Goal: Transaction & Acquisition: Purchase product/service

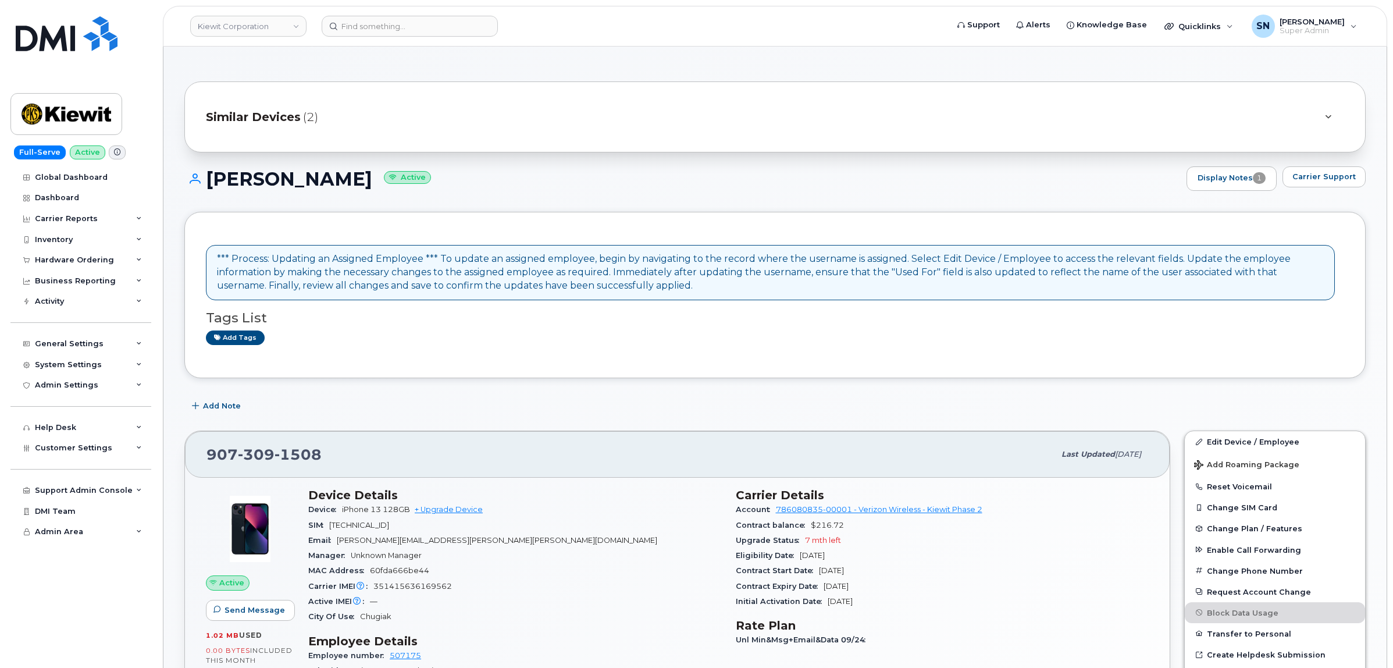
click at [466, 172] on h1 "[PERSON_NAME] Active" at bounding box center [682, 179] width 997 height 20
click at [379, 33] on input at bounding box center [410, 26] width 176 height 21
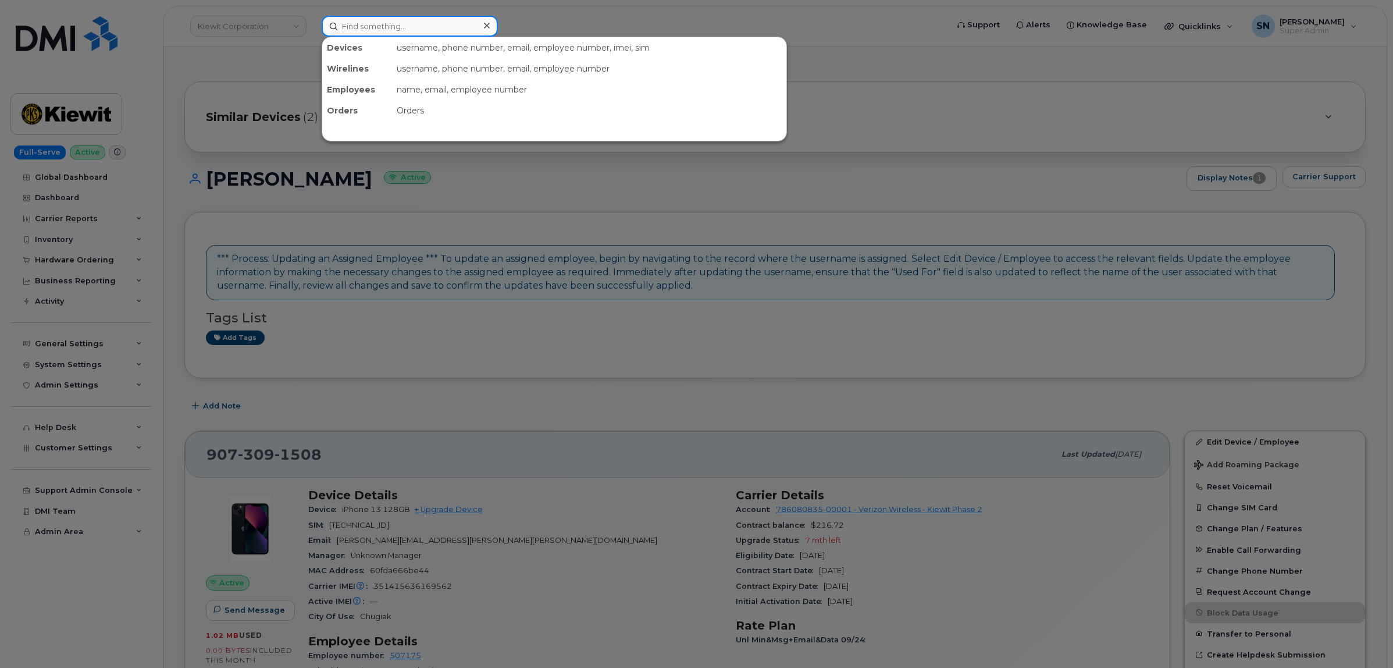
paste input "7809142845"
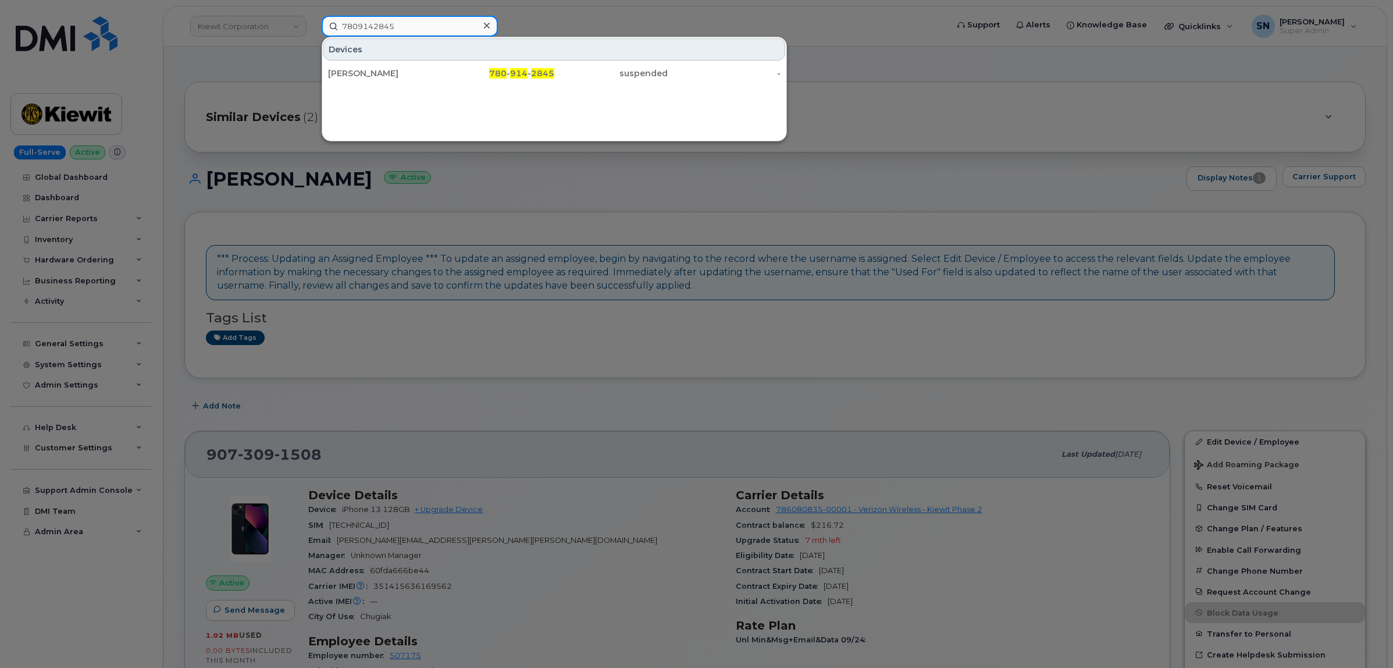
type input "7809142845"
click at [384, 67] on div "Ryan Lawley" at bounding box center [384, 73] width 113 height 12
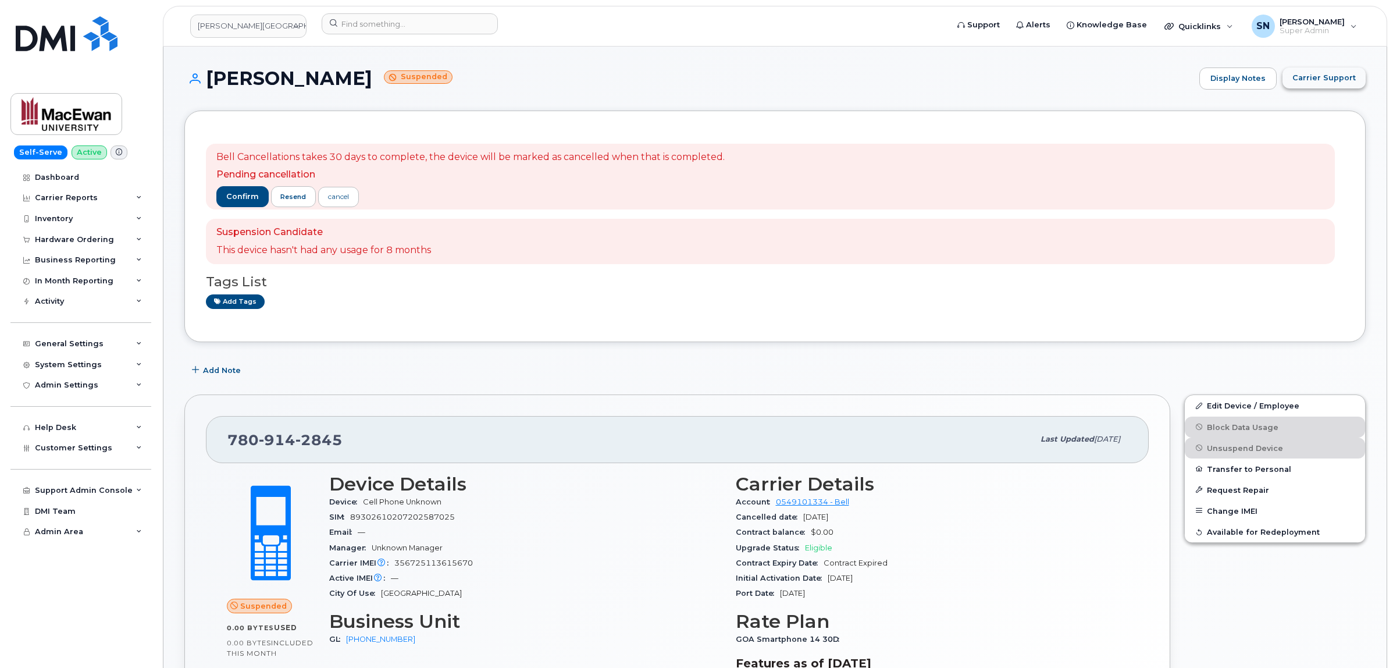
click at [1314, 81] on span "Carrier Support" at bounding box center [1324, 77] width 63 height 11
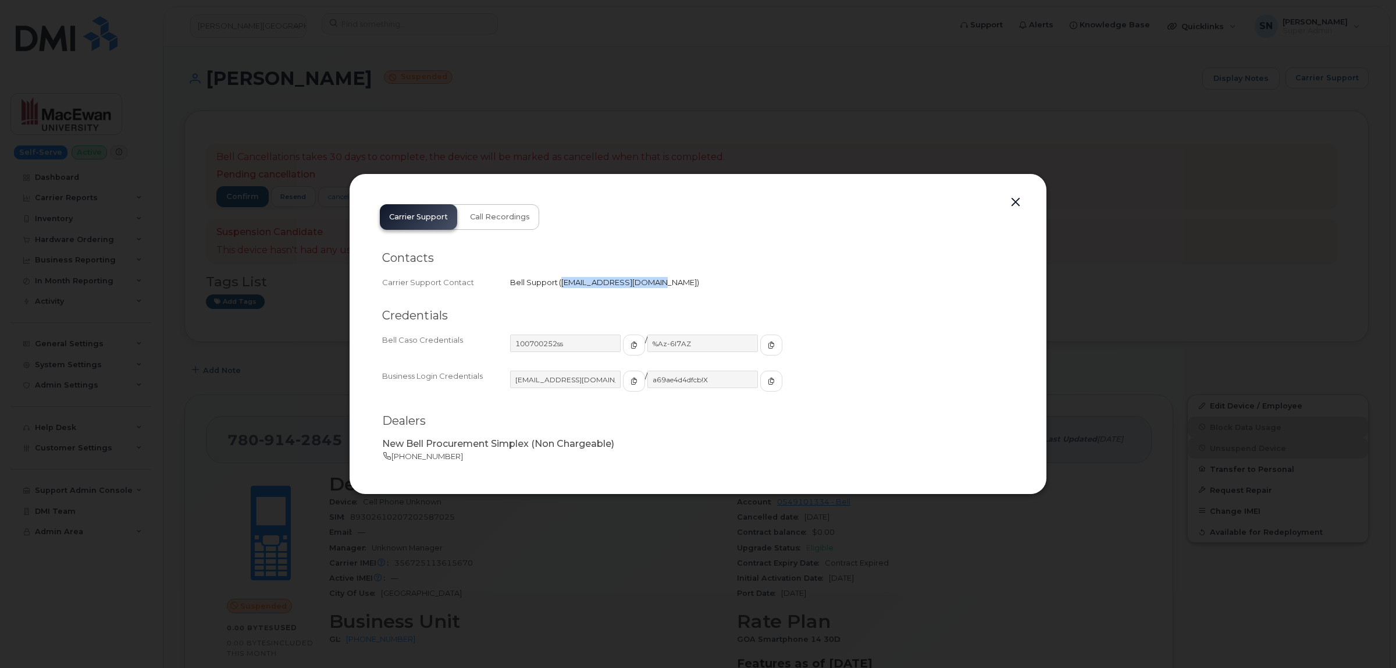
drag, startPoint x: 563, startPoint y: 279, endPoint x: 647, endPoint y: 290, distance: 85.0
click at [647, 290] on div "Contacts Carrier Support Contact Bell Support   corpclientcare@bell.ca" at bounding box center [698, 270] width 632 height 58
copy span "corpclientcare@bell.ca"
click at [1018, 201] on button "button" at bounding box center [1015, 202] width 17 height 16
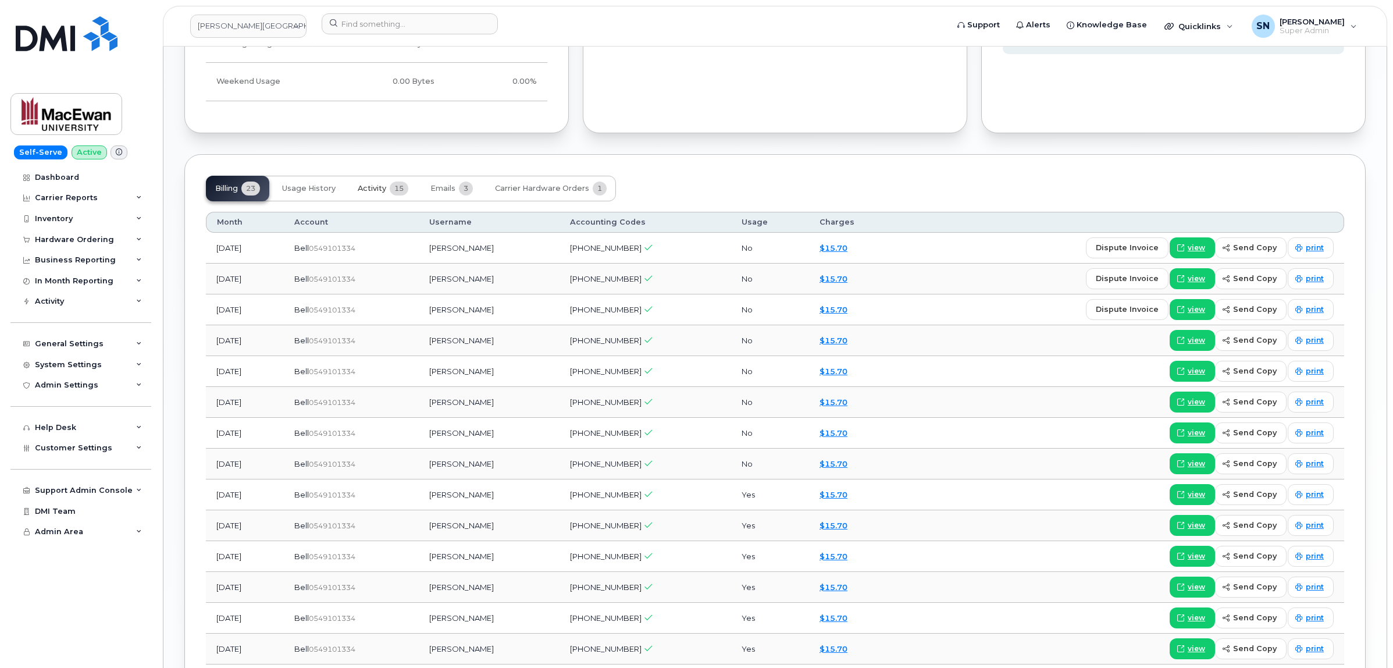
click at [371, 190] on span "Activity" at bounding box center [372, 188] width 29 height 9
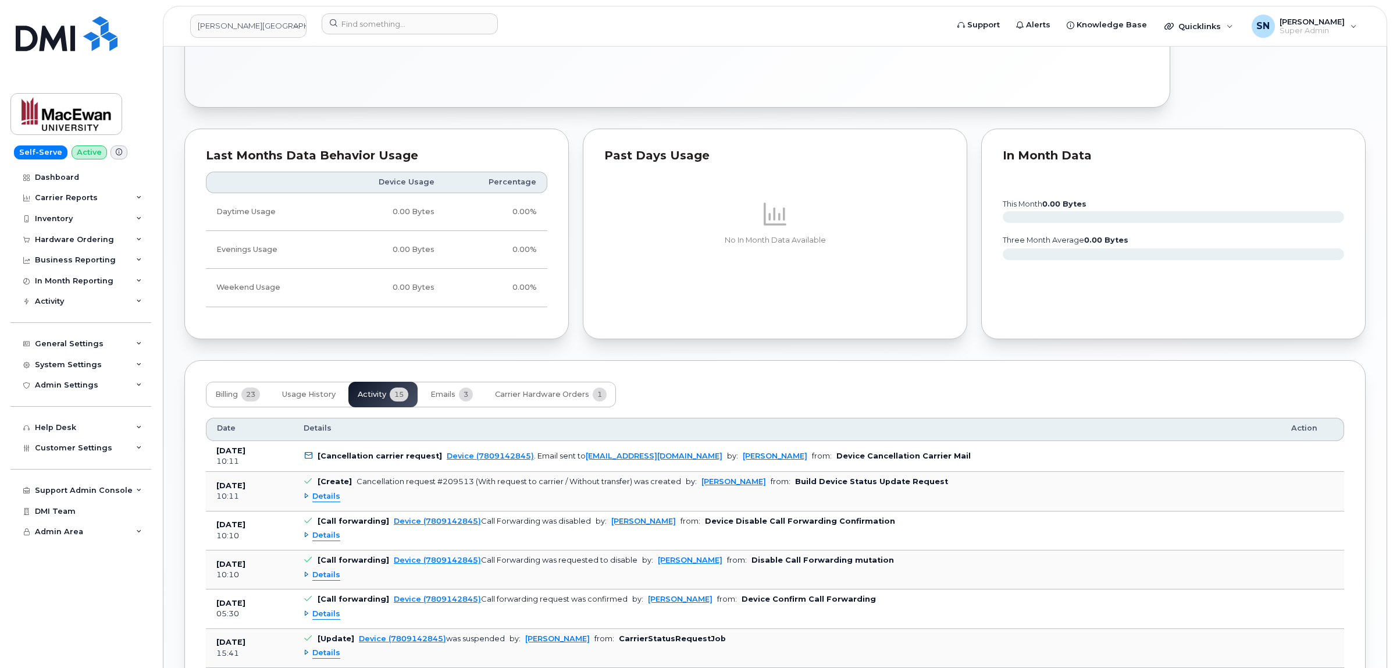
scroll to position [873, 0]
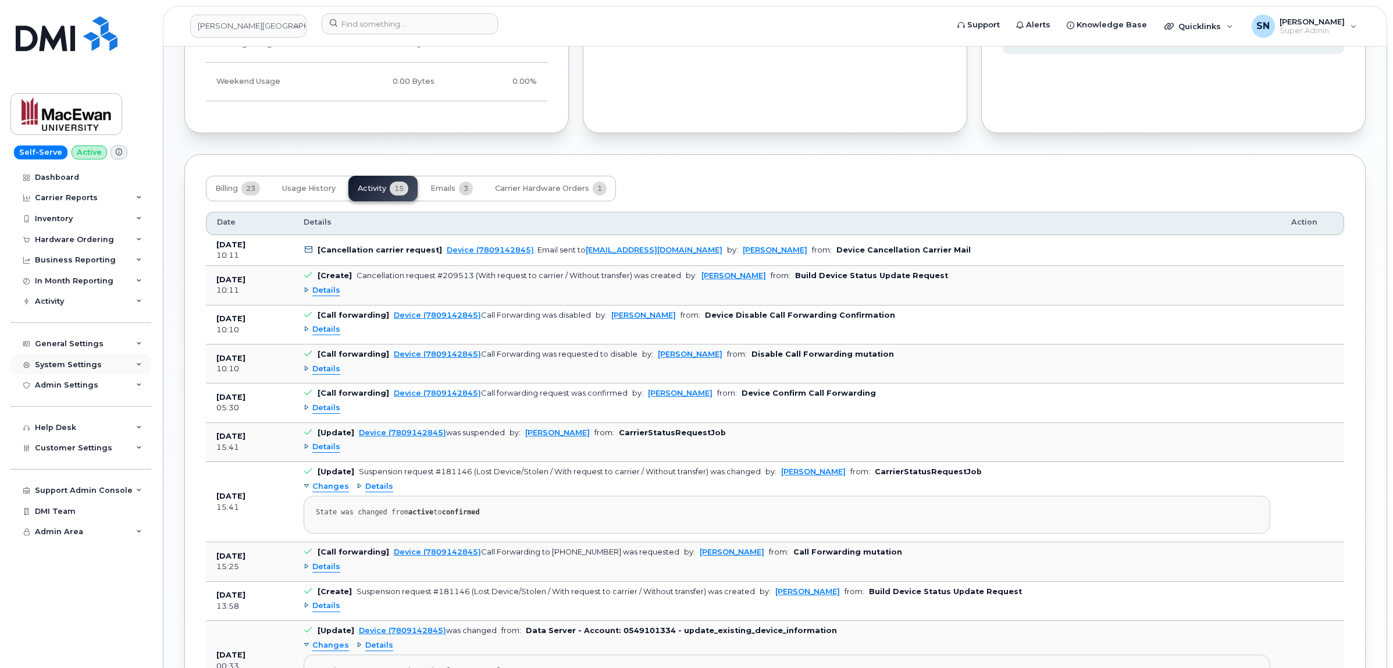
click at [62, 368] on div "System Settings" at bounding box center [68, 364] width 67 height 9
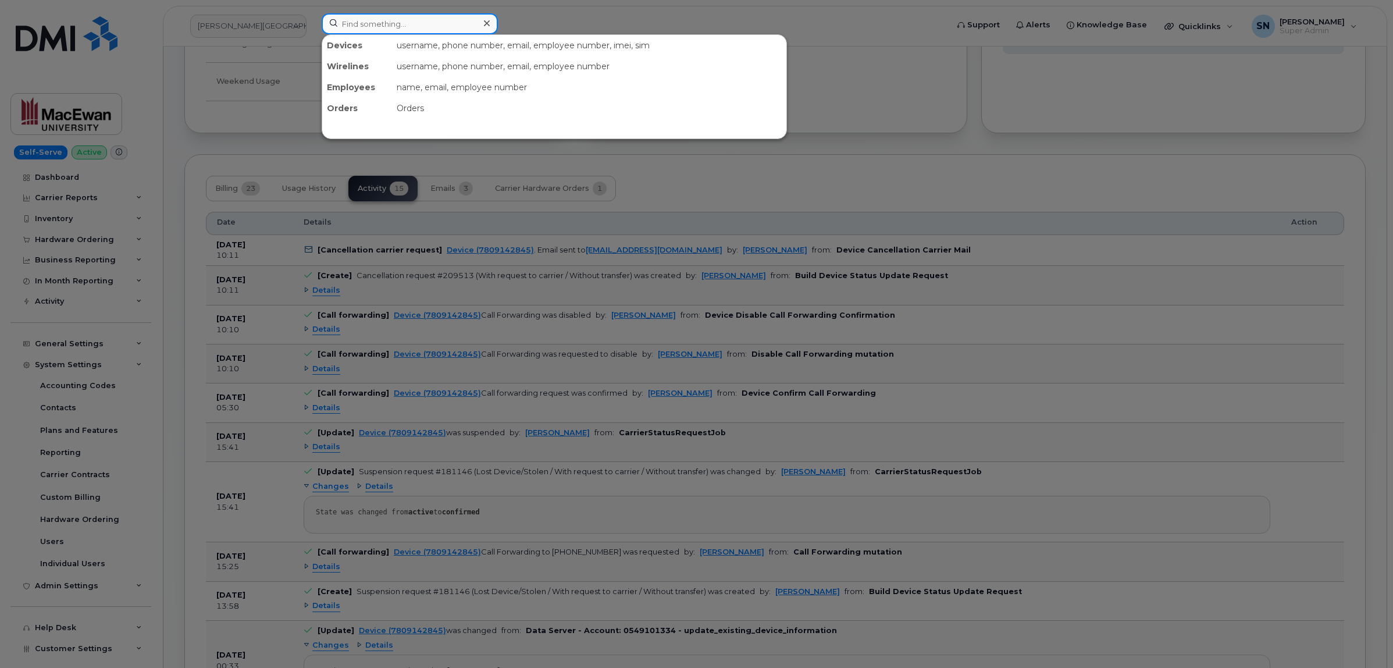
click at [457, 28] on input at bounding box center [410, 23] width 176 height 21
paste input "7806450446"
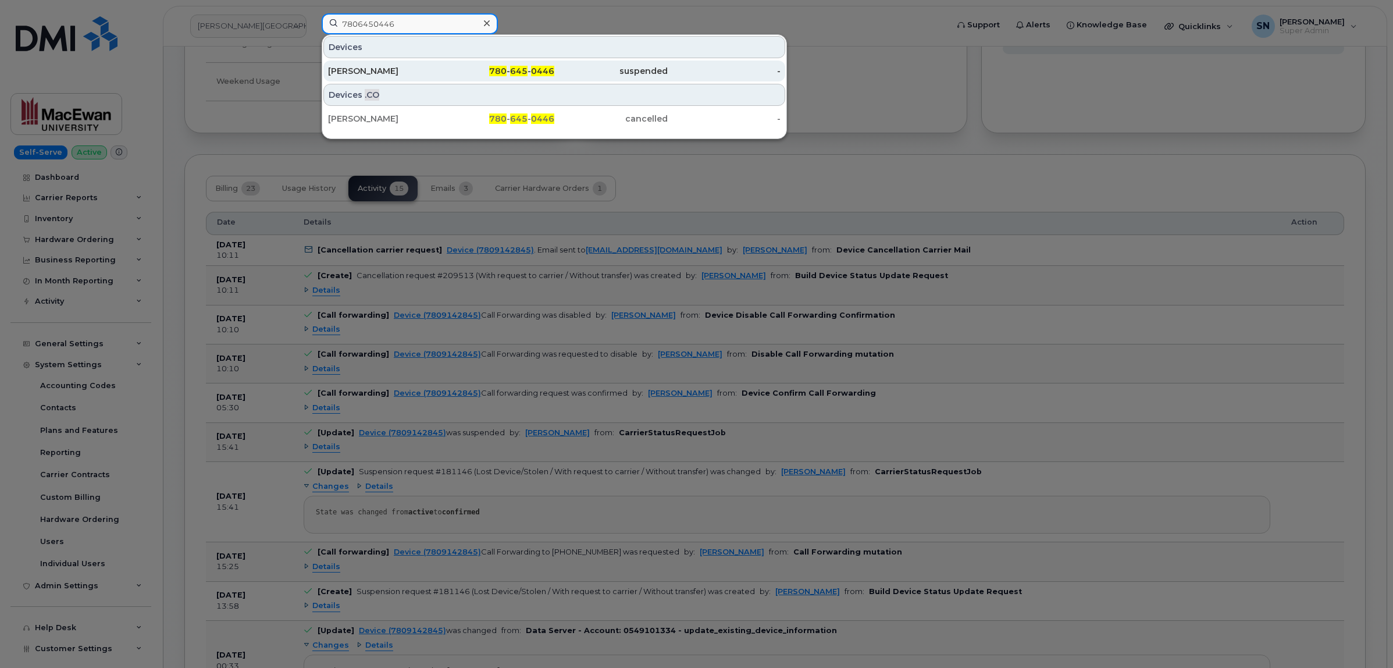
type input "7806450446"
click at [454, 71] on div "780 - 645 - 0446" at bounding box center [498, 71] width 113 height 12
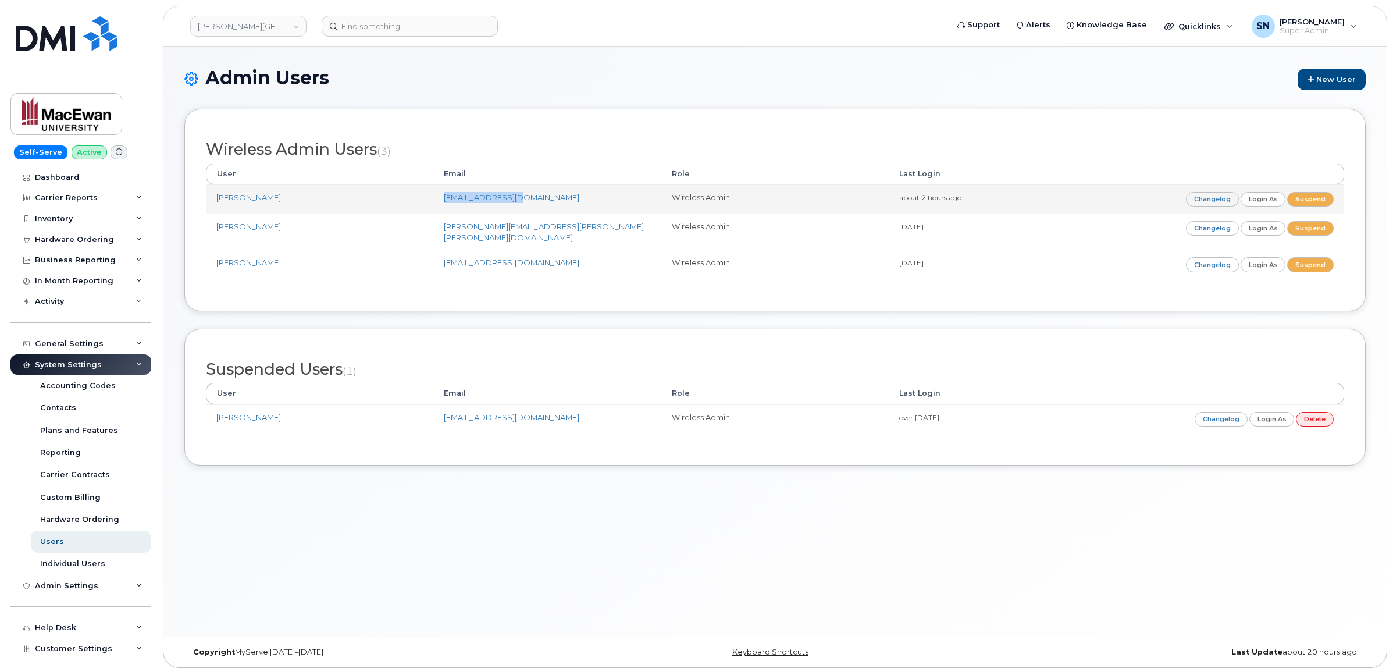
drag, startPoint x: 443, startPoint y: 197, endPoint x: 524, endPoint y: 202, distance: 81.6
click at [524, 202] on td "sauksb@macewan.ca" at bounding box center [546, 198] width 227 height 29
copy link "sauksb@macewan.ca"
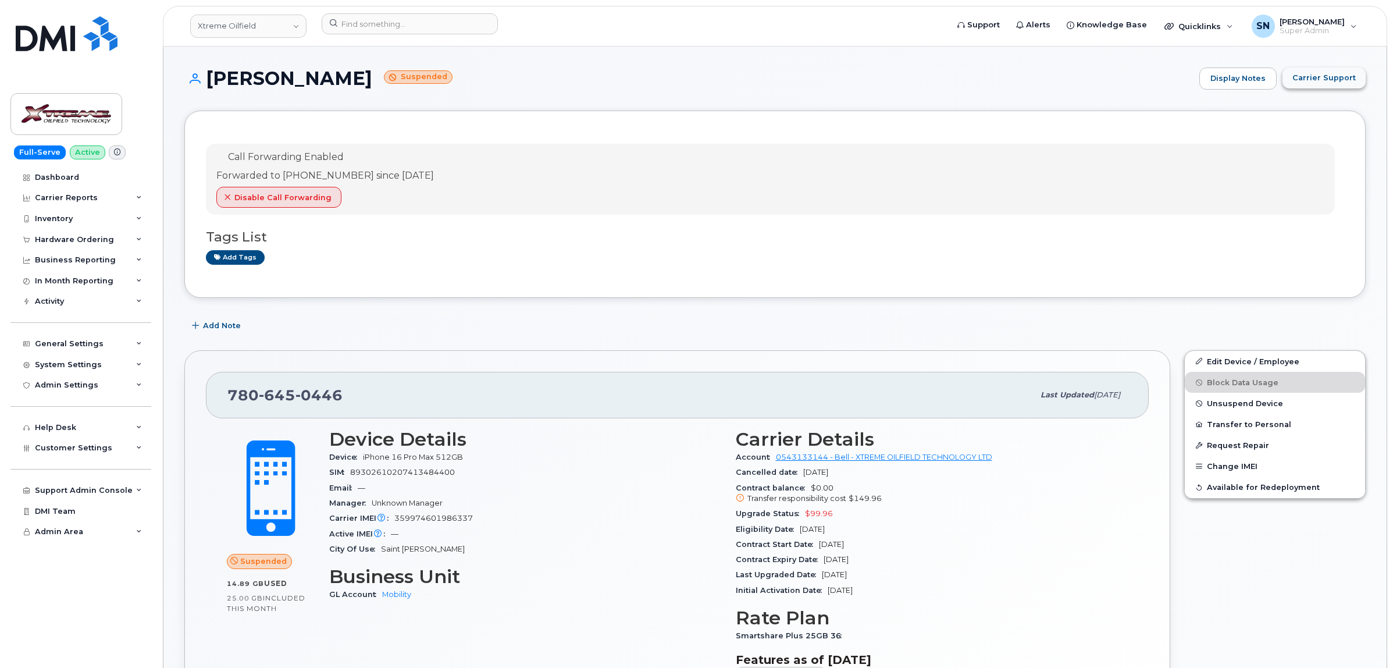
click at [1298, 76] on span "Carrier Support" at bounding box center [1324, 77] width 63 height 11
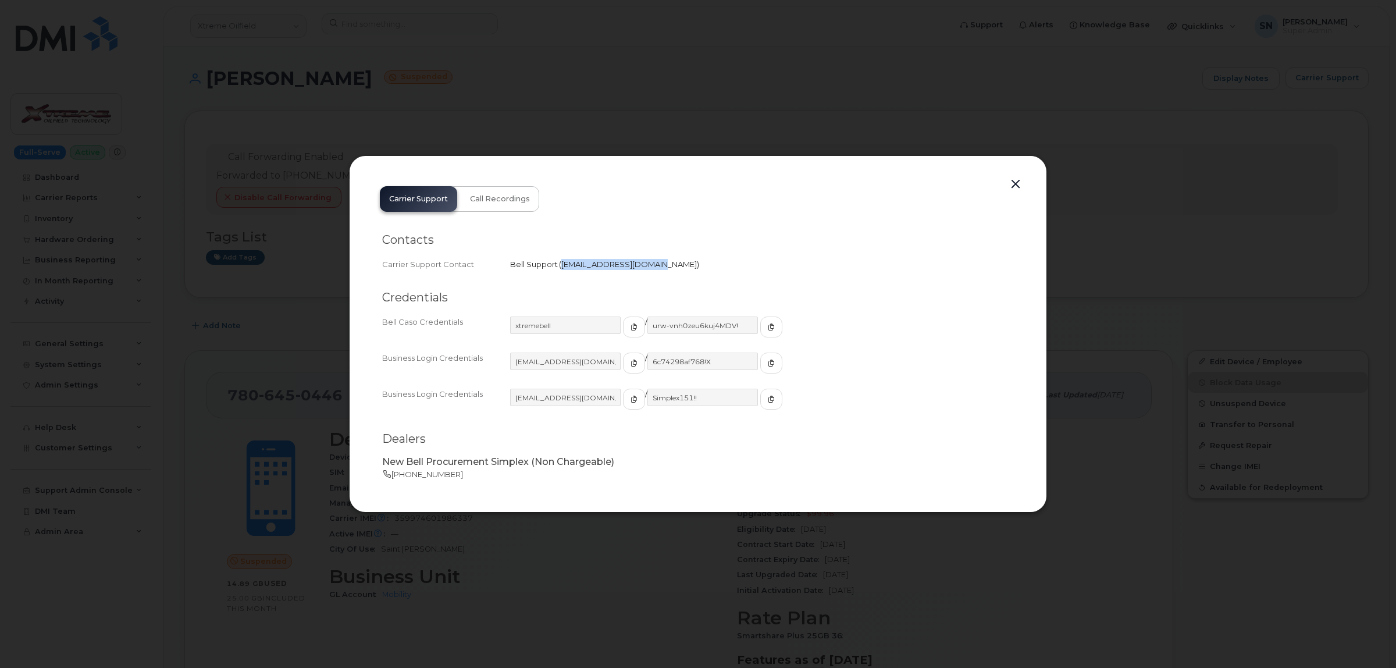
drag, startPoint x: 560, startPoint y: 264, endPoint x: 646, endPoint y: 269, distance: 86.3
click at [646, 269] on div "Carrier Support Contact Bell Support   corpclientcare@bell.ca" at bounding box center [698, 265] width 632 height 16
copy span "corpclientcare@bell.ca"
click at [1018, 182] on button "button" at bounding box center [1015, 184] width 17 height 16
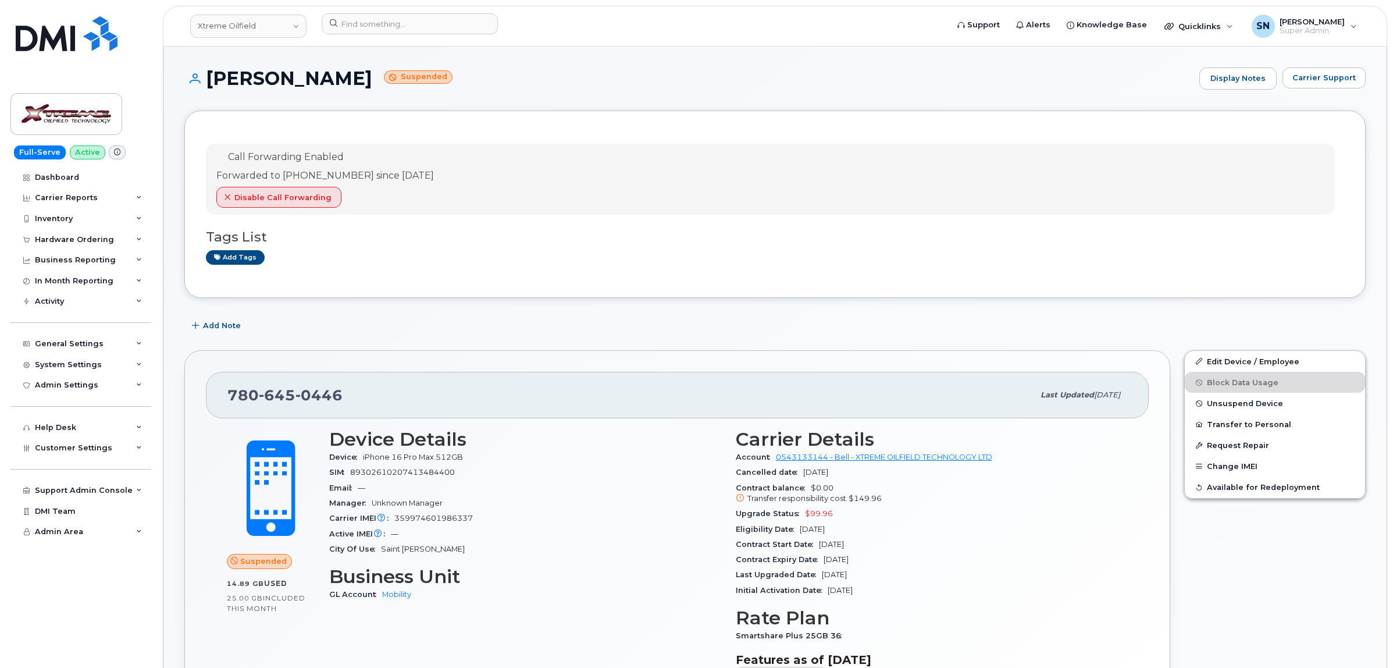
click at [1014, 179] on div "Call Forwarding Enabled Forwarded to 780-227-6246 since Oct 07, 2025 Disable Ca…" at bounding box center [770, 180] width 1129 height 72
click at [1307, 85] on button "Carrier Support" at bounding box center [1324, 77] width 83 height 21
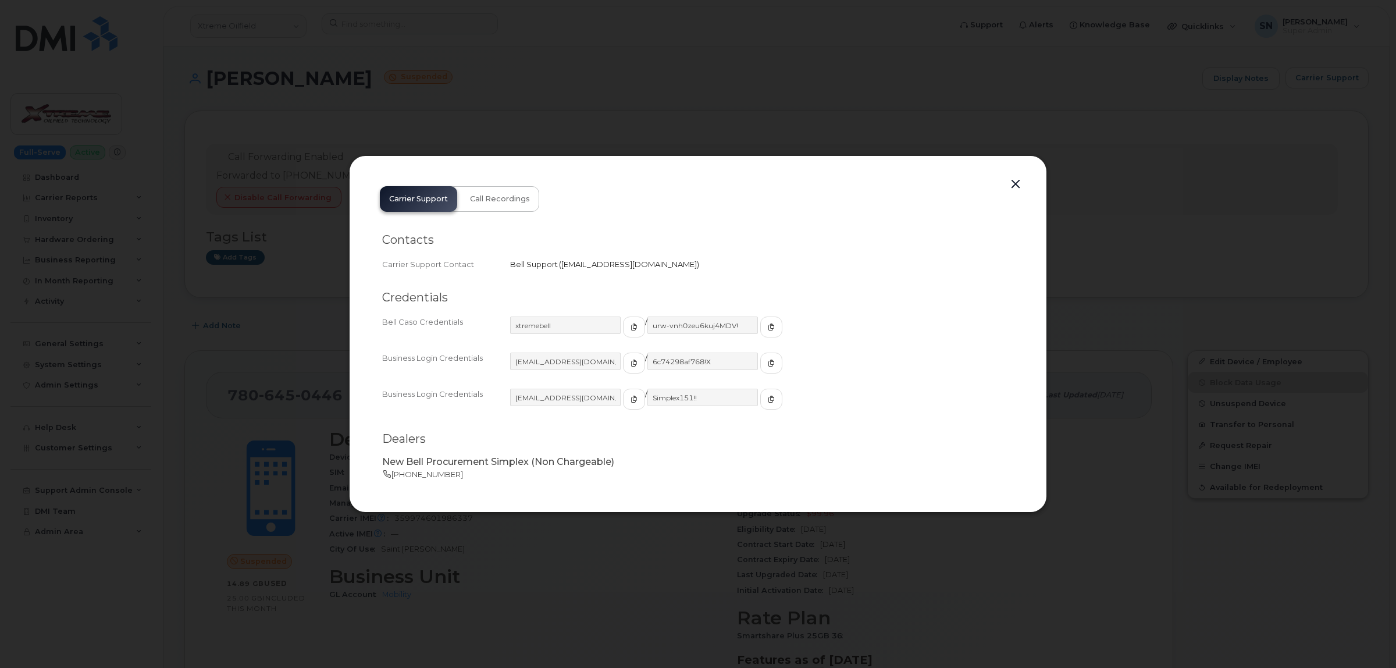
click at [1016, 179] on button "button" at bounding box center [1015, 184] width 17 height 16
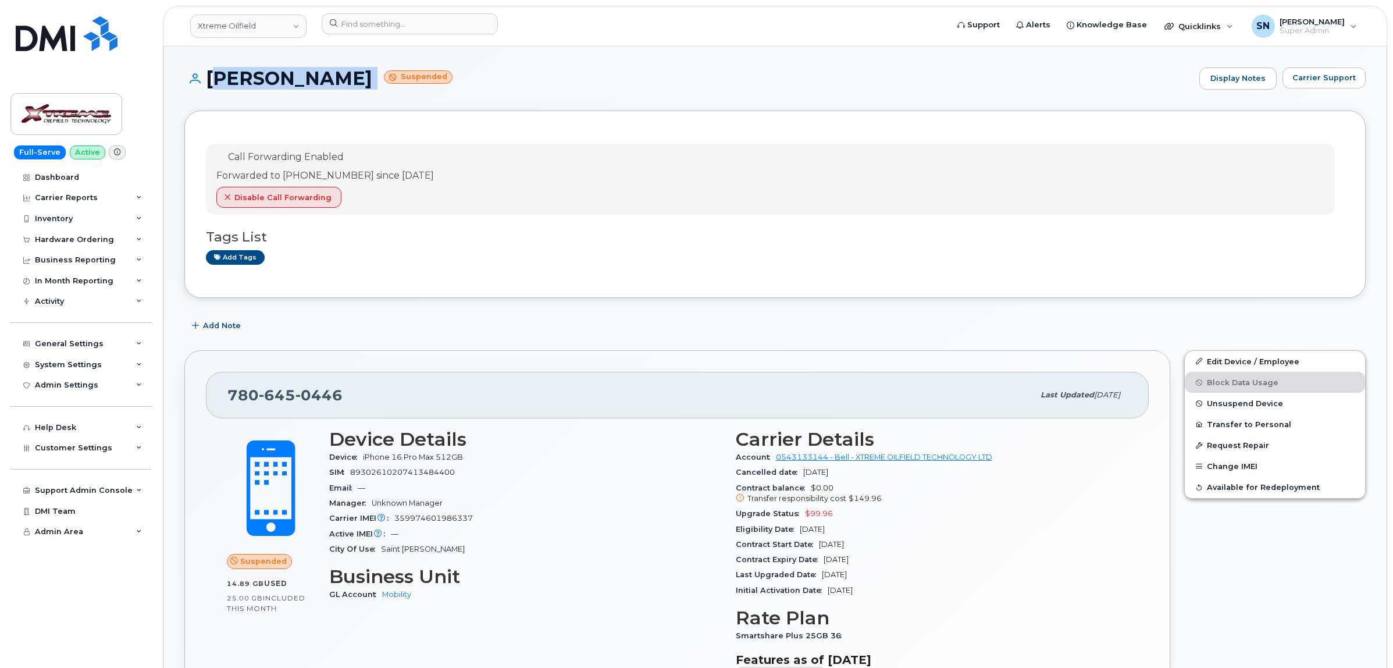
drag, startPoint x: 208, startPoint y: 77, endPoint x: 394, endPoint y: 83, distance: 186.3
click at [394, 83] on h1 "Darel Malcolmson Suspended" at bounding box center [688, 78] width 1009 height 20
copy h1 "Darel Malcolmson"
drag, startPoint x: 213, startPoint y: 397, endPoint x: 350, endPoint y: 403, distance: 137.5
click at [350, 403] on div "780 645 0446 Last updated Oct 08, 2025" at bounding box center [677, 395] width 943 height 47
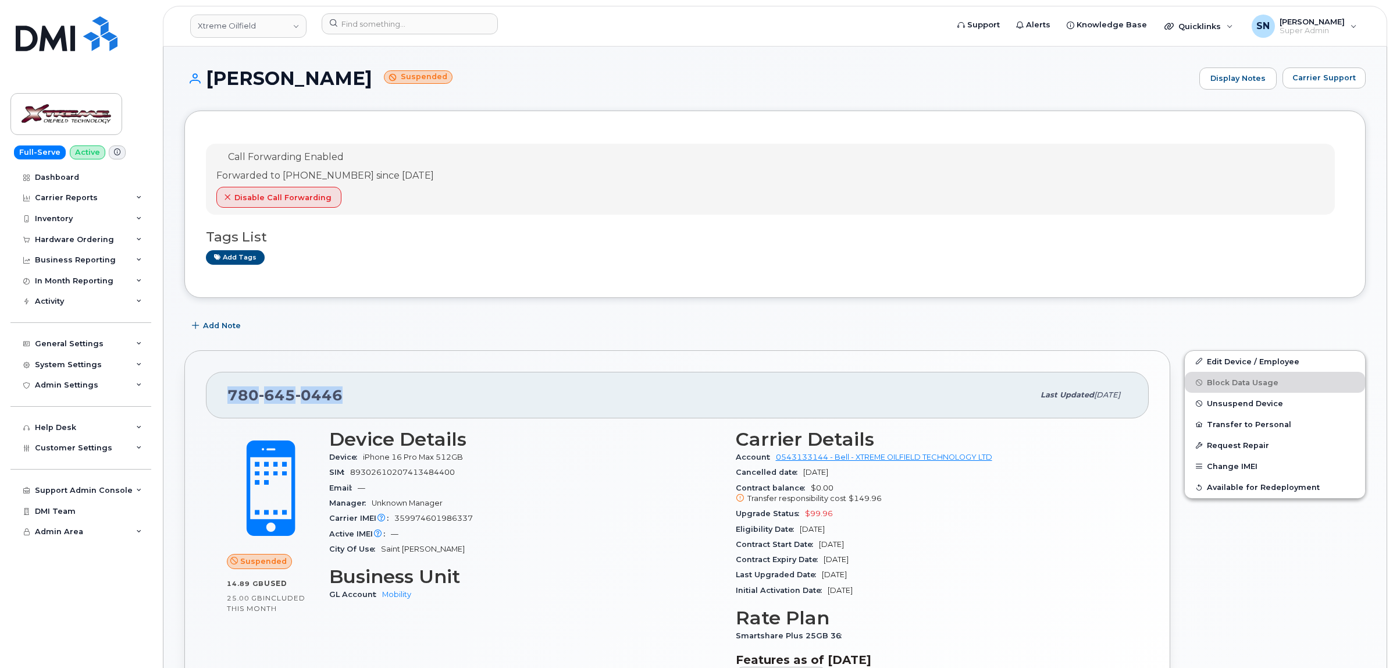
copy span "780 645 0446"
click at [368, 26] on input at bounding box center [410, 23] width 176 height 21
paste input "3063214547"
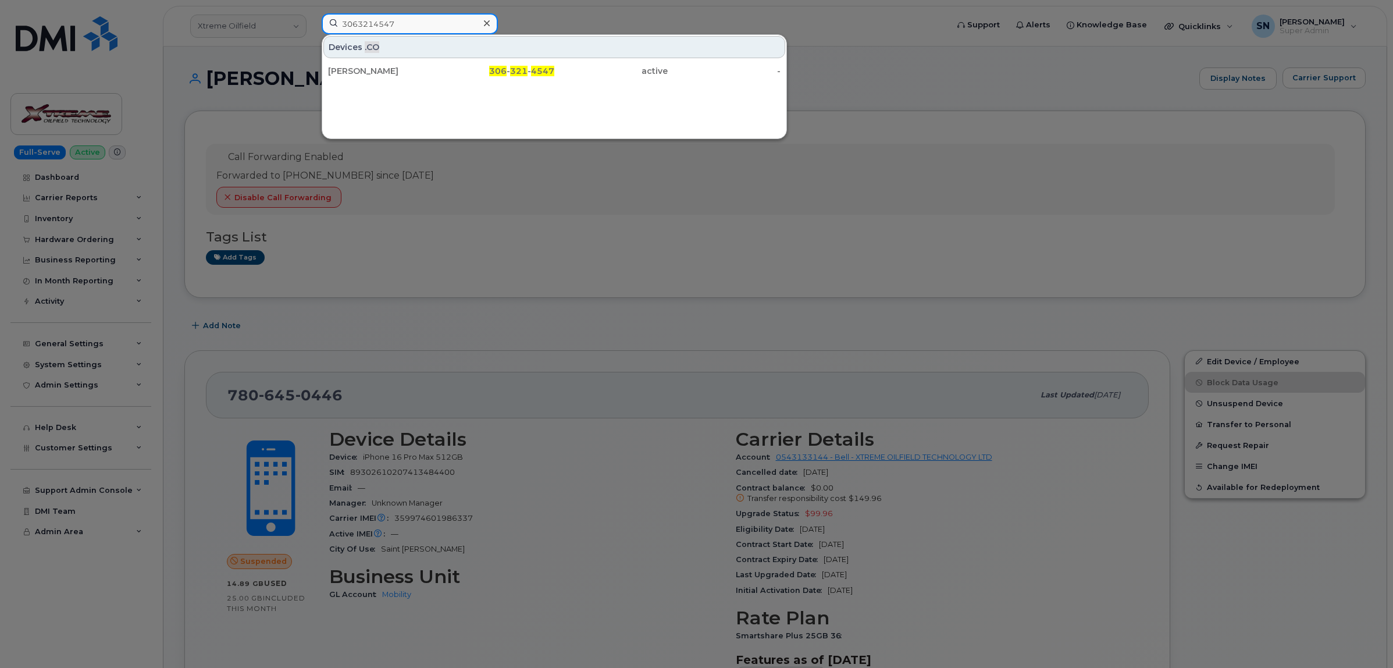
type input "3063214547"
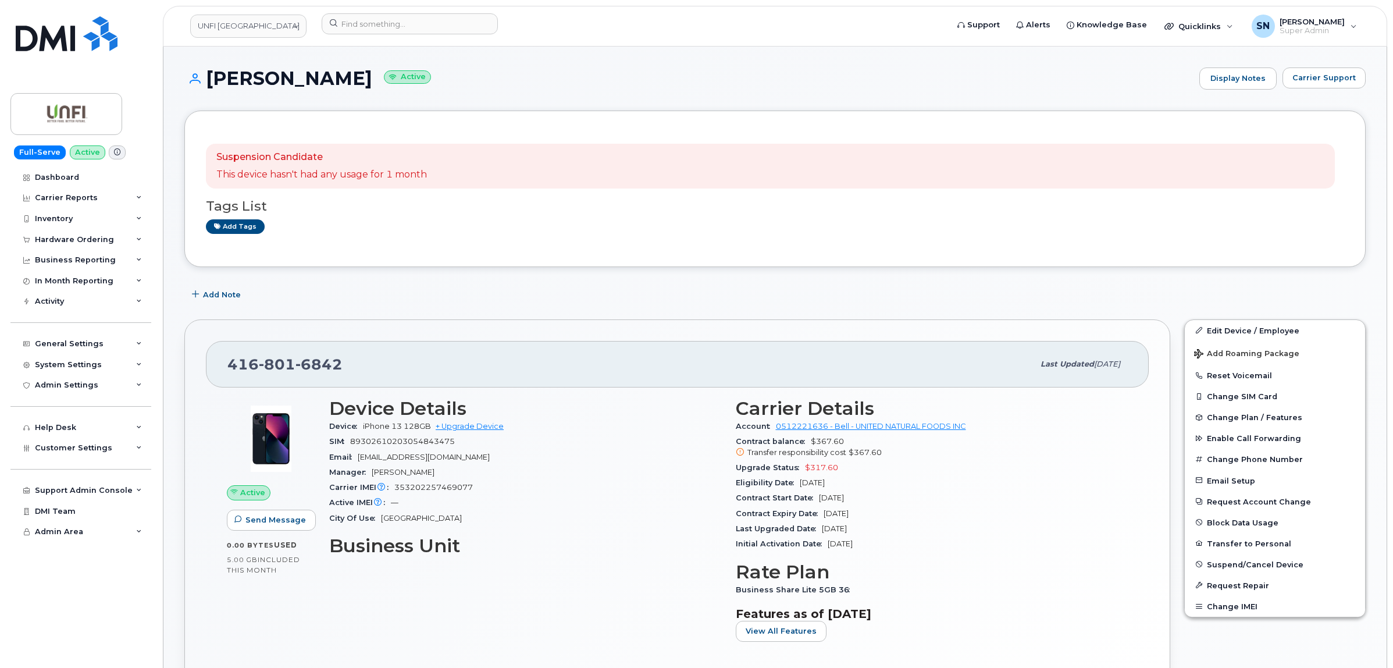
click at [632, 267] on div "Suspension Candidate This device hasn't had any usage for 1 month Tags List Add…" at bounding box center [775, 189] width 1182 height 157
click at [631, 291] on div "Add Note" at bounding box center [775, 295] width 1182 height 21
click at [412, 286] on div "Add Note" at bounding box center [775, 295] width 1182 height 21
click at [1325, 88] on button "Carrier Support" at bounding box center [1324, 77] width 83 height 21
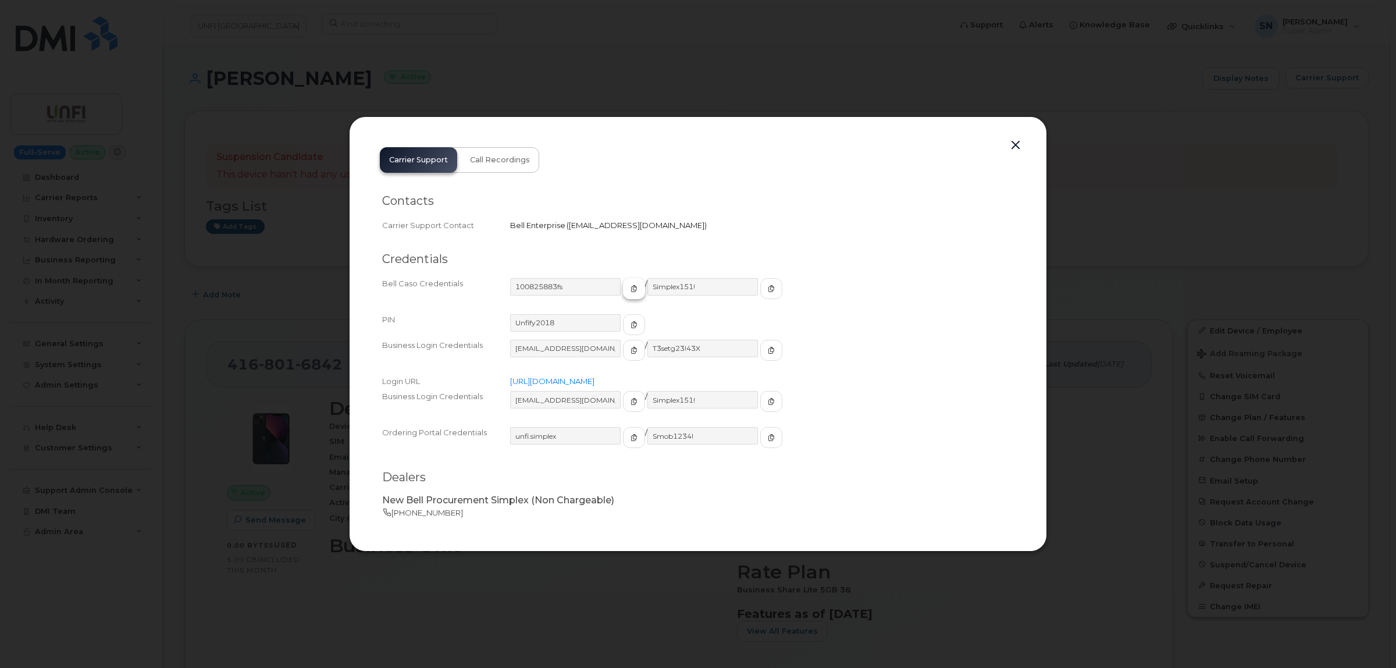
click at [629, 292] on span "button" at bounding box center [634, 288] width 10 height 10
click at [629, 403] on span "button" at bounding box center [634, 401] width 10 height 10
click at [768, 398] on icon "button" at bounding box center [771, 401] width 7 height 7
click at [1011, 149] on button "button" at bounding box center [1015, 145] width 17 height 16
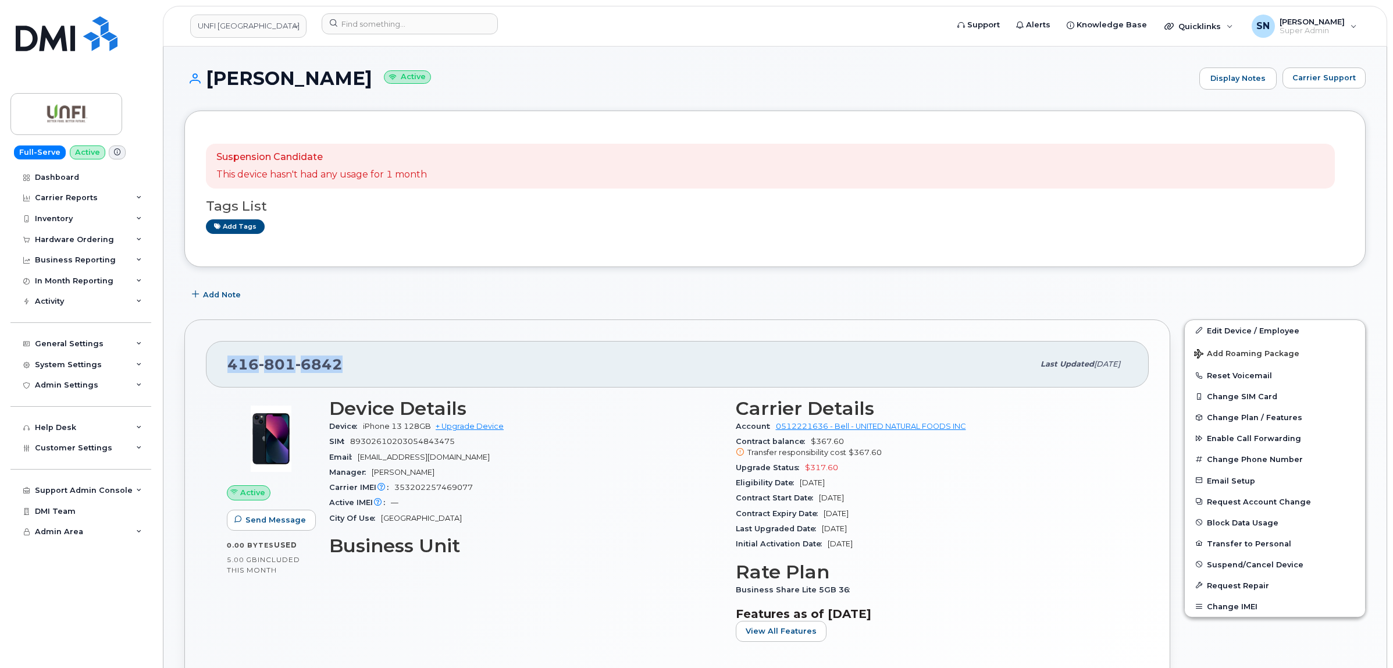
drag, startPoint x: 230, startPoint y: 361, endPoint x: 342, endPoint y: 367, distance: 111.9
click at [342, 367] on div "416 801 6842" at bounding box center [630, 364] width 806 height 24
copy span "416 801 6842"
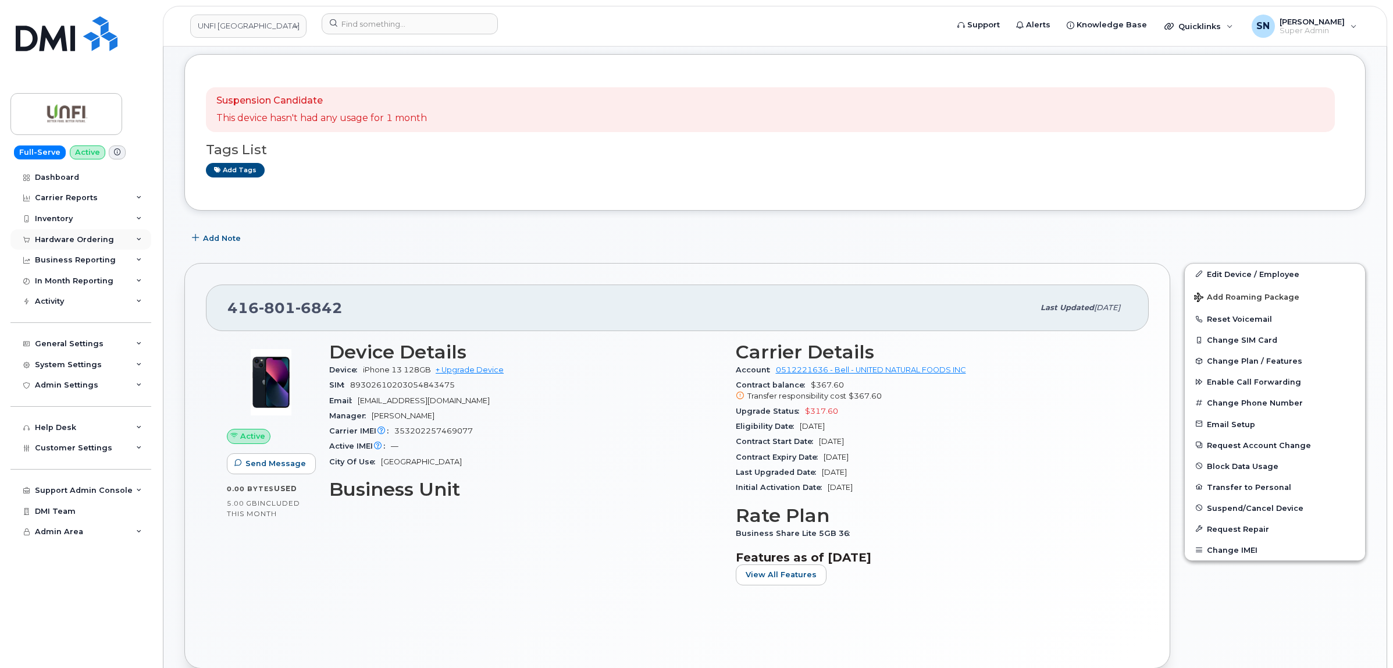
click at [85, 240] on div "Hardware Ordering" at bounding box center [74, 239] width 79 height 9
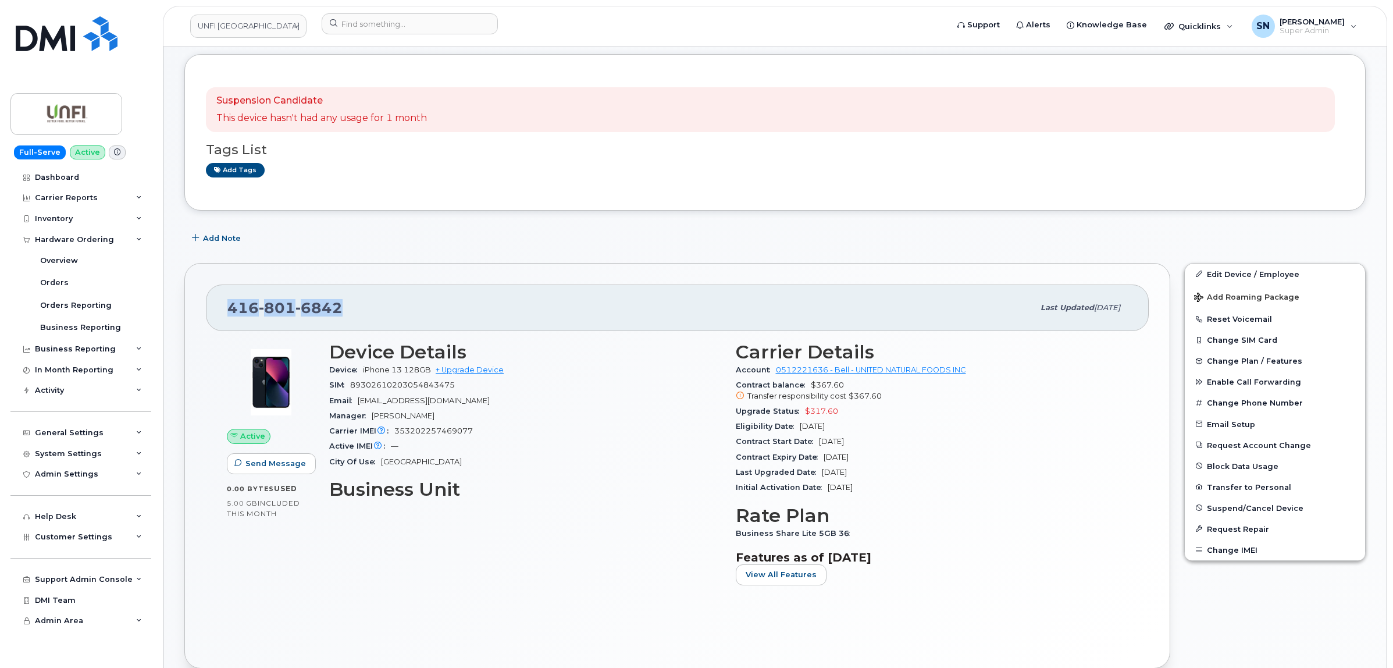
drag, startPoint x: 227, startPoint y: 313, endPoint x: 348, endPoint y: 315, distance: 120.4
click at [348, 315] on div "416 801 6842" at bounding box center [630, 308] width 806 height 24
copy span "416 801 6842"
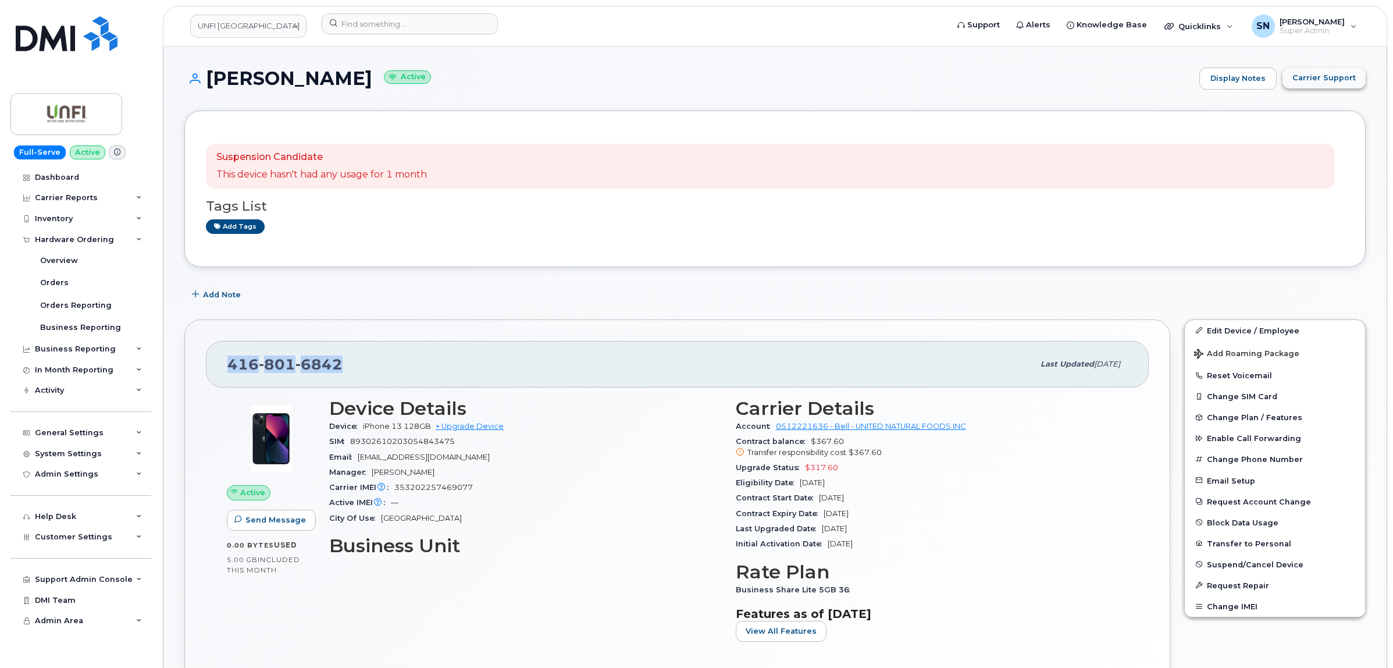
click at [1331, 83] on span "Carrier Support" at bounding box center [1324, 77] width 63 height 11
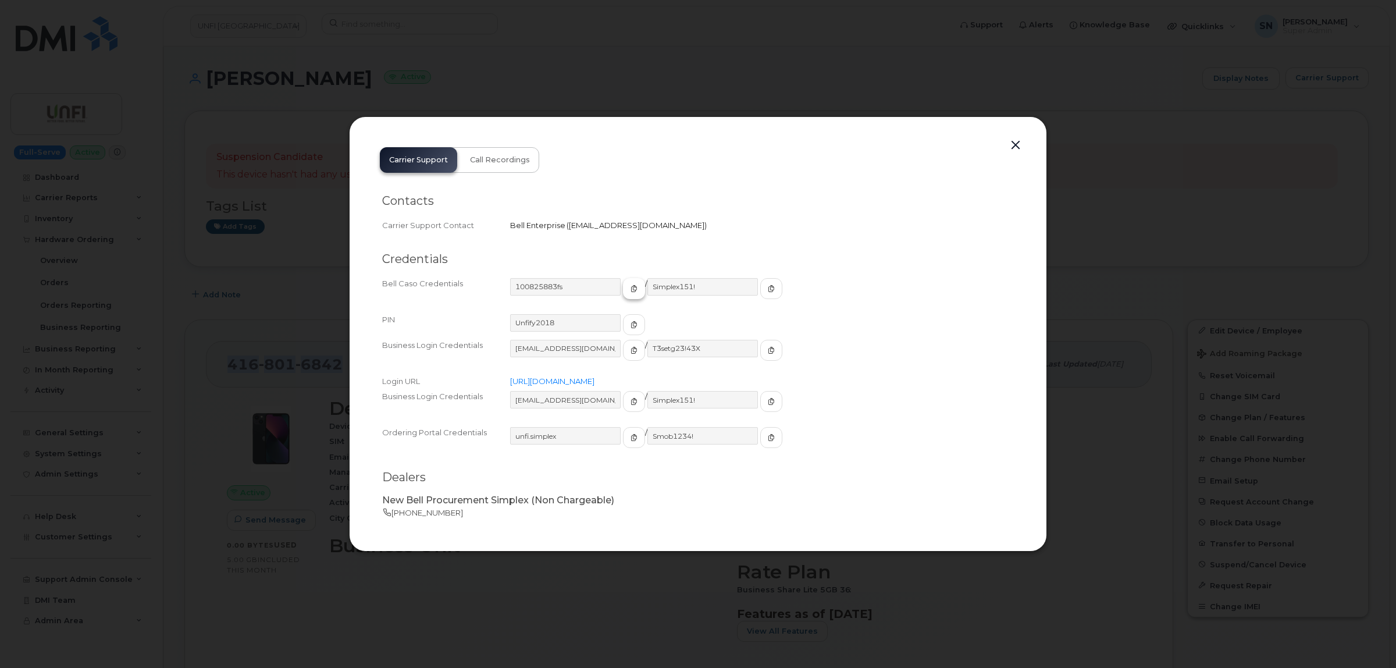
click at [629, 283] on span "button" at bounding box center [634, 288] width 10 height 10
click at [768, 286] on icon "button" at bounding box center [771, 288] width 7 height 7
click at [1016, 143] on button "button" at bounding box center [1015, 145] width 17 height 16
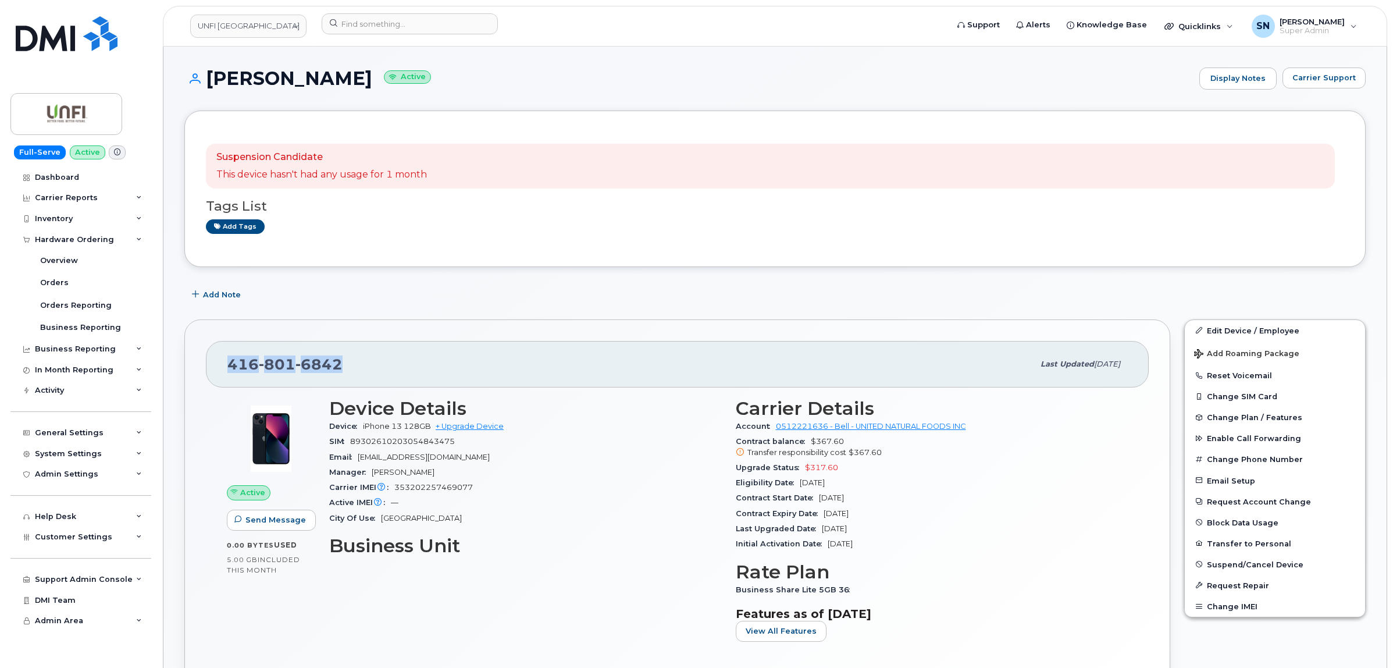
copy span "416 801 6842"
drag, startPoint x: 231, startPoint y: 4, endPoint x: 88, endPoint y: 240, distance: 276.2
click at [96, 241] on div "Hardware Ordering" at bounding box center [74, 239] width 79 height 9
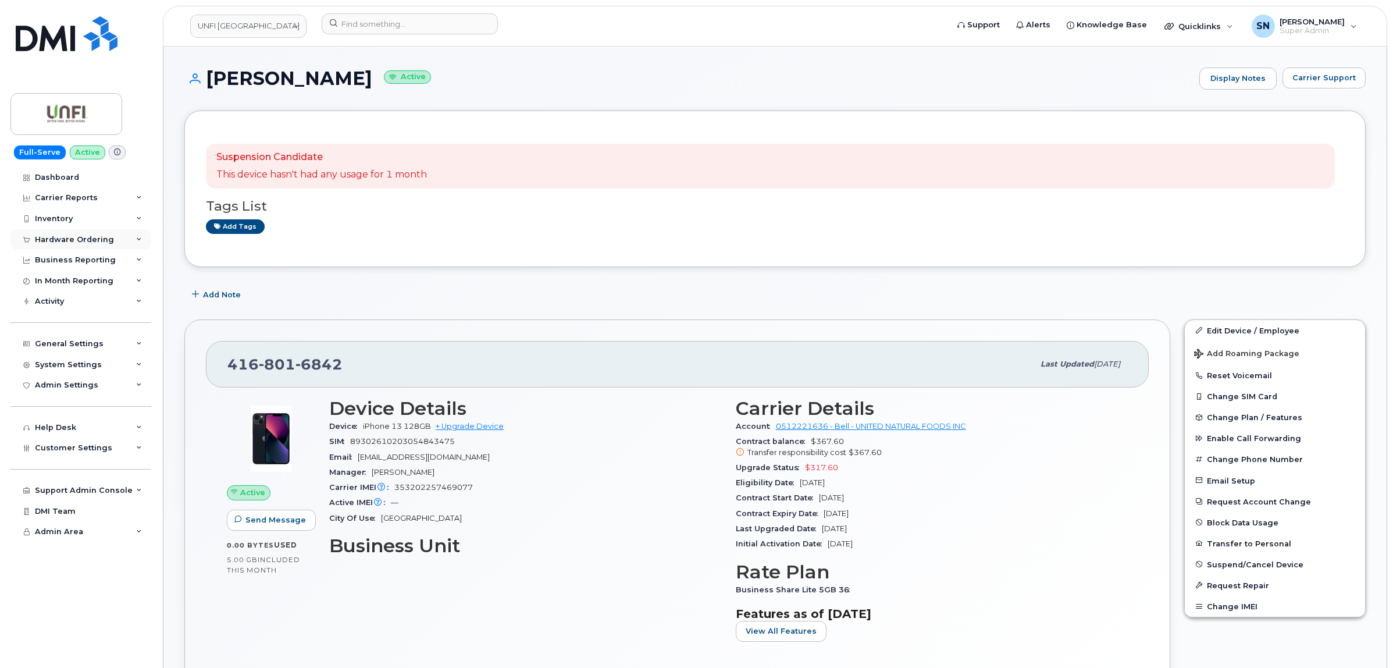
click at [74, 239] on div "Hardware Ordering" at bounding box center [74, 239] width 79 height 9
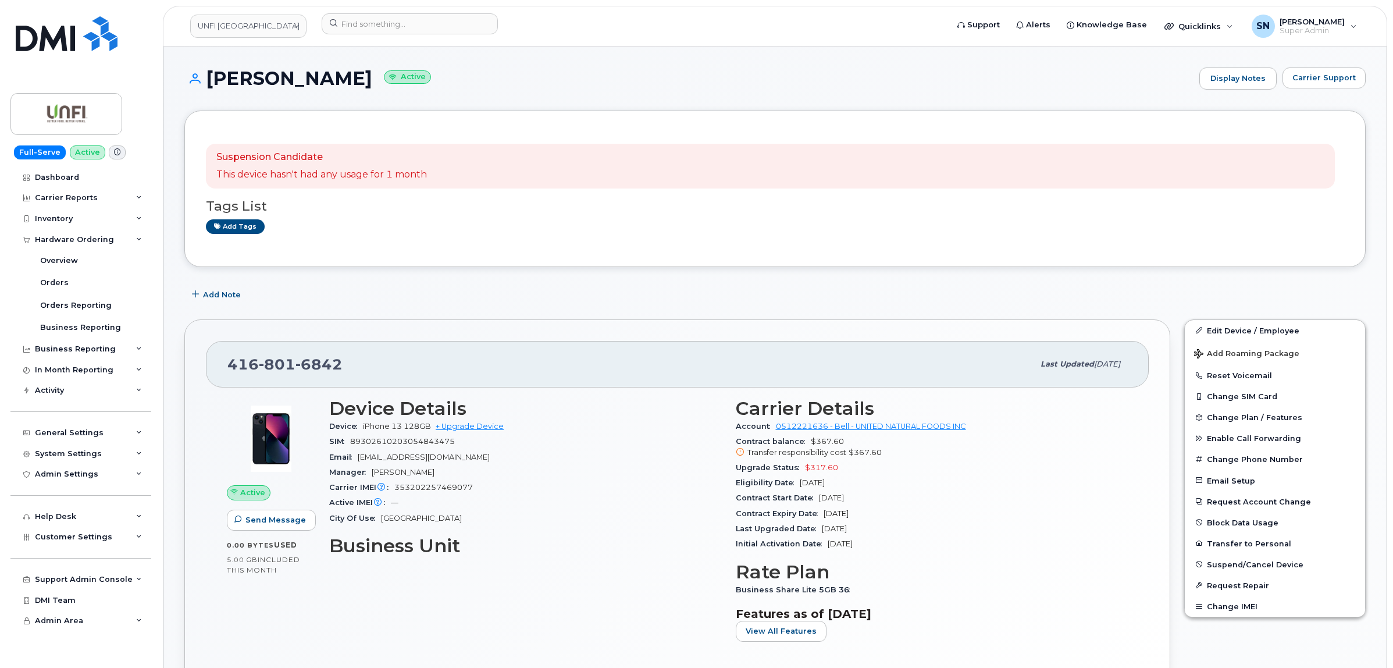
click at [591, 87] on h1 "Melanie Tourigny Active" at bounding box center [688, 78] width 1009 height 20
click at [1332, 77] on span "Carrier Support" at bounding box center [1324, 77] width 63 height 11
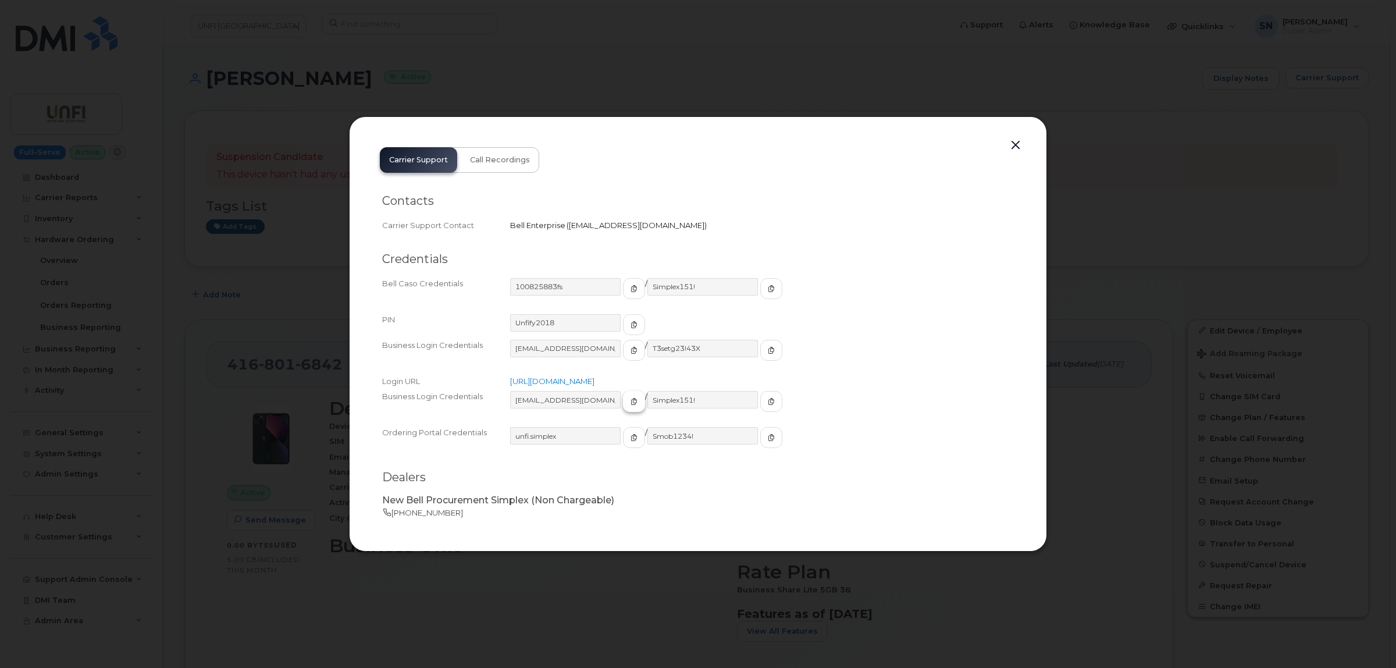
click at [631, 400] on icon "button" at bounding box center [634, 401] width 7 height 7
click at [766, 399] on span "button" at bounding box center [771, 401] width 10 height 10
click at [1019, 143] on button "button" at bounding box center [1015, 145] width 17 height 16
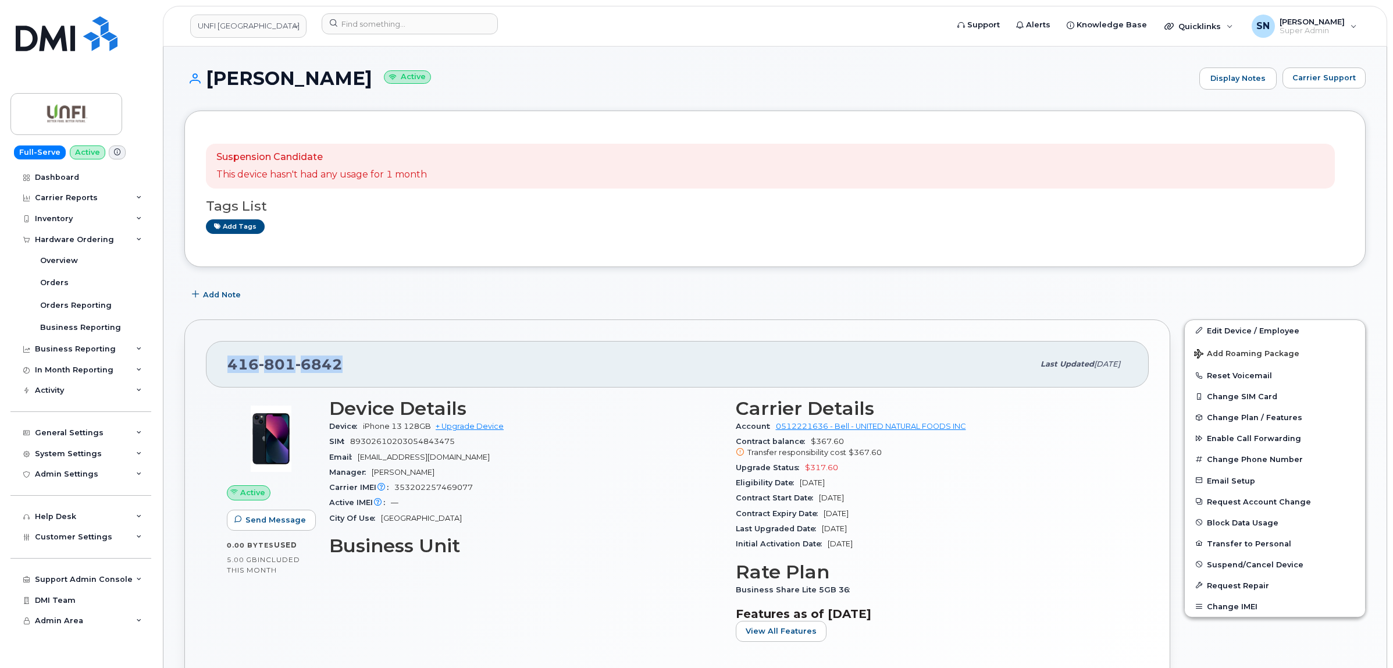
drag, startPoint x: 230, startPoint y: 362, endPoint x: 329, endPoint y: 364, distance: 98.9
click at [344, 364] on div "416 801 6842" at bounding box center [630, 364] width 806 height 24
copy span "416 801 6842"
click at [452, 298] on div "Add Note" at bounding box center [775, 295] width 1182 height 21
click at [1297, 85] on button "Carrier Support" at bounding box center [1324, 77] width 83 height 21
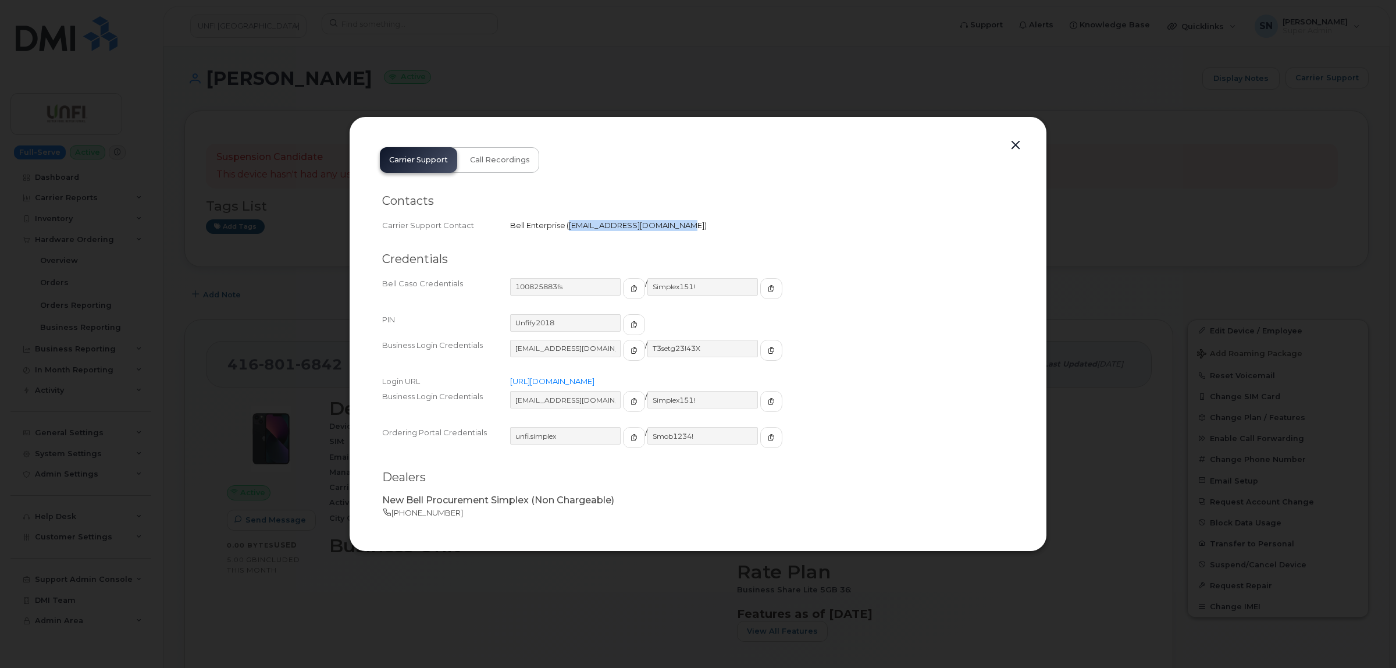
drag, startPoint x: 571, startPoint y: 225, endPoint x: 667, endPoint y: 232, distance: 96.2
click at [667, 232] on div "Carrier Support Contact Bell Enterprise   wirelessclientcare@bell.ca" at bounding box center [698, 226] width 632 height 16
click at [1016, 147] on button "button" at bounding box center [1015, 145] width 17 height 16
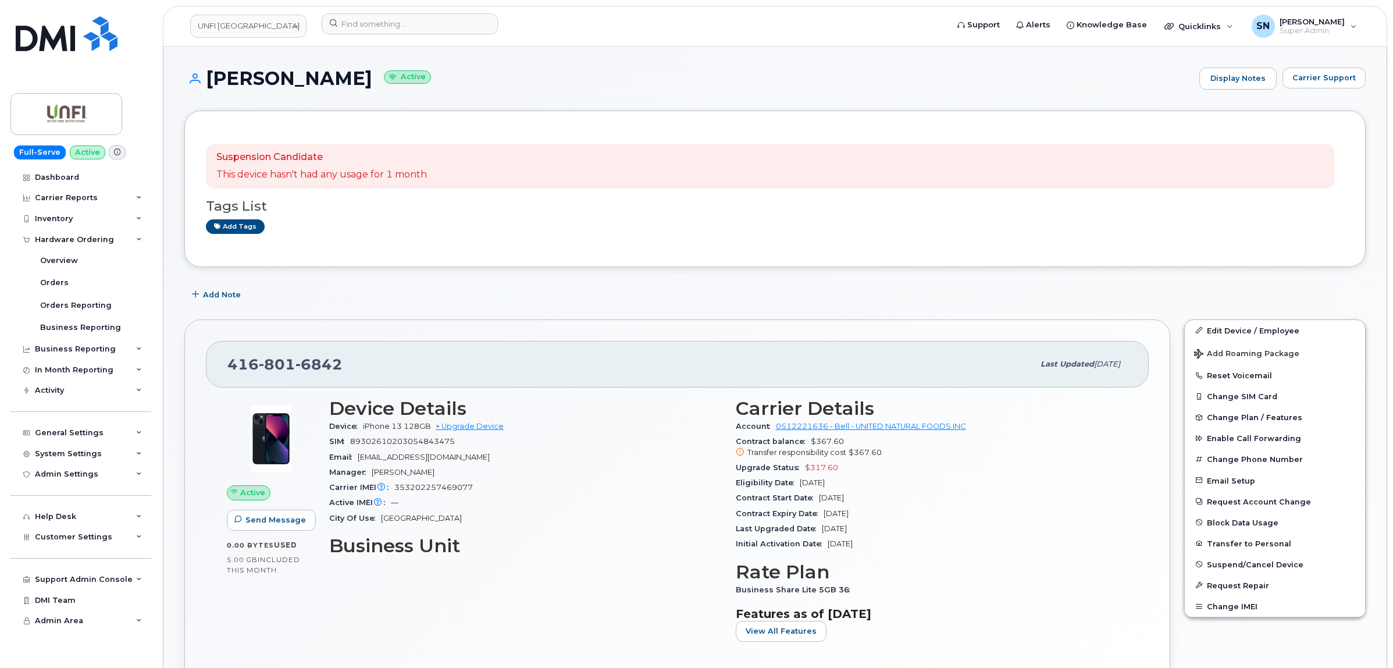
drag, startPoint x: 210, startPoint y: 83, endPoint x: 376, endPoint y: 86, distance: 165.9
click at [376, 86] on h1 "Melanie Tourigny Active" at bounding box center [688, 78] width 1009 height 20
copy h1 "[PERSON_NAME]"
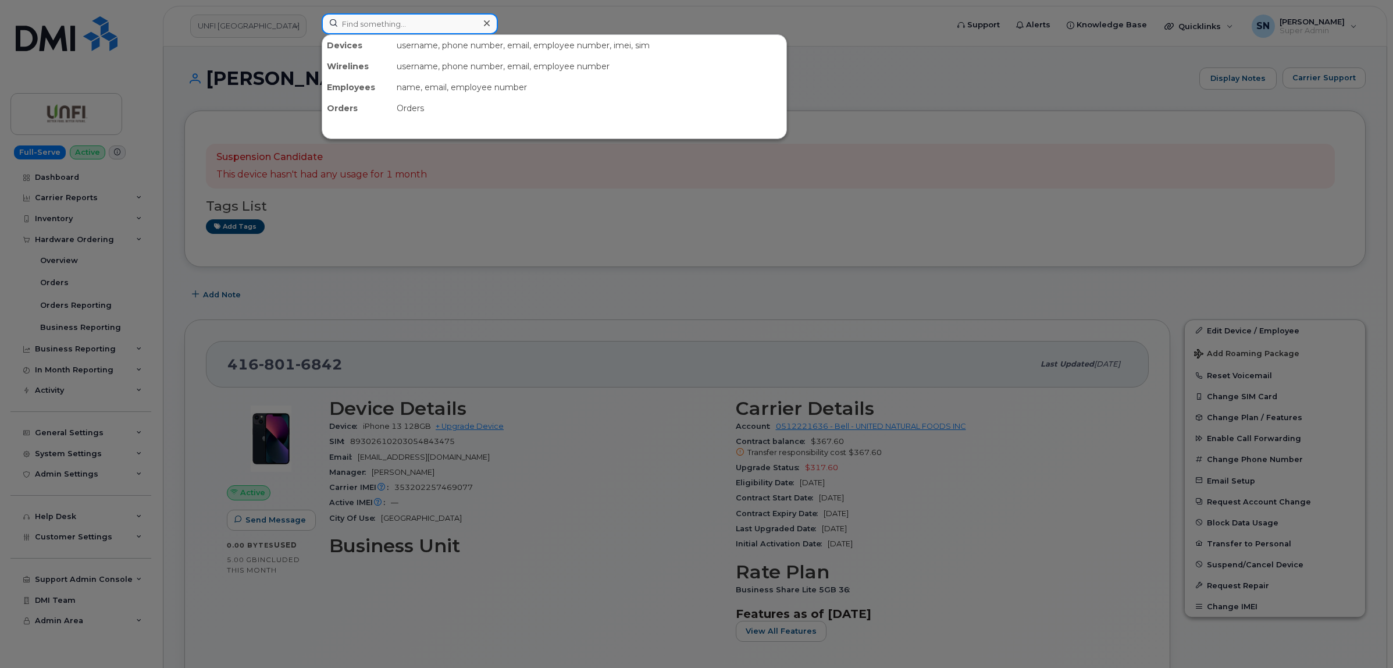
click at [449, 29] on input at bounding box center [410, 23] width 176 height 21
paste input "4185721223"
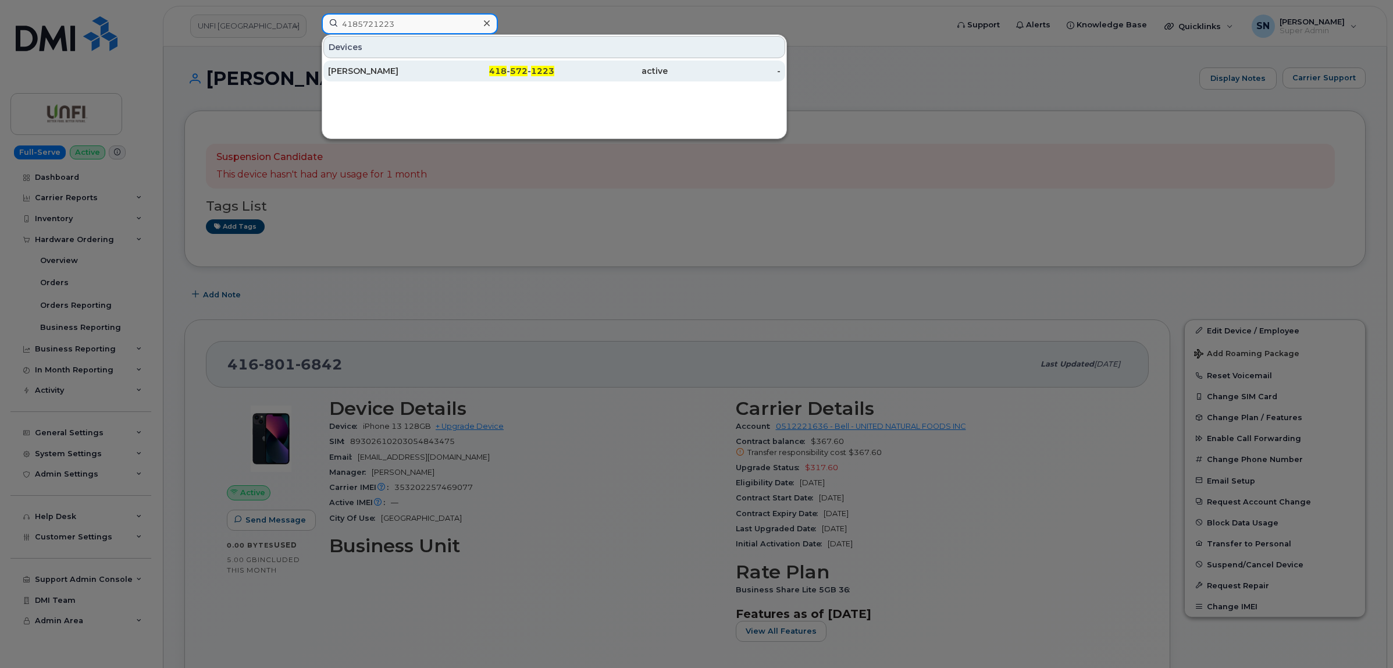
type input "4185721223"
click at [443, 71] on div "418 - 572 - 1223" at bounding box center [498, 71] width 113 height 12
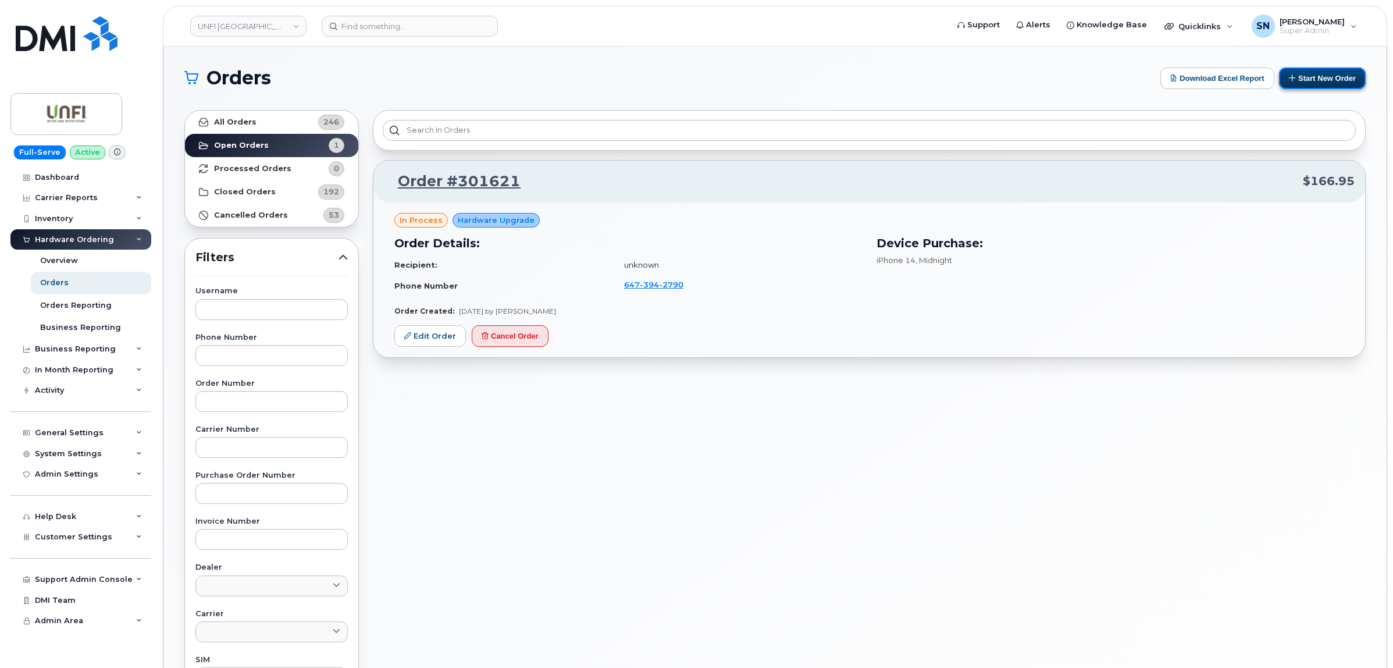
click at [1309, 73] on button "Start New Order" at bounding box center [1322, 78] width 87 height 22
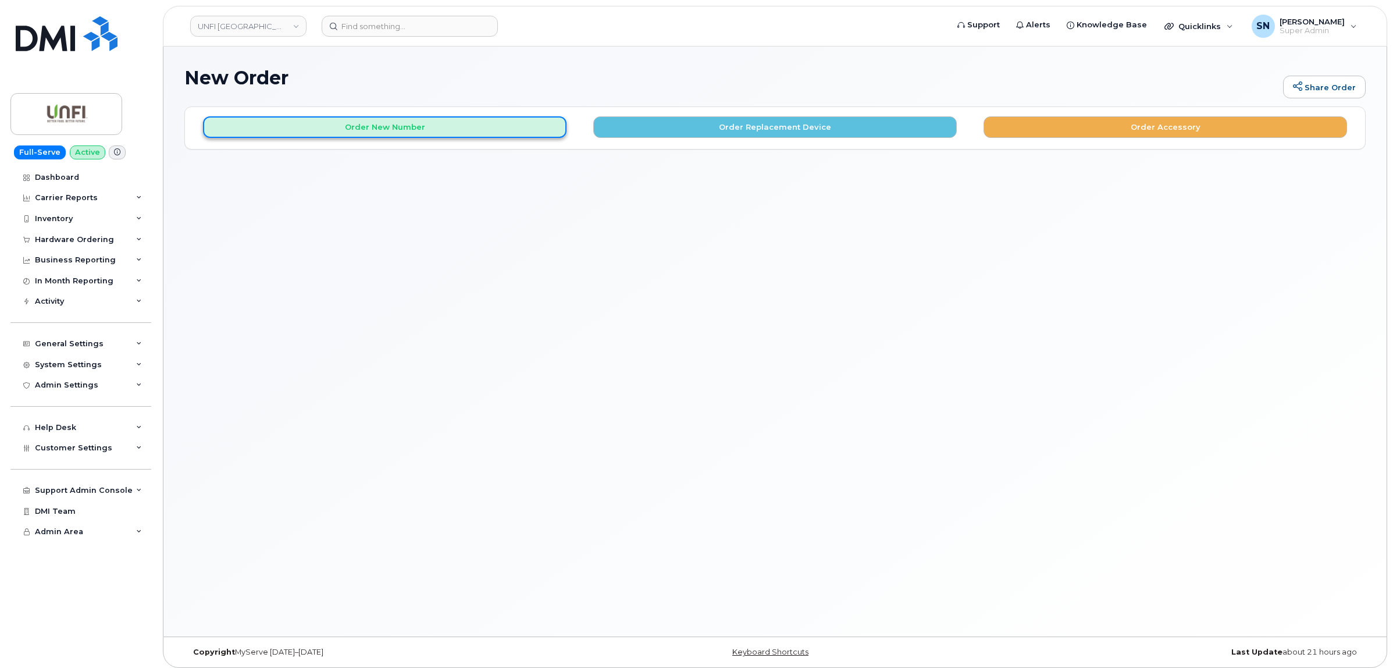
click at [404, 123] on button "Order New Number" at bounding box center [385, 127] width 364 height 22
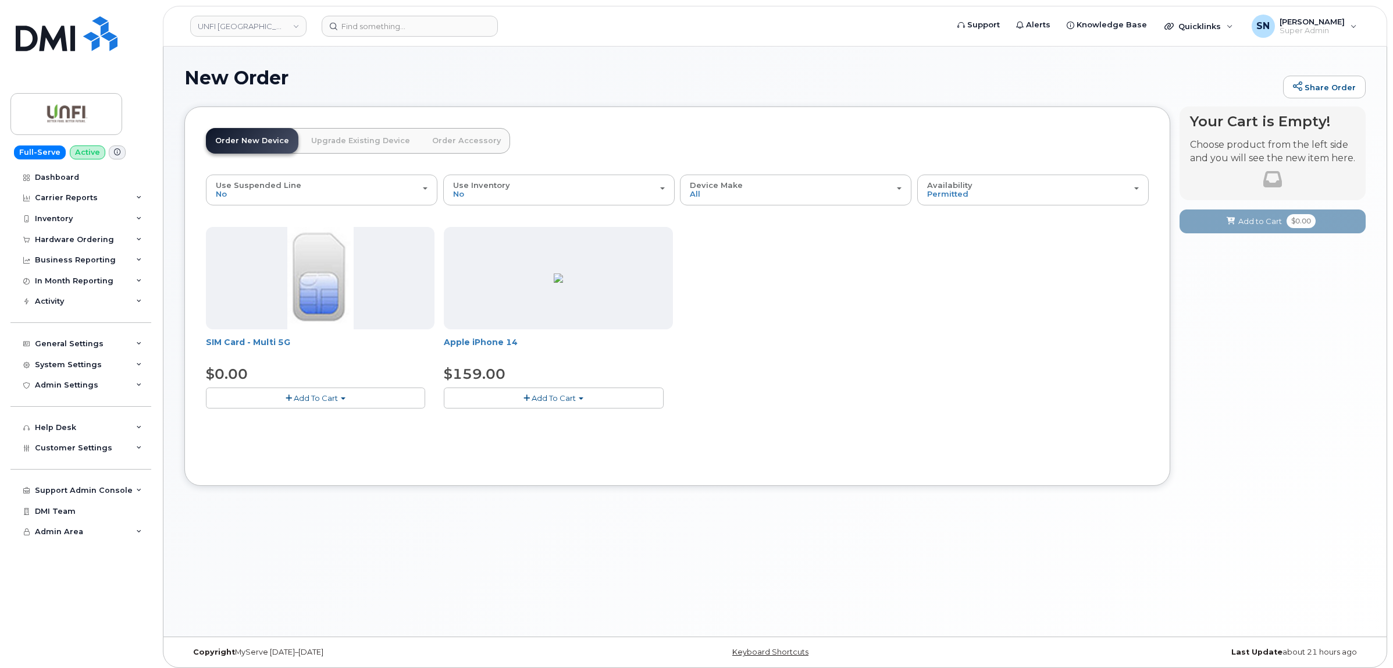
click at [367, 131] on link "Upgrade Existing Device" at bounding box center [361, 141] width 118 height 26
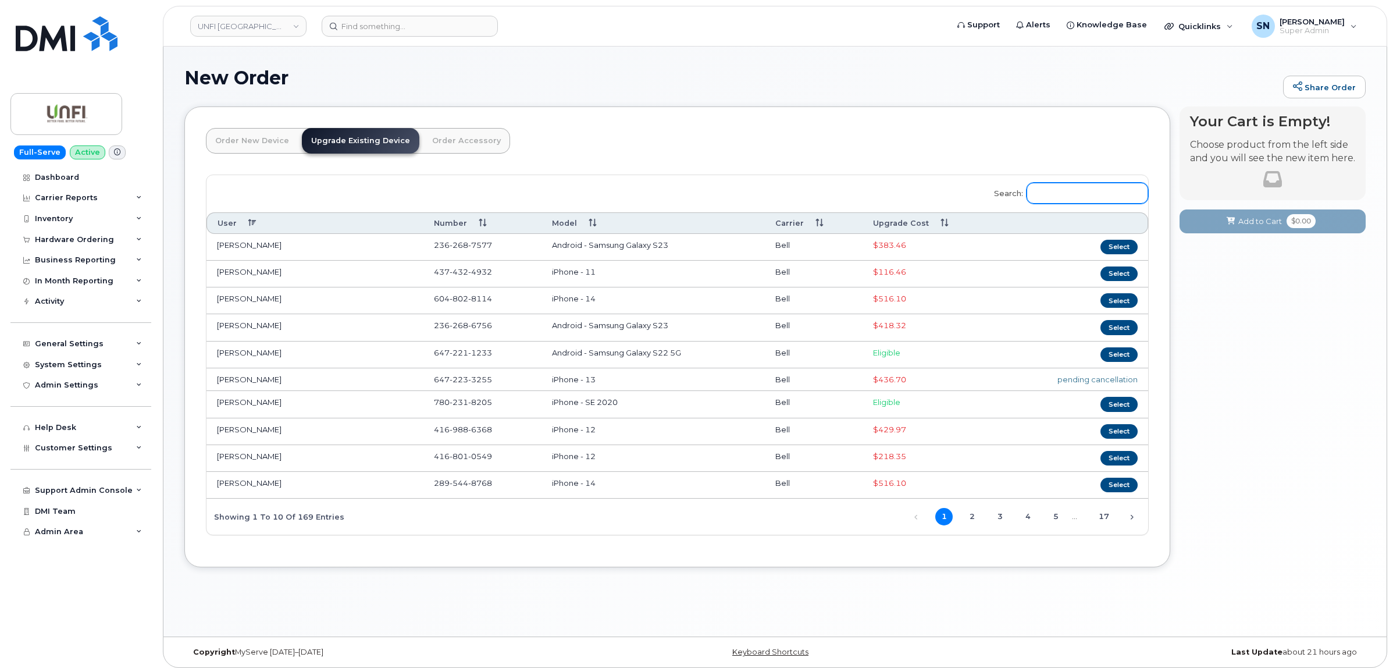
click at [1057, 190] on input "Search:" at bounding box center [1088, 193] width 122 height 21
paste input "4168016842"
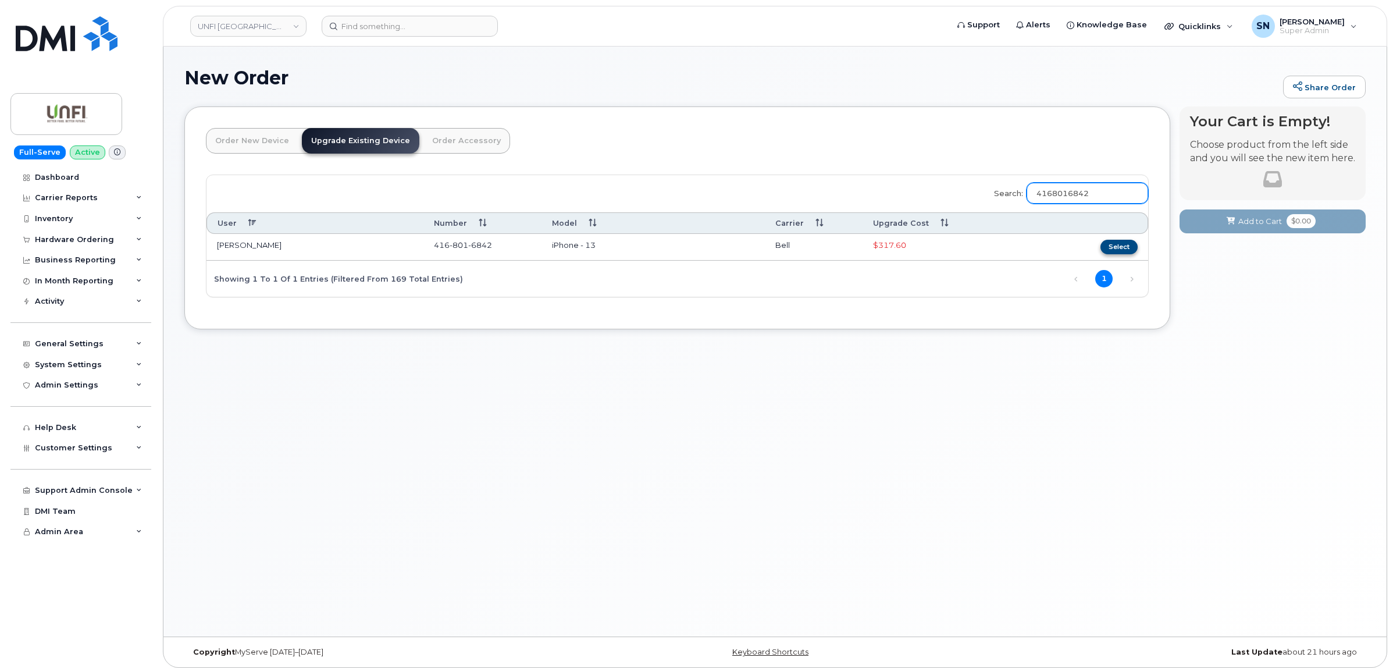
type input "4168016842"
click at [1120, 251] on button "Select" at bounding box center [1119, 247] width 37 height 15
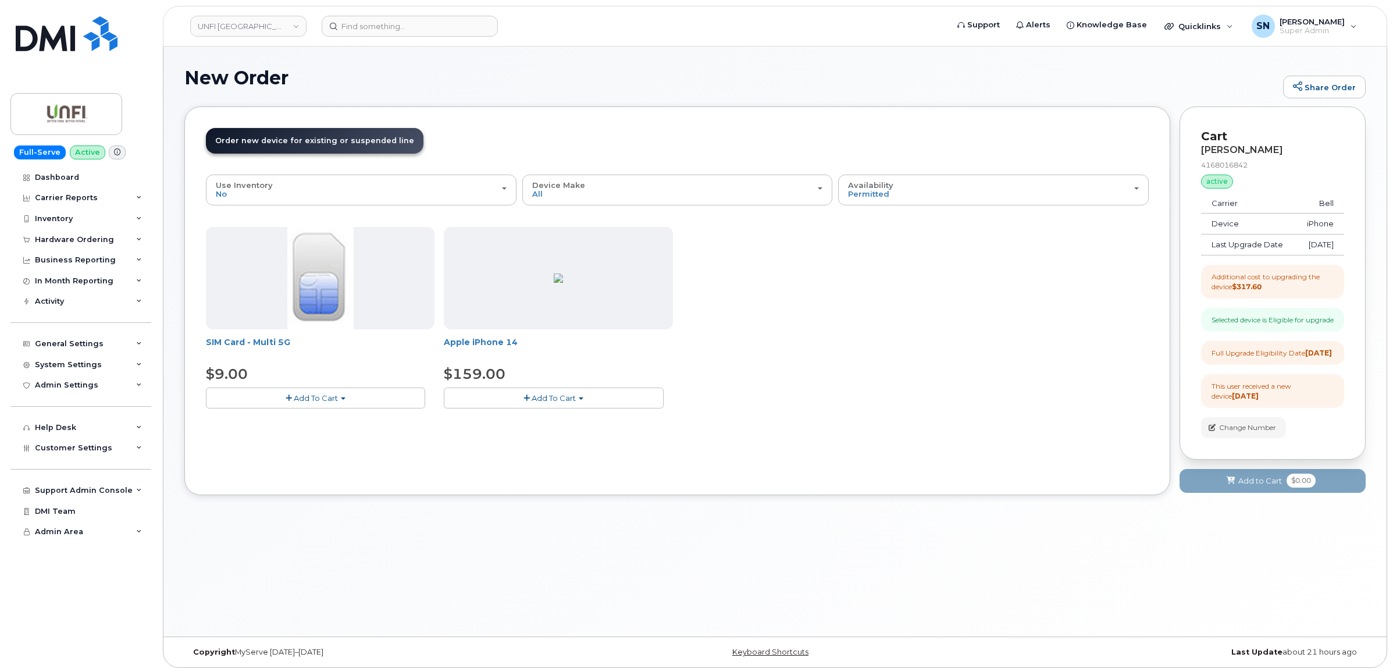
click at [511, 396] on button "Add To Cart" at bounding box center [553, 397] width 219 height 20
click at [524, 442] on ul "Model Midnight 128 GB is available $159.00 - 3-year upgrade (128GB model)" at bounding box center [538, 427] width 189 height 34
click at [581, 394] on button "Add To Cart" at bounding box center [553, 397] width 219 height 20
click at [514, 431] on link "$159.00 - 3-year upgrade (128GB model)" at bounding box center [538, 433] width 183 height 15
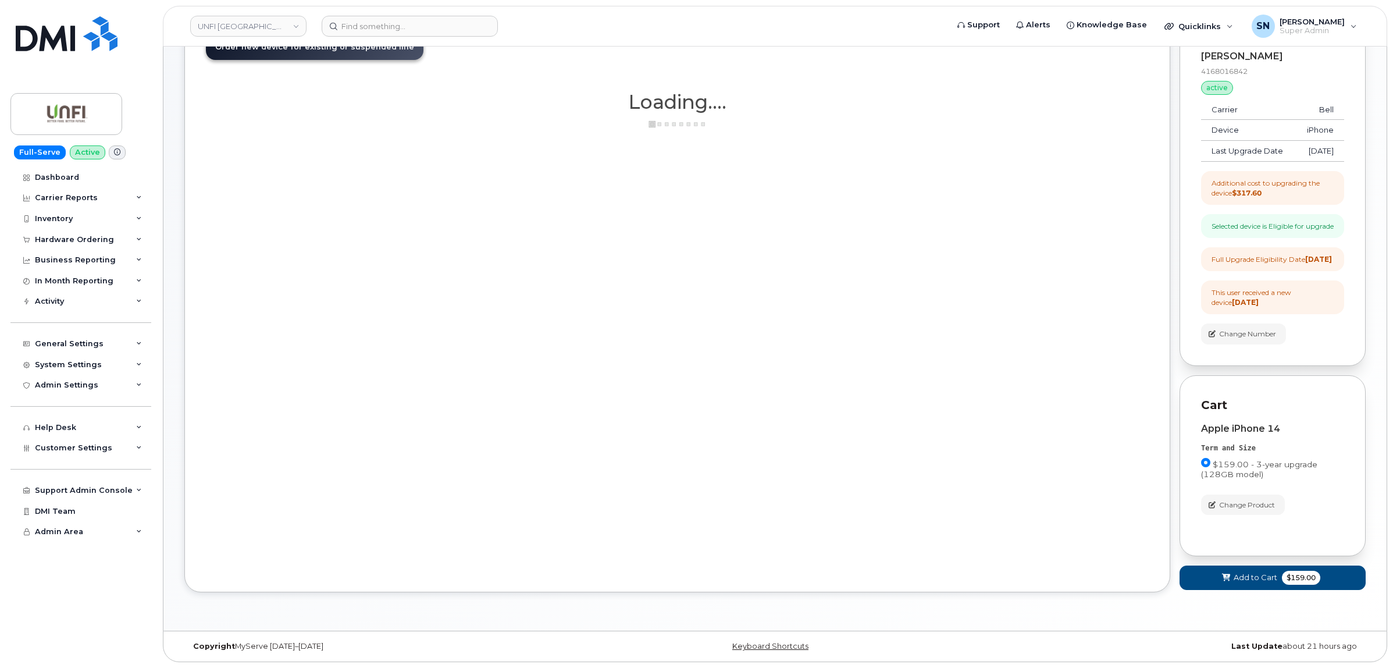
scroll to position [126, 0]
click at [1263, 575] on span "Add to Cart" at bounding box center [1256, 577] width 44 height 11
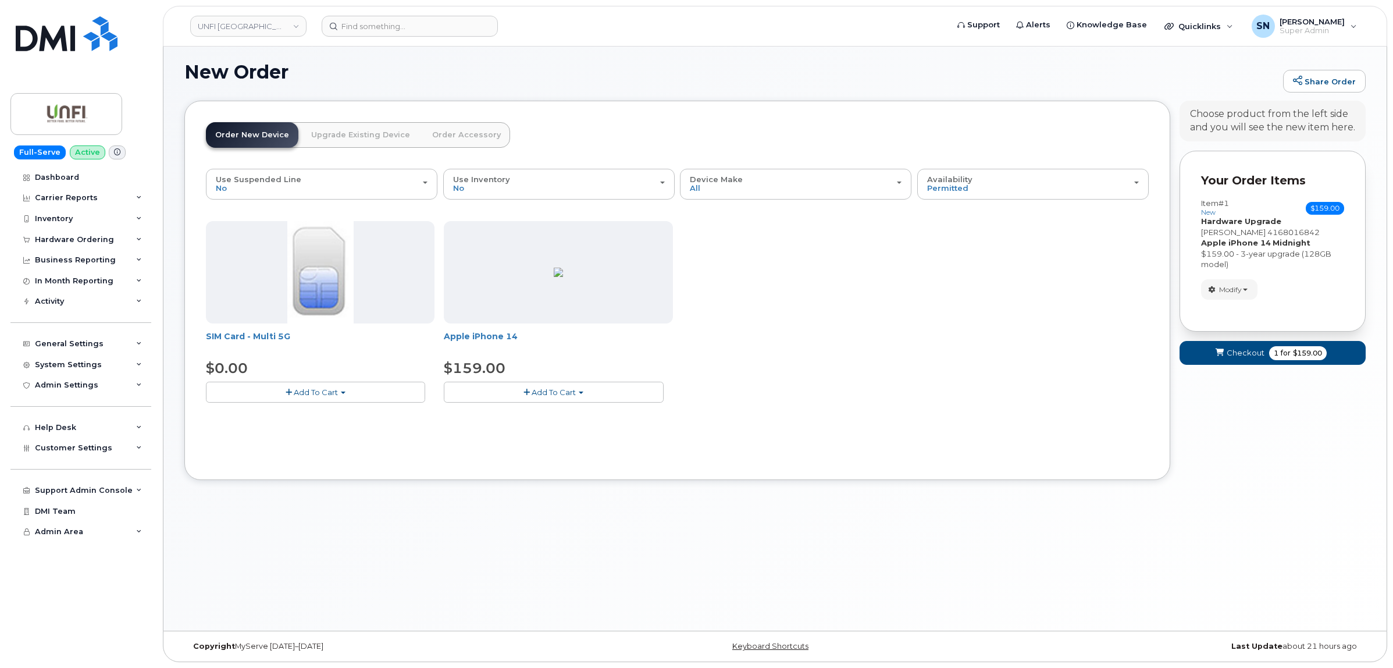
scroll to position [6, 0]
click at [1257, 347] on button "Checkout 1 for $159.00" at bounding box center [1273, 353] width 186 height 24
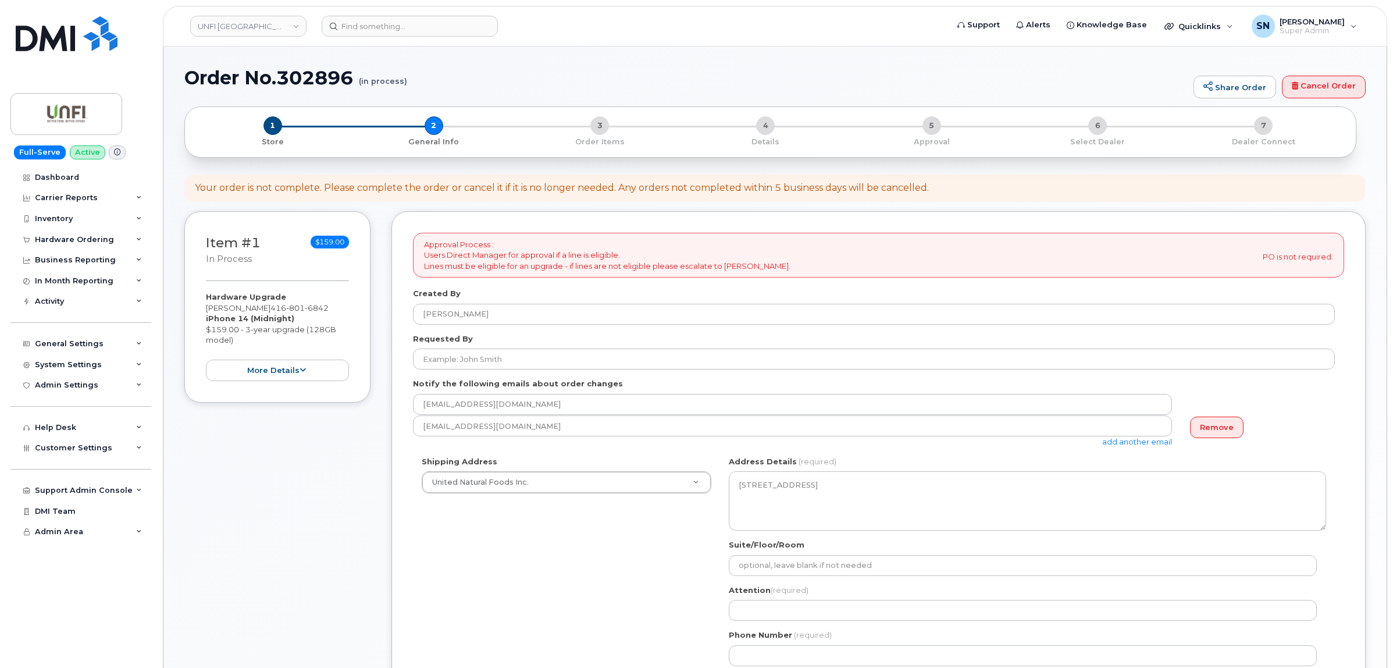
select select
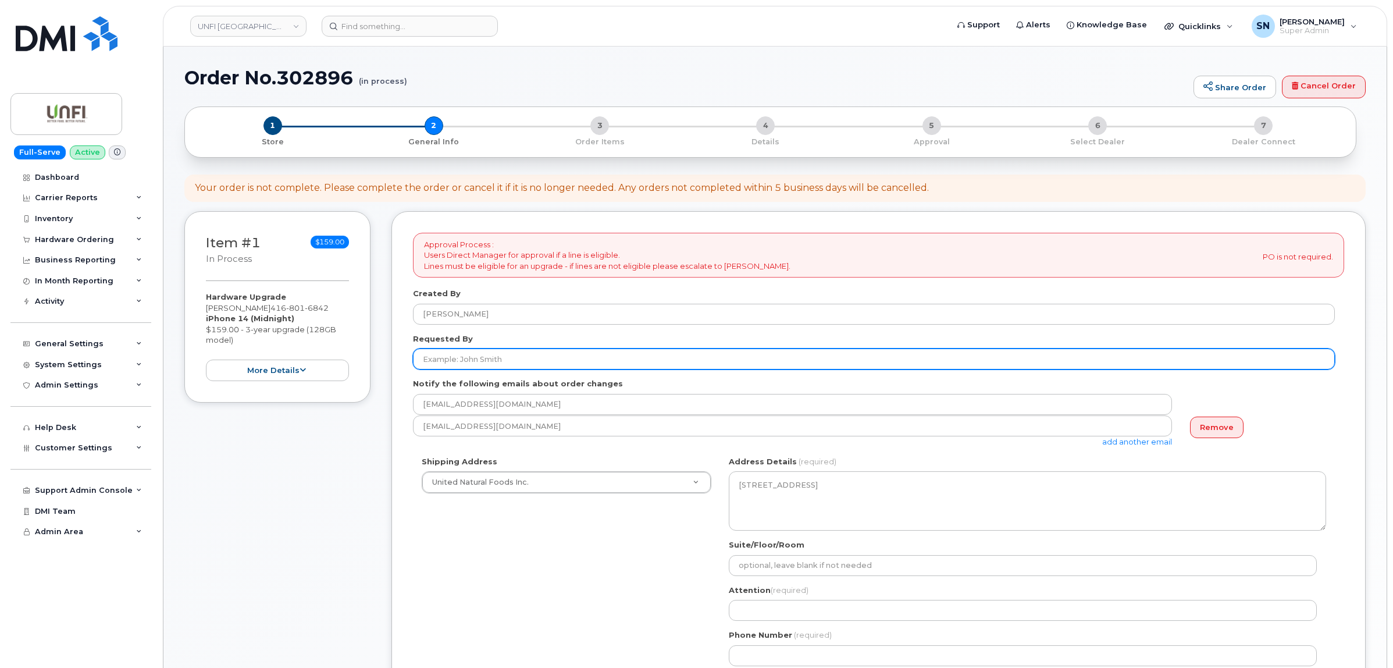
click at [508, 364] on input "Requested By" at bounding box center [874, 359] width 922 height 21
paste input "CS0809914"
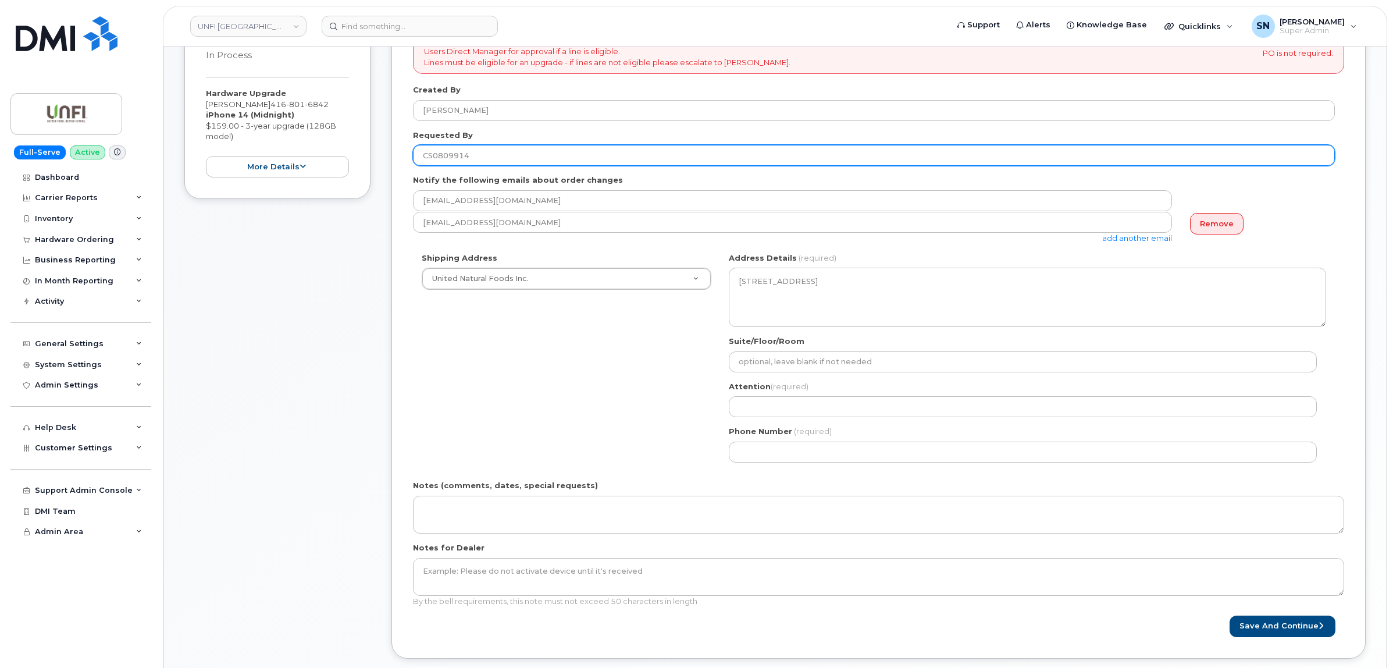
scroll to position [291, 0]
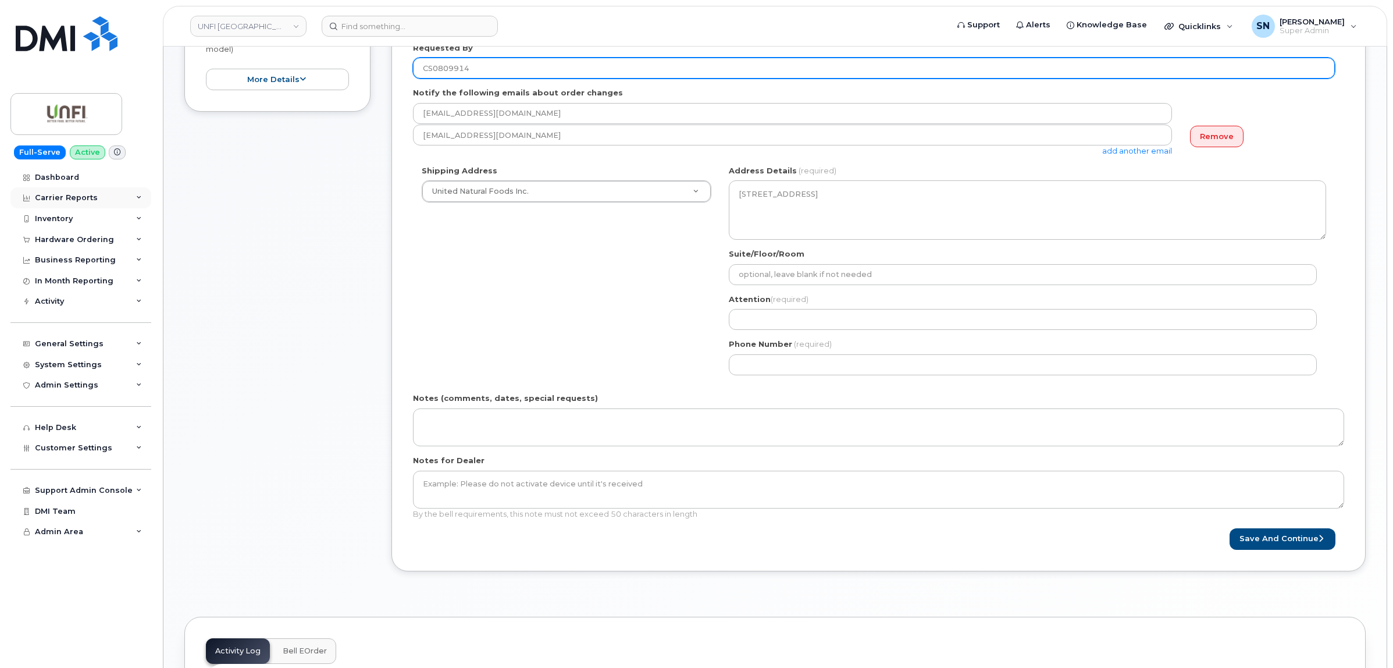
type input "CS0809914"
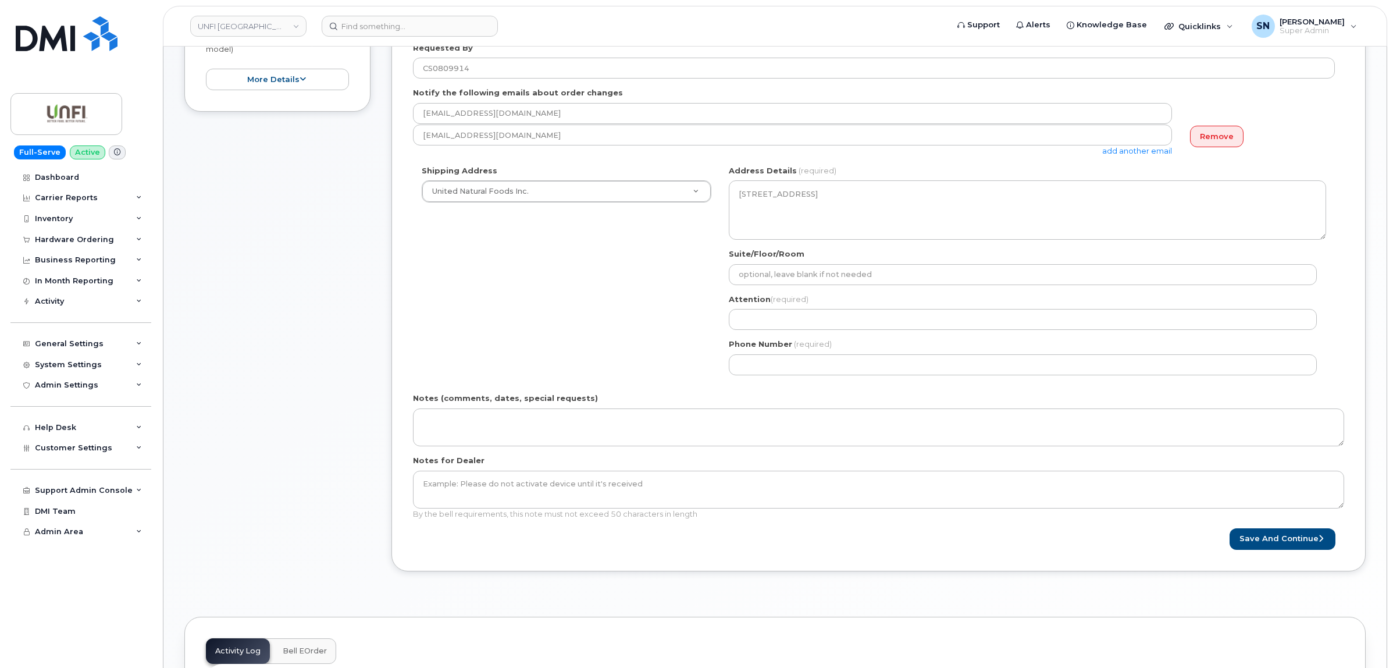
click at [1149, 152] on link "add another email" at bounding box center [1138, 150] width 70 height 9
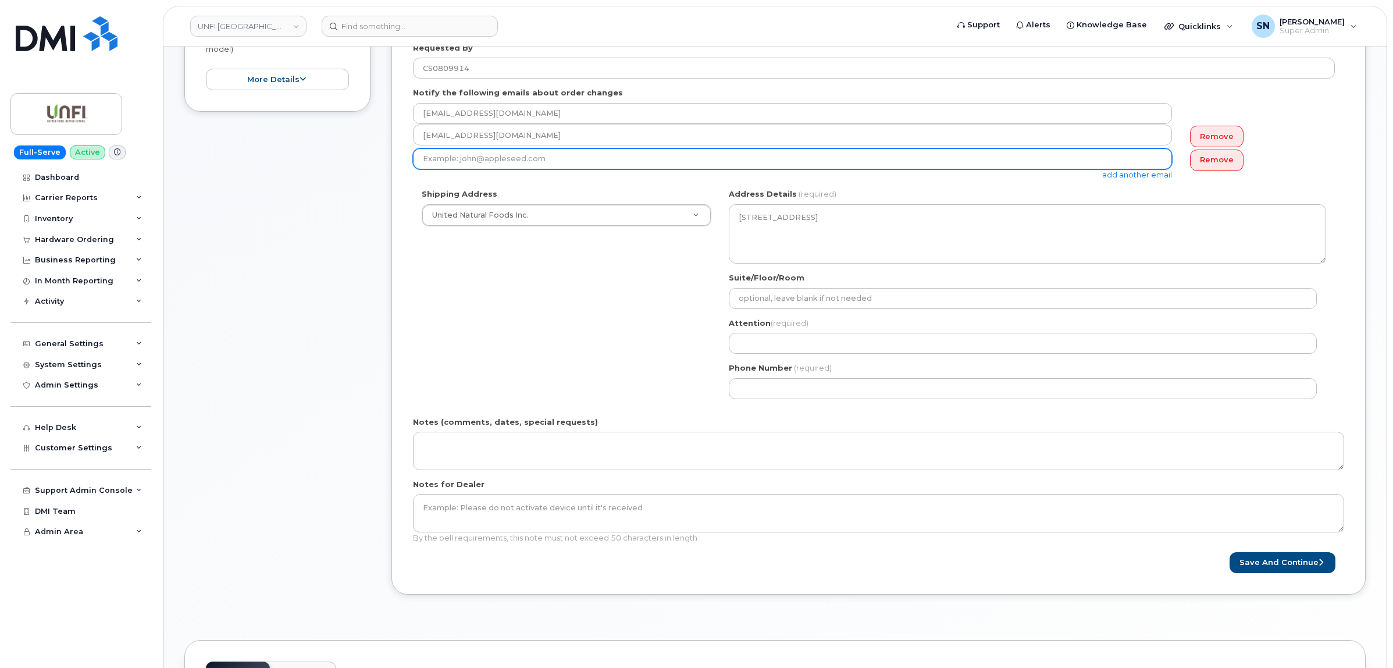
click at [1059, 155] on input "email" at bounding box center [792, 158] width 759 height 21
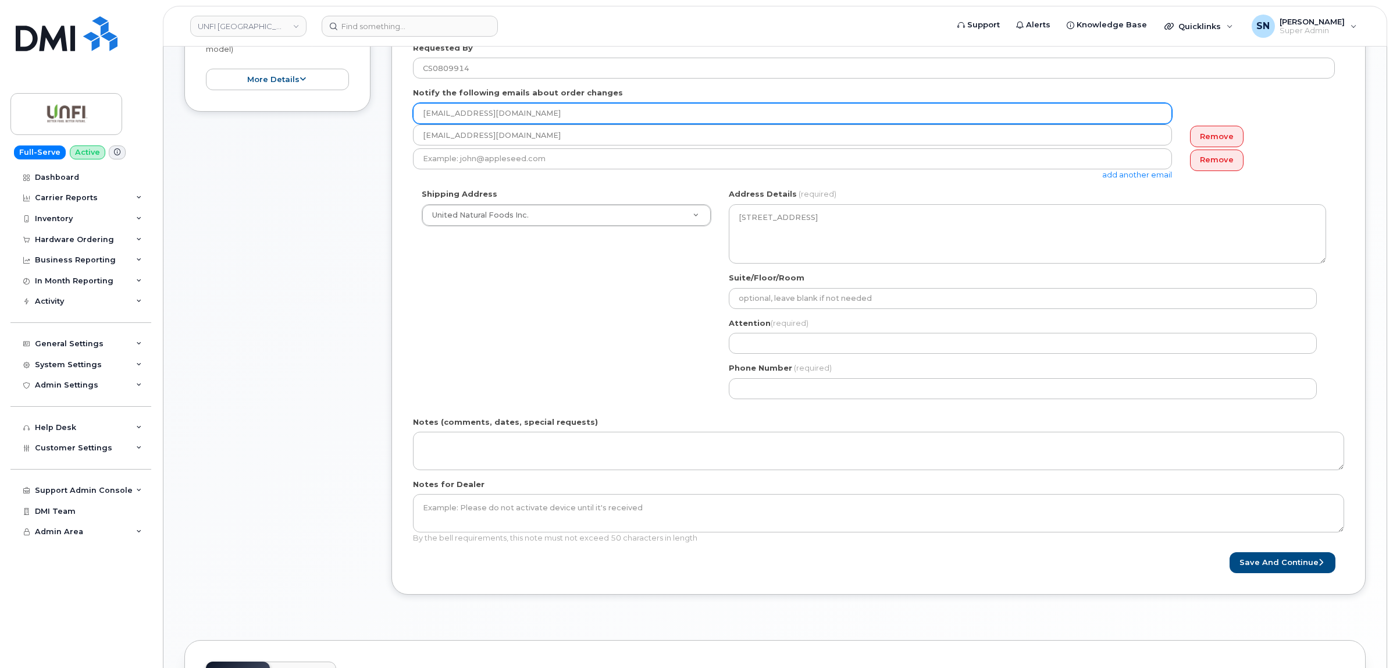
drag, startPoint x: 507, startPoint y: 118, endPoint x: 333, endPoint y: 103, distance: 174.6
click at [339, 103] on div "Item #1 in process $159.00 Hardware Upgrade Melanie Tourigny 416 801 6842 iPhon…" at bounding box center [775, 266] width 1182 height 692
paste input "WFeng"
type input "WFeng@unfi.com"
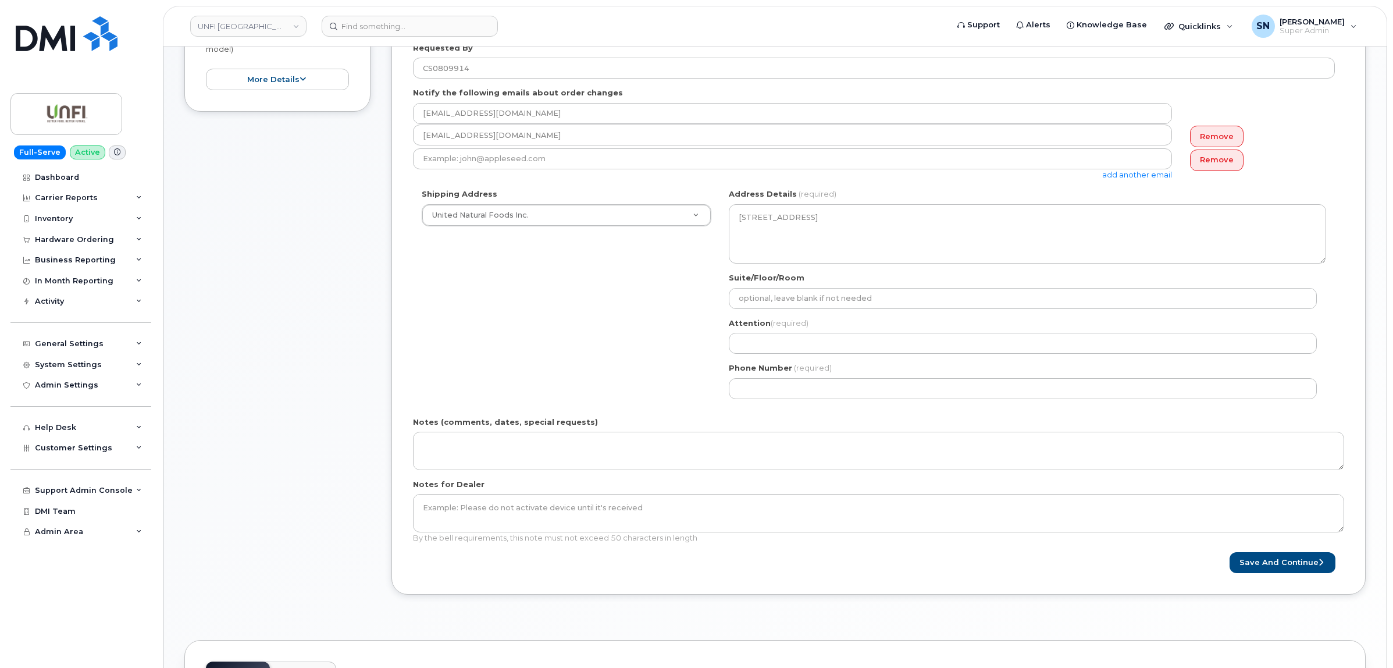
click at [1237, 163] on link "Remove" at bounding box center [1217, 161] width 54 height 22
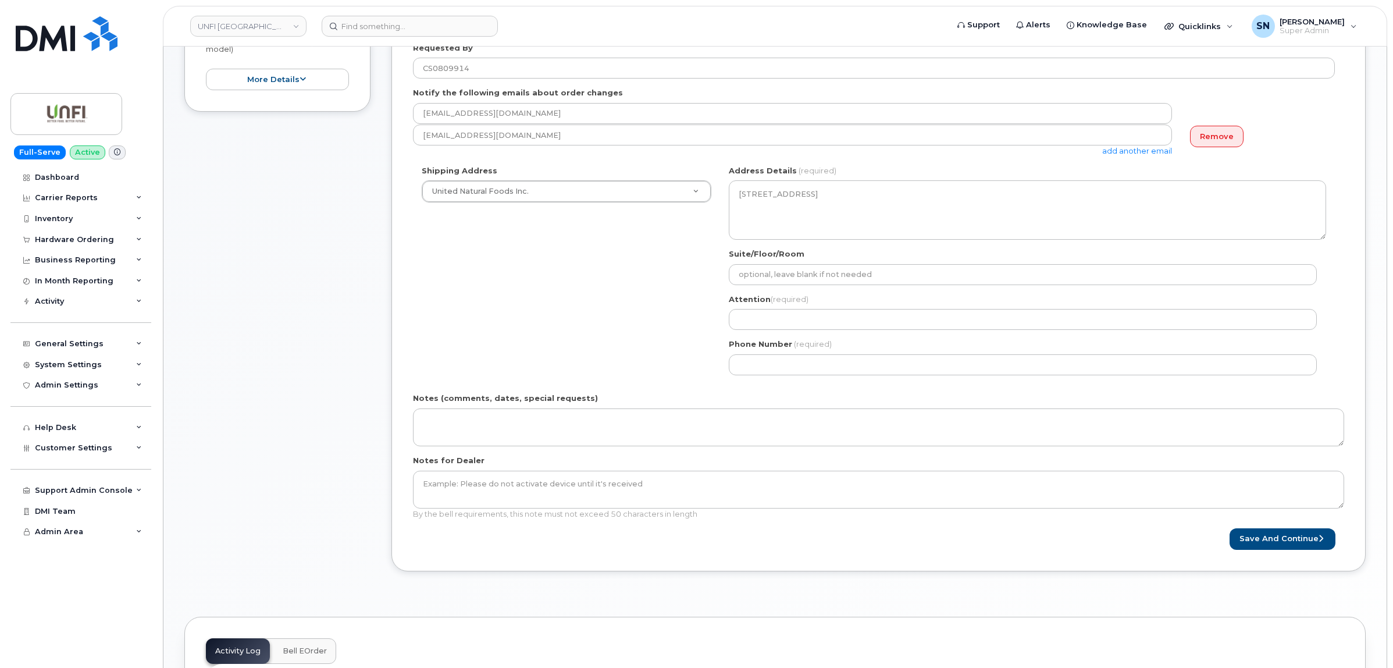
click at [582, 304] on div "Shipping Address United Natural Foods Inc. New Address UNFI (Concord) United Na…" at bounding box center [874, 274] width 922 height 219
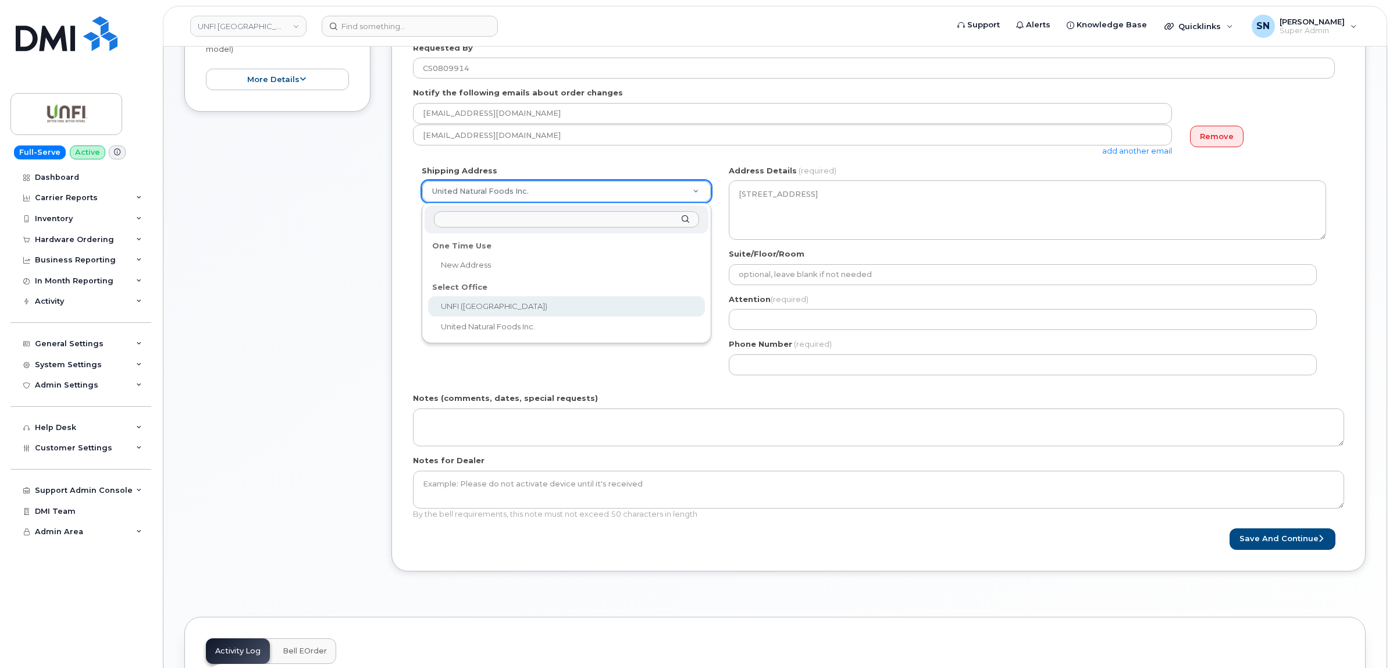
select select
type textarea "8755 Keele Street Concord Ontario L4K 2N1"
select select
type textarea "12757 Vulcan Way, Unit 153 Richmond British Columbia V6V 3C8"
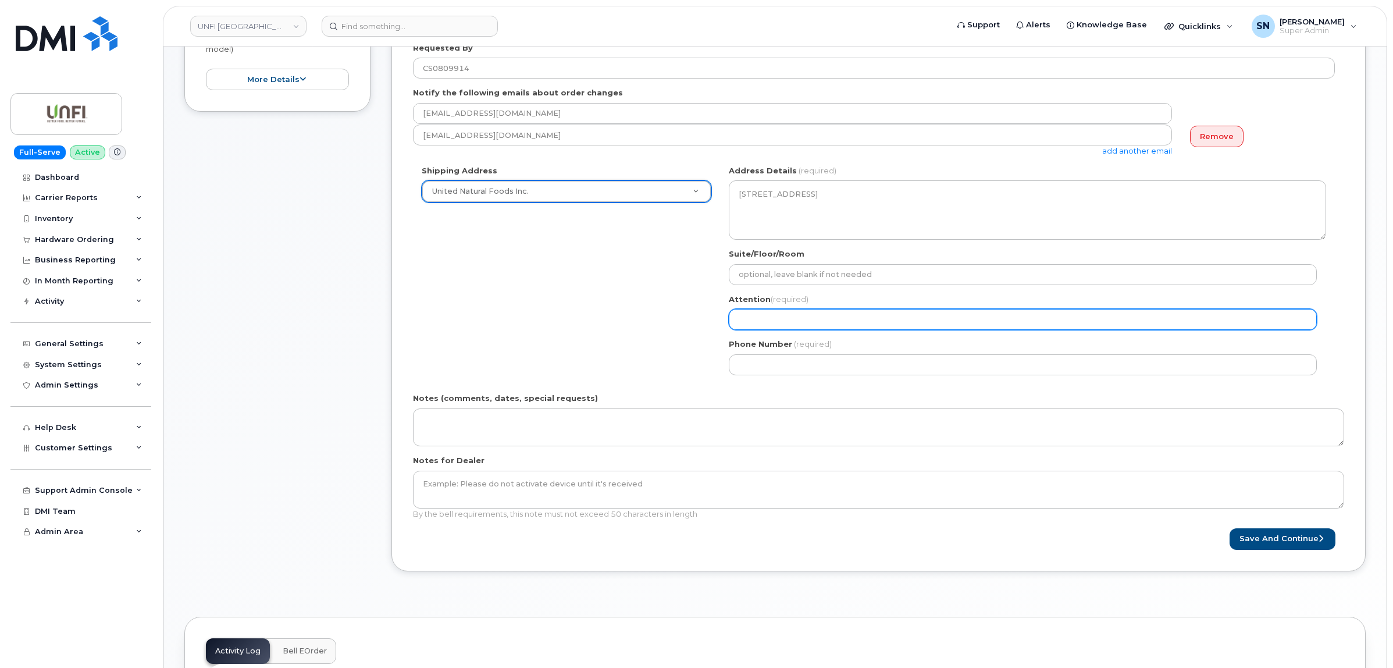
click at [789, 313] on input "Attention (required)" at bounding box center [1023, 319] width 588 height 21
paste input "Wei Feng."
select select
type input "Wei Feng."
select select
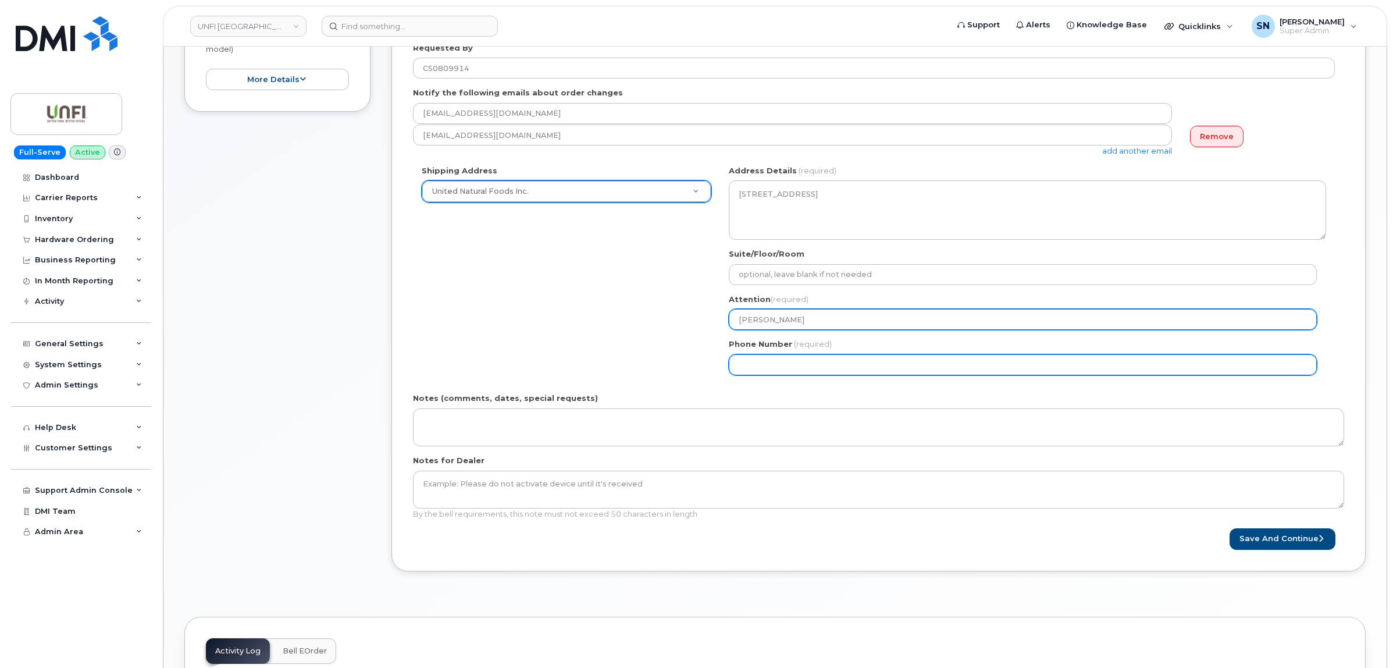
type input "Wei Feng"
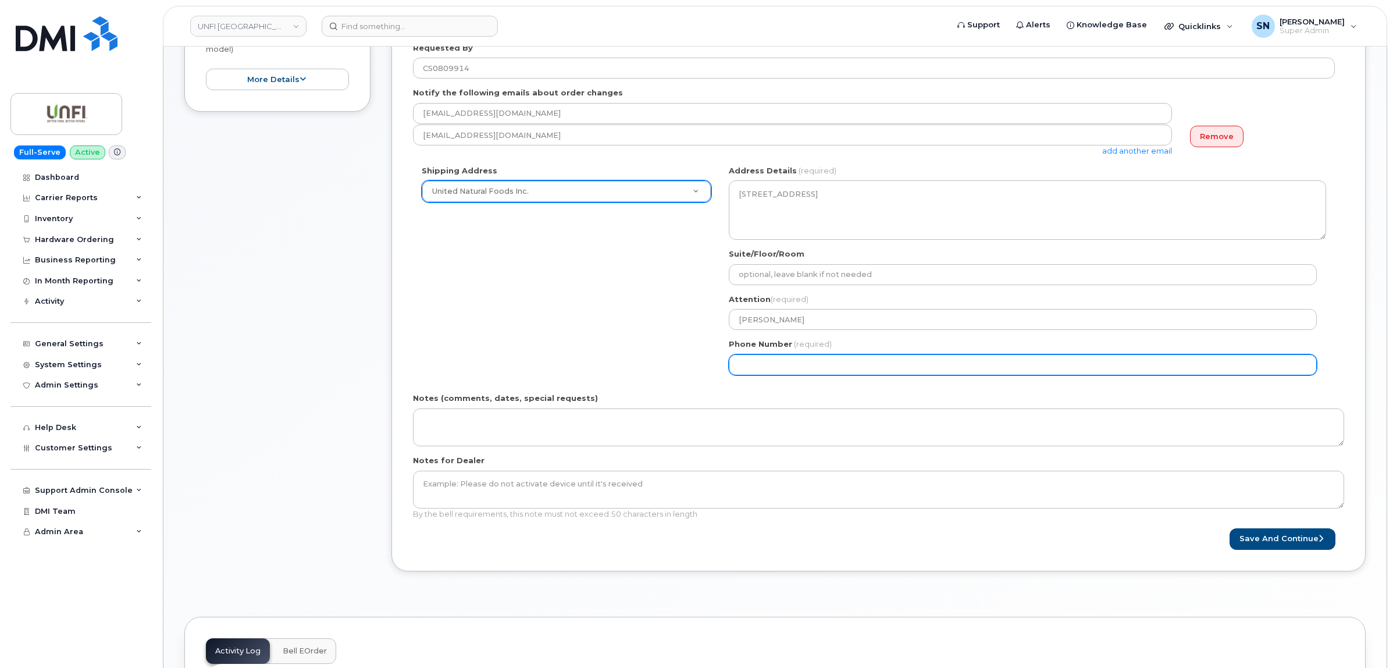
click at [749, 368] on input "Phone Number" at bounding box center [1023, 364] width 588 height 21
select select
type input "124567890"
click at [751, 370] on input "124567890" at bounding box center [1023, 364] width 588 height 21
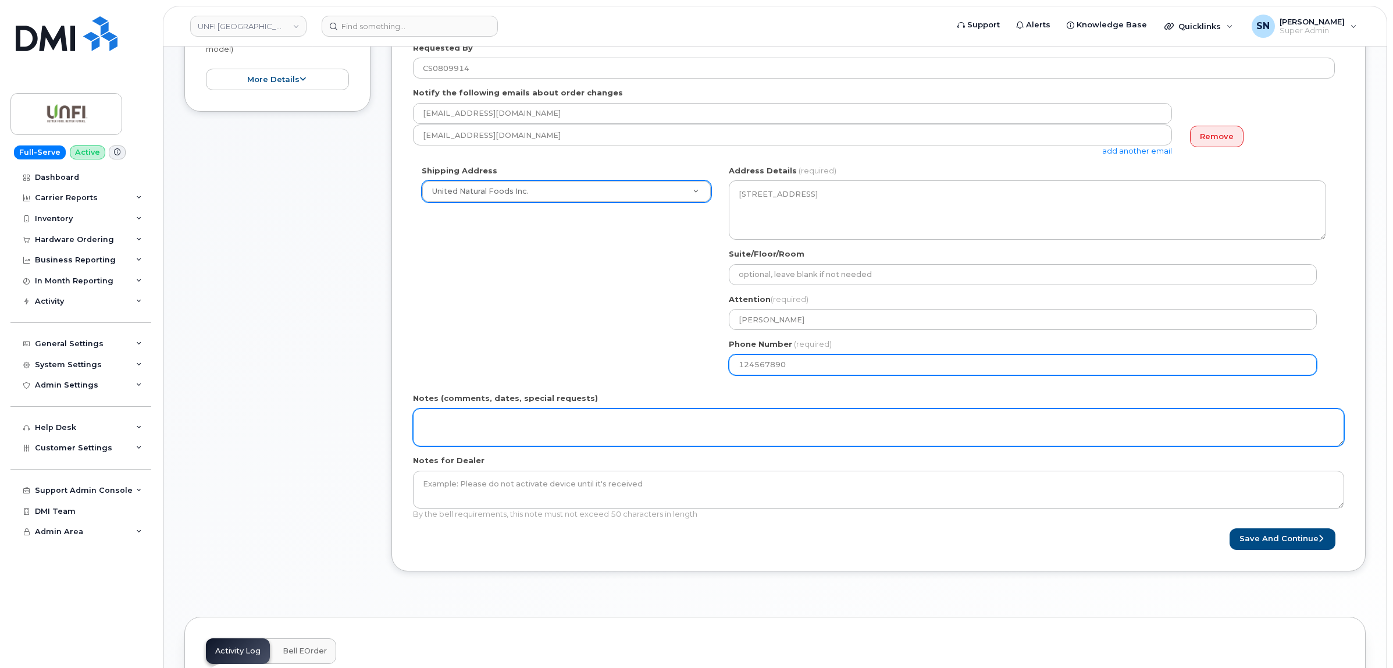
select select
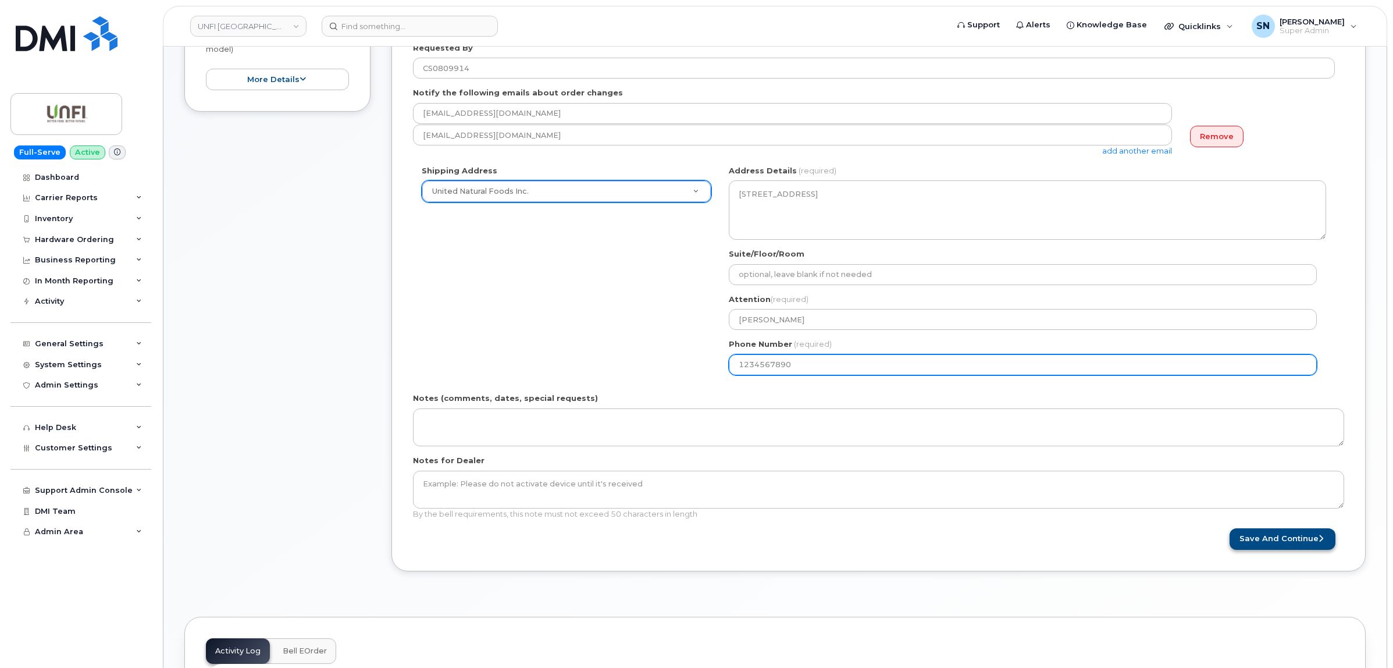
type input "1234567890"
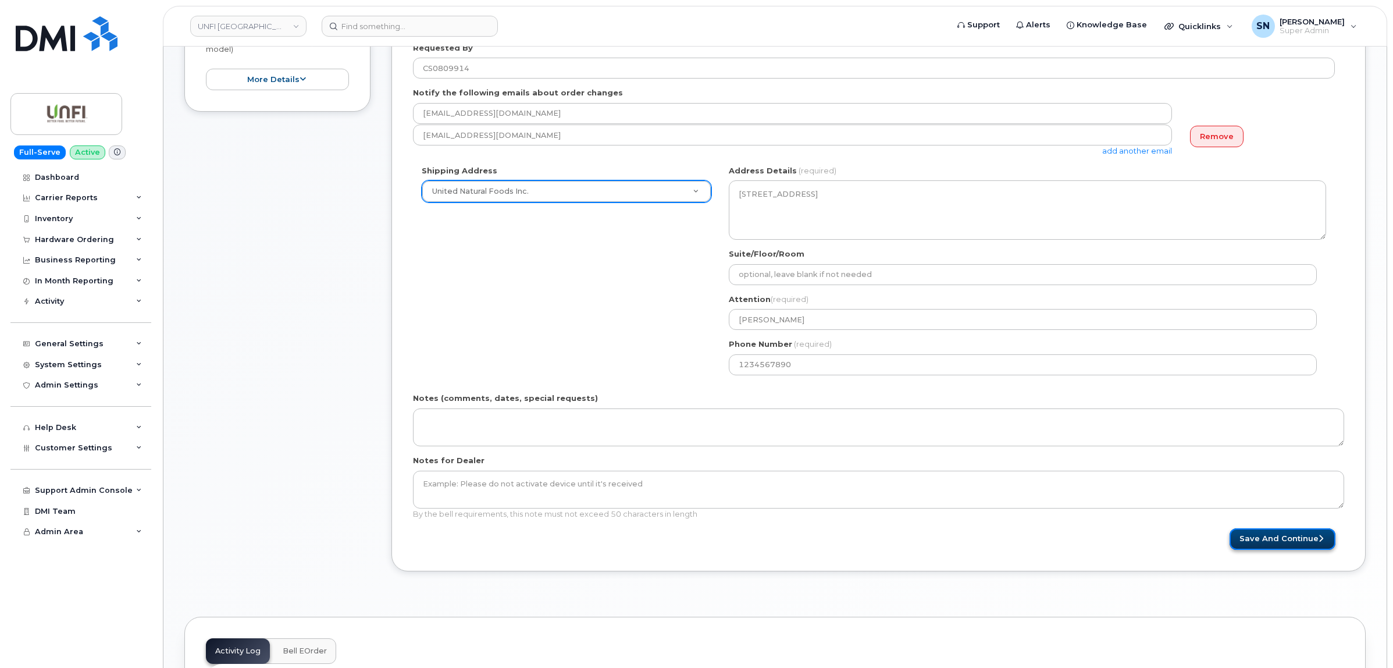
click at [1301, 536] on button "Save and Continue" at bounding box center [1283, 539] width 106 height 22
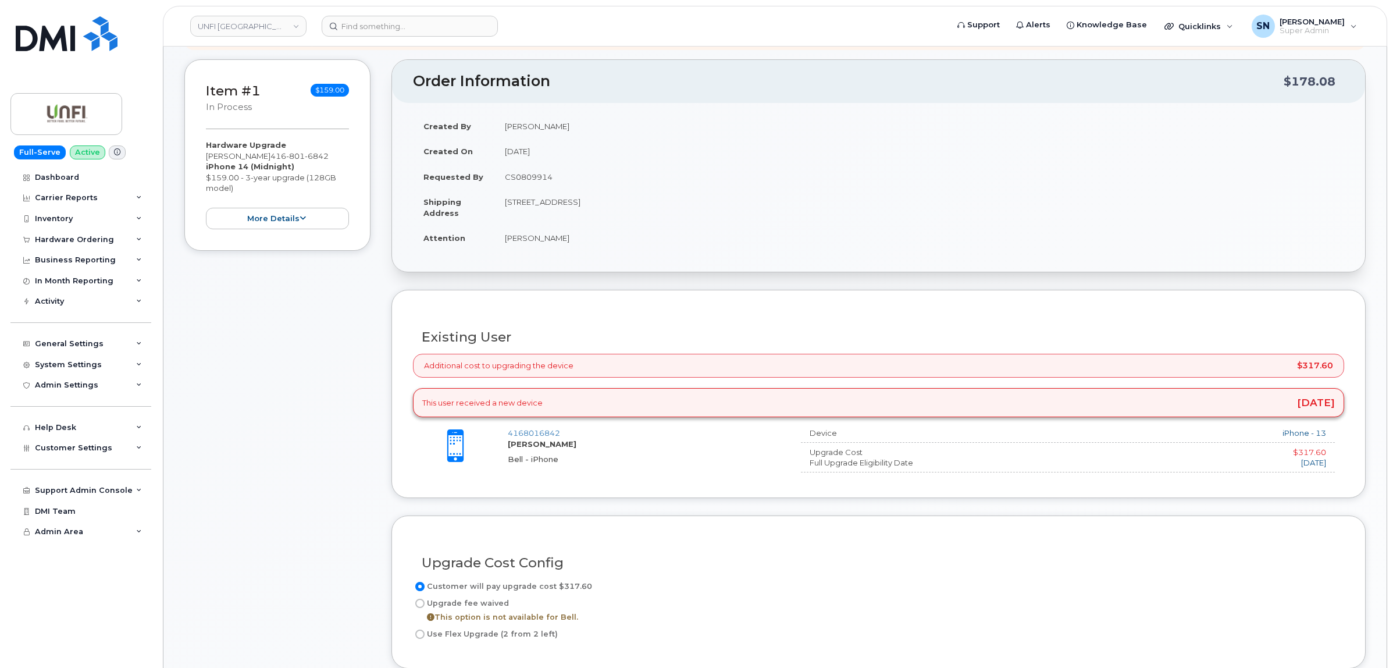
scroll to position [364, 0]
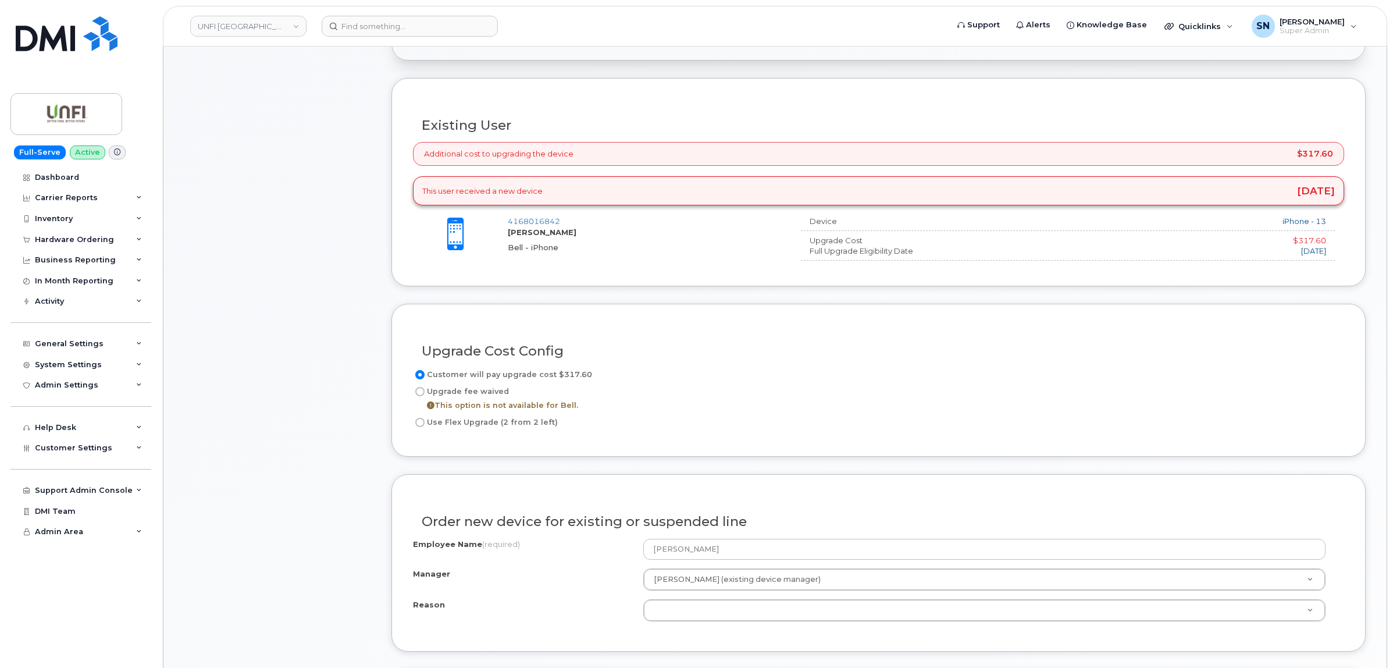
click at [319, 371] on div "Item #1 in process $159.00 Hardware Upgrade [PERSON_NAME] [PHONE_NUMBER] iPhone…" at bounding box center [277, 414] width 186 height 1133
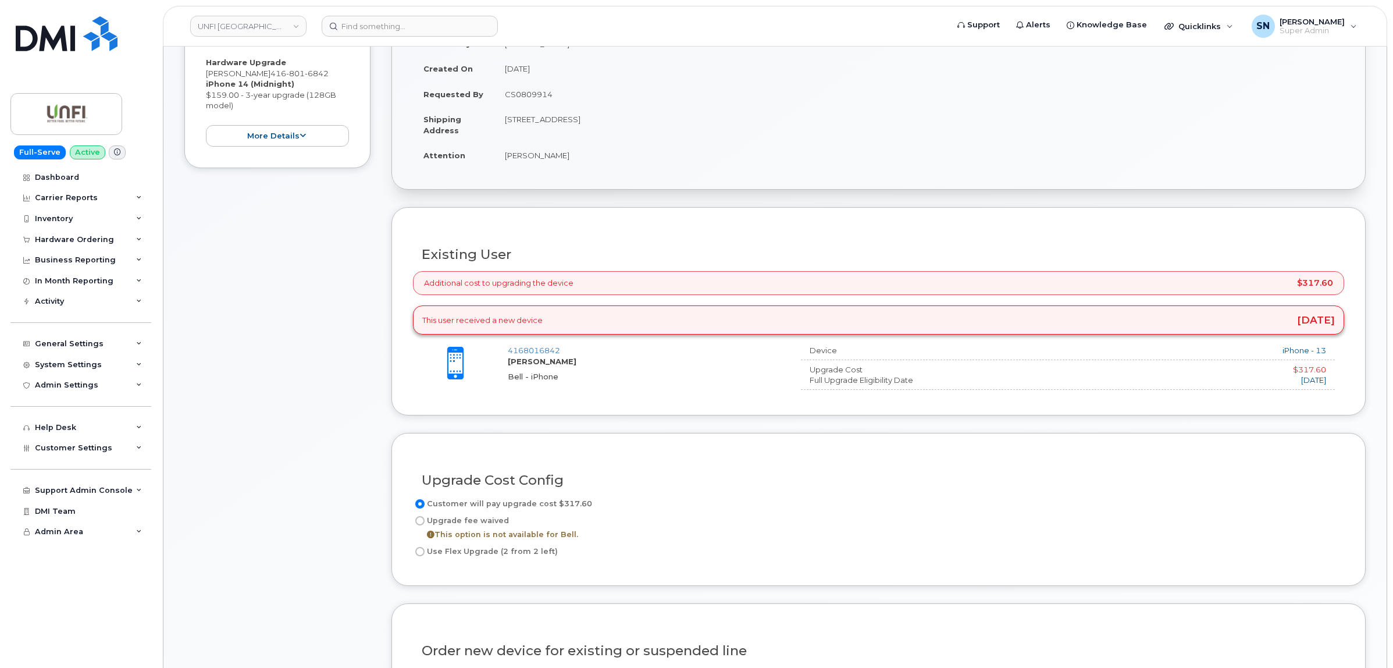
scroll to position [0, 0]
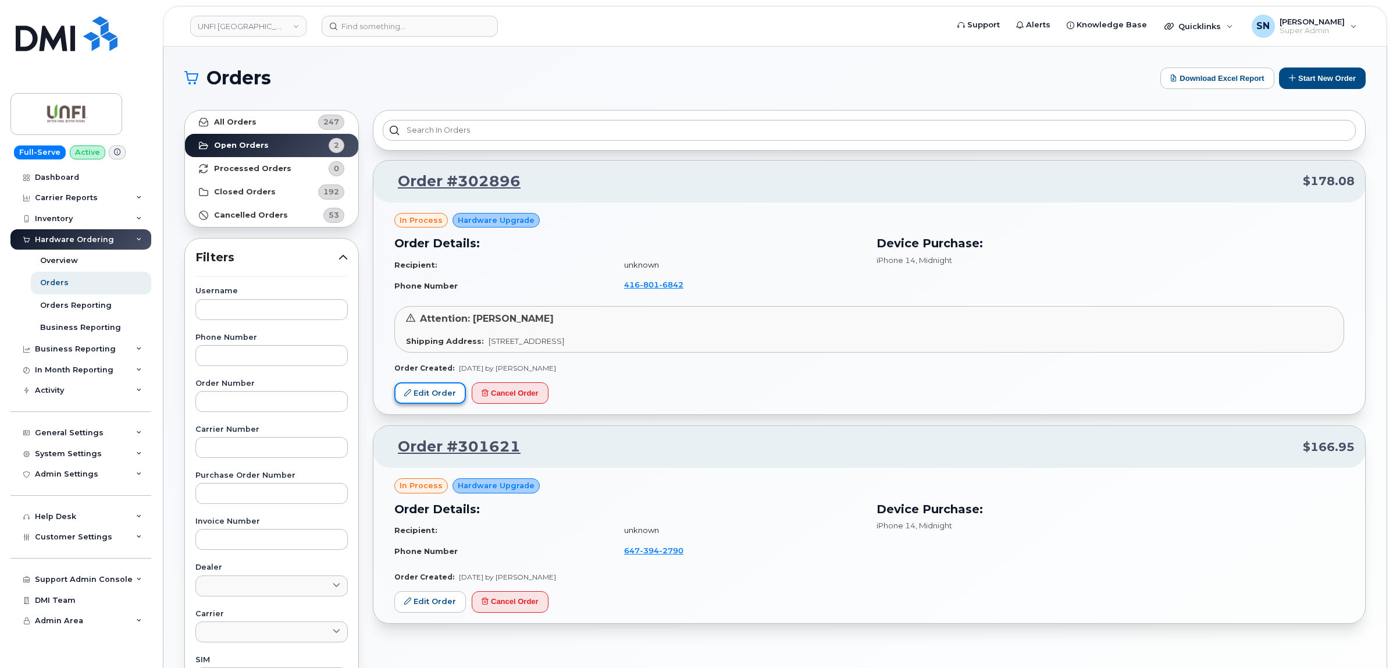
click at [431, 394] on link "Edit Order" at bounding box center [430, 393] width 72 height 22
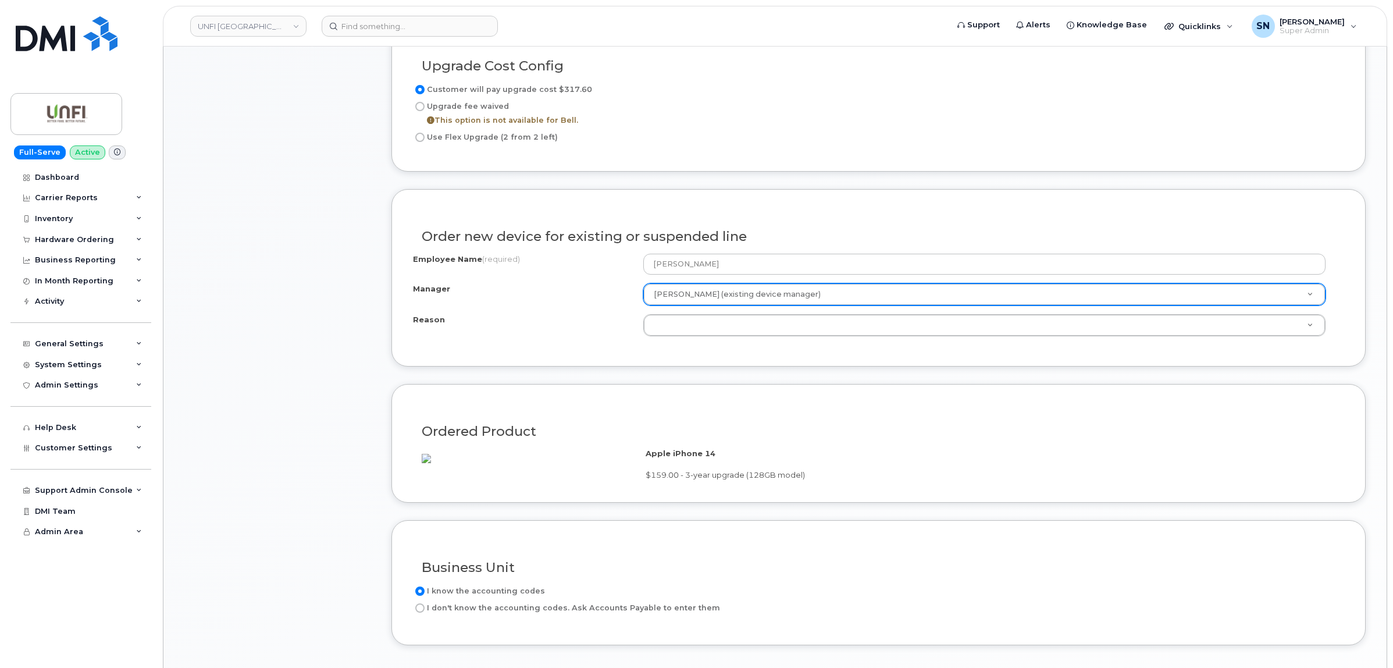
scroll to position [655, 0]
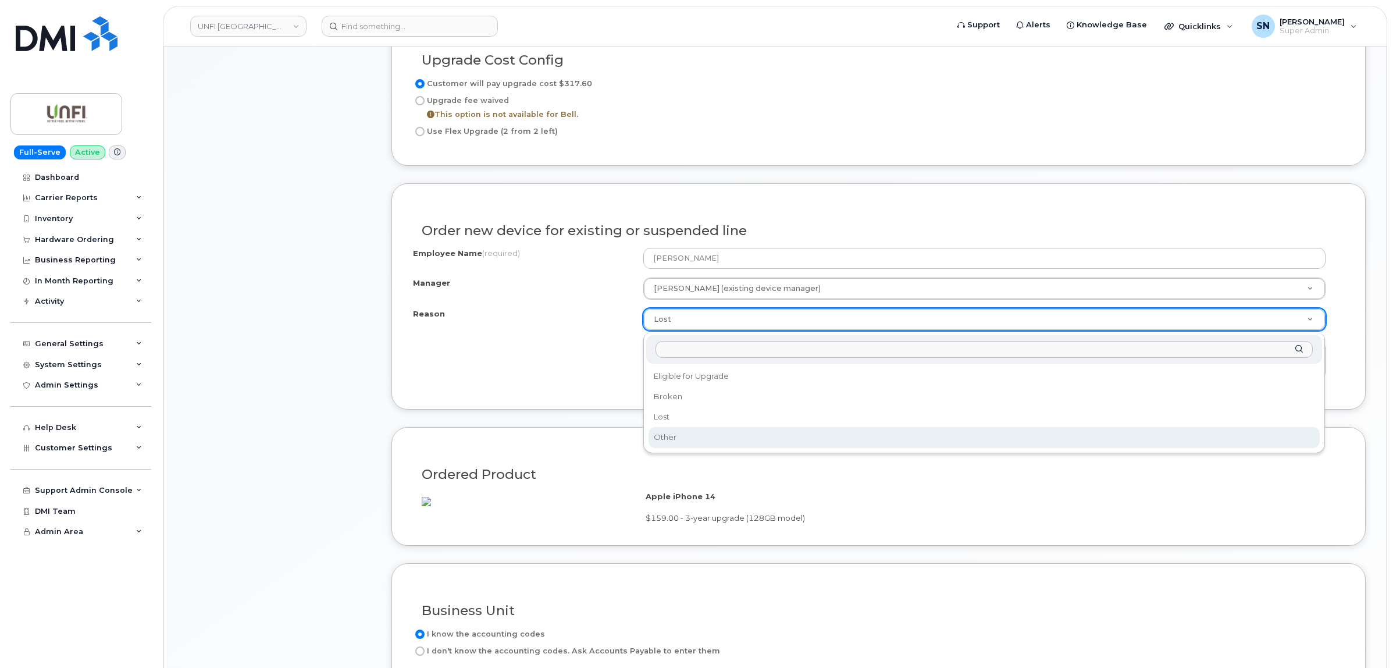
select select "other"
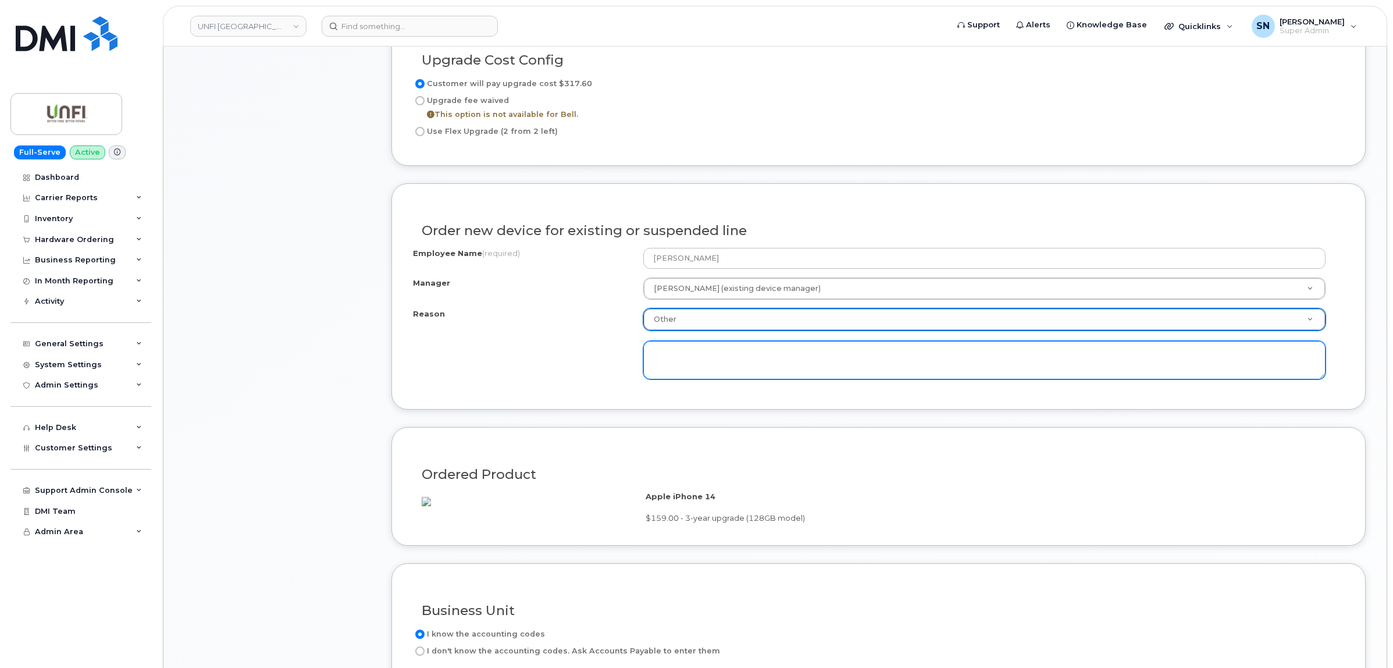
click at [694, 367] on textarea at bounding box center [984, 360] width 682 height 38
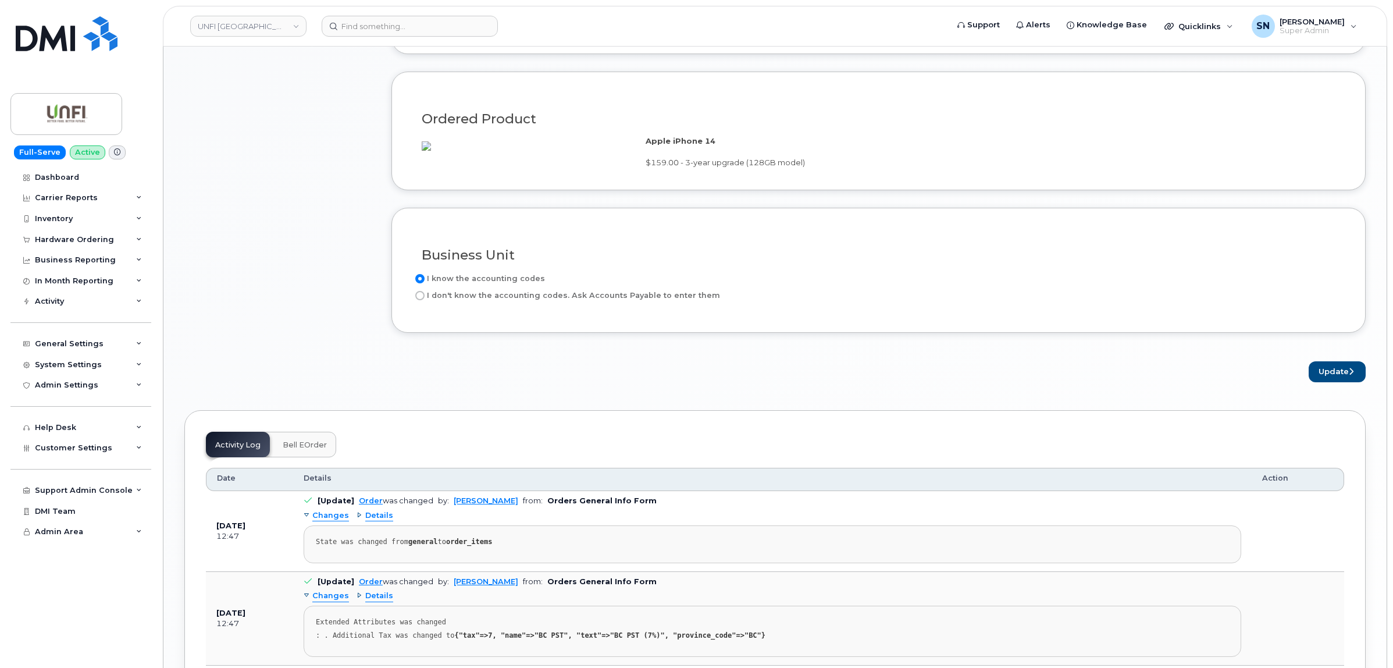
scroll to position [1018, 0]
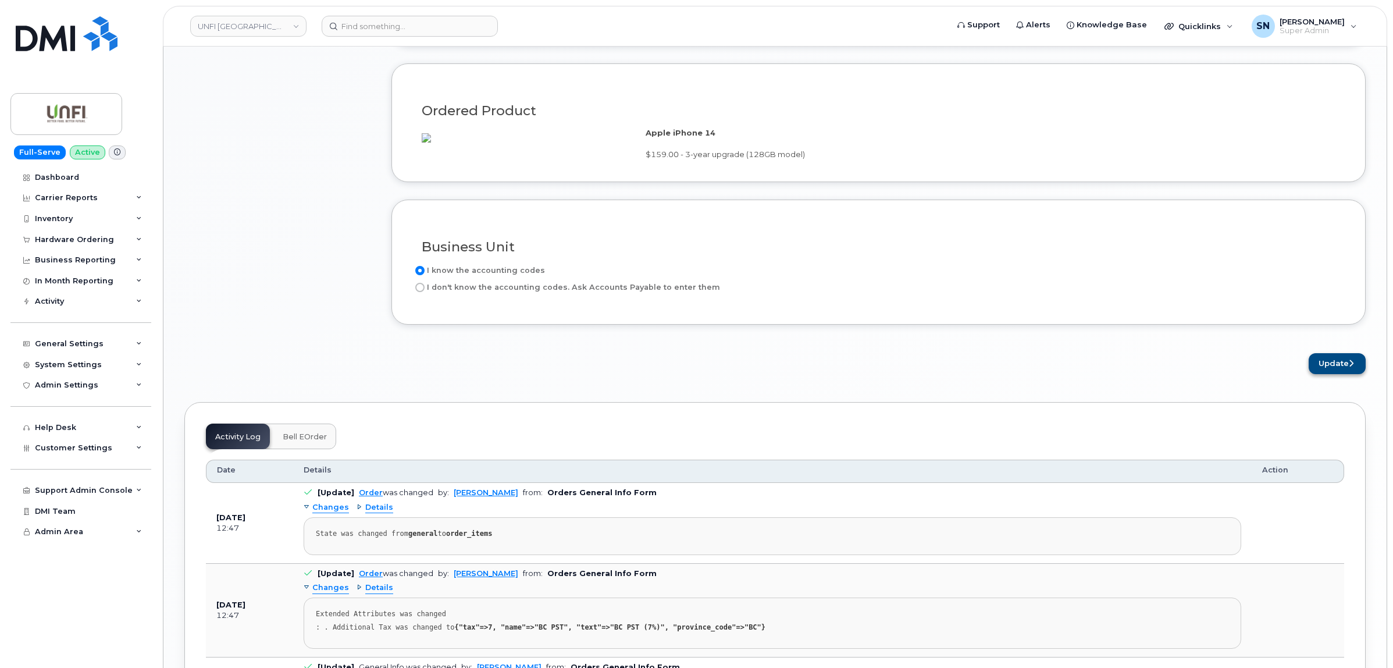
type textarea "Early Upgrade Fee is Approved."
click at [1328, 375] on button "Update" at bounding box center [1337, 364] width 57 height 22
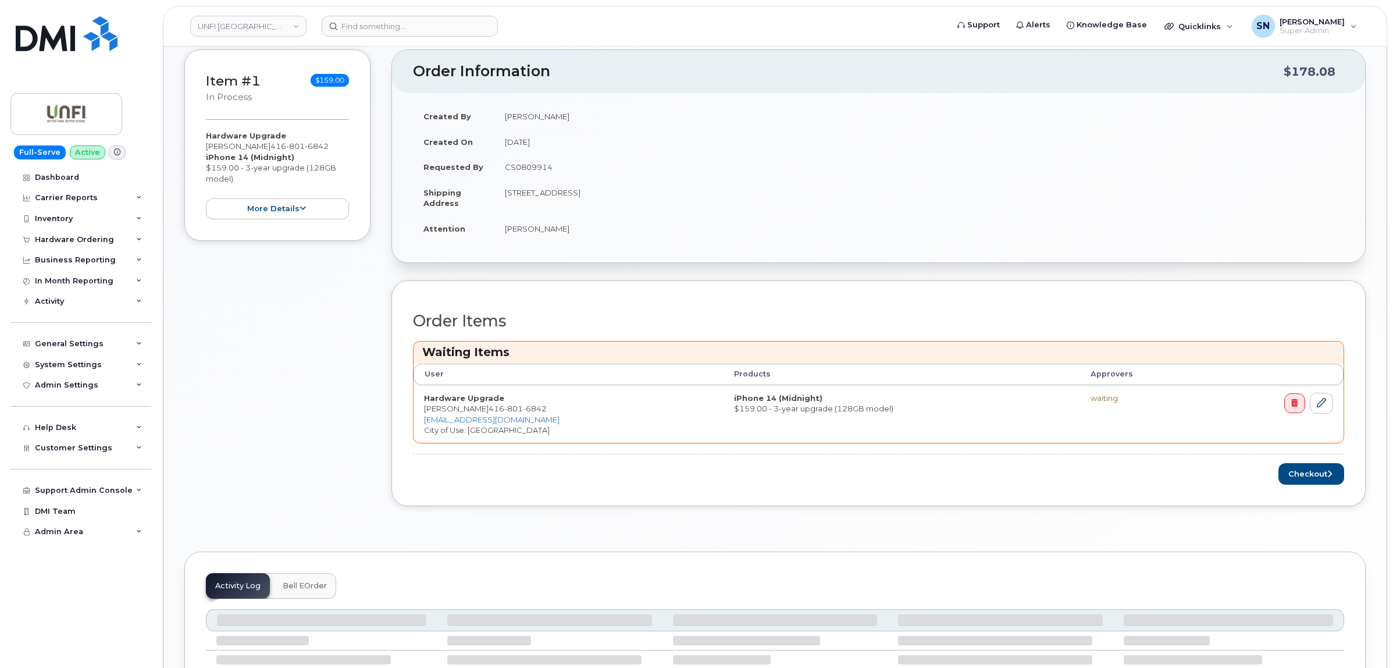
scroll to position [218, 0]
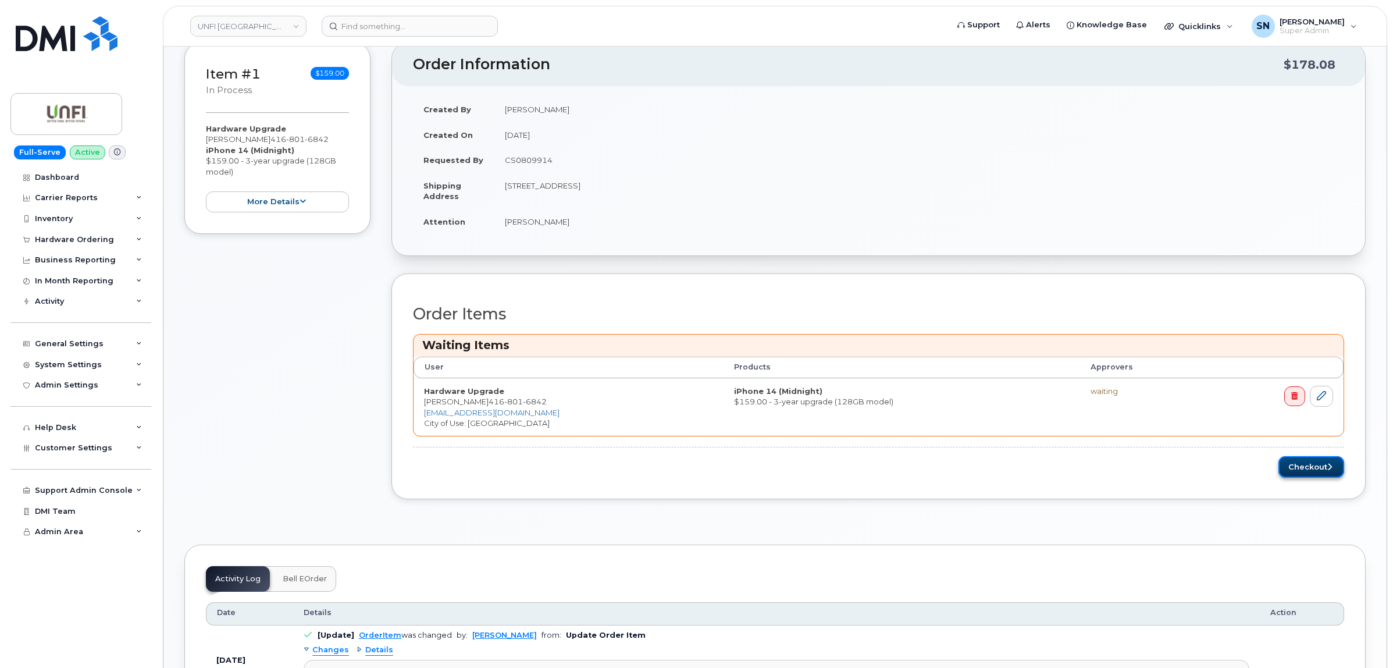
click at [1312, 472] on button "Checkout" at bounding box center [1312, 467] width 66 height 22
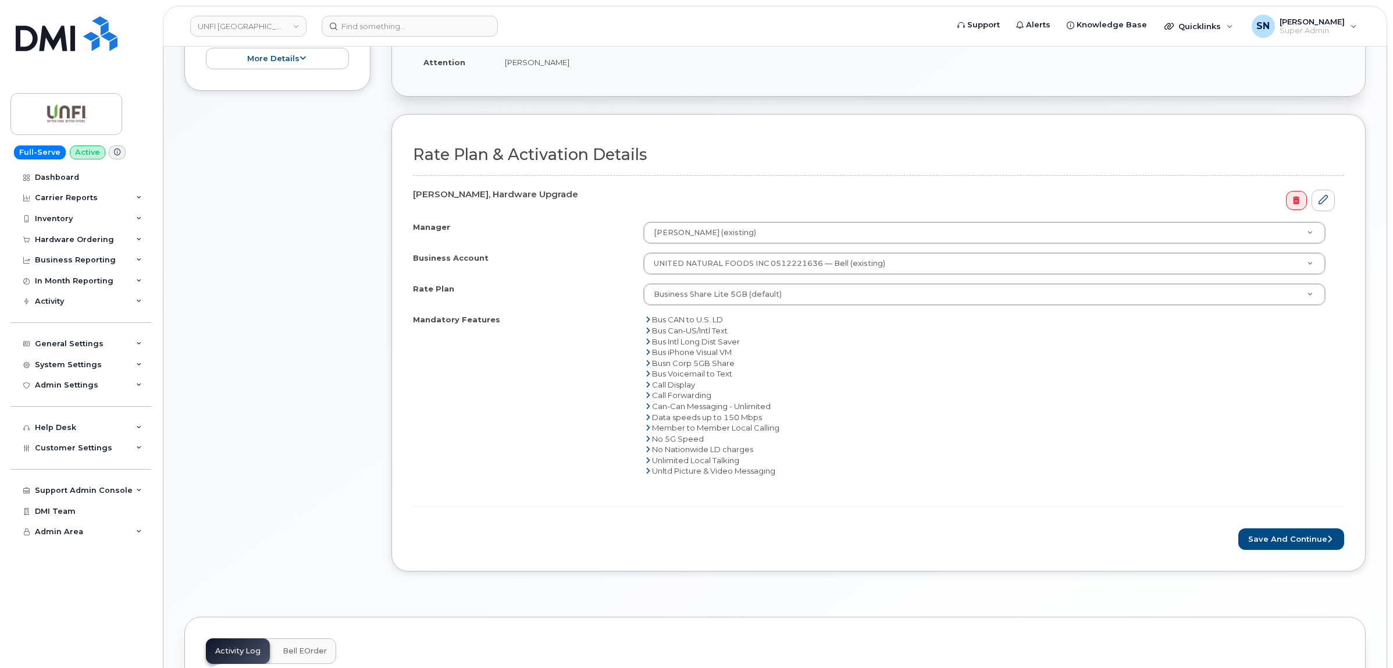
scroll to position [436, 0]
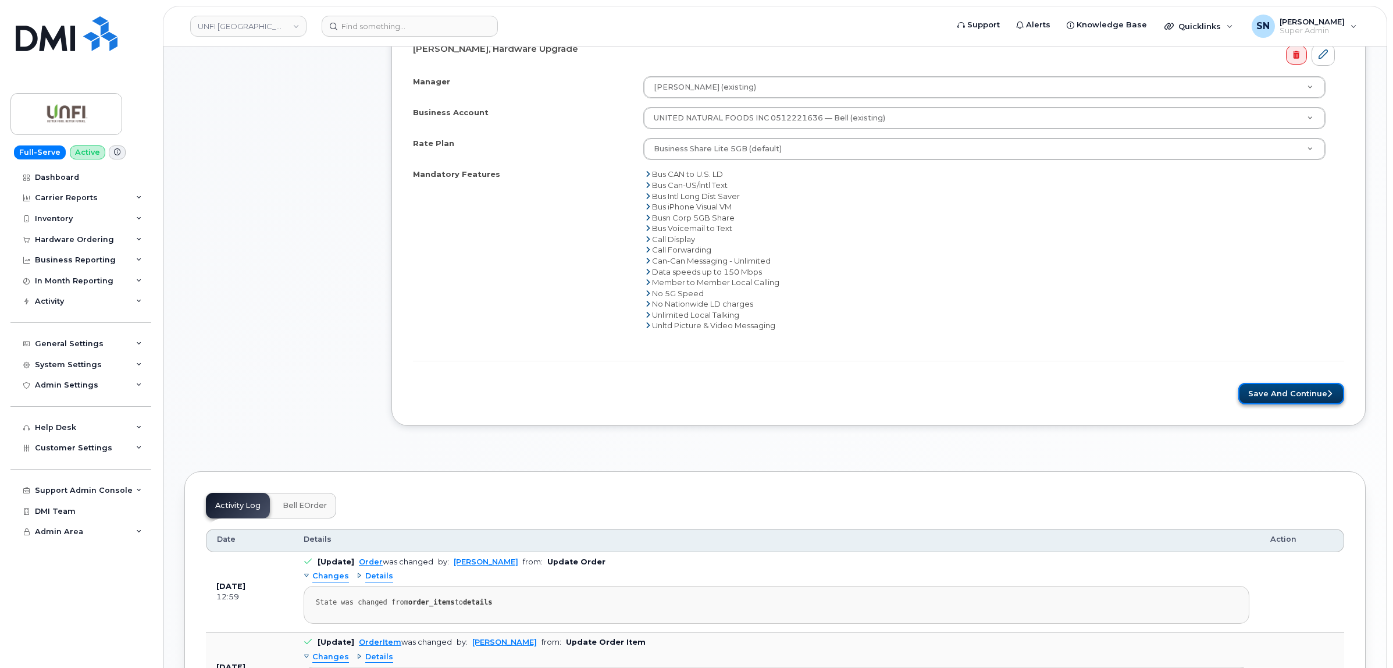
click at [1278, 386] on button "Save and Continue" at bounding box center [1292, 394] width 106 height 22
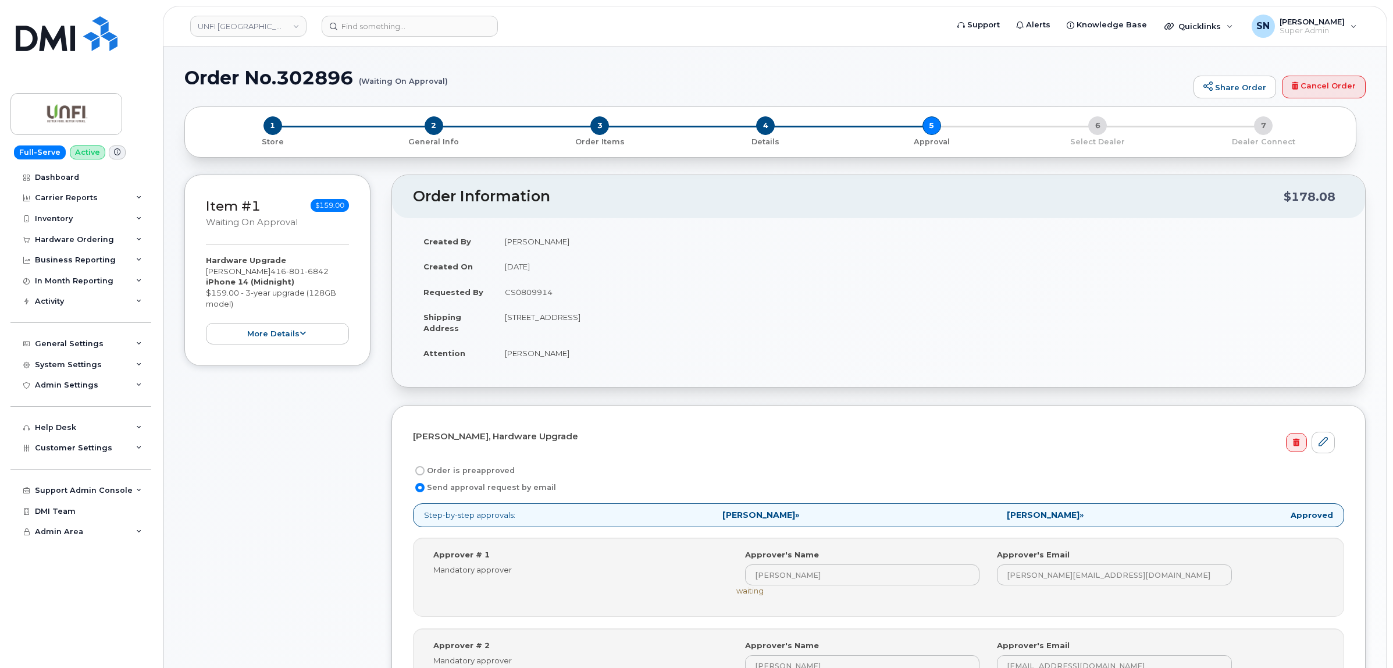
scroll to position [145, 0]
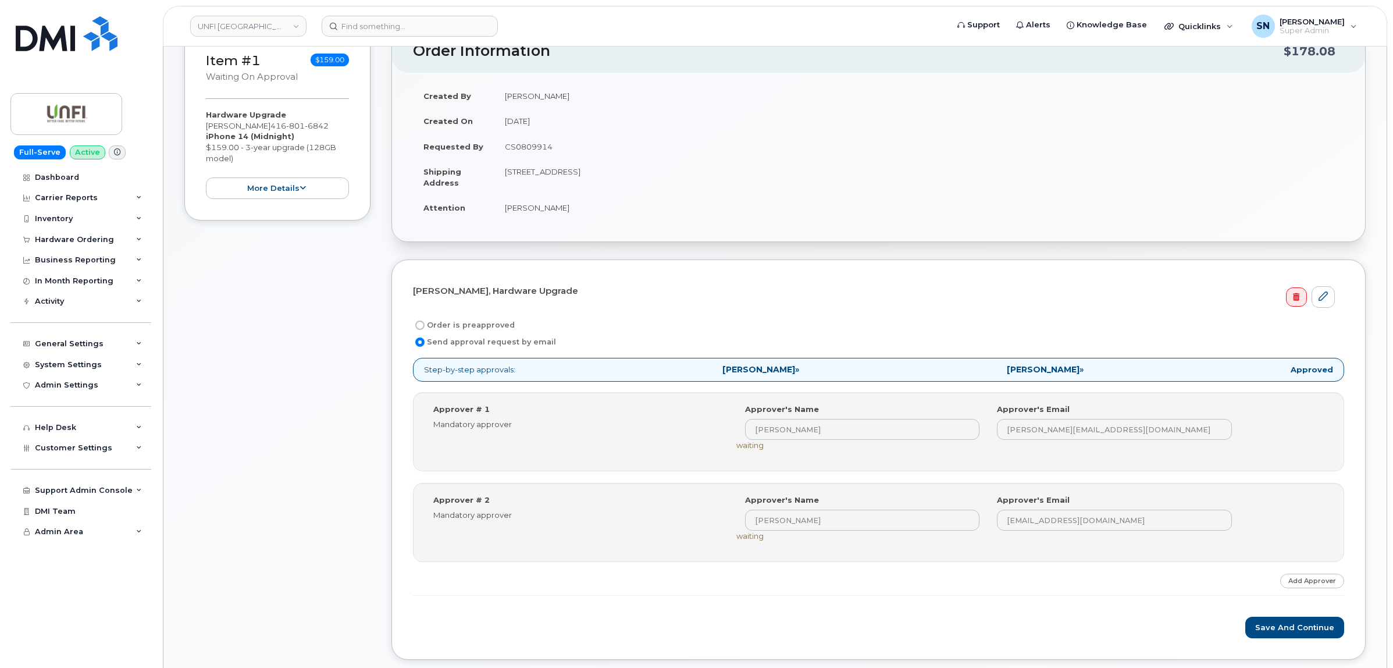
drag, startPoint x: 205, startPoint y: 125, endPoint x: 273, endPoint y: 129, distance: 68.7
click at [271, 127] on div "Item #1 Waiting On Approval $159.00 Hardware Upgrade [PERSON_NAME] [PHONE_NUMBE…" at bounding box center [277, 124] width 186 height 191
click at [421, 324] on input "Order is preapproved" at bounding box center [419, 325] width 9 height 9
radio input "true"
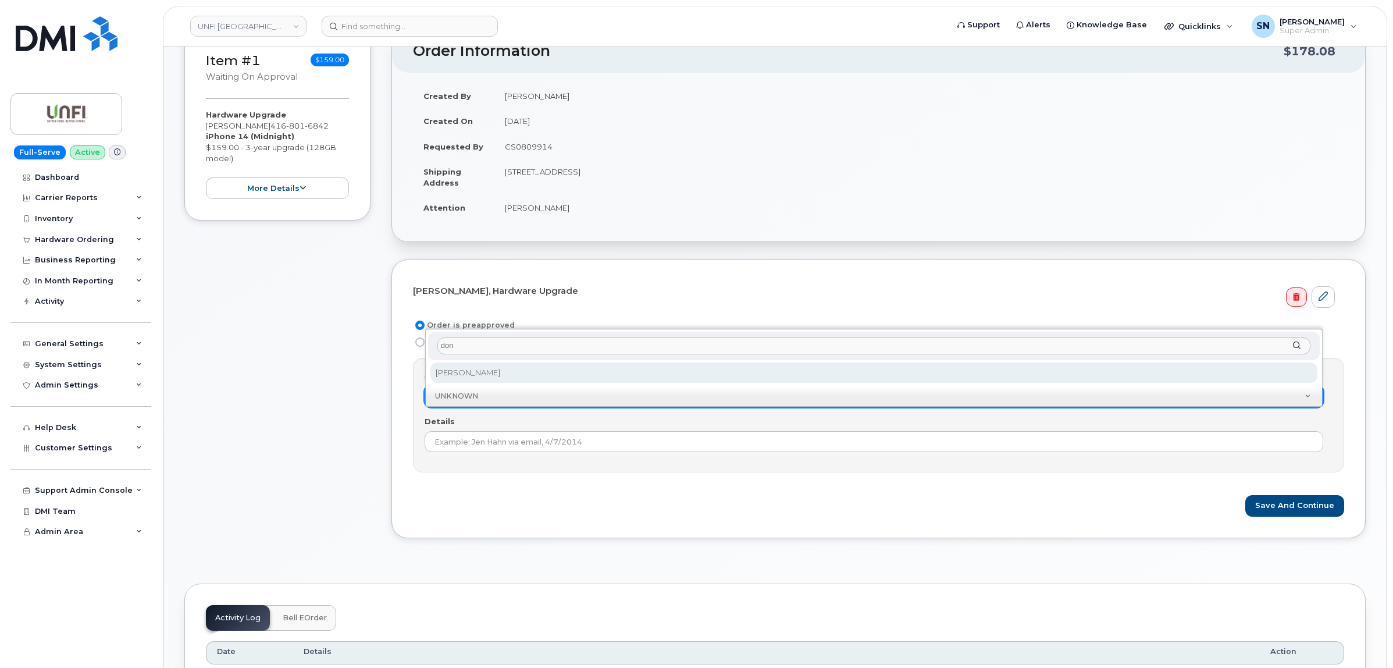
type input "don"
select select "293216"
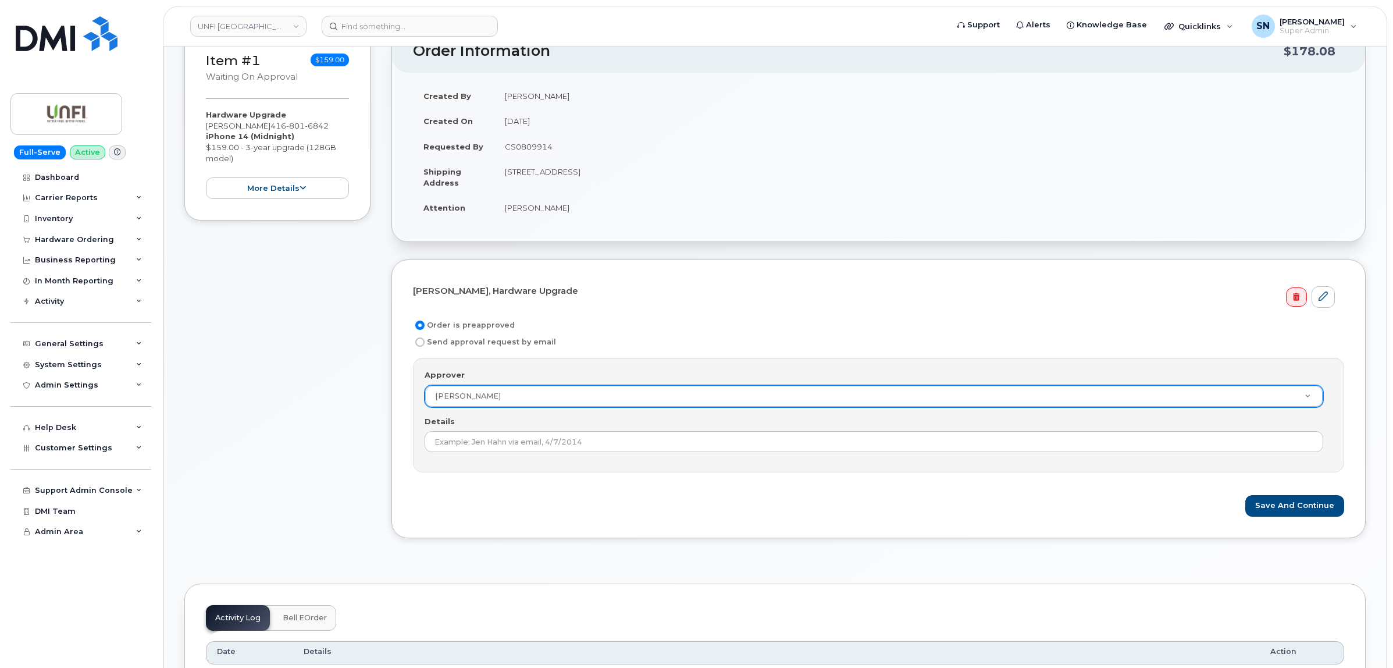
click at [527, 144] on td "CS0809914" at bounding box center [920, 147] width 850 height 26
copy td "CS0809914"
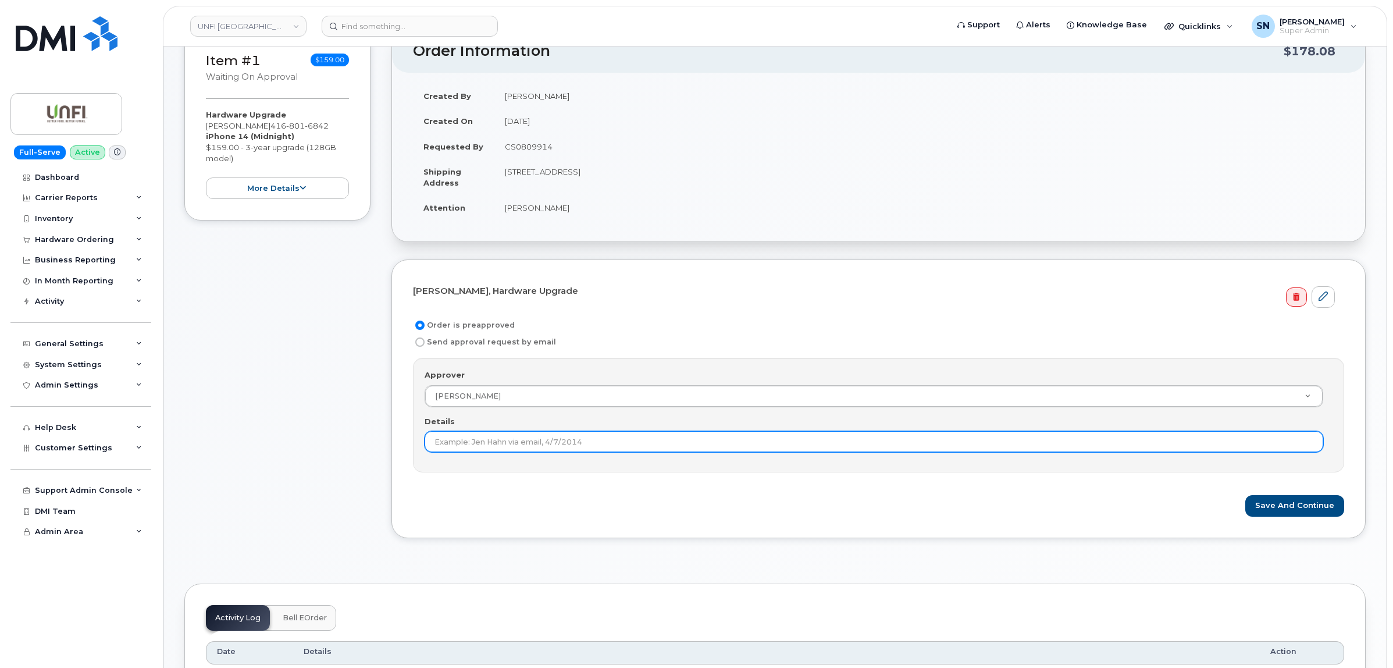
click at [512, 449] on input "Details" at bounding box center [874, 441] width 899 height 21
paste input "CS0809914"
type input "CS0809914"
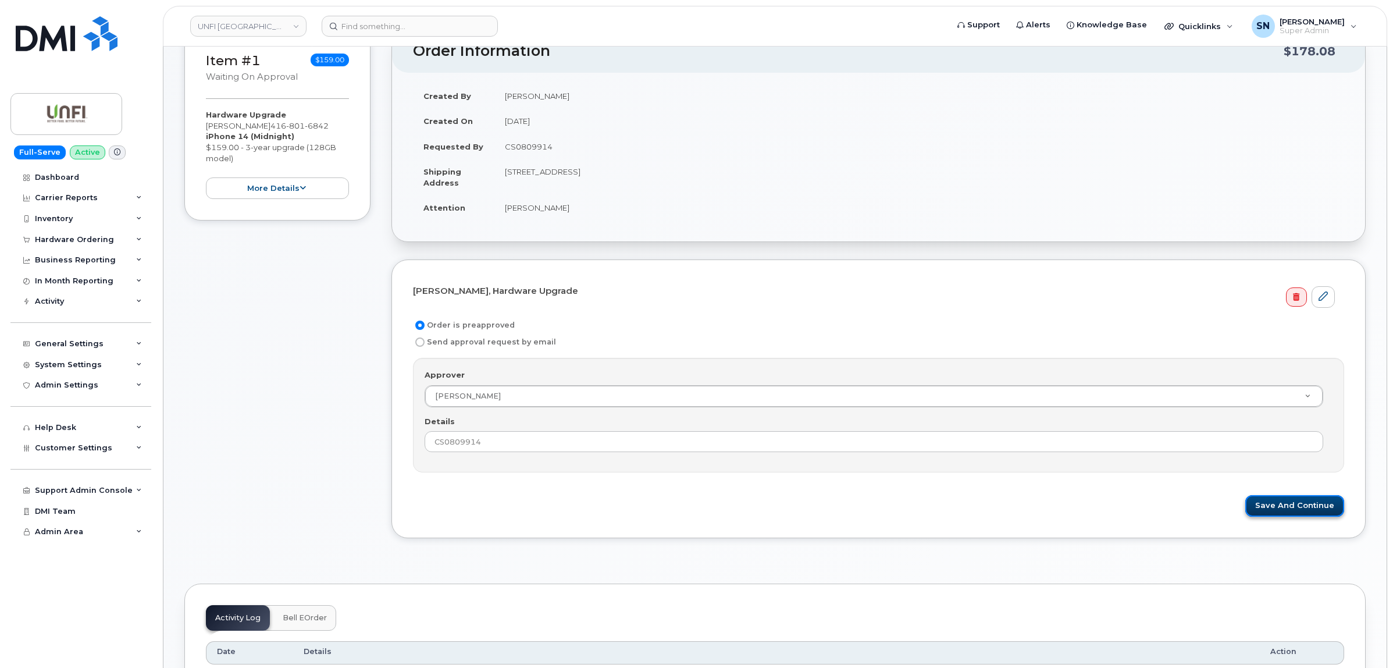
click at [1279, 510] on button "Save and Continue" at bounding box center [1295, 506] width 99 height 22
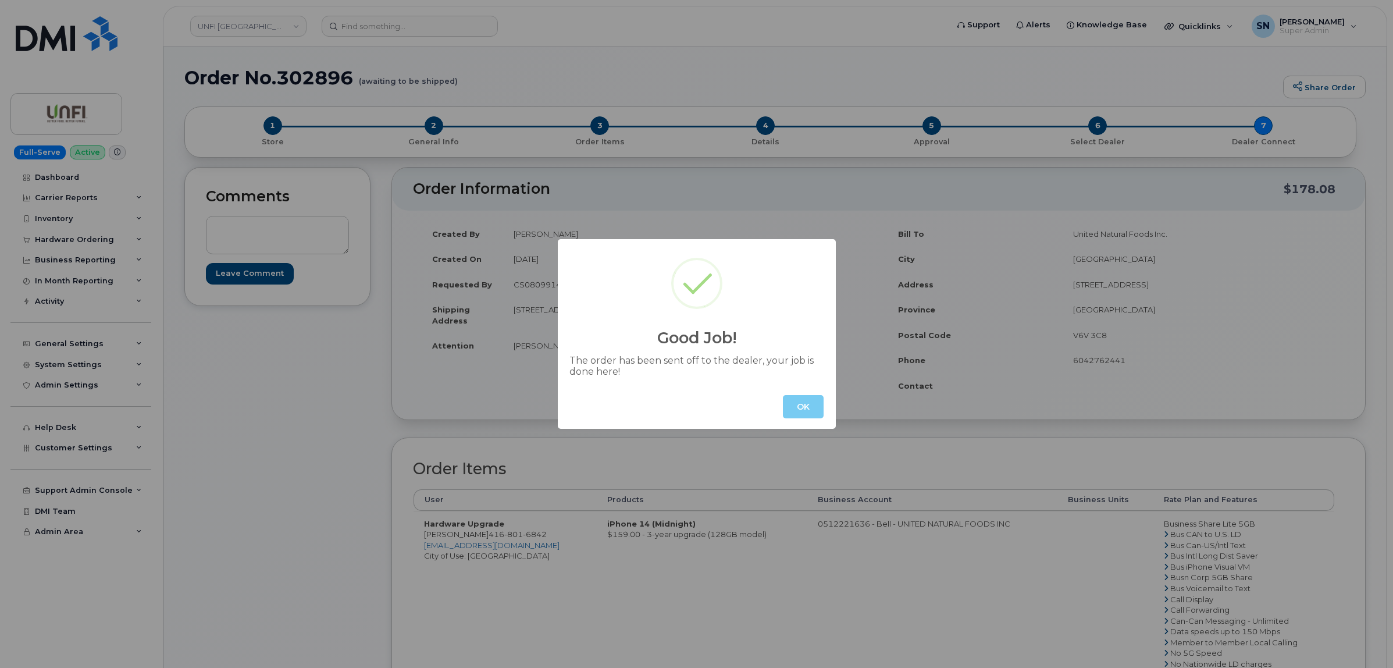
click at [802, 411] on button "OK" at bounding box center [803, 406] width 41 height 23
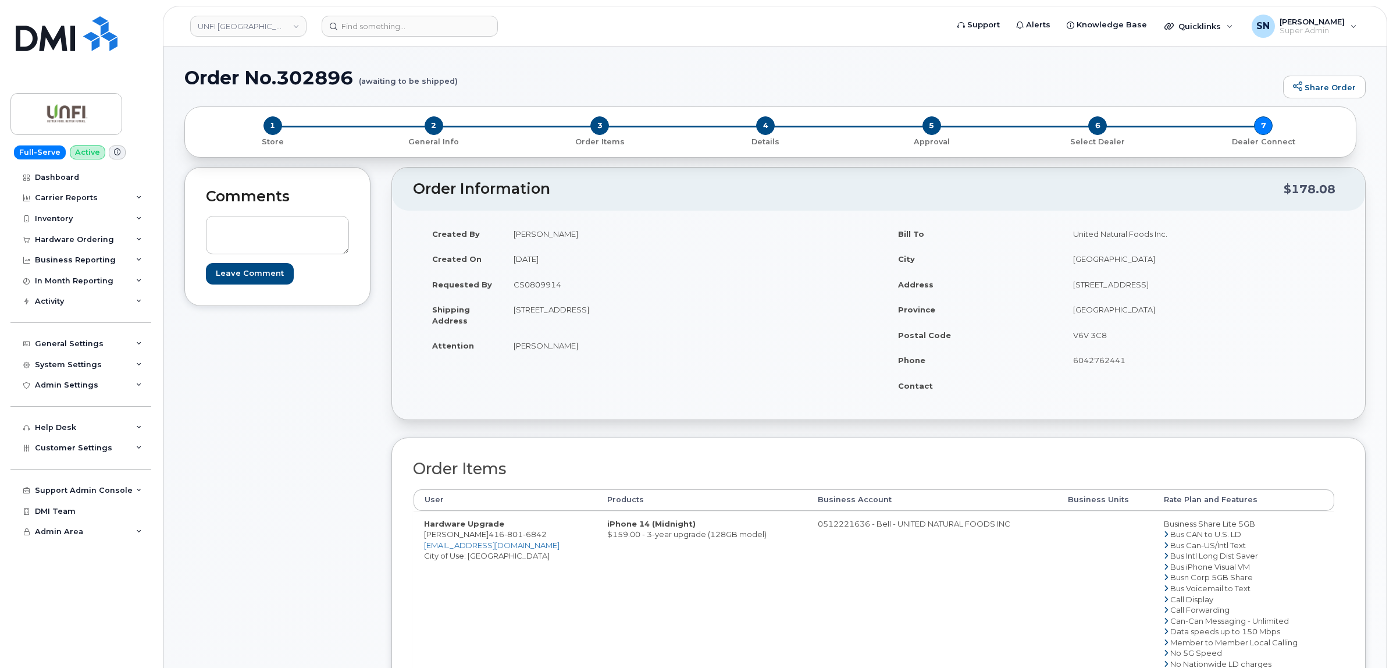
click at [379, 379] on div "Comments Leave Comment Order Information $178.08 Created By [PERSON_NAME] Creat…" at bounding box center [775, 518] width 1182 height 703
click at [387, 211] on div "Comments Leave Comment Order Information $178.08 Created By [PERSON_NAME] Creat…" at bounding box center [775, 518] width 1182 height 703
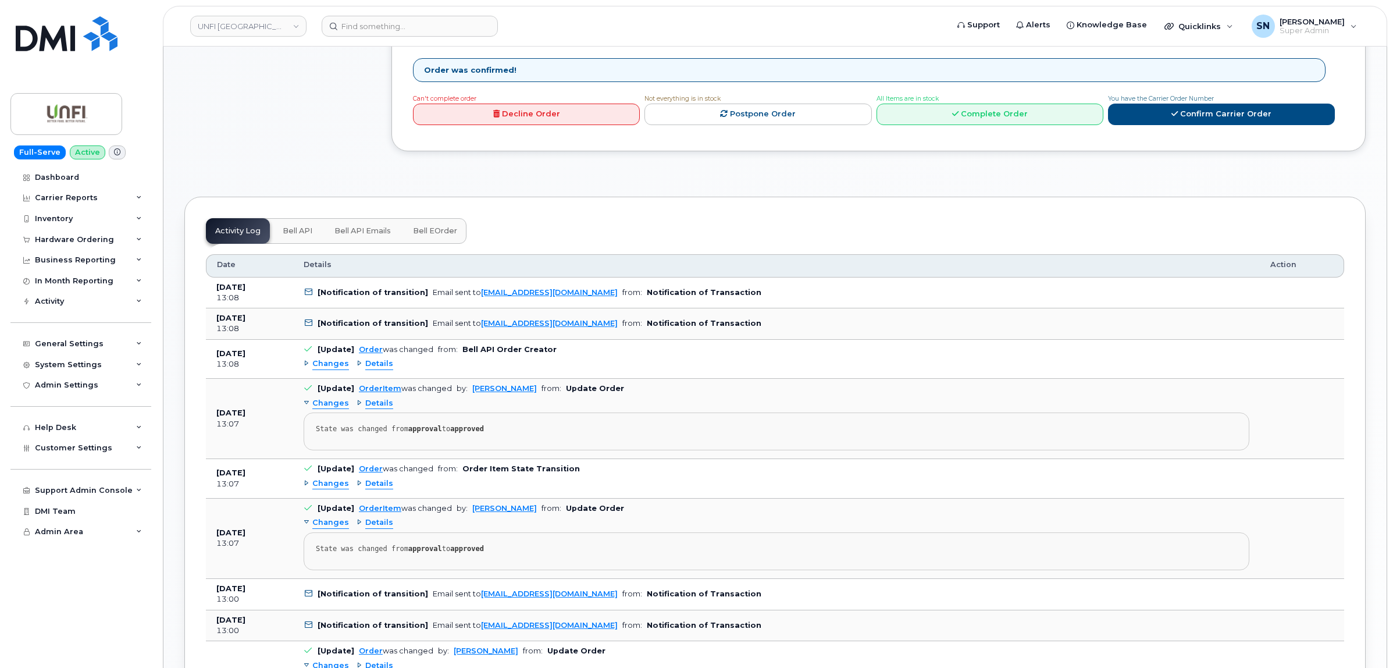
scroll to position [727, 0]
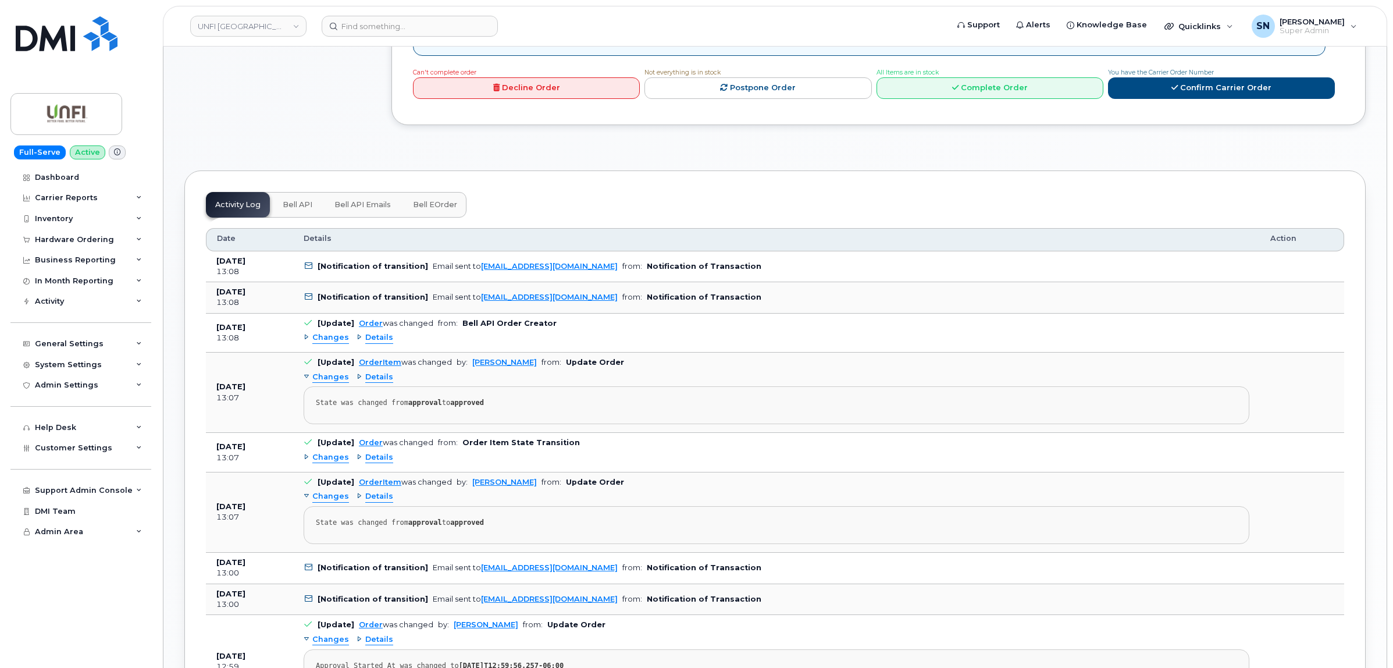
click at [324, 343] on span "Changes" at bounding box center [330, 337] width 37 height 11
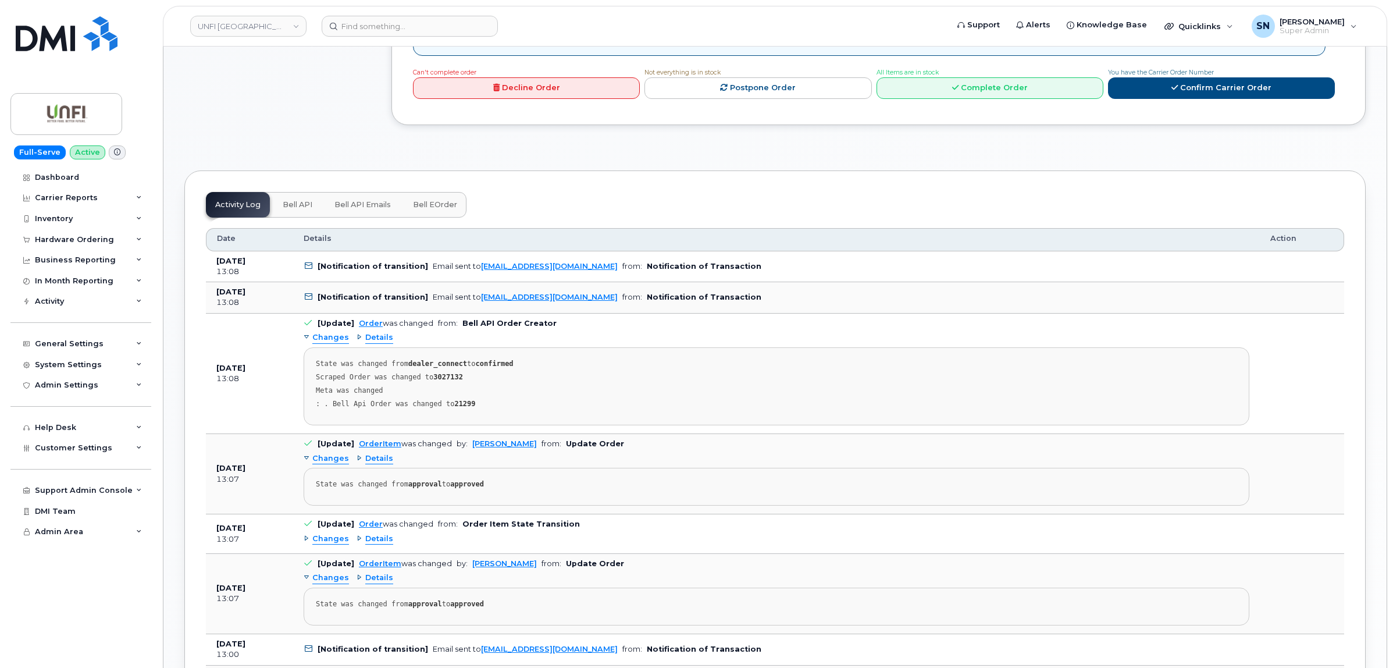
click at [437, 381] on strong "3027132" at bounding box center [448, 377] width 30 height 8
copy strong "3027132"
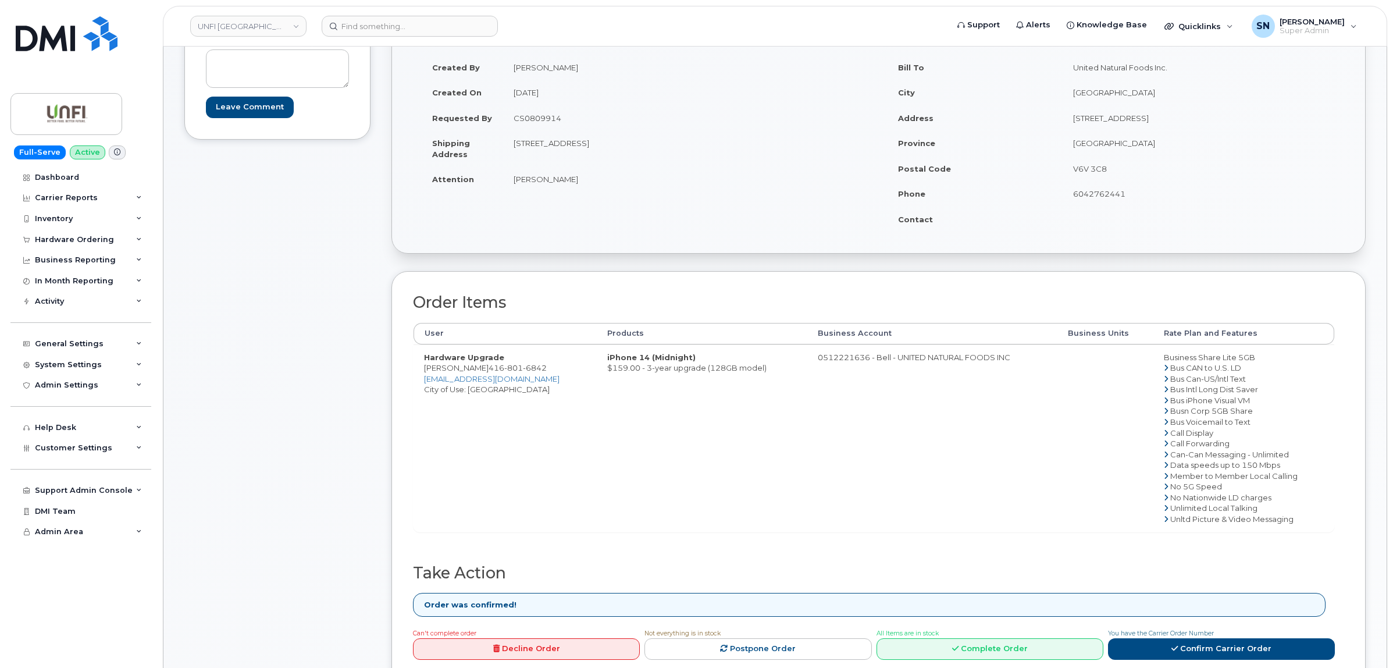
scroll to position [0, 0]
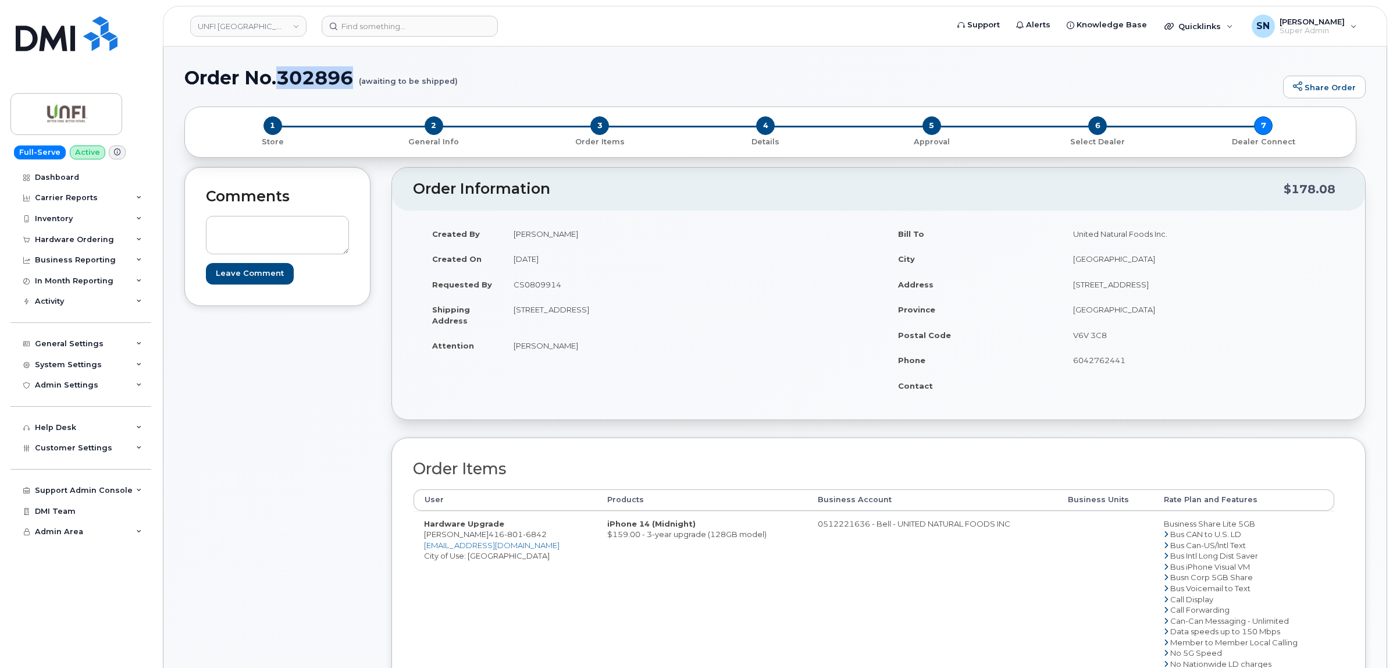
drag, startPoint x: 279, startPoint y: 79, endPoint x: 297, endPoint y: 3, distance: 77.8
click at [359, 85] on h1 "Order No.302896 (awaiting to be shipped)" at bounding box center [730, 77] width 1093 height 20
copy h1 "302896"
click at [581, 27] on form at bounding box center [631, 26] width 618 height 21
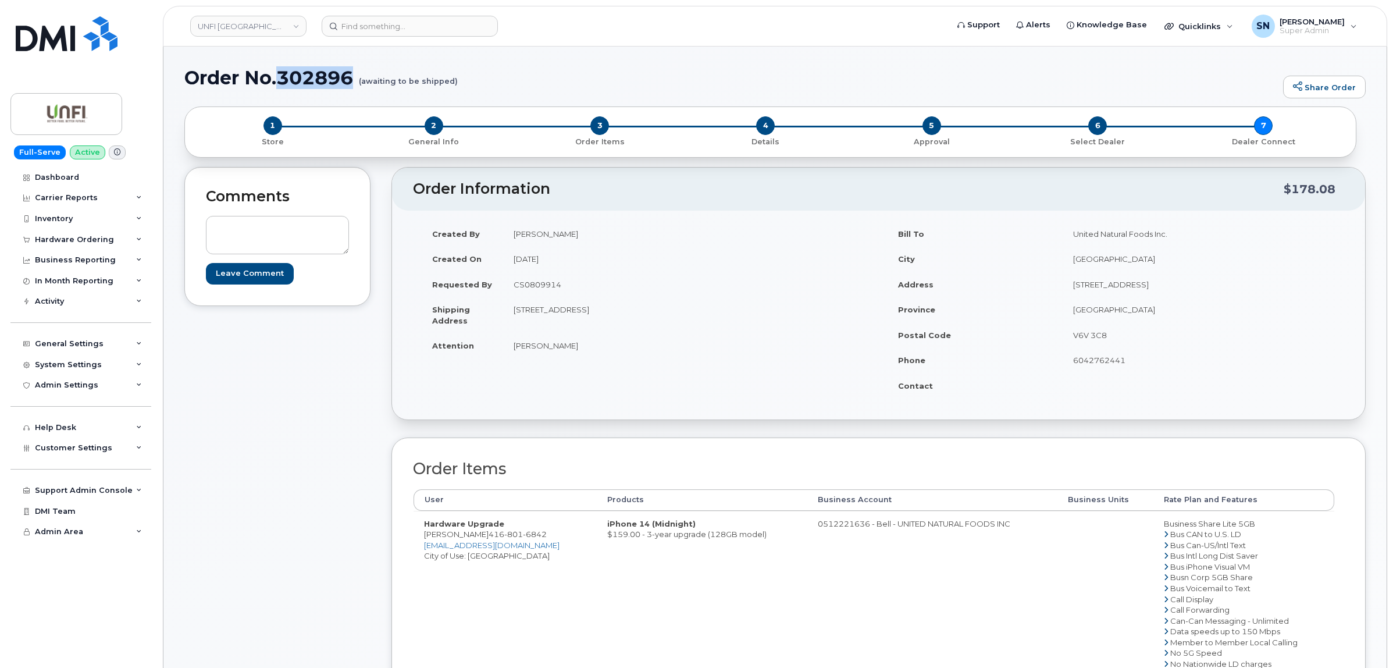
drag, startPoint x: 277, startPoint y: 73, endPoint x: 356, endPoint y: 80, distance: 79.4
click at [356, 80] on h1 "Order No.302896 (awaiting to be shipped)" at bounding box center [730, 77] width 1093 height 20
copy h1 "302896"
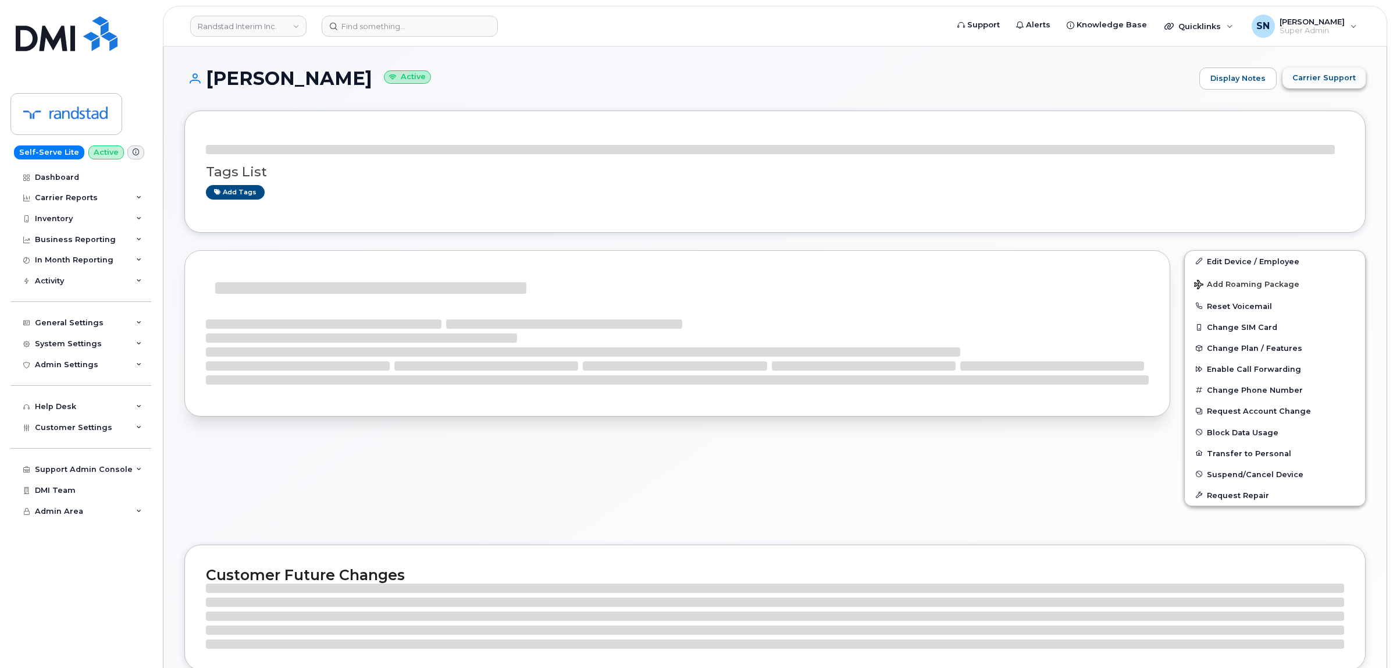
click at [1338, 82] on span "Carrier Support" at bounding box center [1324, 77] width 63 height 11
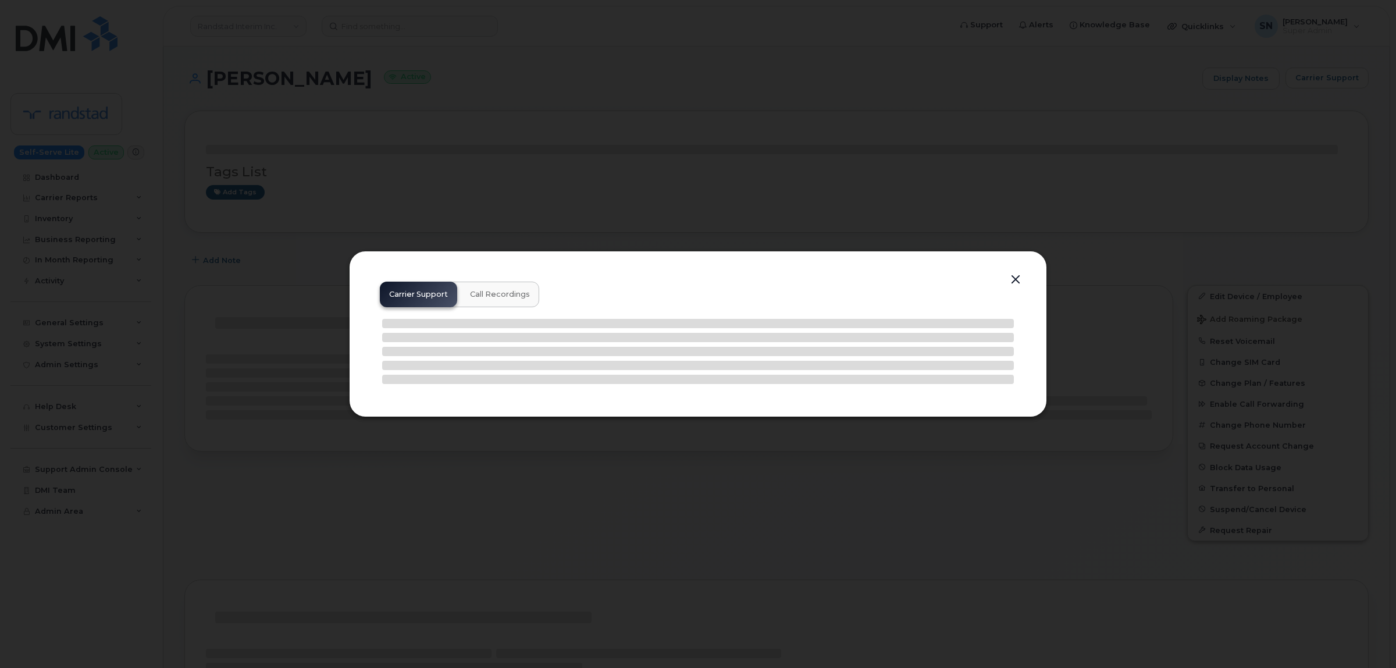
click at [1018, 278] on button "button" at bounding box center [1015, 280] width 17 height 16
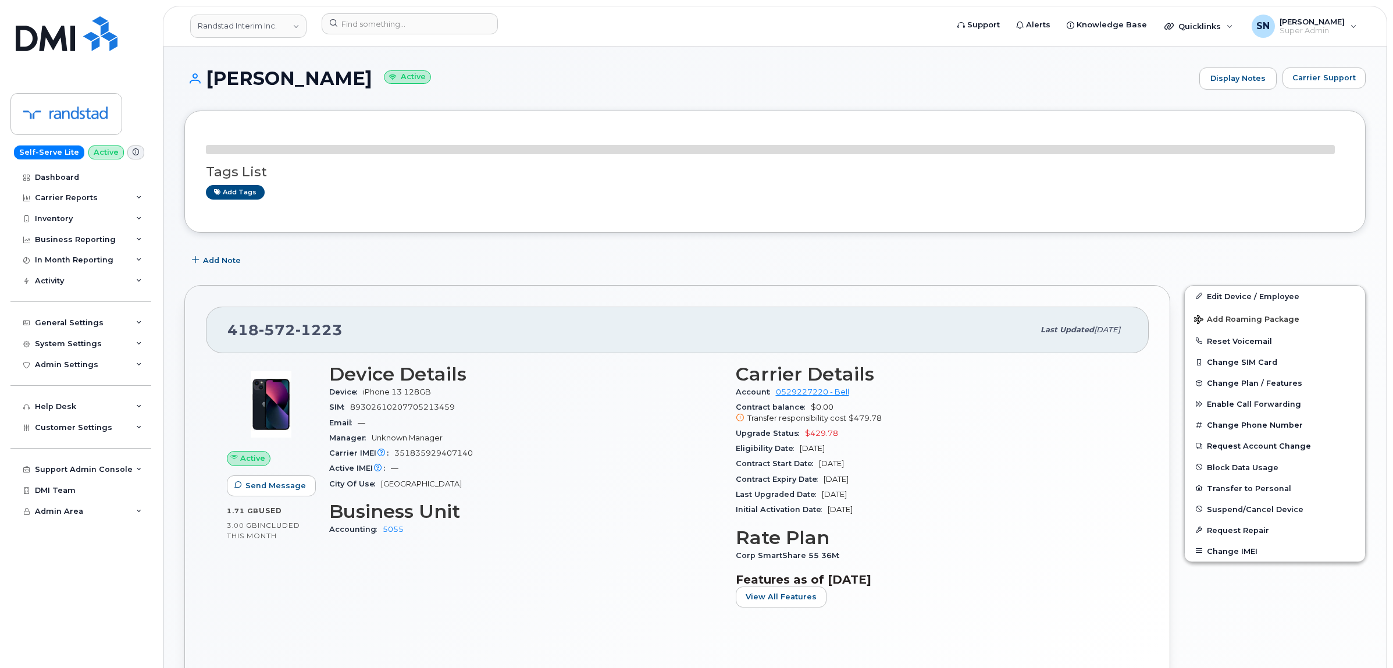
drag, startPoint x: 410, startPoint y: 69, endPoint x: 478, endPoint y: 80, distance: 68.5
click at [478, 80] on h1 "Kristopher Hansen Active" at bounding box center [688, 78] width 1009 height 20
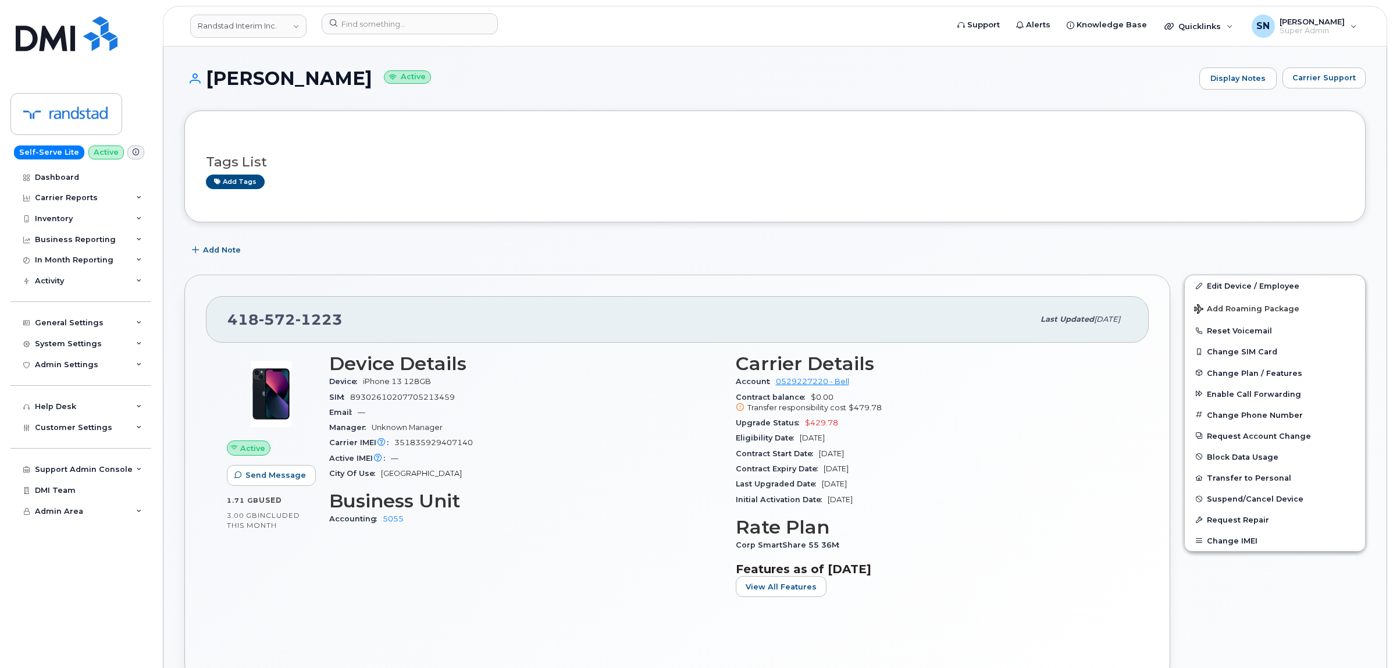
click at [691, 83] on h1 "Kristopher Hansen Active" at bounding box center [688, 78] width 1009 height 20
click at [1322, 85] on button "Carrier Support" at bounding box center [1324, 77] width 83 height 21
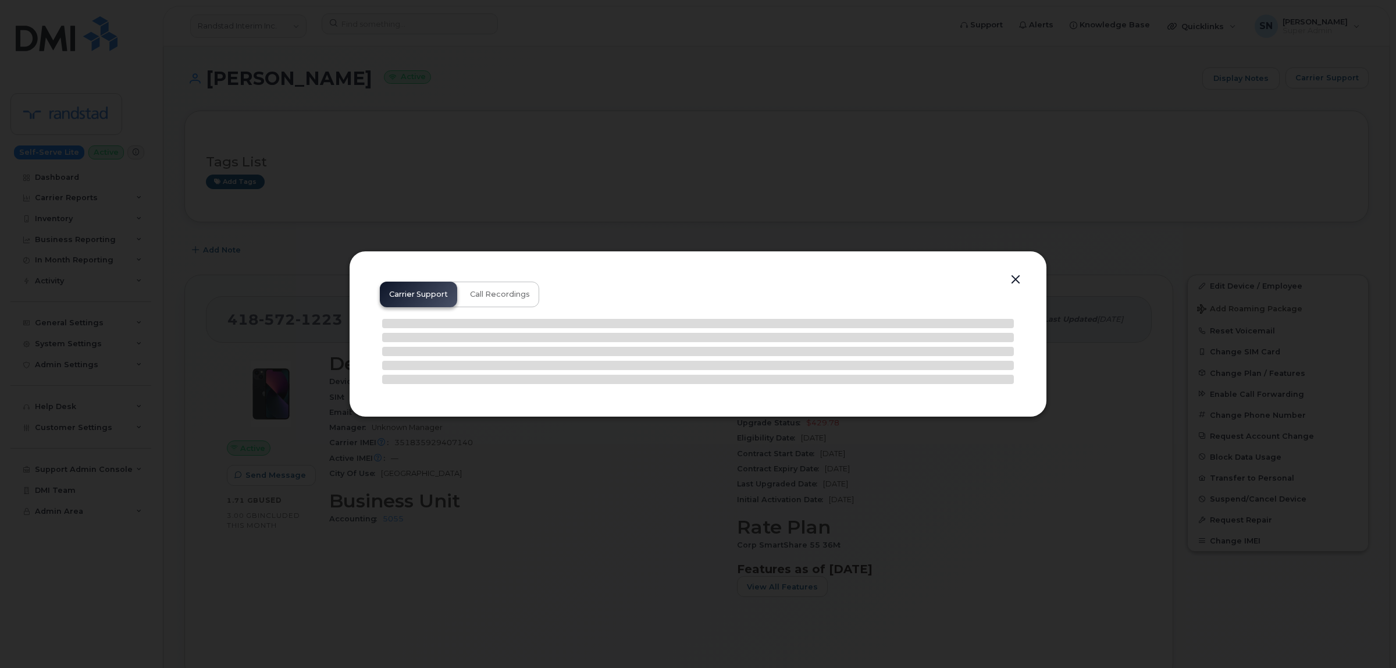
click at [685, 76] on div at bounding box center [698, 334] width 1396 height 668
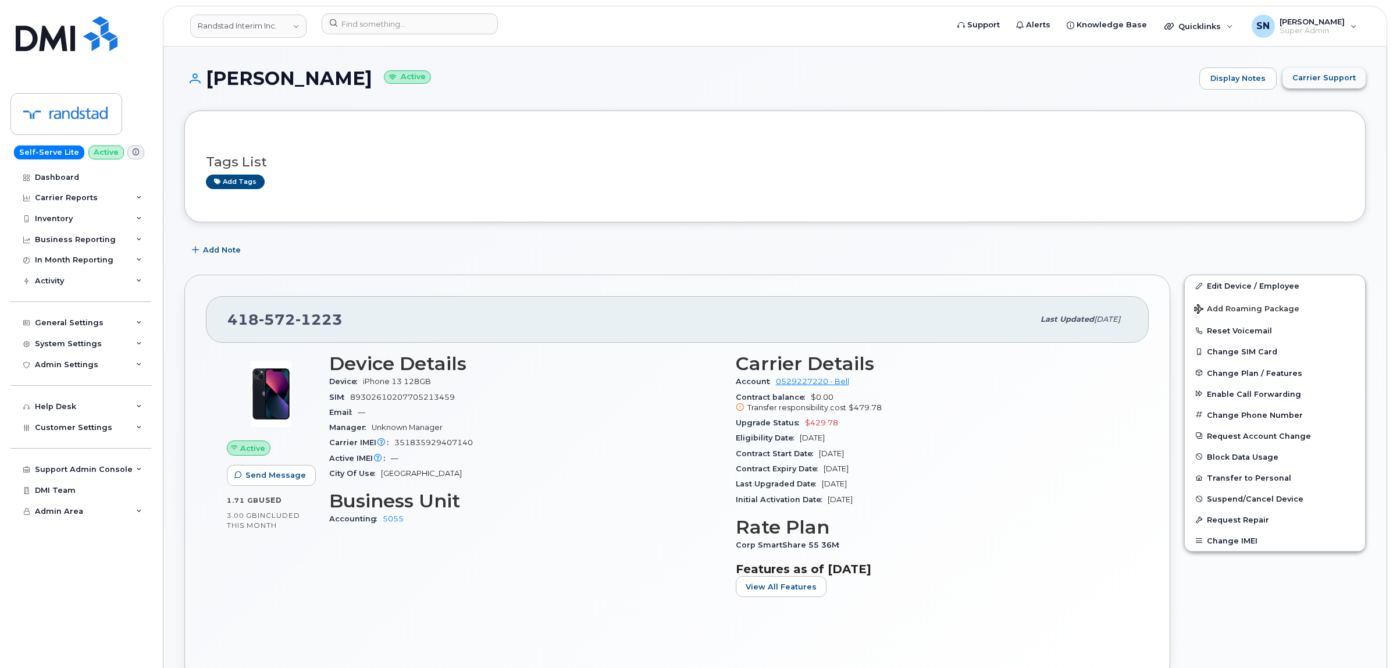
click at [1347, 81] on span "Carrier Support" at bounding box center [1324, 77] width 63 height 11
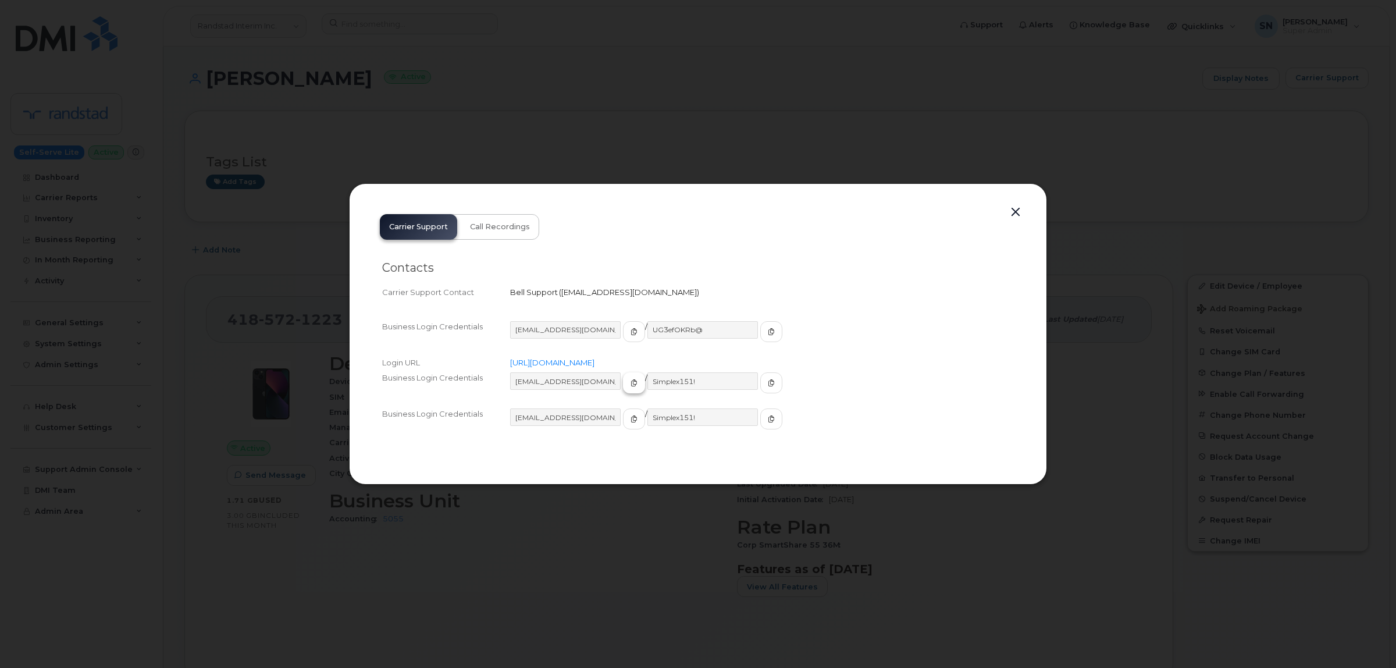
click at [631, 382] on icon "button" at bounding box center [634, 382] width 7 height 7
click at [760, 386] on button "button" at bounding box center [771, 382] width 22 height 21
drag, startPoint x: 1014, startPoint y: 208, endPoint x: 998, endPoint y: 214, distance: 16.2
click at [1013, 208] on button "button" at bounding box center [1015, 212] width 17 height 16
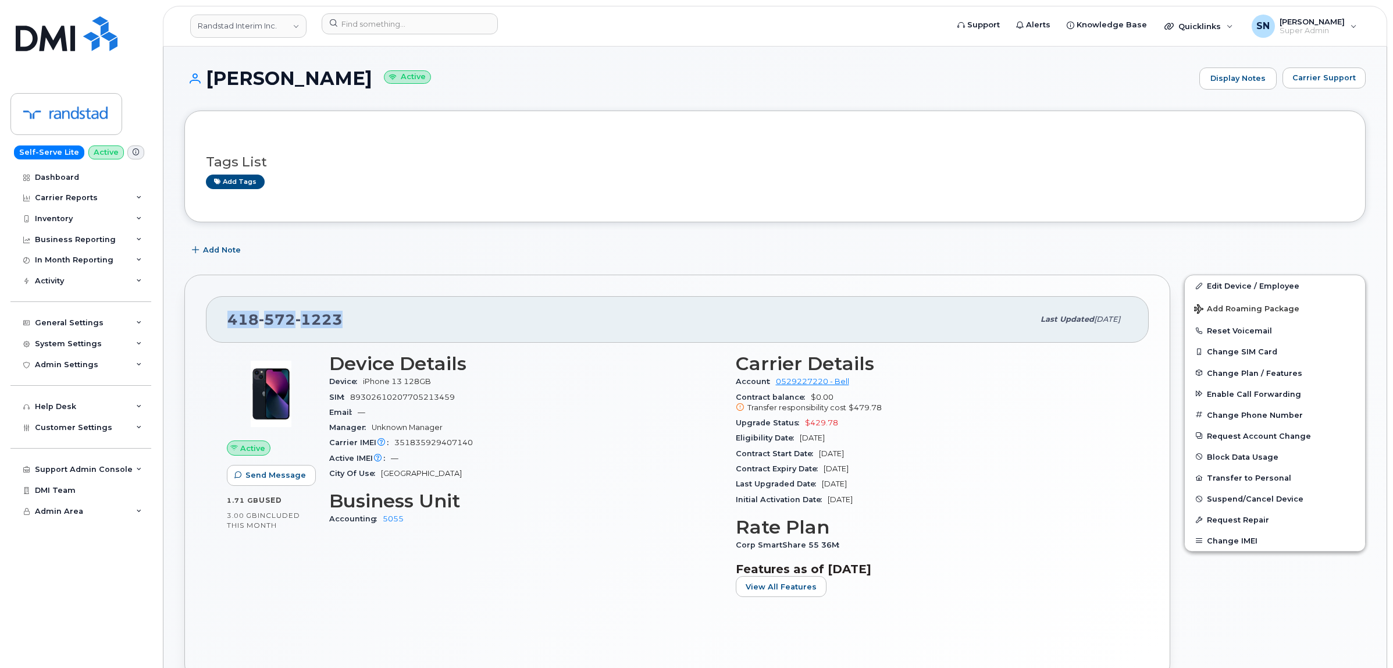
drag, startPoint x: 228, startPoint y: 318, endPoint x: 344, endPoint y: 325, distance: 116.5
click at [344, 325] on div "418 572 1223" at bounding box center [630, 319] width 806 height 24
copy span "418 572 1223"
drag, startPoint x: 210, startPoint y: 80, endPoint x: 387, endPoint y: 86, distance: 177.0
click at [387, 86] on h1 "Kristopher Hansen Active" at bounding box center [688, 78] width 1009 height 20
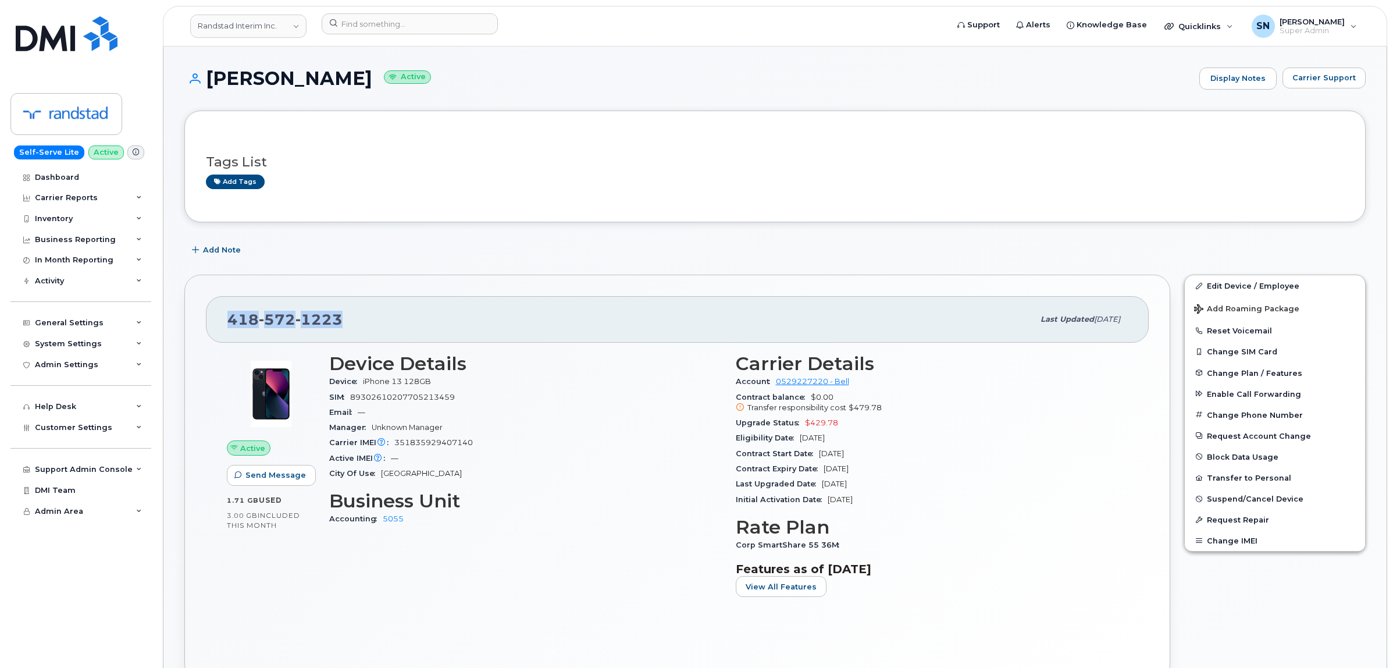
copy h1 "Kristopher Hansen"
click at [495, 182] on div "Add tags" at bounding box center [770, 182] width 1129 height 15
click at [403, 27] on input at bounding box center [410, 23] width 176 height 21
paste input "7806450446"
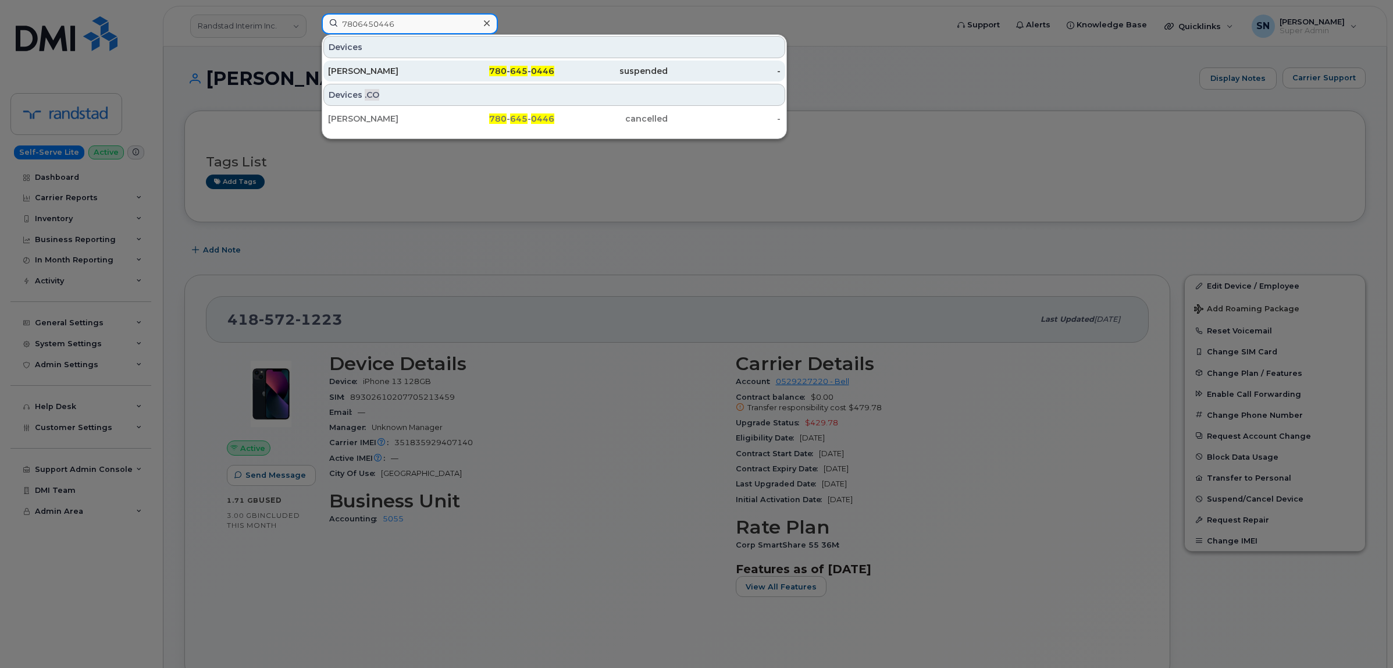
type input "7806450446"
click at [396, 74] on div "Darel Malcolmson" at bounding box center [384, 71] width 113 height 12
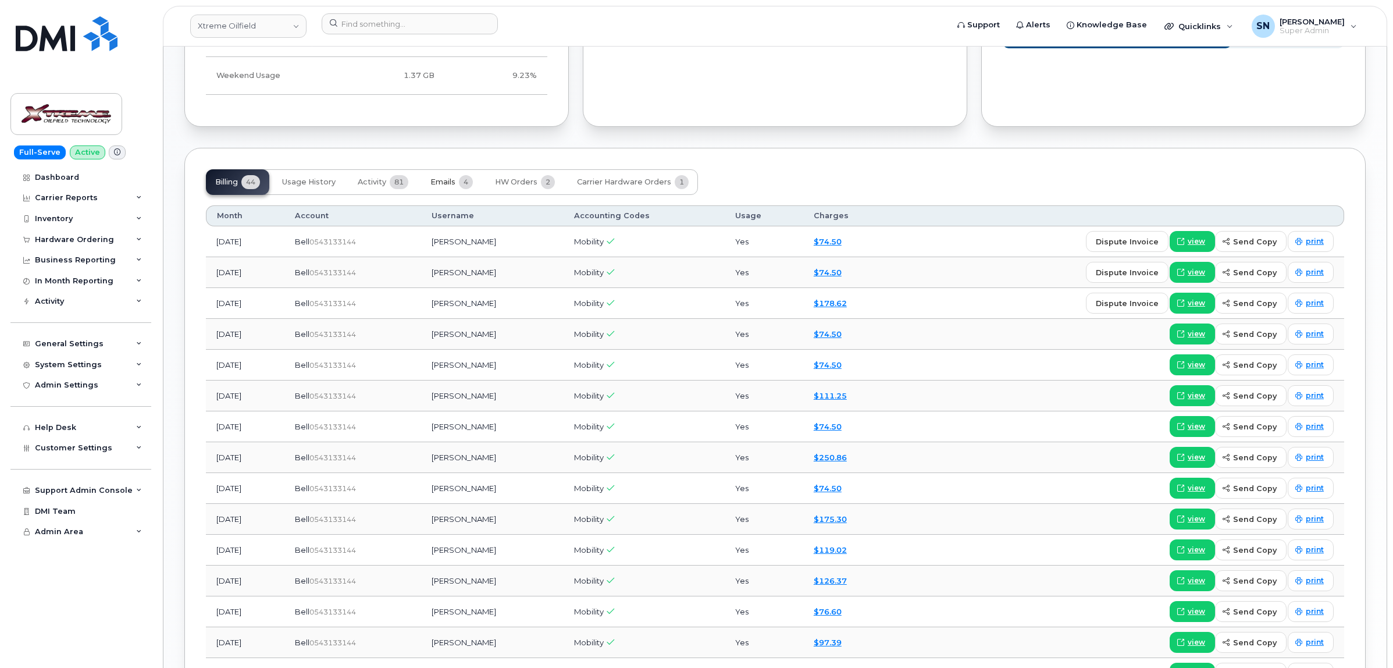
click at [457, 178] on button "Emails 4" at bounding box center [451, 182] width 61 height 26
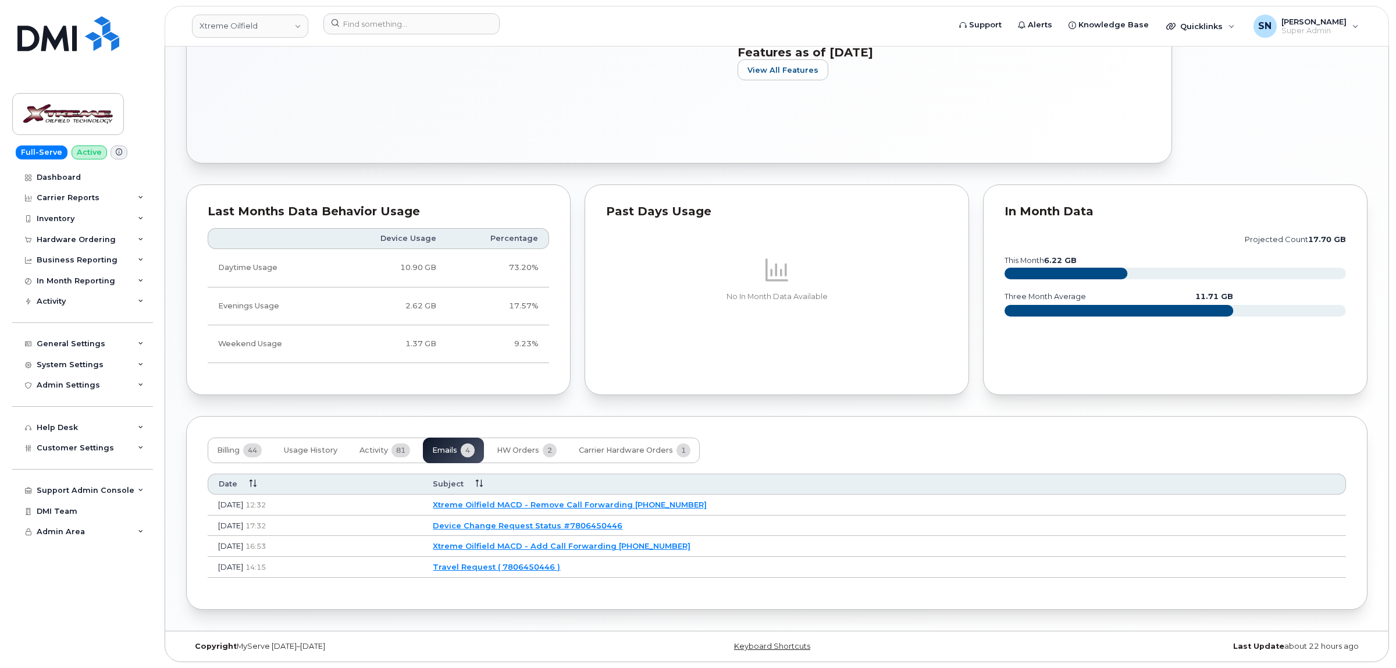
scroll to position [534, 0]
click at [657, 544] on link "Xtreme Oilfield MACD - Add Call Forwarding [PHONE_NUMBER]" at bounding box center [560, 545] width 258 height 9
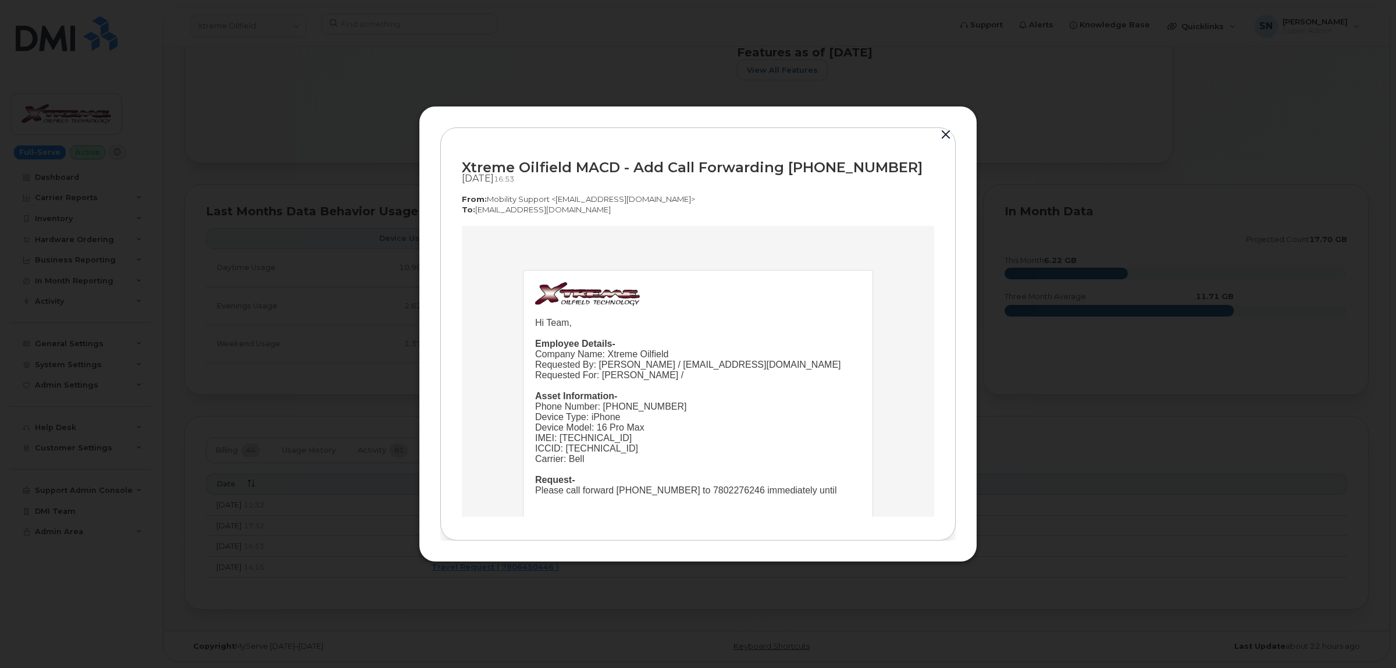
scroll to position [0, 0]
click at [946, 129] on button "button" at bounding box center [945, 135] width 17 height 16
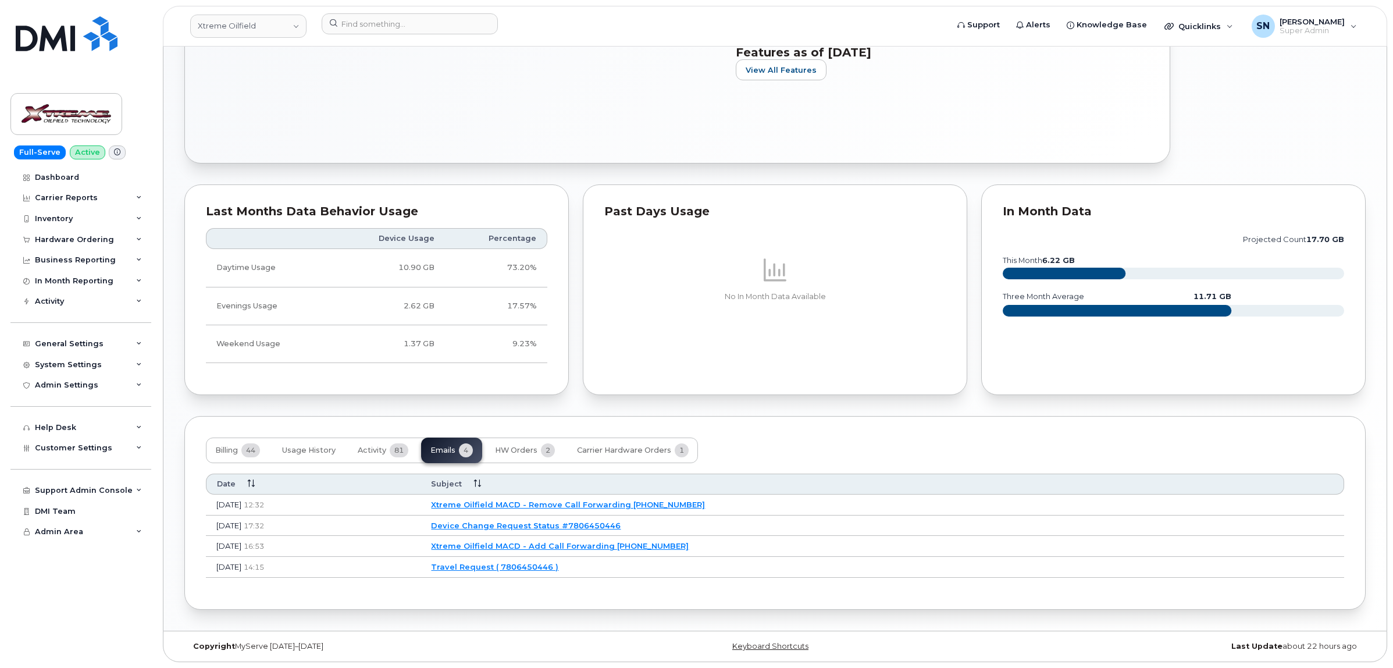
click at [609, 504] on link "Xtreme Oilfield MACD - Remove Call Forwarding [PHONE_NUMBER]" at bounding box center [568, 504] width 274 height 9
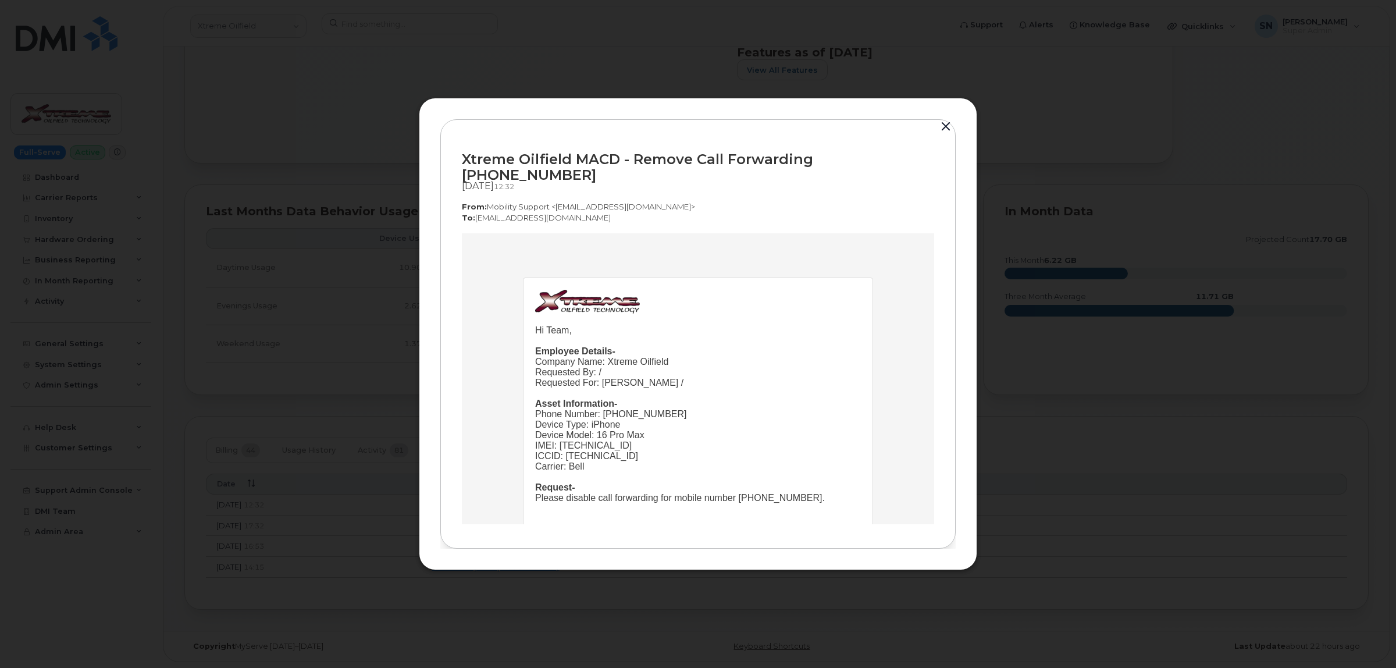
click at [944, 132] on button "button" at bounding box center [945, 127] width 17 height 16
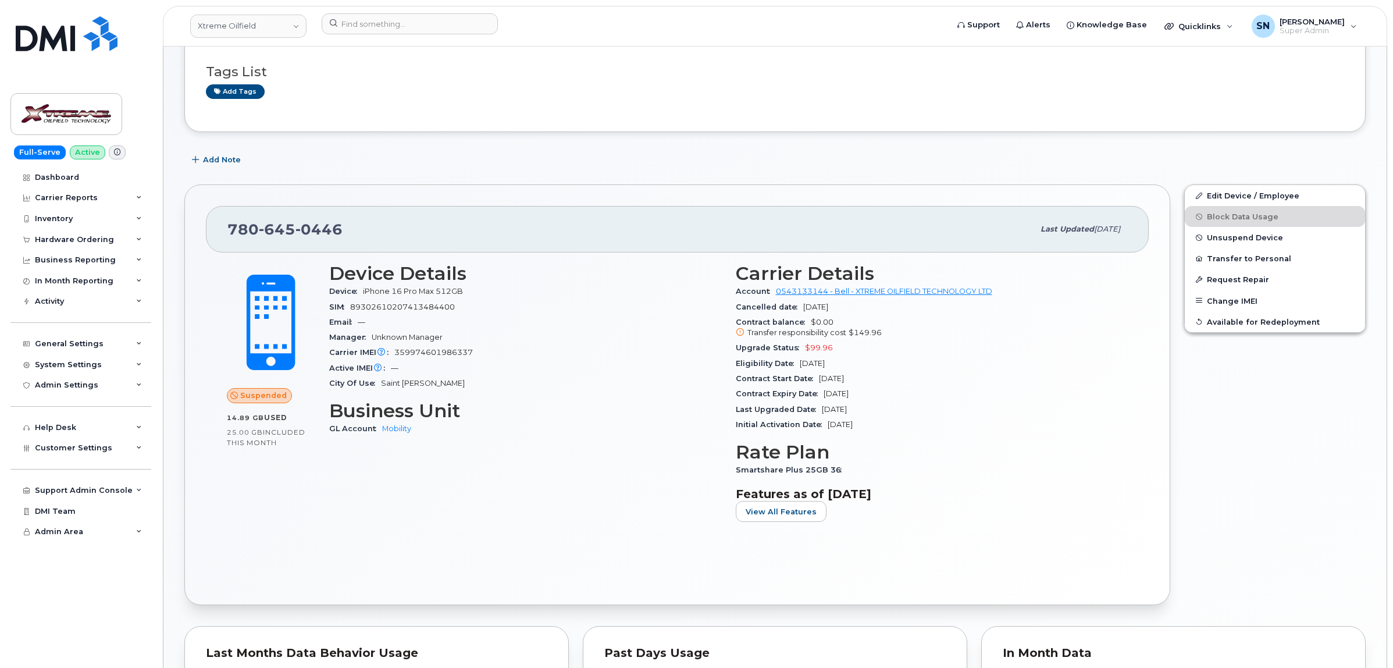
scroll to position [25, 0]
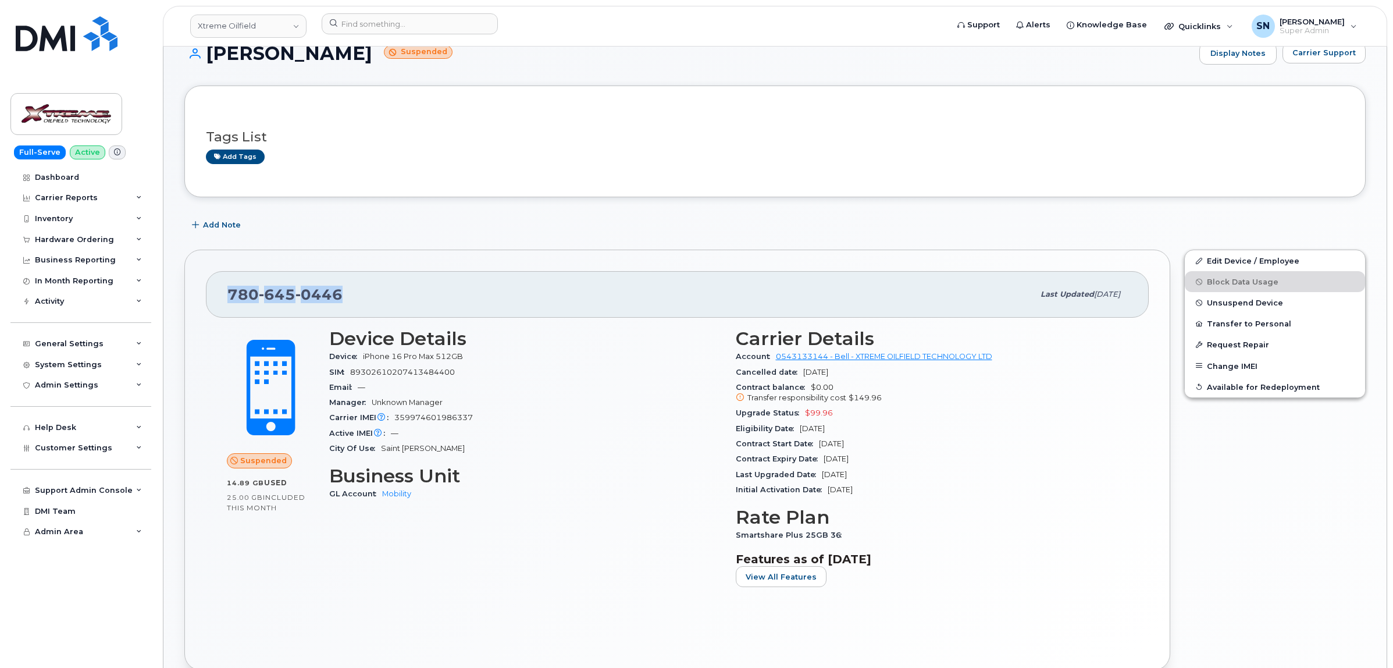
drag, startPoint x: 227, startPoint y: 298, endPoint x: 355, endPoint y: 296, distance: 127.4
click at [353, 298] on div "[PHONE_NUMBER]" at bounding box center [630, 294] width 806 height 24
copy span "[PHONE_NUMBER]"
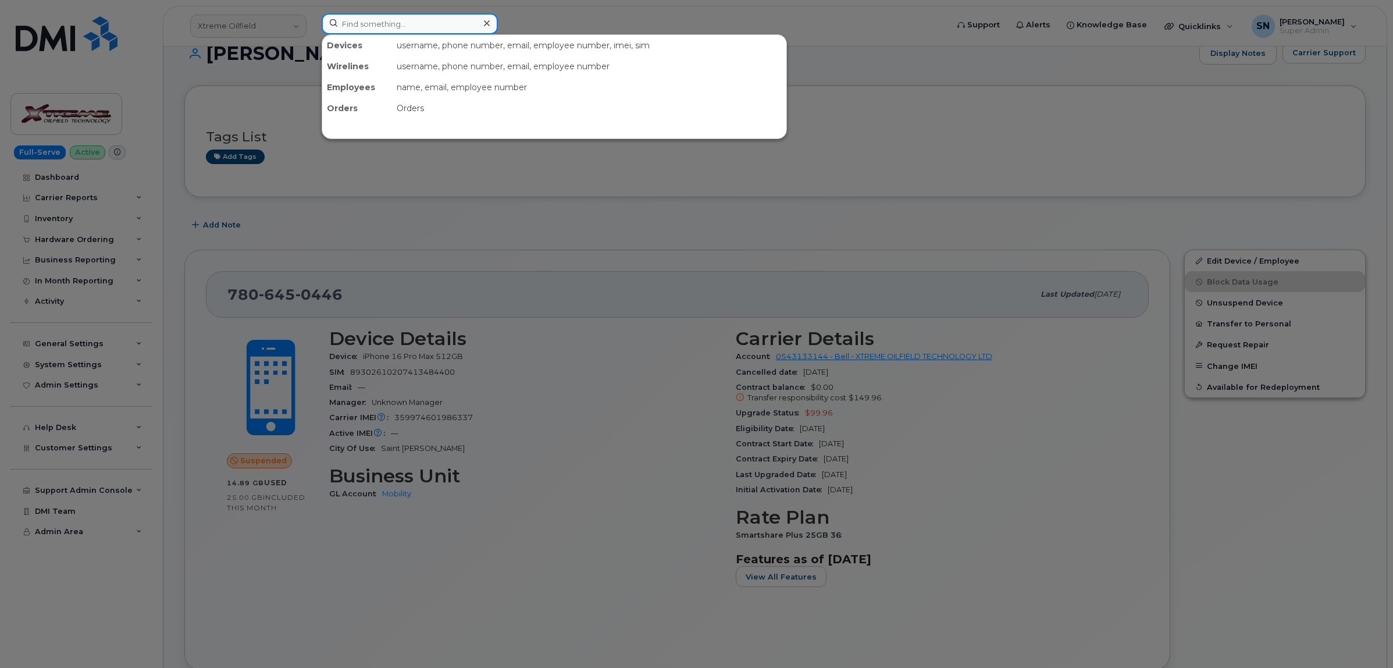
click at [415, 26] on input at bounding box center [410, 23] width 176 height 21
paste input "6048419224"
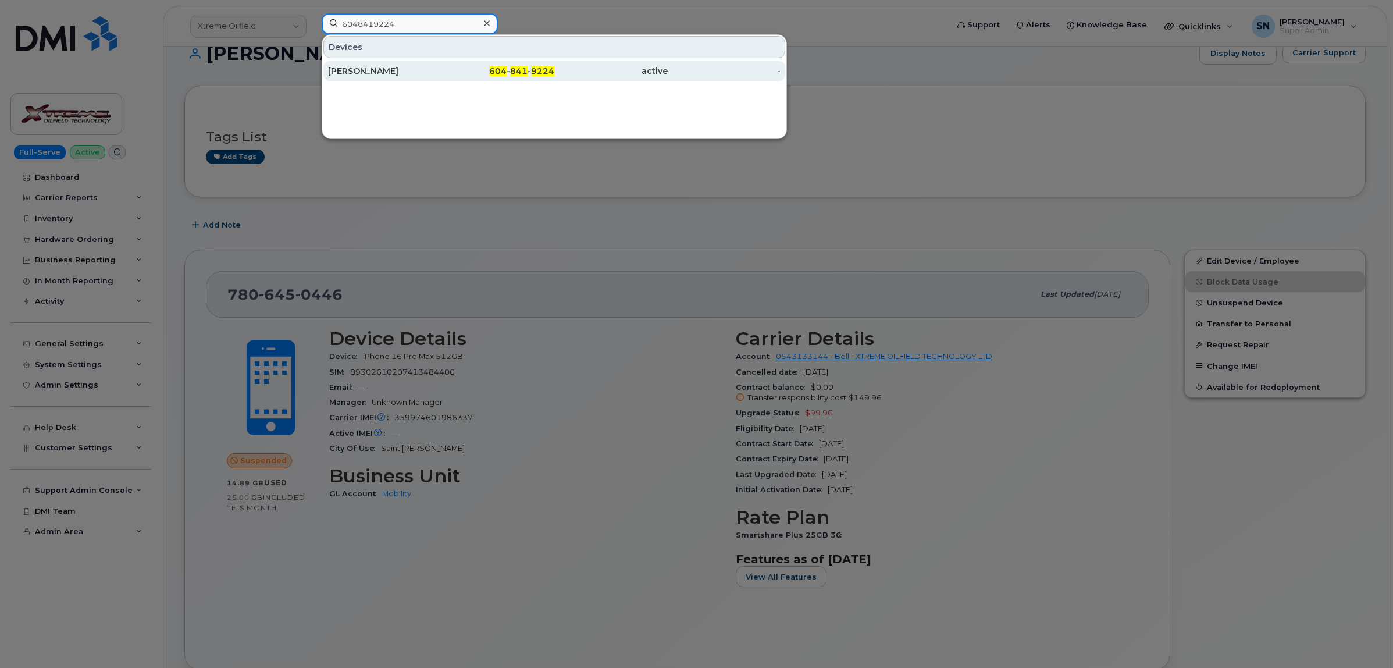
type input "6048419224"
click at [466, 76] on div "604 - 841 - 9224" at bounding box center [498, 71] width 113 height 12
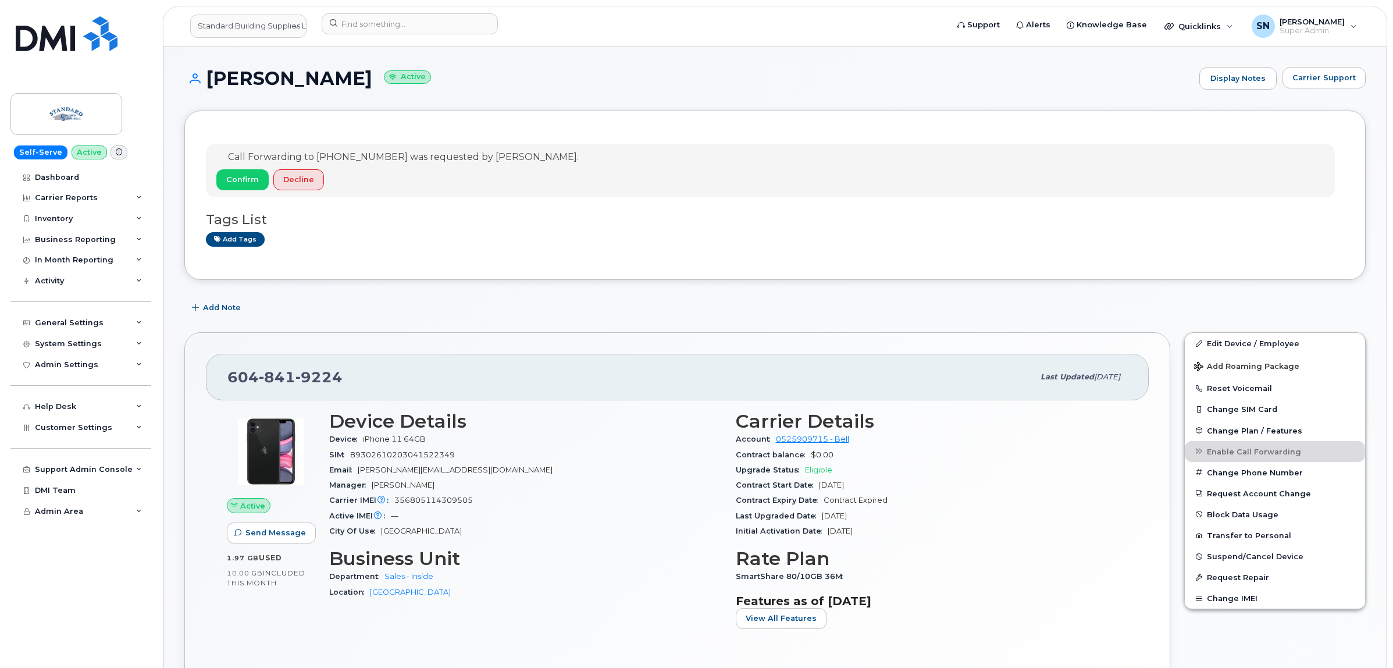
click at [1350, 83] on button "Carrier Support" at bounding box center [1324, 77] width 83 height 21
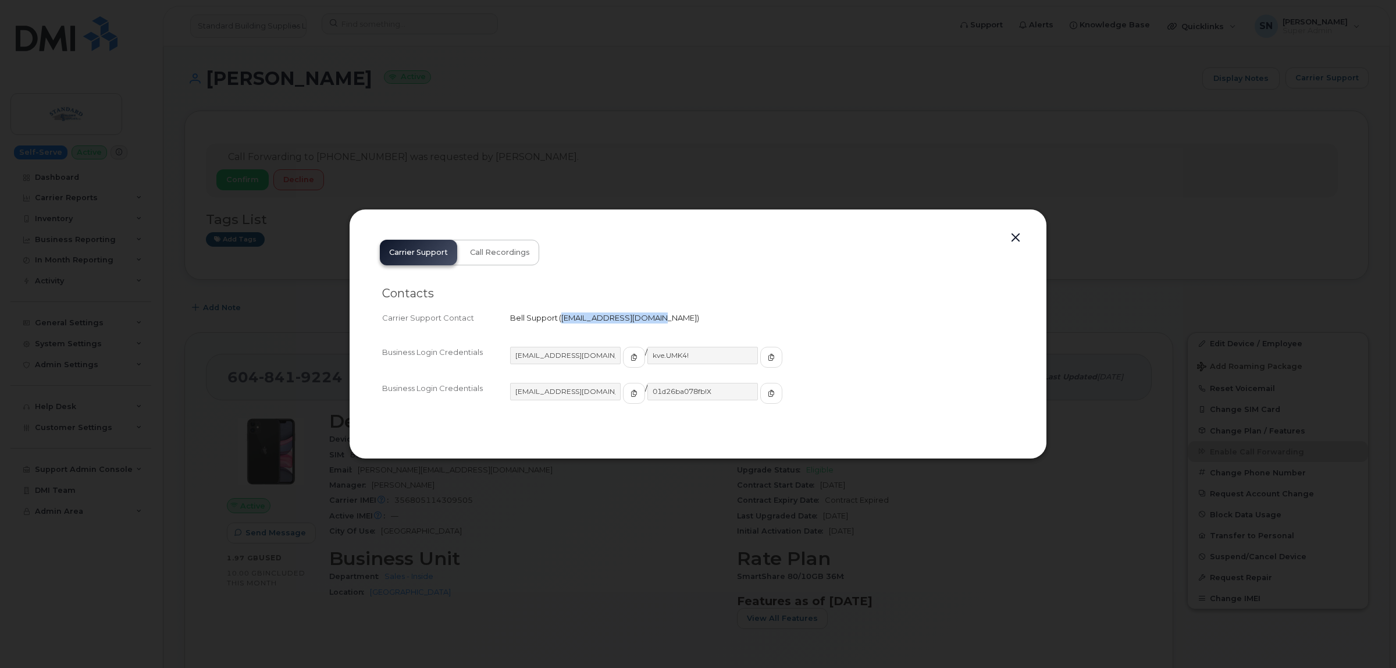
drag, startPoint x: 561, startPoint y: 314, endPoint x: 646, endPoint y: 322, distance: 84.7
click at [646, 322] on span "corpclientcare@bell.ca" at bounding box center [629, 317] width 136 height 9
copy span "corpclientcare@bell.ca"
click at [1013, 237] on button "button" at bounding box center [1015, 238] width 17 height 16
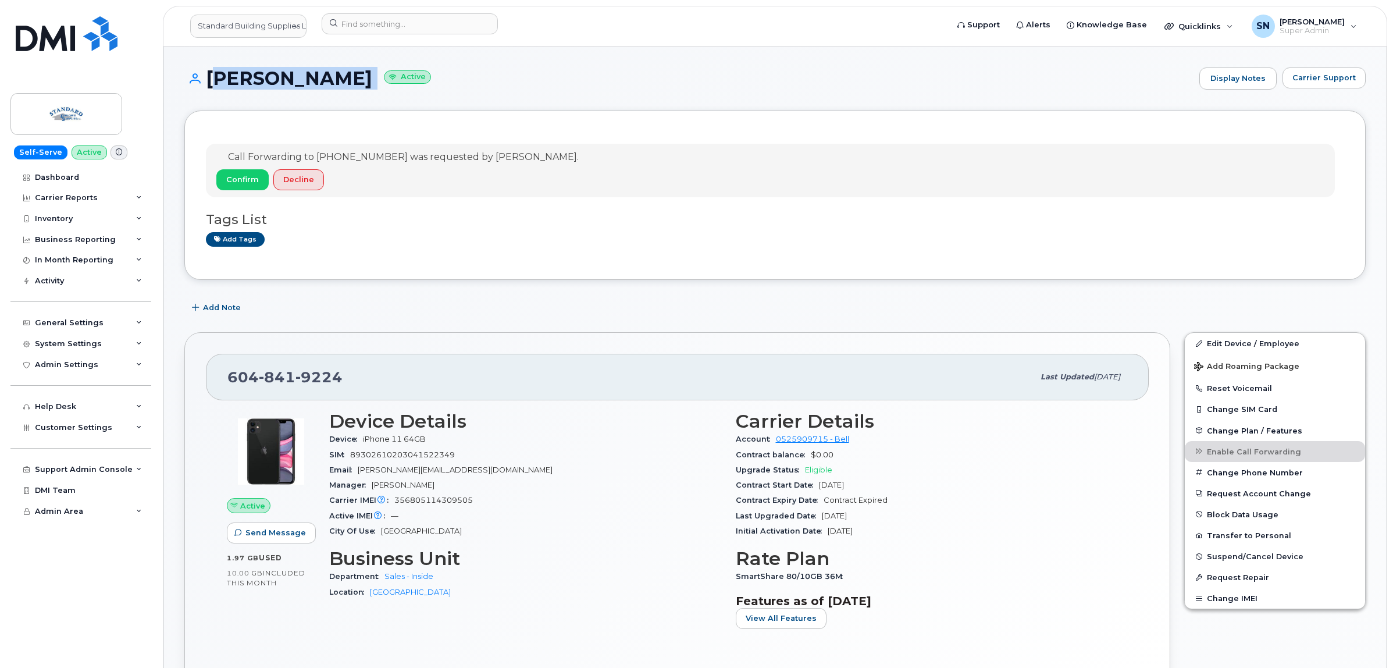
drag, startPoint x: 208, startPoint y: 81, endPoint x: 368, endPoint y: 82, distance: 159.4
click at [368, 82] on h1 "Michelle Abbott Active" at bounding box center [688, 78] width 1009 height 20
copy h1 "Michelle Abbott"
drag, startPoint x: 229, startPoint y: 378, endPoint x: 348, endPoint y: 379, distance: 119.3
click at [348, 379] on div "604 841 9224" at bounding box center [630, 377] width 806 height 24
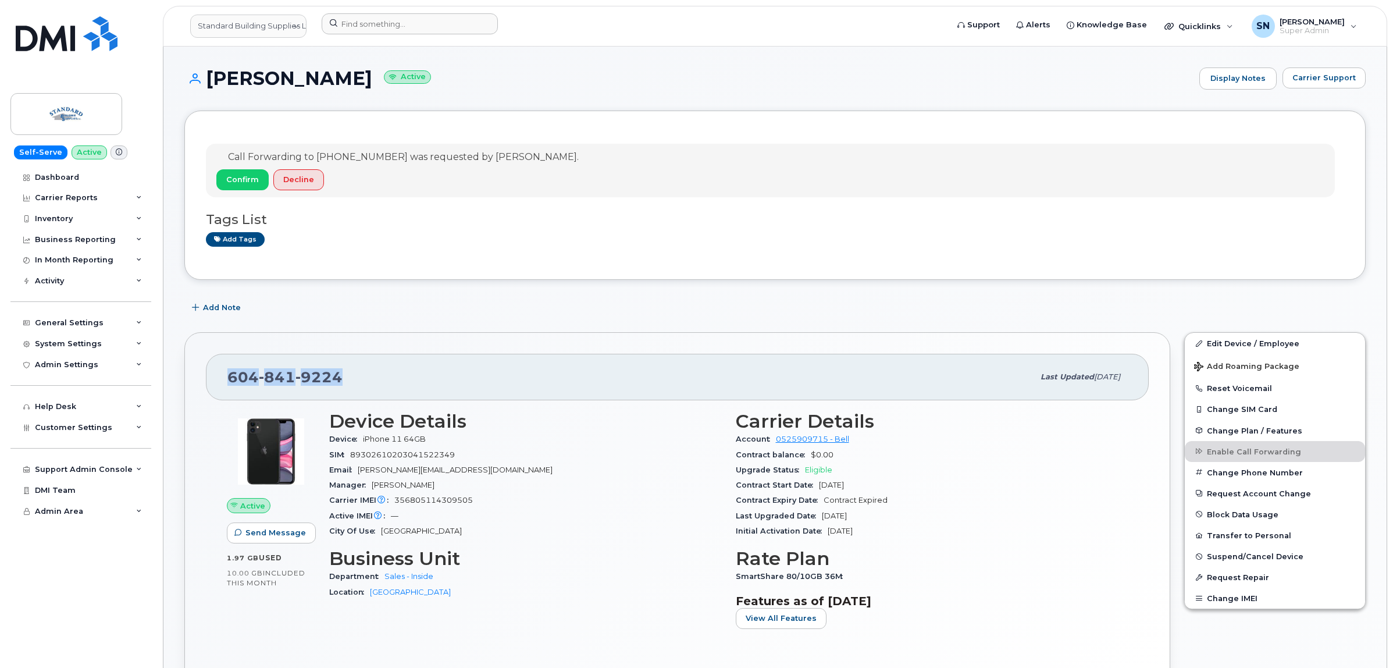
copy span "604 841 9224"
click at [287, 22] on link "Standard Building Supplies Ltd" at bounding box center [248, 26] width 116 height 23
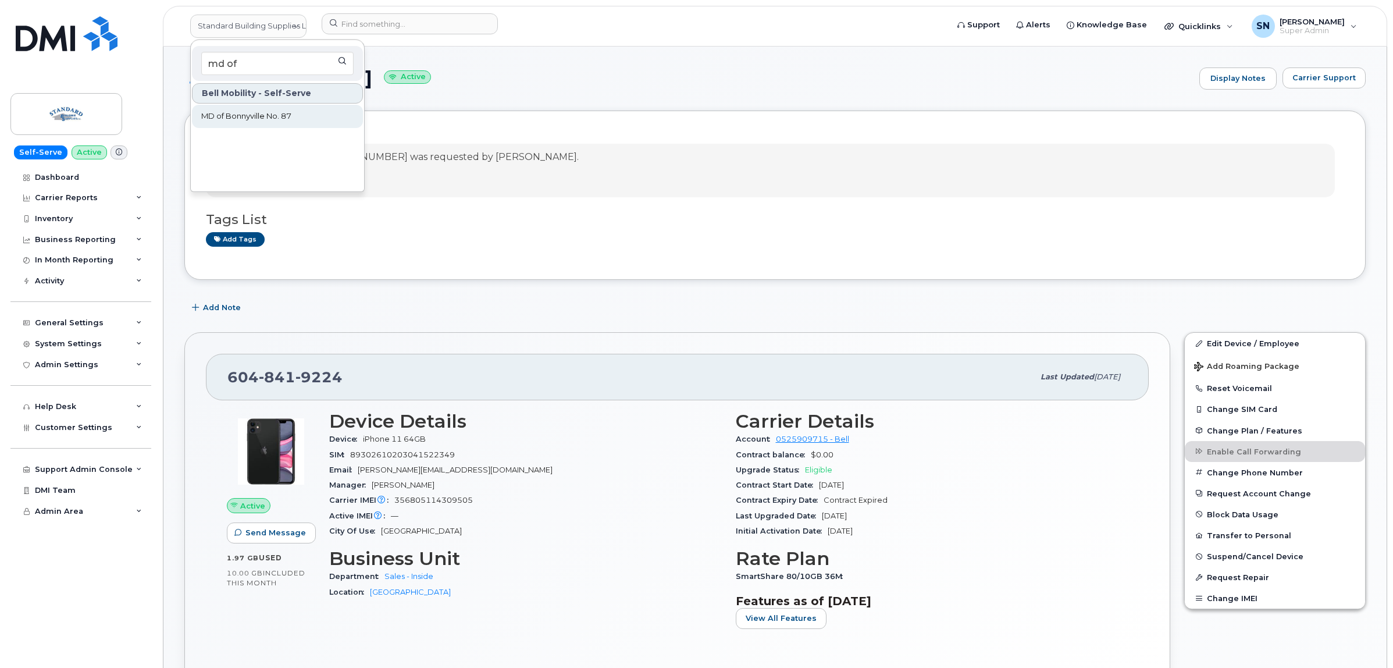
type input "md of"
click at [269, 118] on span "MD of Bonnyville No. 87" at bounding box center [246, 117] width 90 height 12
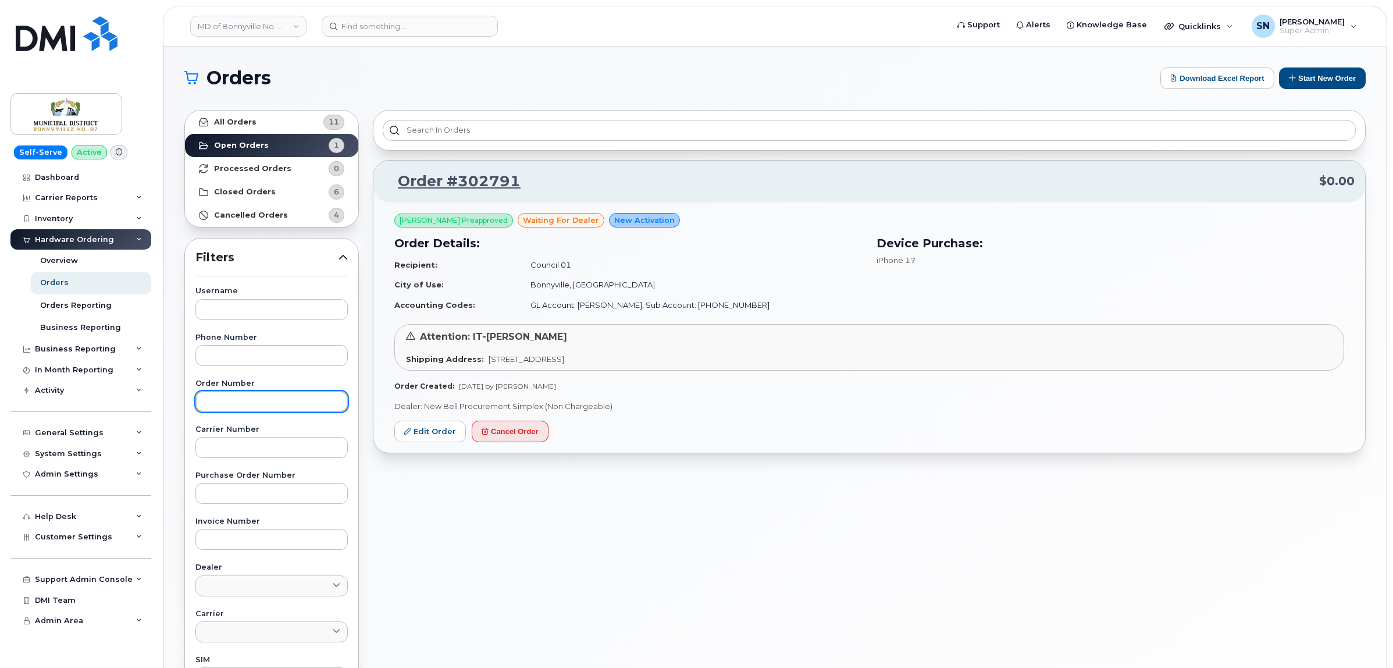
click at [260, 396] on input "text" at bounding box center [271, 401] width 152 height 21
paste input "302791"
type input "302791"
click at [246, 123] on strong "All Orders" at bounding box center [235, 122] width 42 height 9
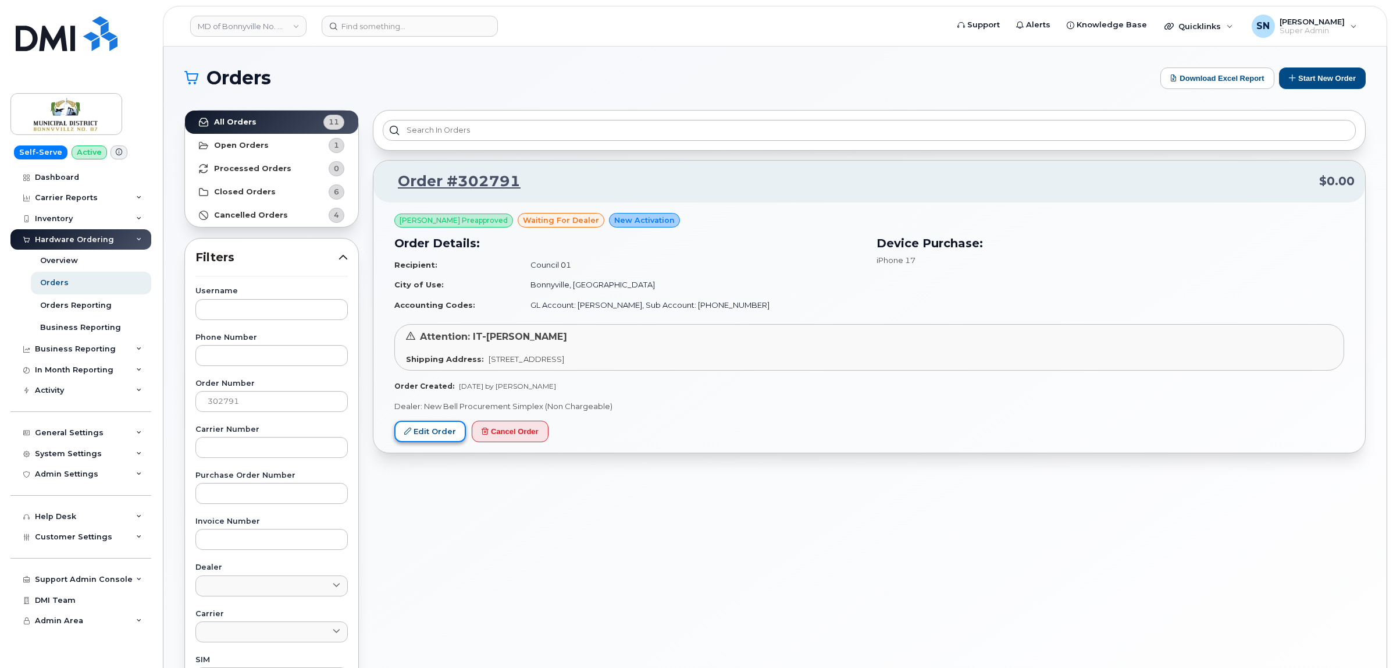
click at [456, 433] on link "Edit Order" at bounding box center [430, 432] width 72 height 22
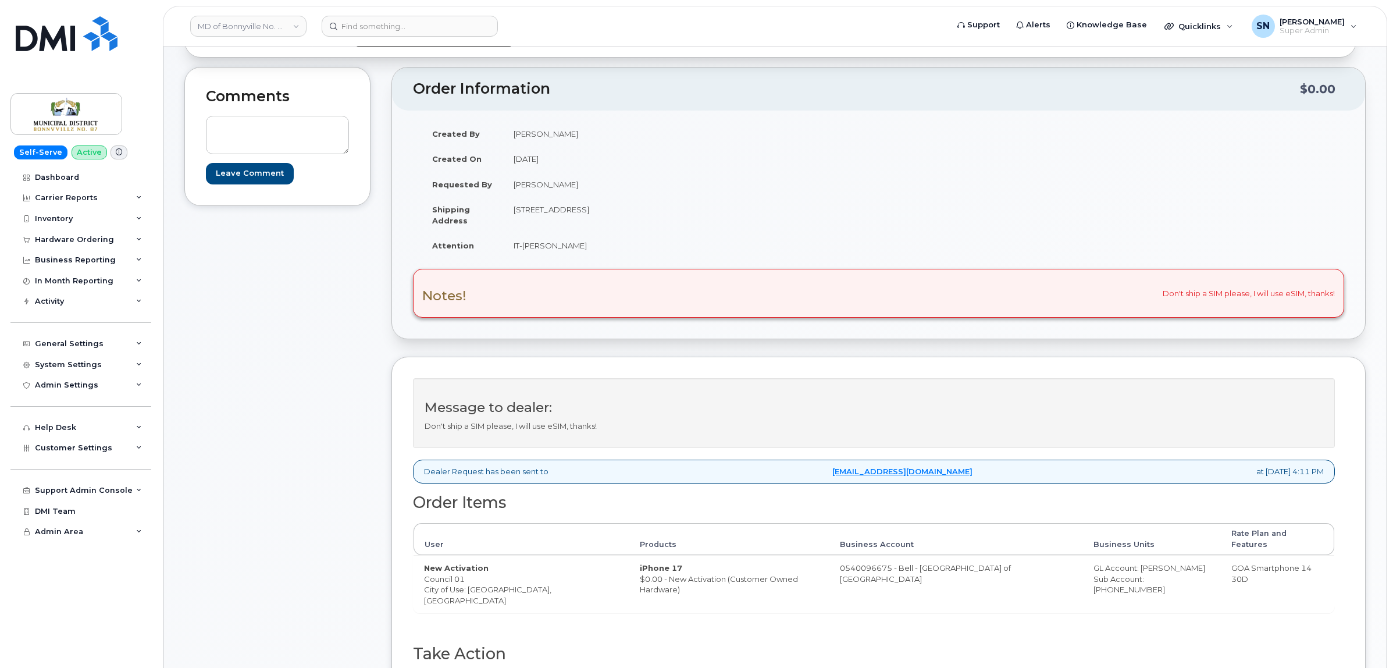
scroll to position [291, 0]
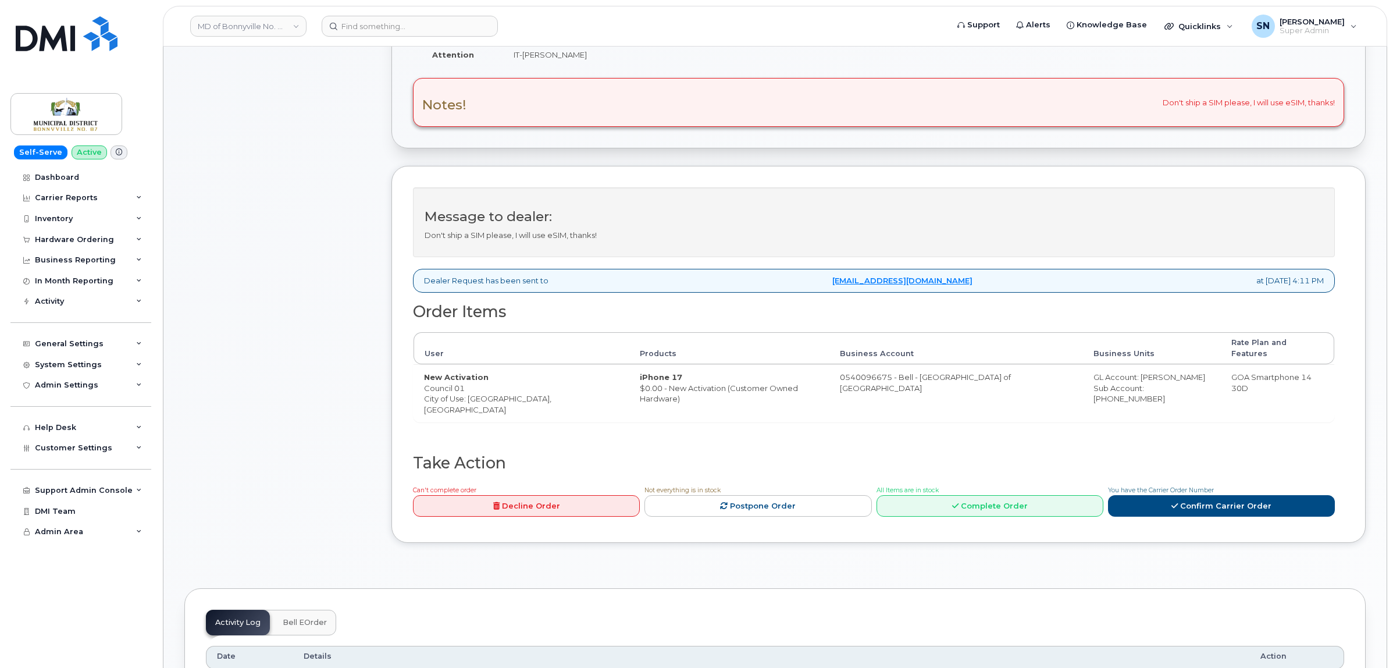
click at [367, 192] on div "Comments Leave Comment" at bounding box center [277, 218] width 186 height 684
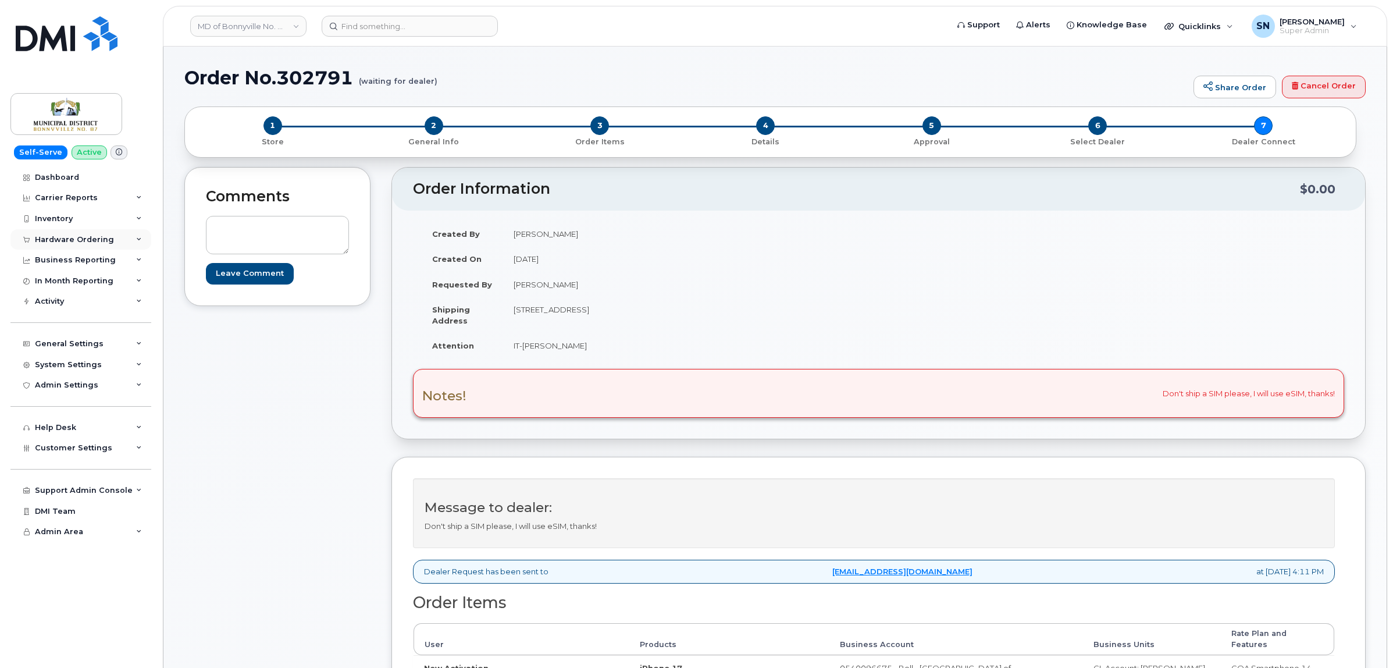
click at [90, 239] on div "Hardware Ordering" at bounding box center [74, 239] width 79 height 9
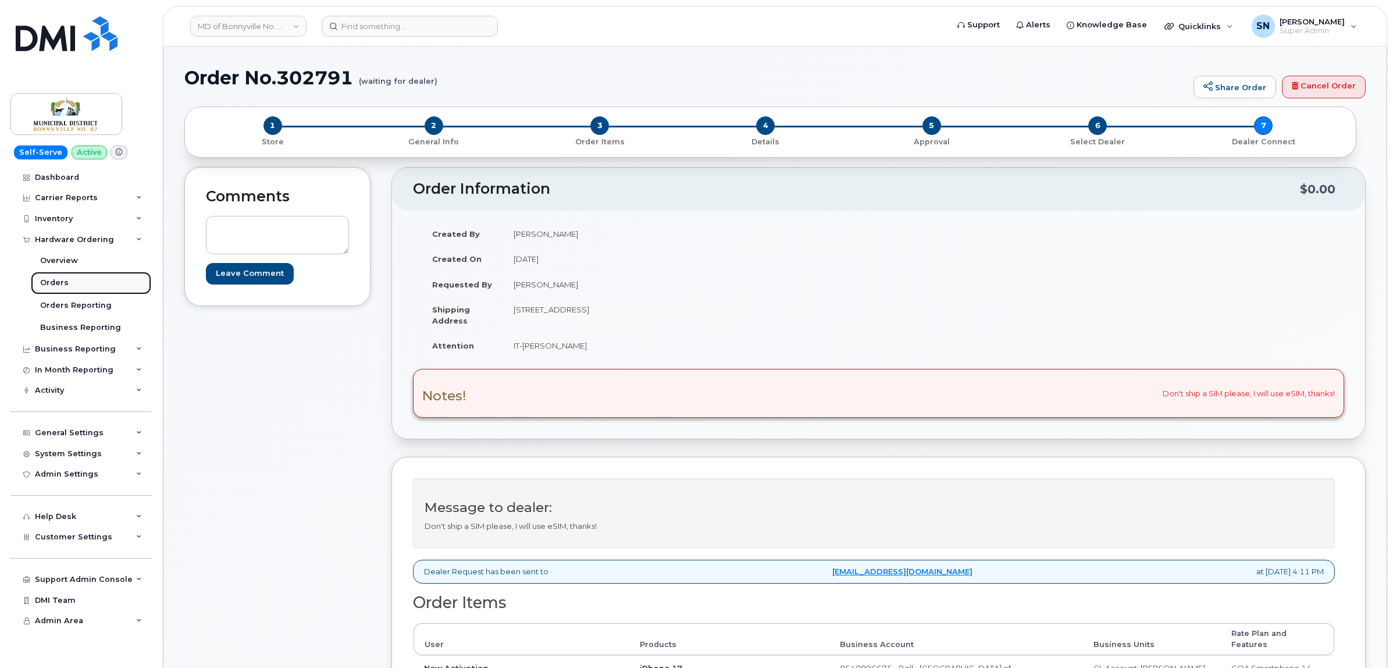
click at [47, 286] on div "Orders" at bounding box center [54, 283] width 29 height 10
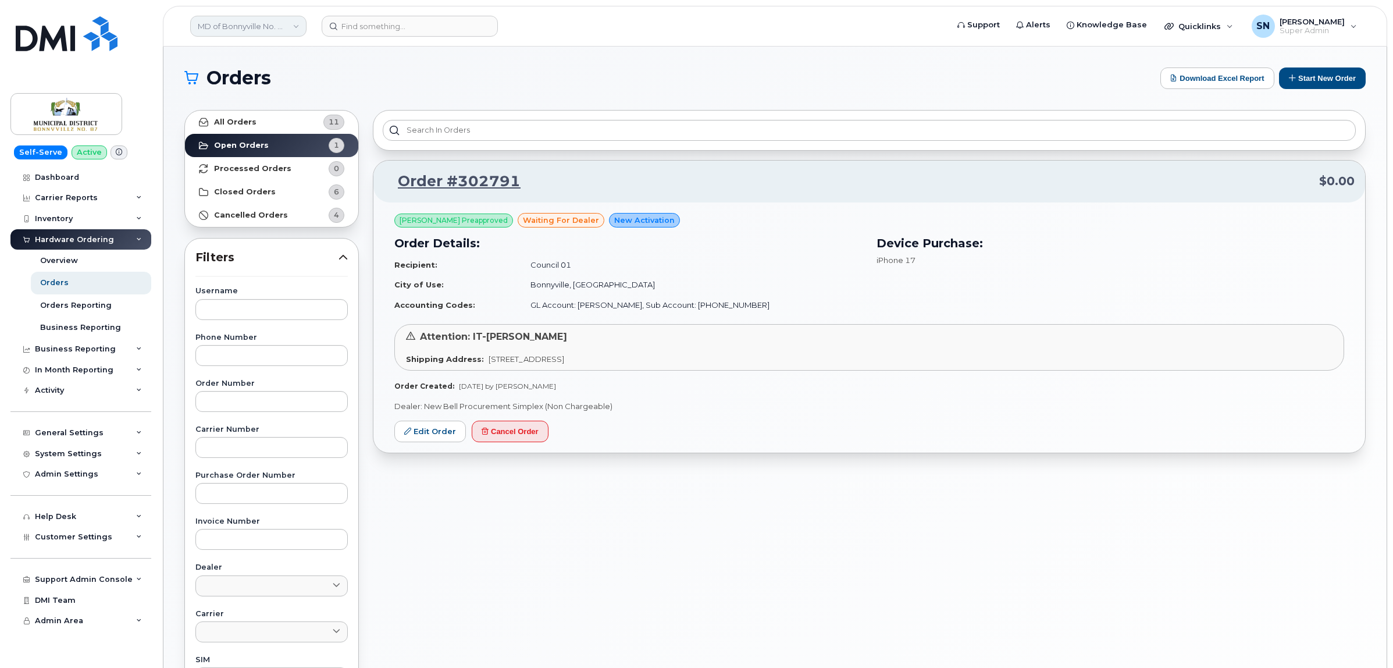
drag, startPoint x: 254, startPoint y: 16, endPoint x: 254, endPoint y: 24, distance: 7.6
click at [254, 19] on link "MD of Bonnyville No. 87" at bounding box center [248, 26] width 116 height 21
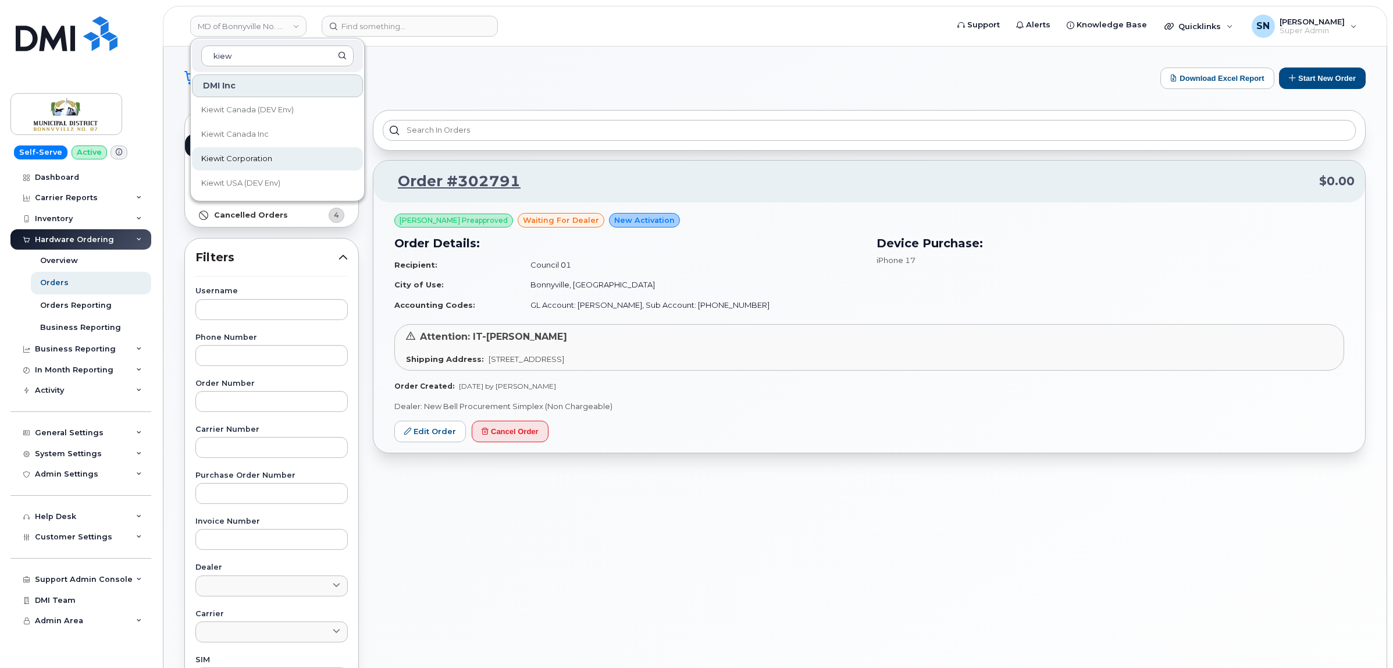
type input "kiew"
click at [269, 155] on span "Kiewit Corporation" at bounding box center [236, 159] width 71 height 12
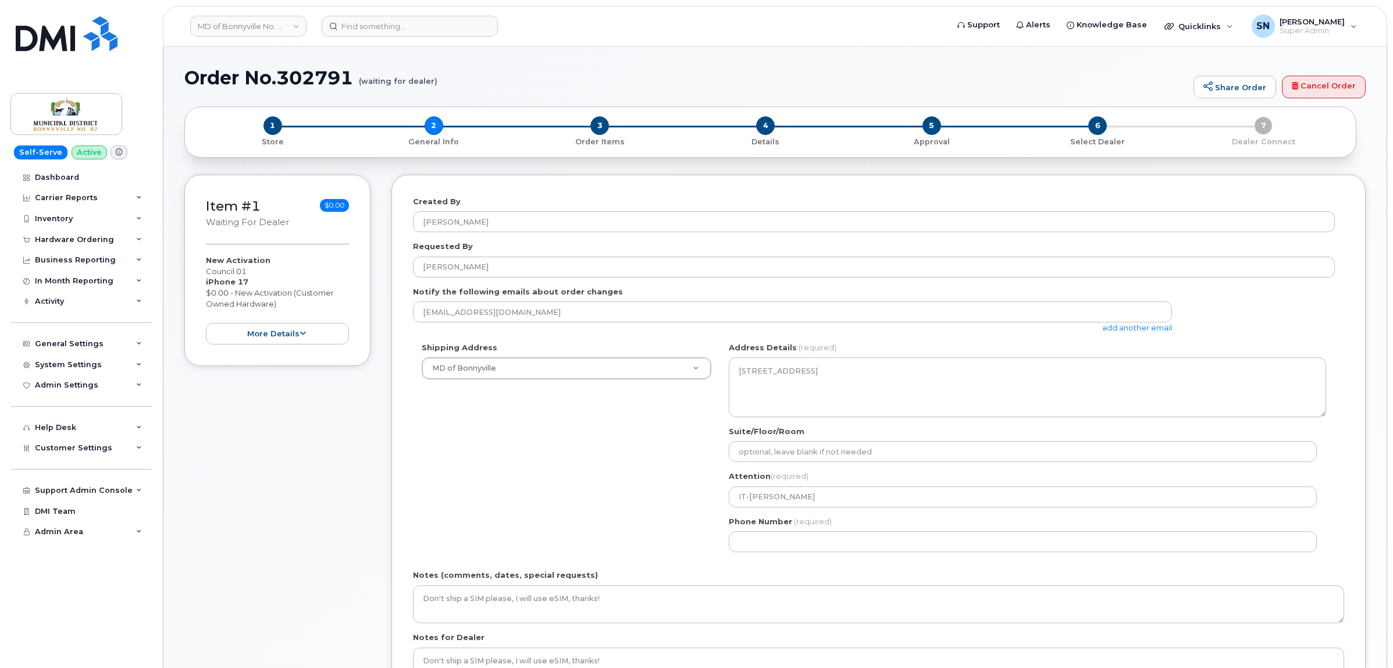
select select
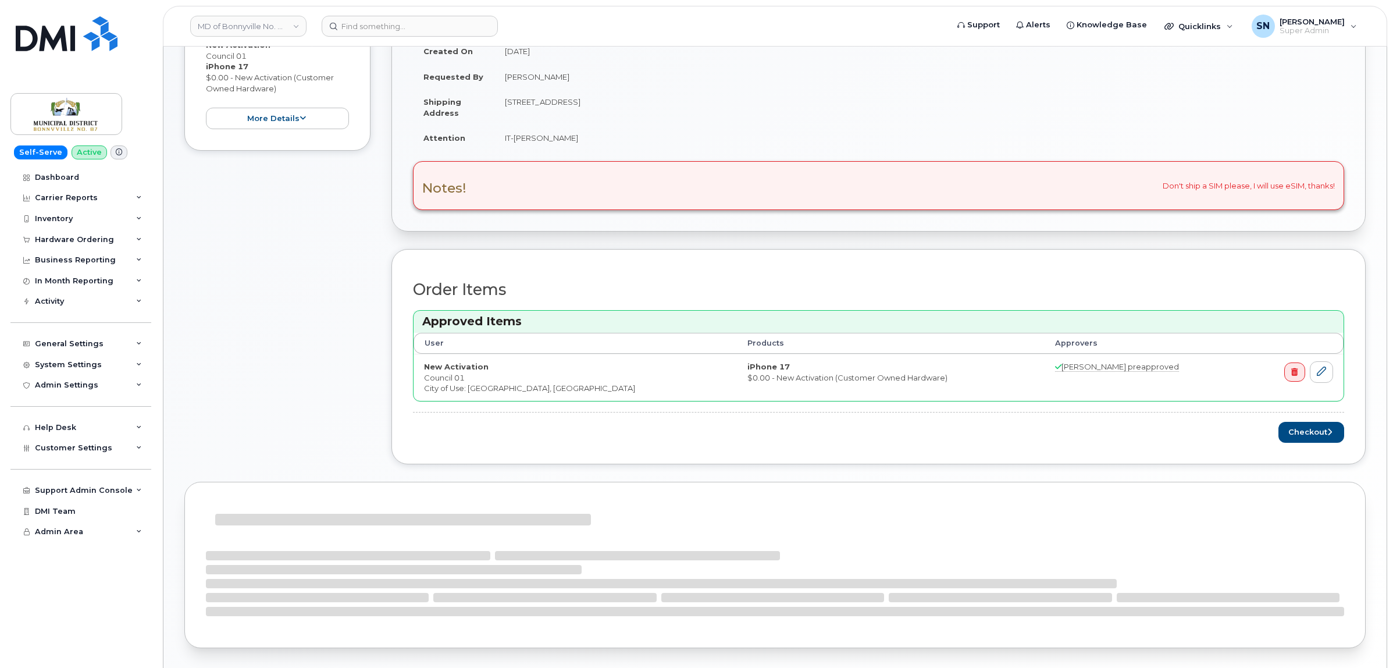
scroll to position [218, 0]
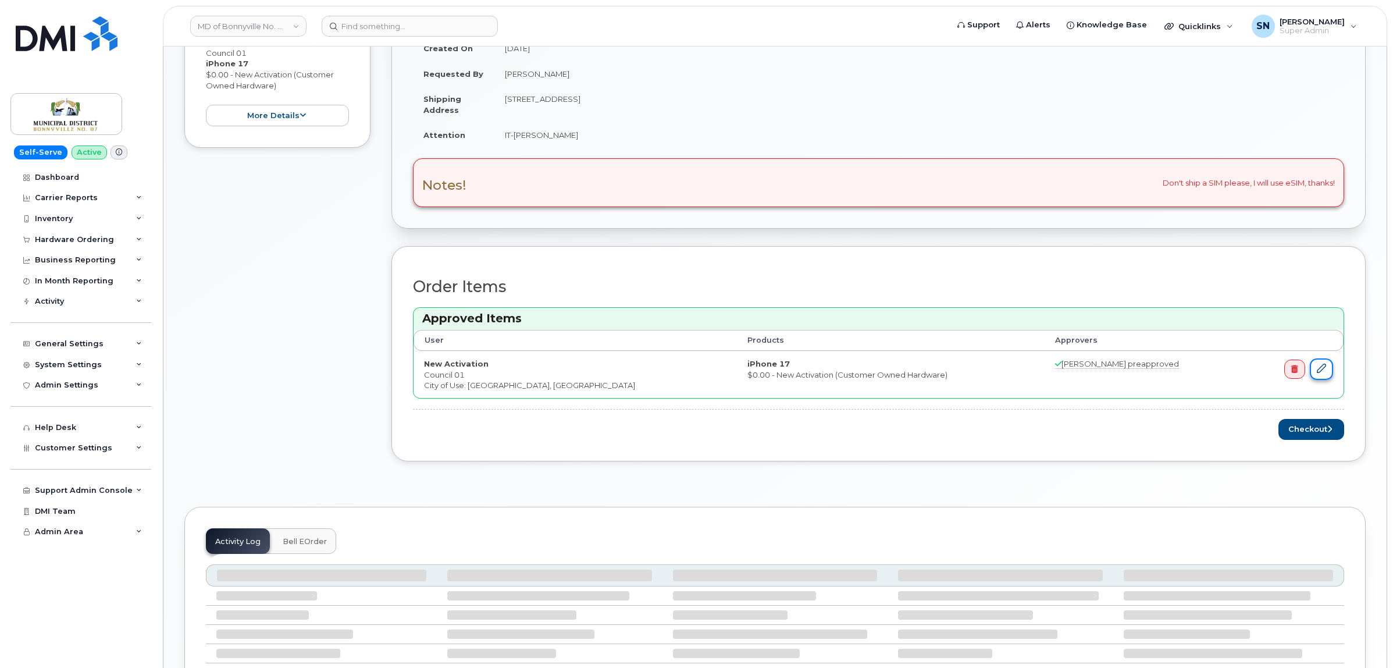
click at [1315, 372] on link at bounding box center [1321, 369] width 23 height 22
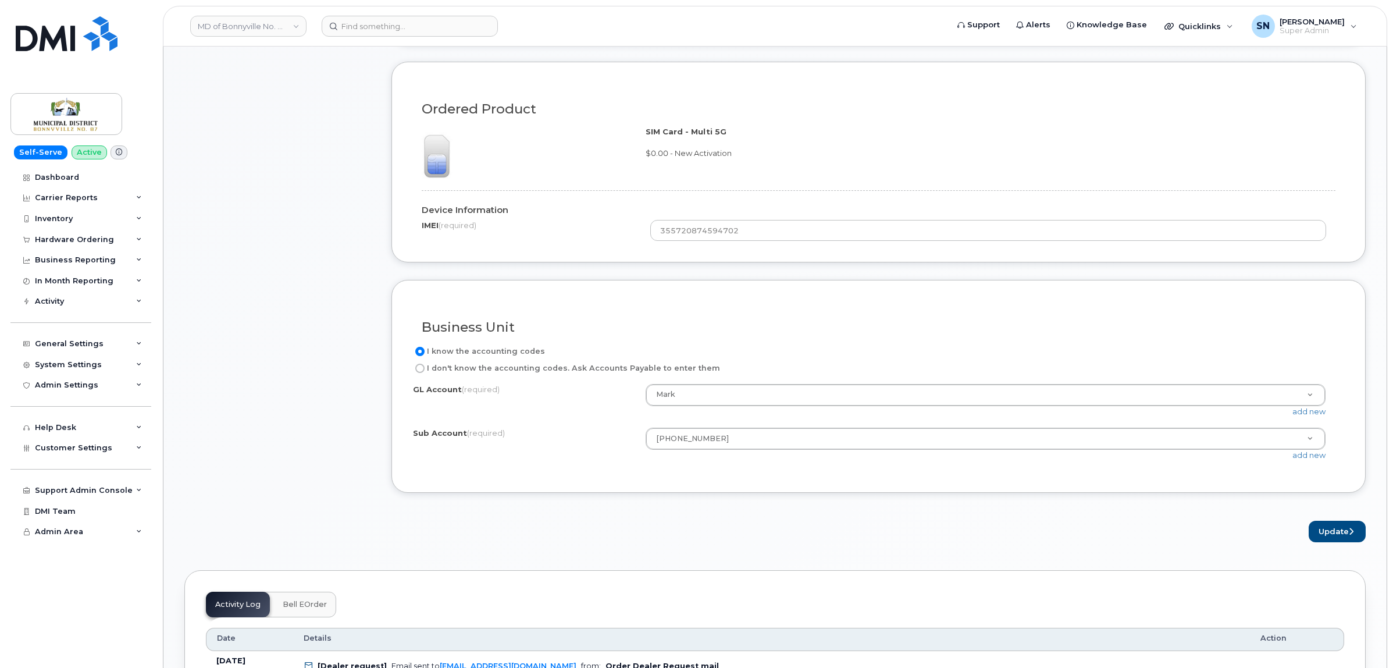
scroll to position [727, 0]
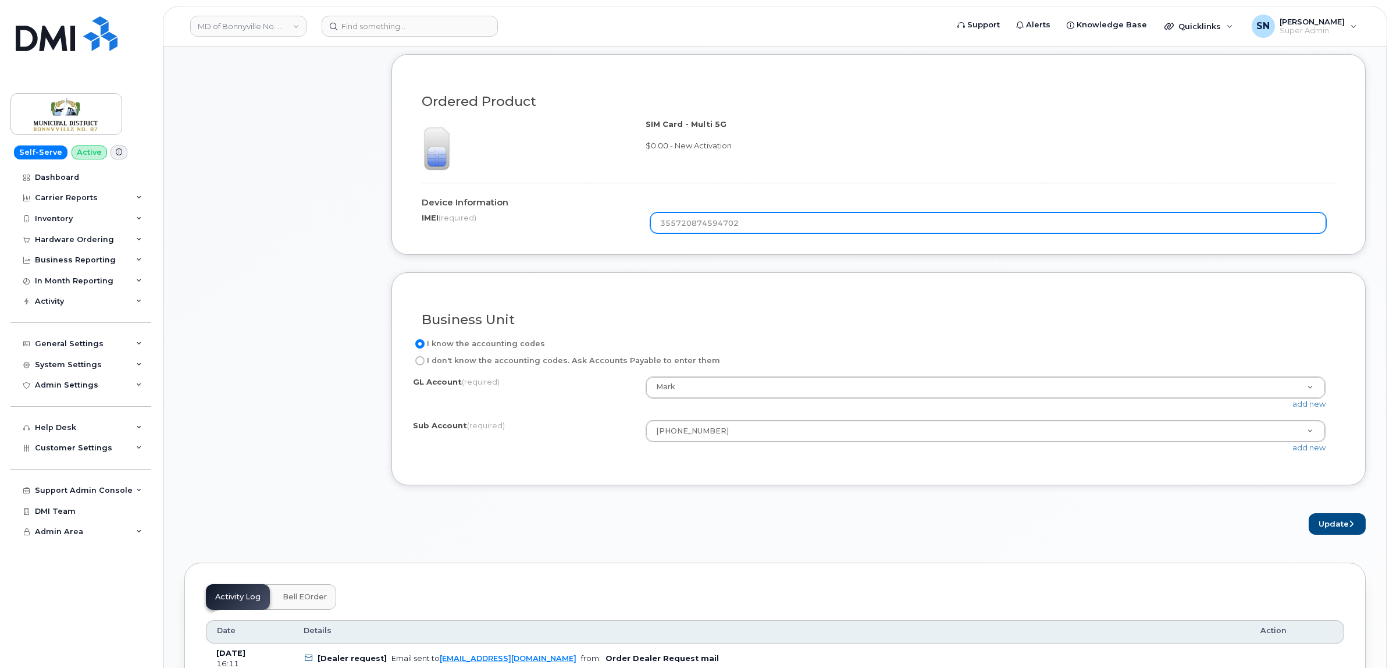
click at [687, 229] on input "355720874594702" at bounding box center [988, 222] width 676 height 21
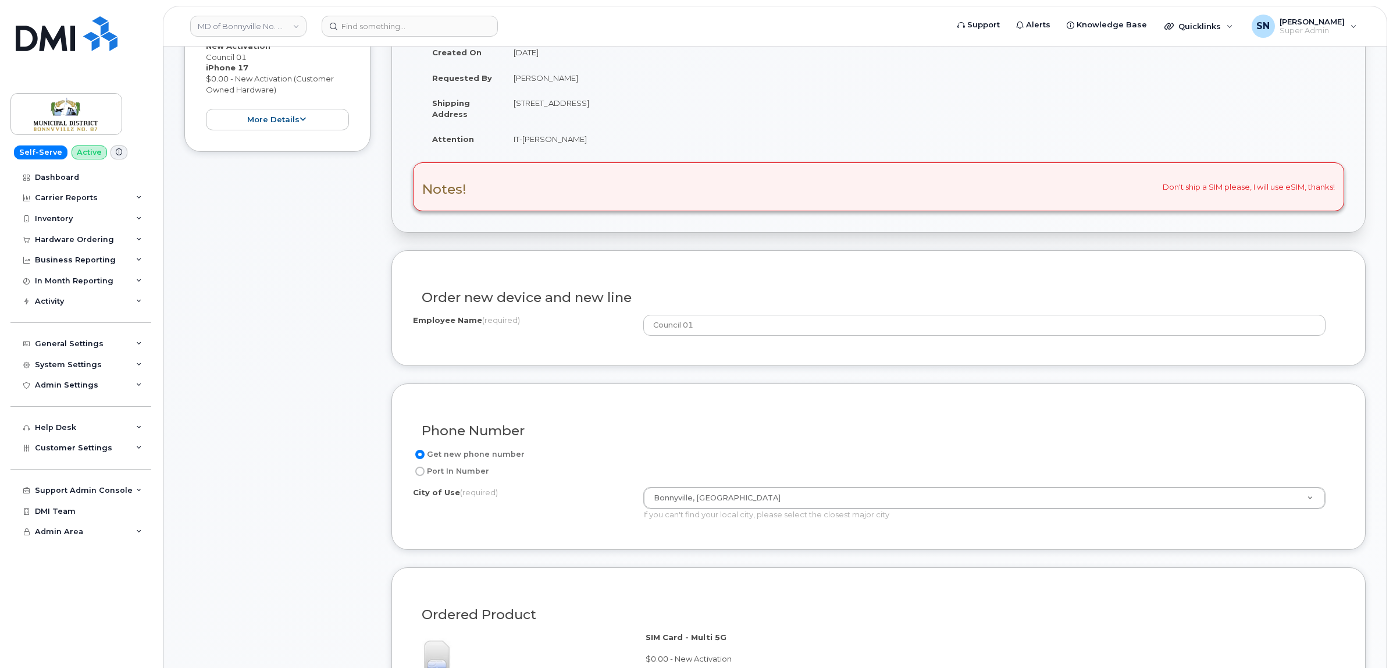
scroll to position [0, 0]
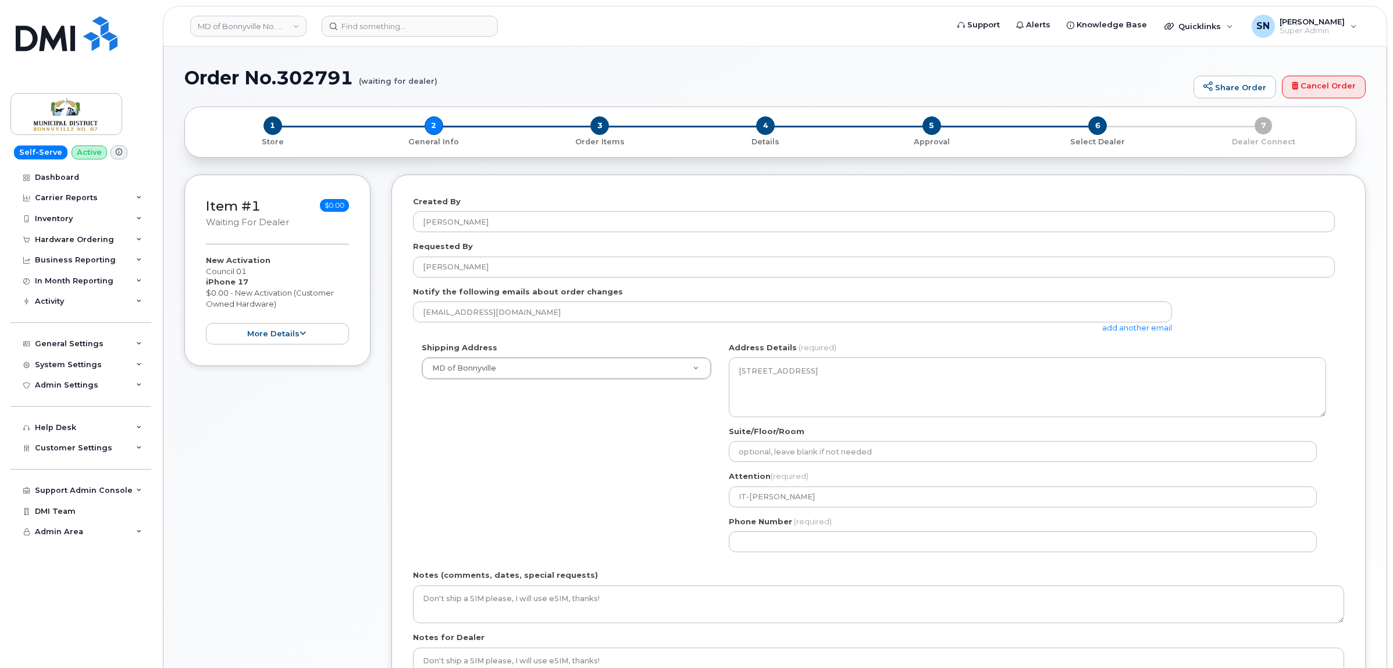
select select
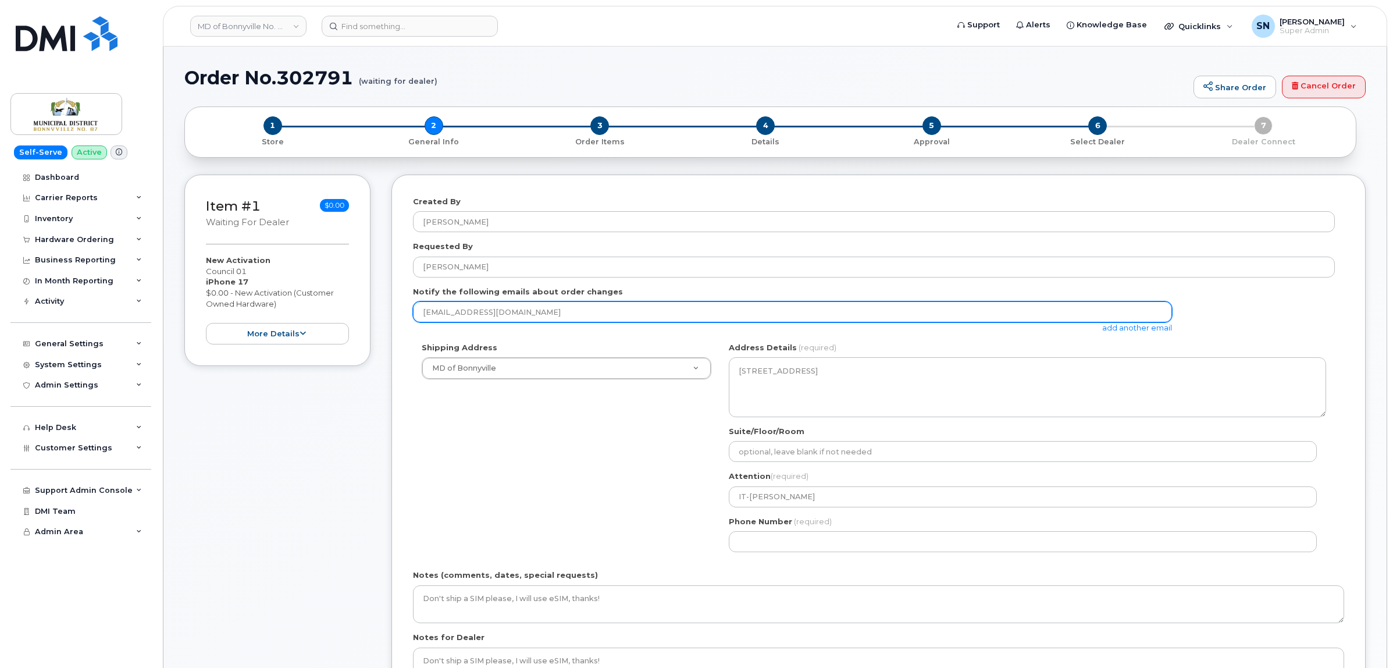
drag, startPoint x: 553, startPoint y: 312, endPoint x: 361, endPoint y: 307, distance: 192.1
click at [361, 307] on div "Item #1 waiting for dealer $0.00 New Activation Council 01 iPhone 17 $0.00 - Ne…" at bounding box center [775, 465] width 1182 height 581
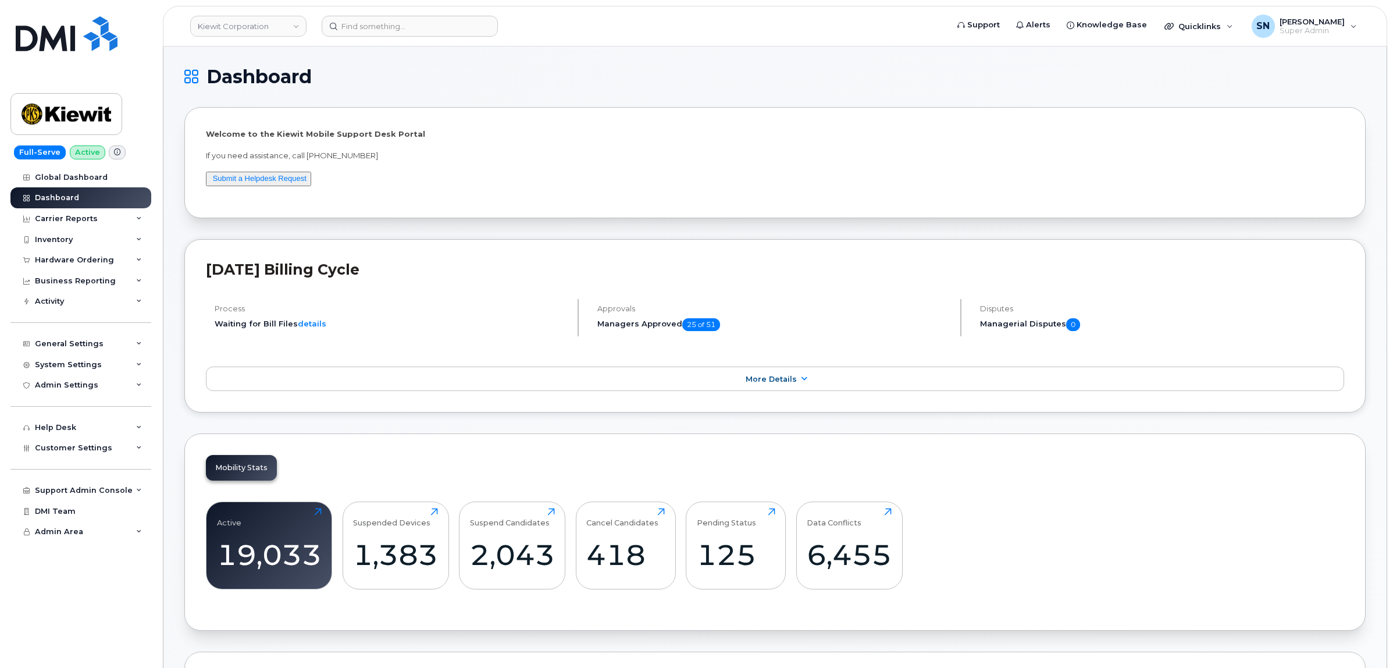
click at [346, 69] on h1 "Dashboard" at bounding box center [772, 76] width 1176 height 19
click at [70, 251] on div "Hardware Ordering" at bounding box center [80, 260] width 141 height 21
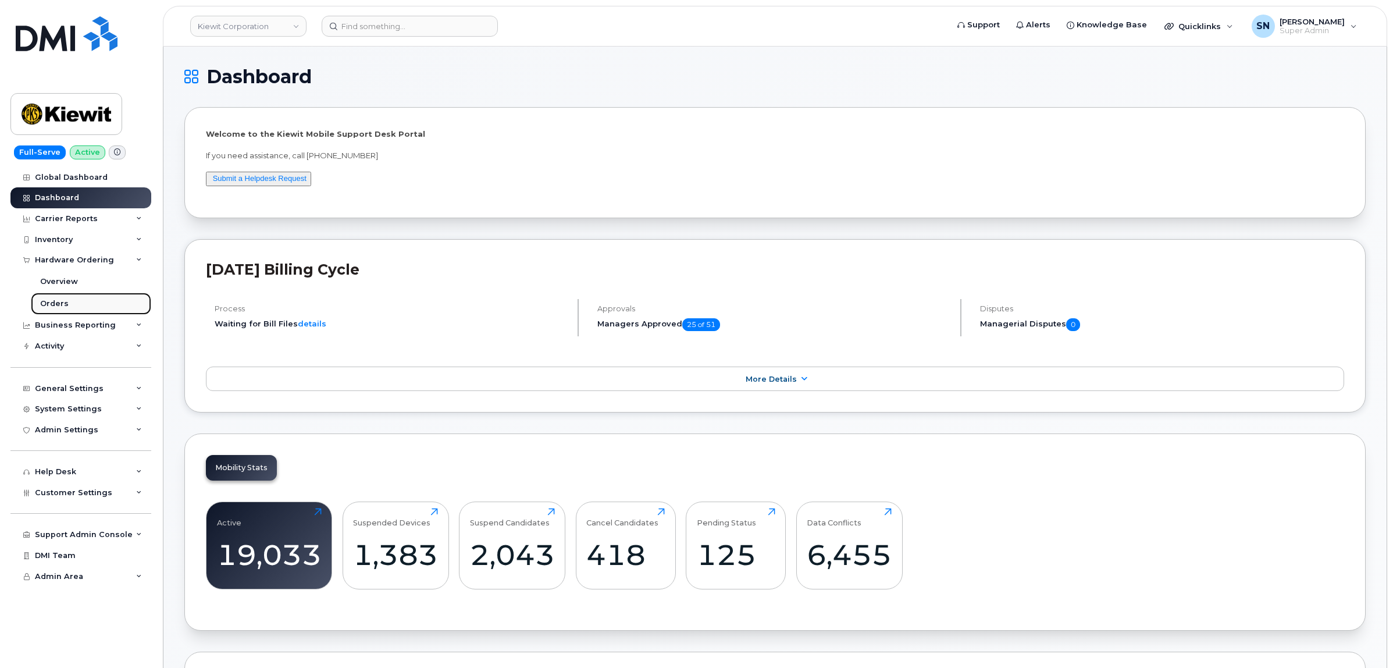
click at [62, 306] on div "Orders" at bounding box center [54, 303] width 29 height 10
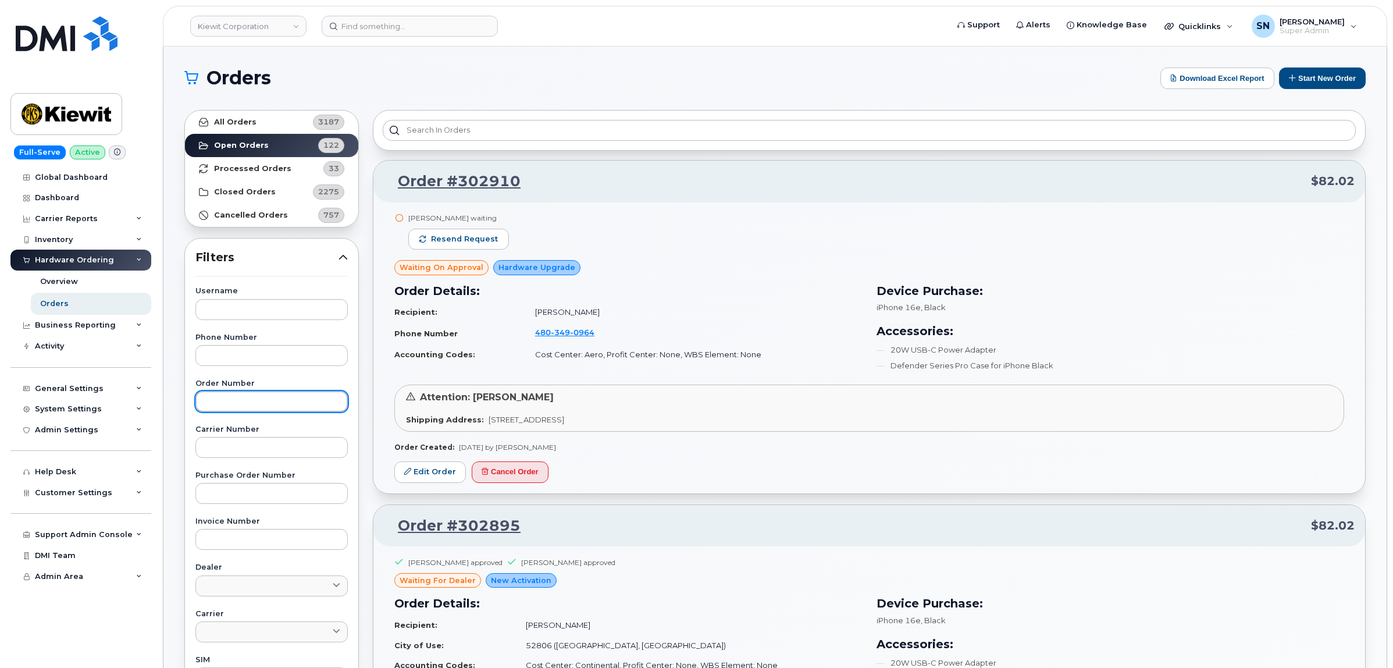
click at [258, 408] on input "text" at bounding box center [271, 401] width 152 height 21
paste input "302847"
type input "302847"
click at [240, 120] on strong "All Orders" at bounding box center [235, 122] width 42 height 9
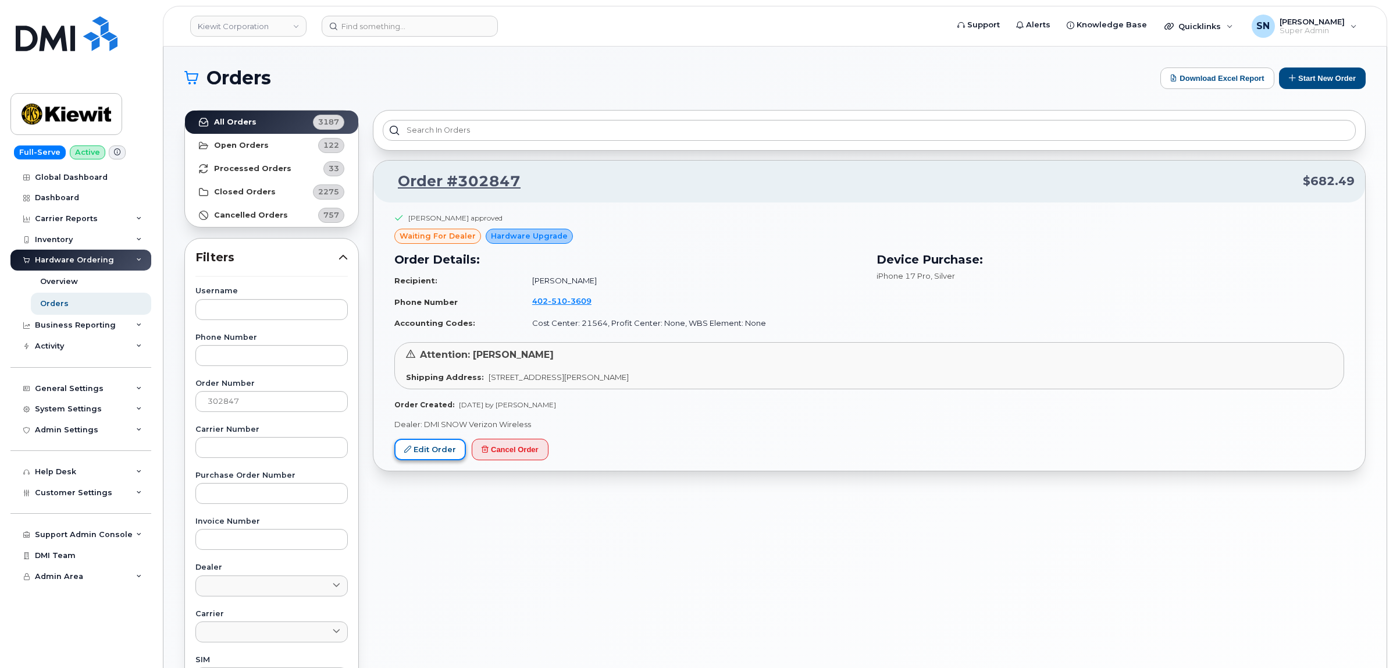
click at [436, 440] on link "Edit Order" at bounding box center [430, 450] width 72 height 22
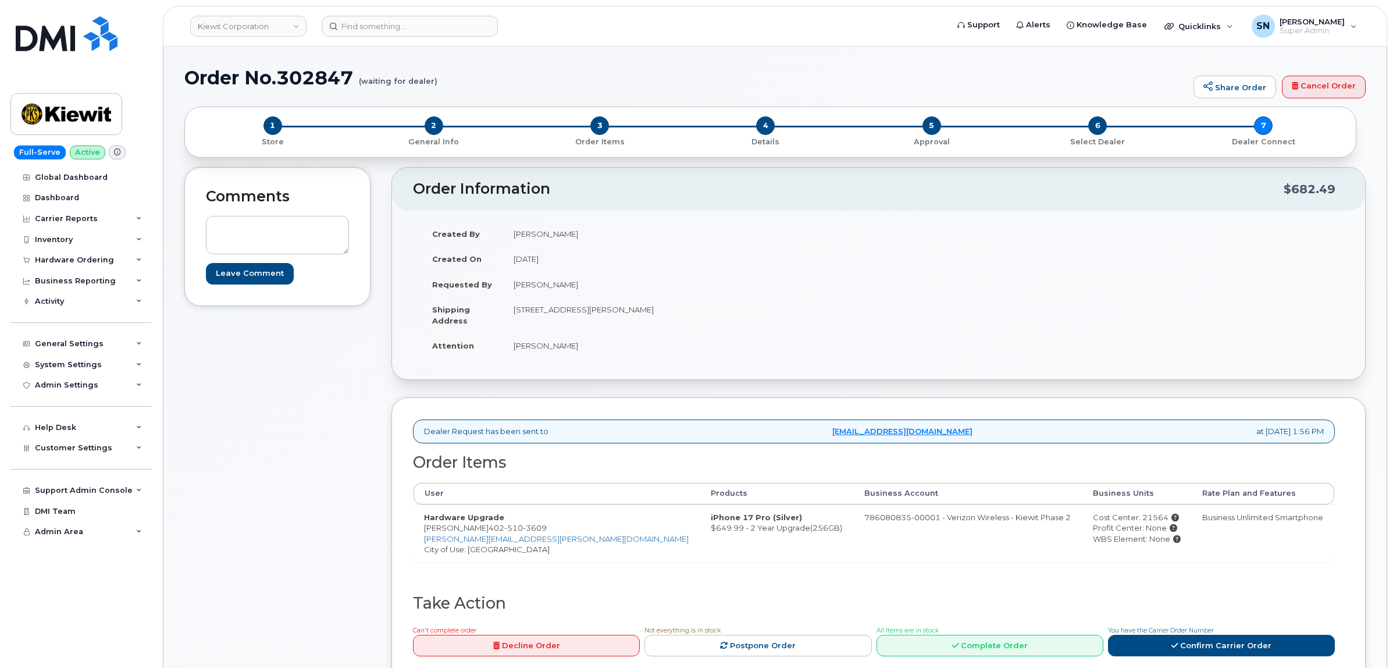
click at [340, 404] on div "Comments Leave Comment" at bounding box center [277, 434] width 186 height 534
click at [376, 24] on input at bounding box center [410, 26] width 176 height 21
paste input "[PERSON_NAME]"
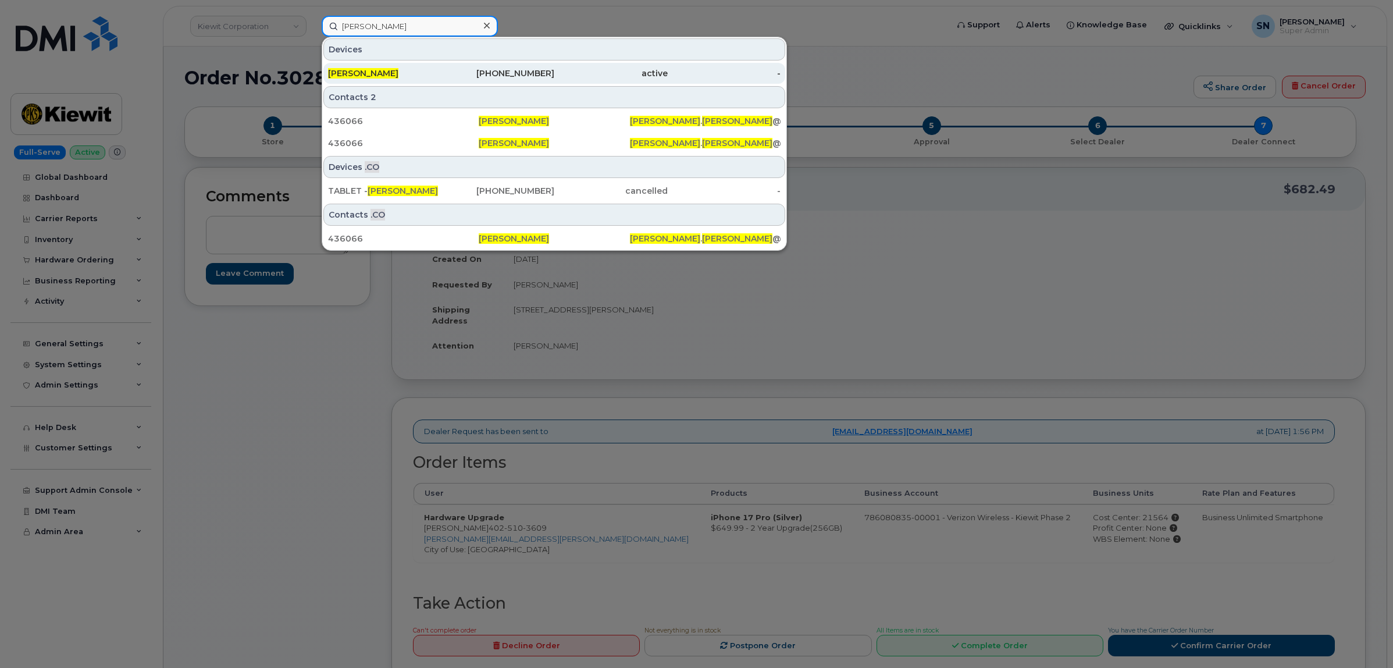
type input "[PERSON_NAME]"
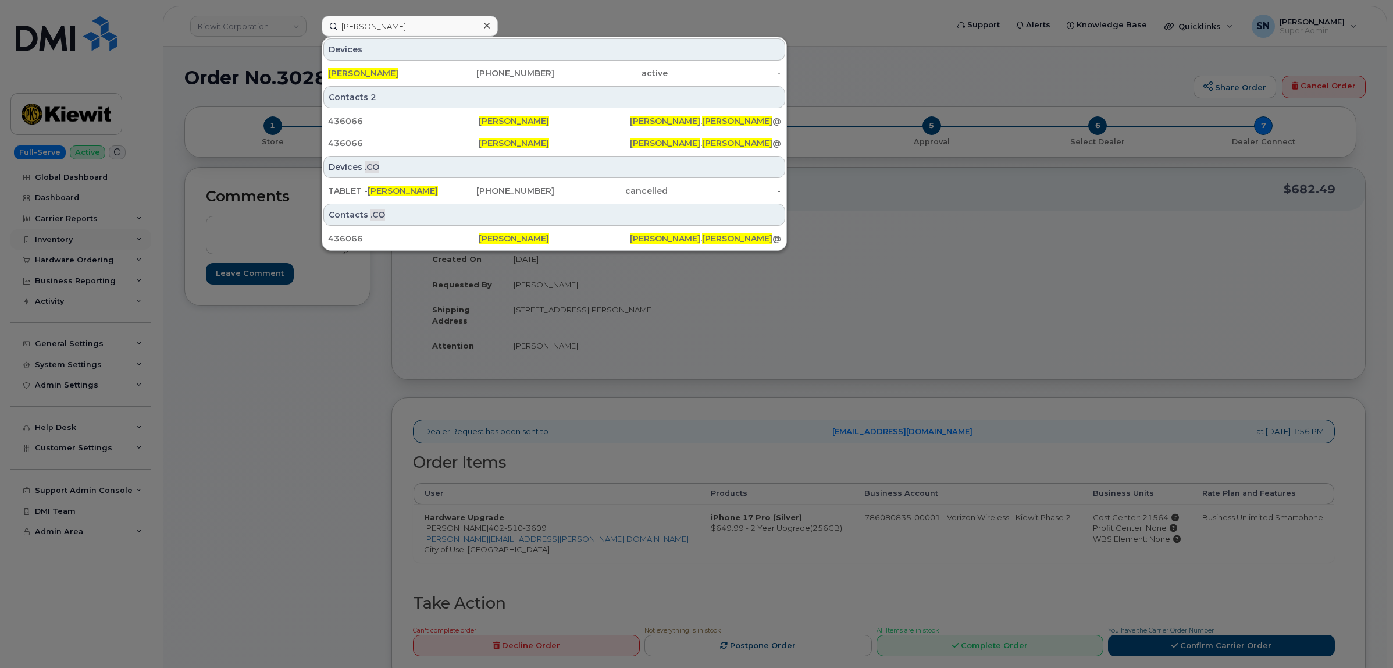
drag, startPoint x: 269, startPoint y: 385, endPoint x: 135, endPoint y: 236, distance: 200.6
click at [262, 379] on div at bounding box center [696, 334] width 1393 height 668
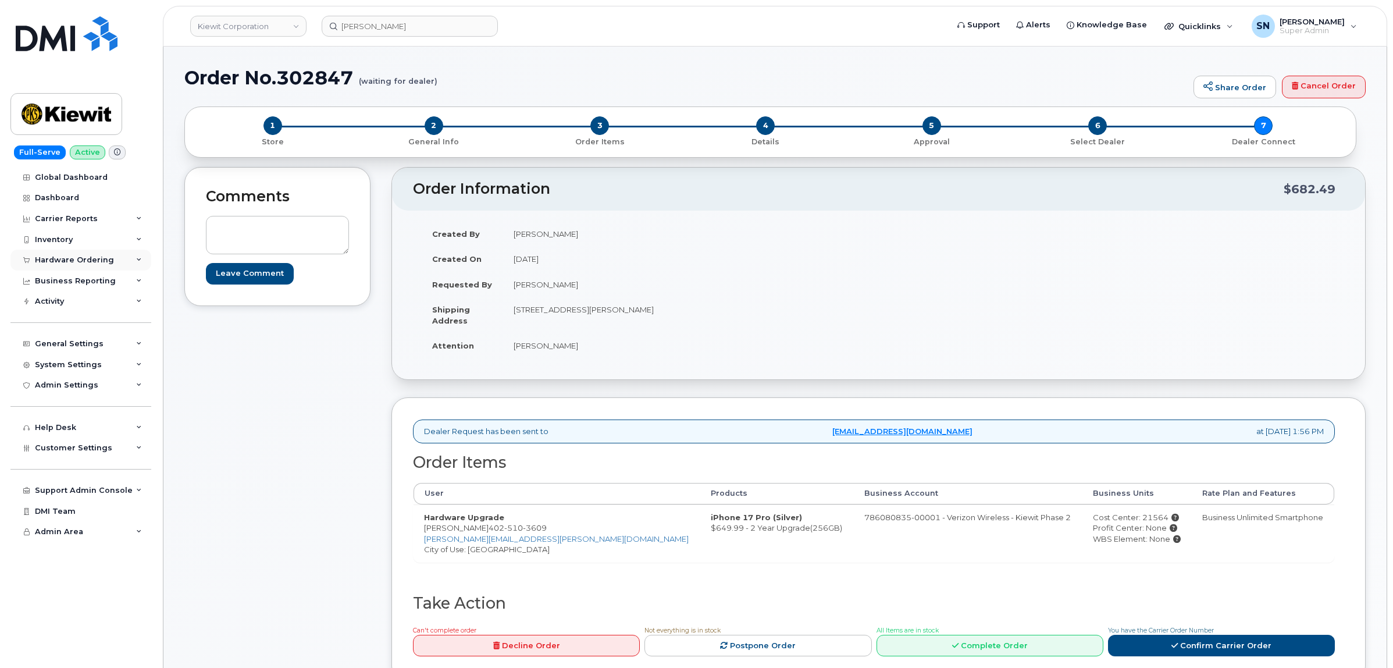
click at [93, 261] on div "Hardware Ordering" at bounding box center [74, 259] width 79 height 9
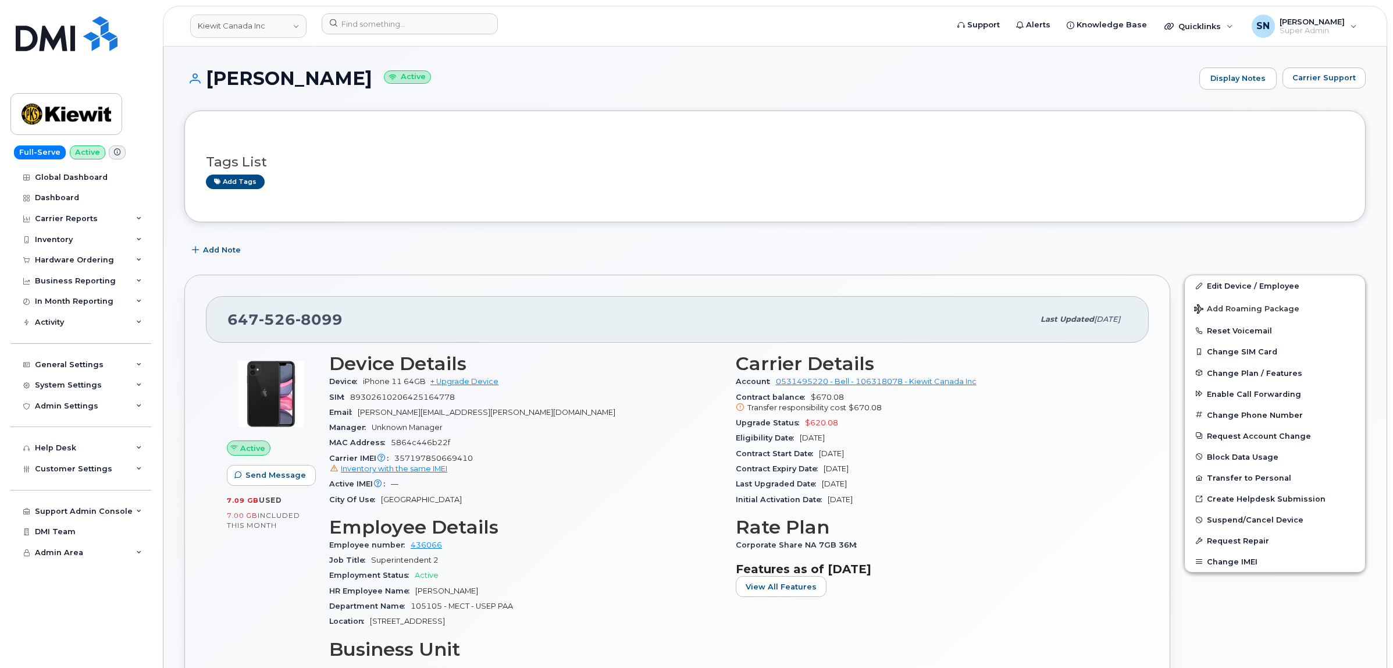
drag, startPoint x: 222, startPoint y: 333, endPoint x: 337, endPoint y: 329, distance: 115.9
click at [337, 329] on div "[PHONE_NUMBER] Last updated [DATE]" at bounding box center [677, 319] width 943 height 47
copy span "[PHONE_NUMBER]"
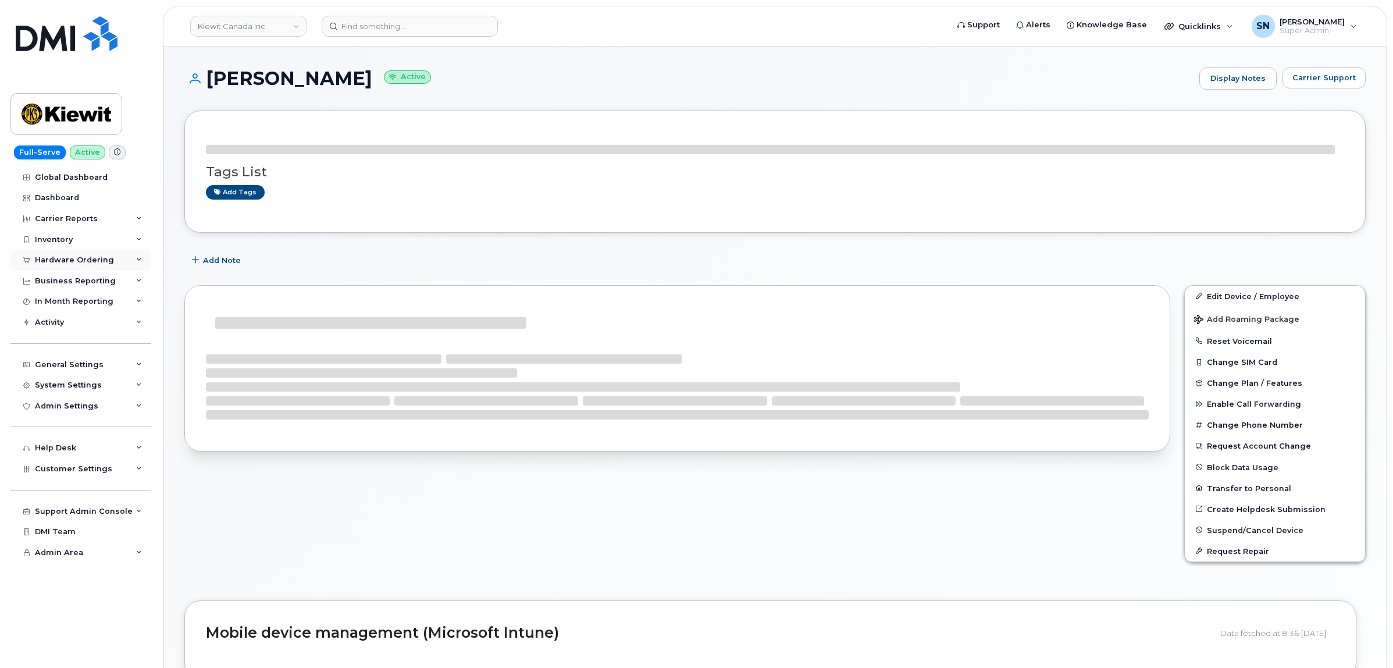
click at [69, 258] on div "Hardware Ordering" at bounding box center [74, 259] width 79 height 9
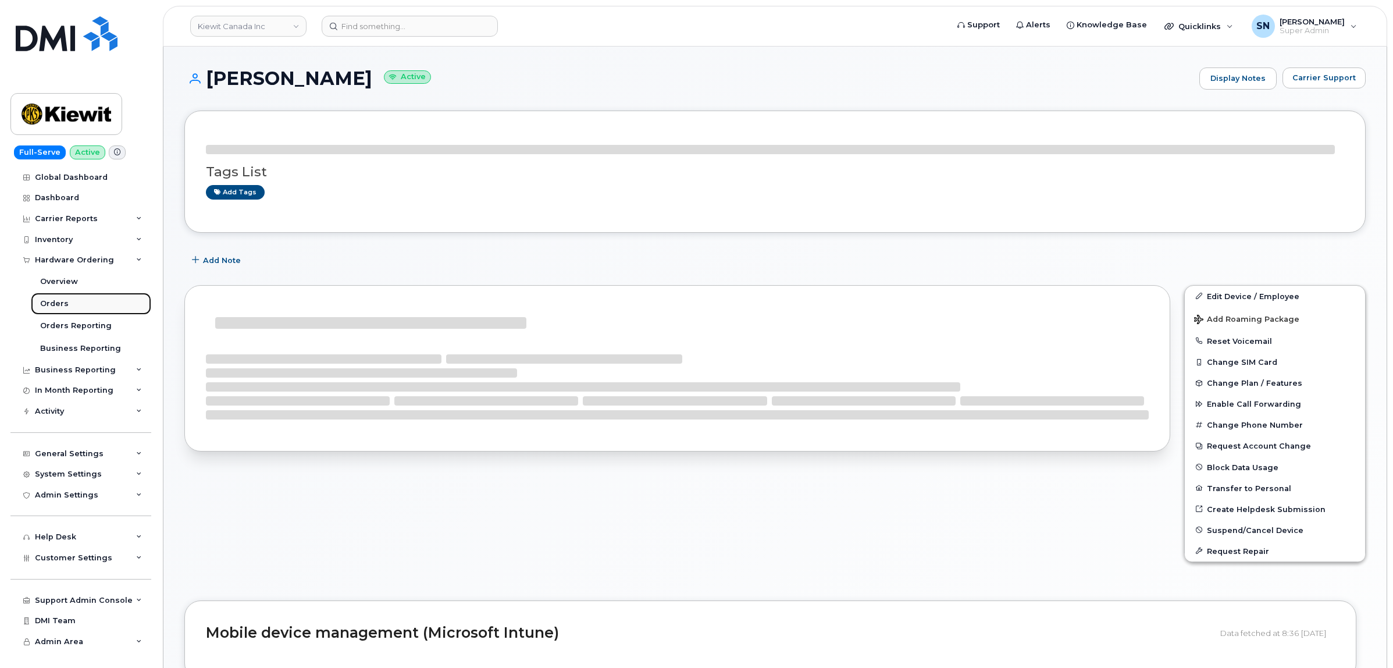
click at [64, 304] on div "Orders" at bounding box center [54, 303] width 29 height 10
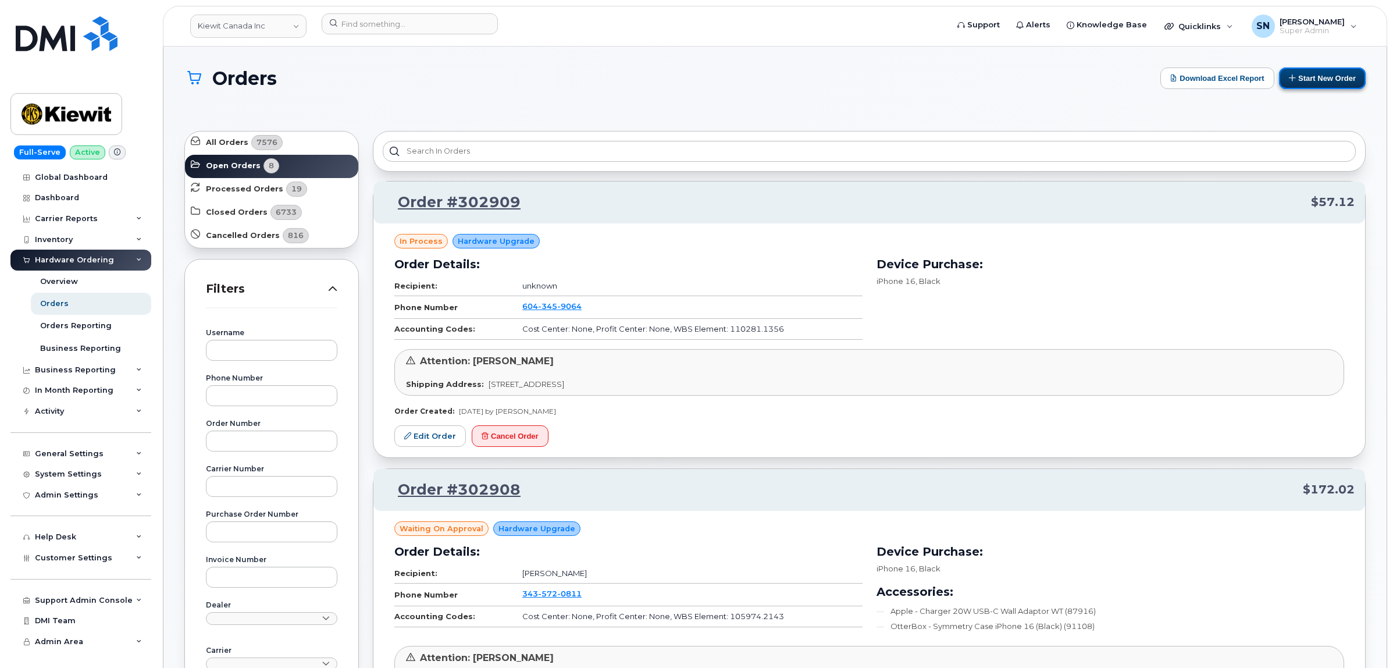
click at [1302, 79] on button "Start New Order" at bounding box center [1322, 78] width 87 height 22
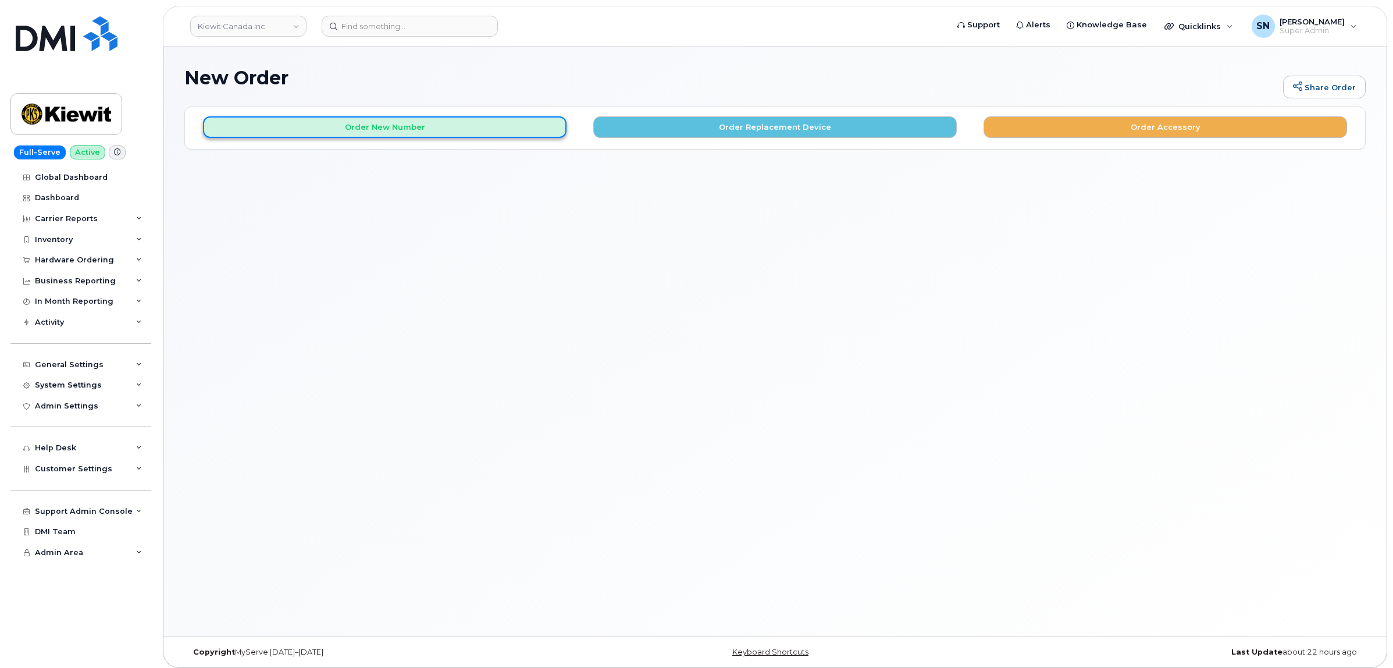
click at [513, 123] on button "Order New Number" at bounding box center [385, 127] width 364 height 22
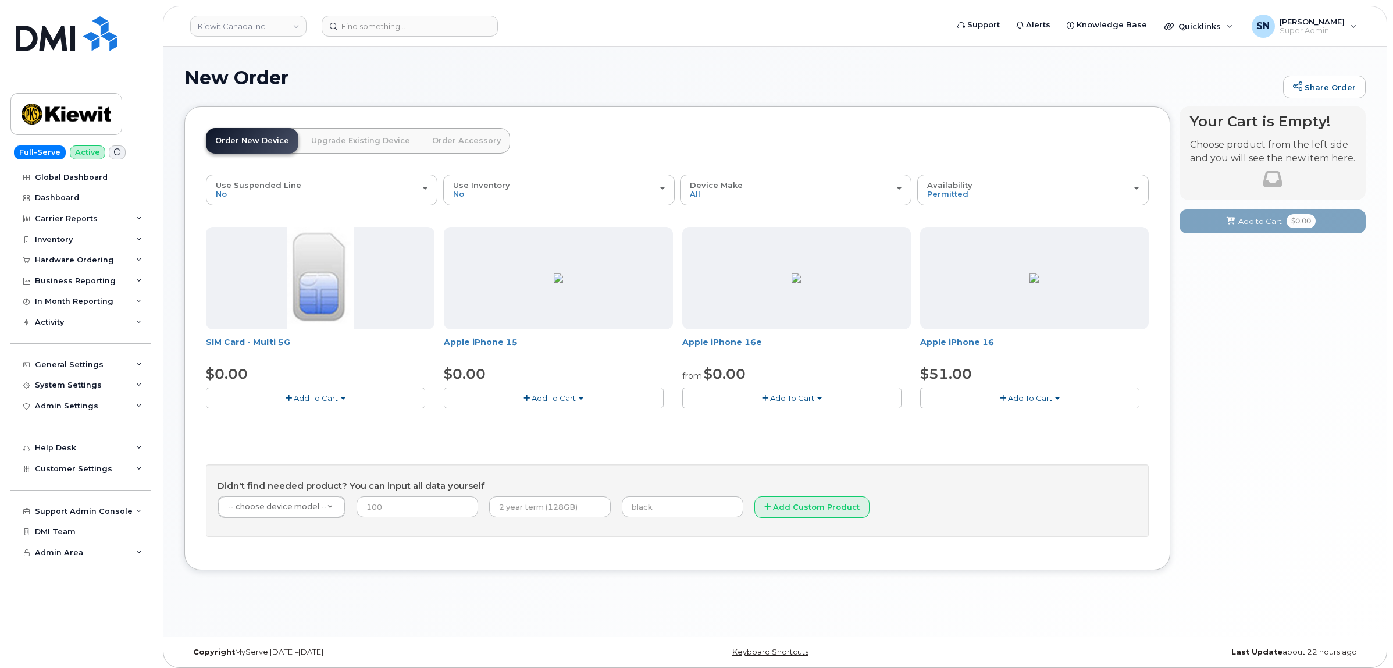
click at [278, 409] on div "SIM Card - Multi 5G $0.00 Add To Cart $0.00 - New Activation Apple iPhone 15 $0…" at bounding box center [677, 327] width 943 height 200
click at [278, 403] on button "Add To Cart" at bounding box center [315, 397] width 219 height 20
click at [396, 437] on div "SIM Card - Multi 5G $0.00 Add To Cart $0.00 - New Activation Apple iPhone 15 $0…" at bounding box center [677, 382] width 943 height 311
click at [342, 403] on button "Add To Cart" at bounding box center [315, 397] width 219 height 20
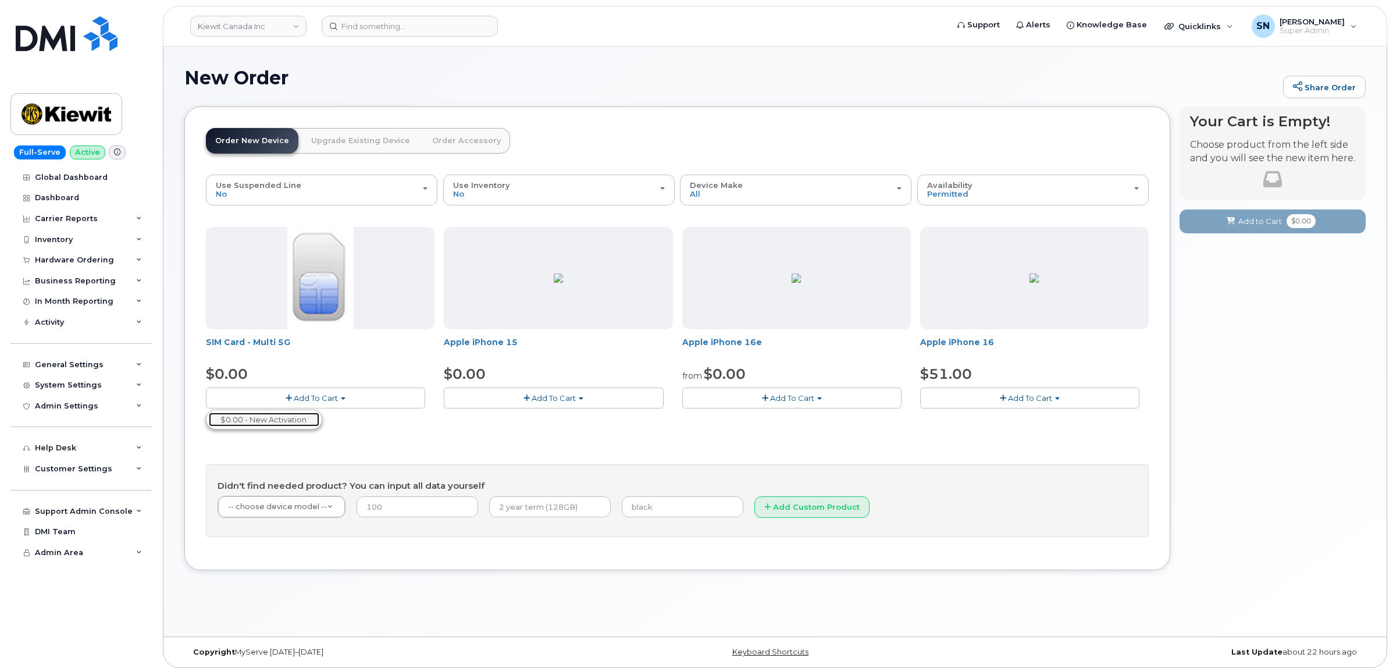
click at [261, 423] on link "$0.00 - New Activation" at bounding box center [264, 420] width 111 height 15
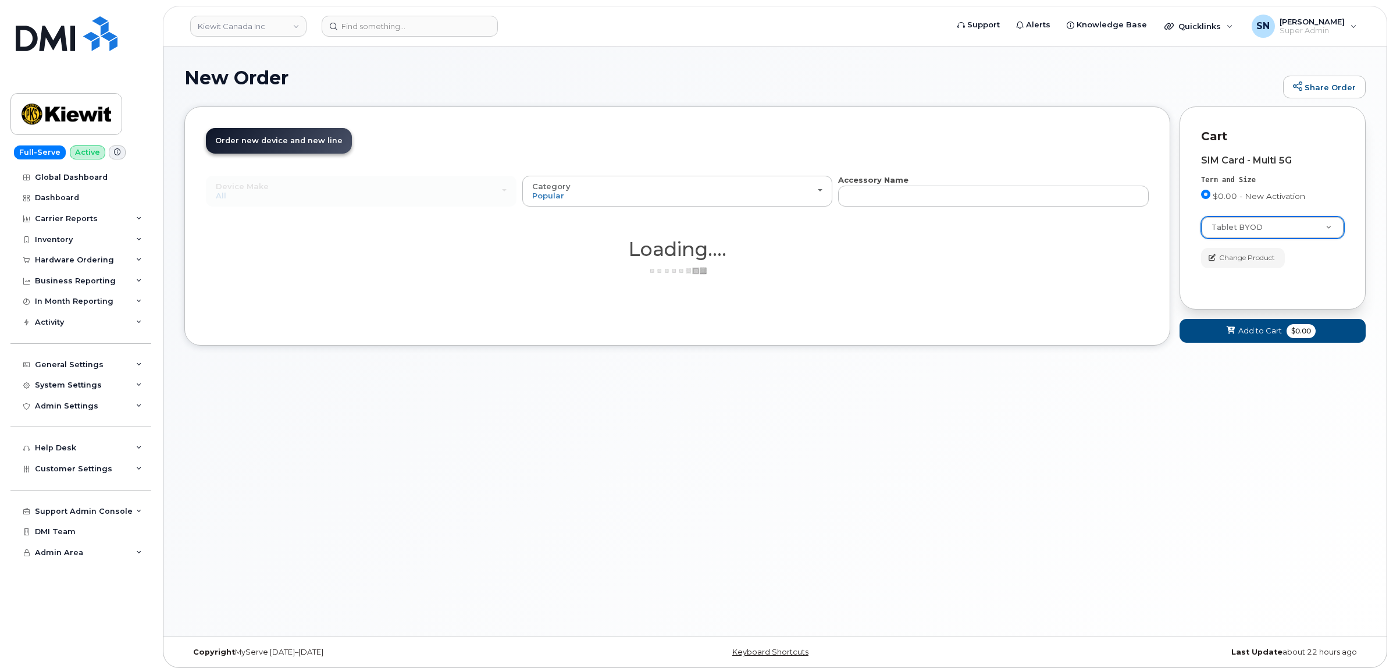
select select "2487"
click at [1260, 333] on span "Add to Cart" at bounding box center [1261, 330] width 44 height 11
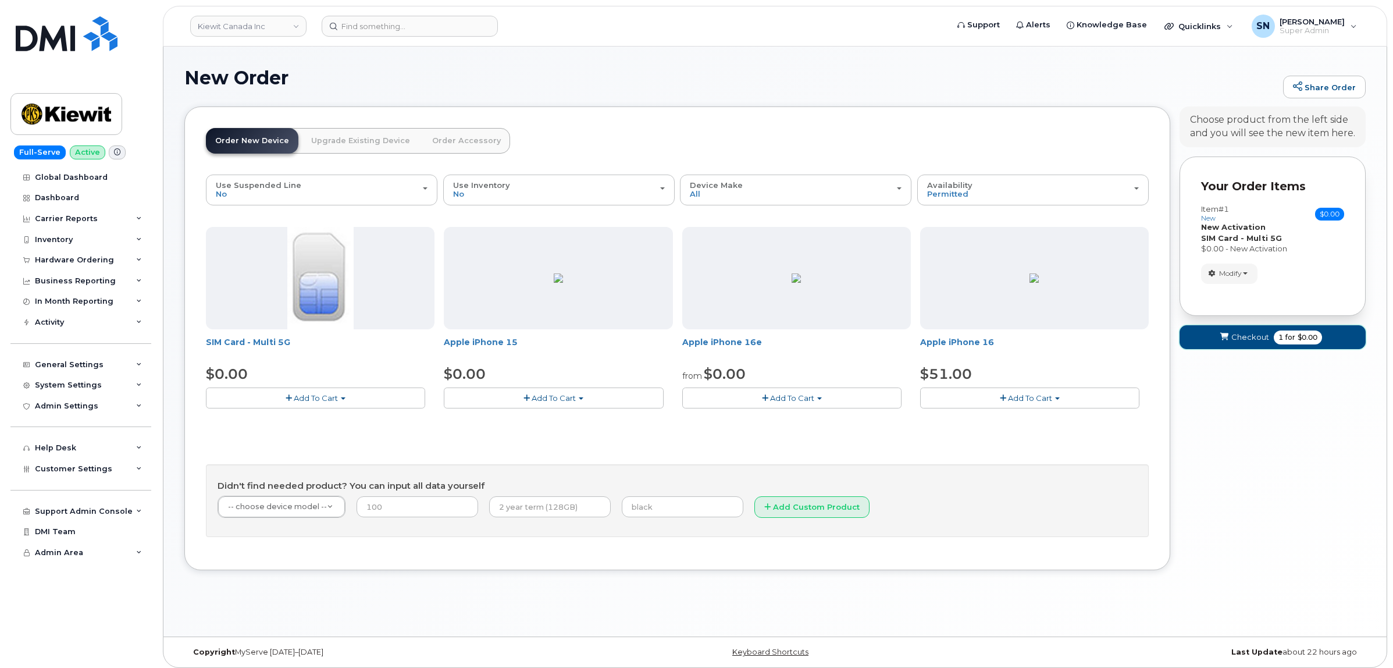
click at [1254, 332] on span "Checkout" at bounding box center [1251, 337] width 38 height 11
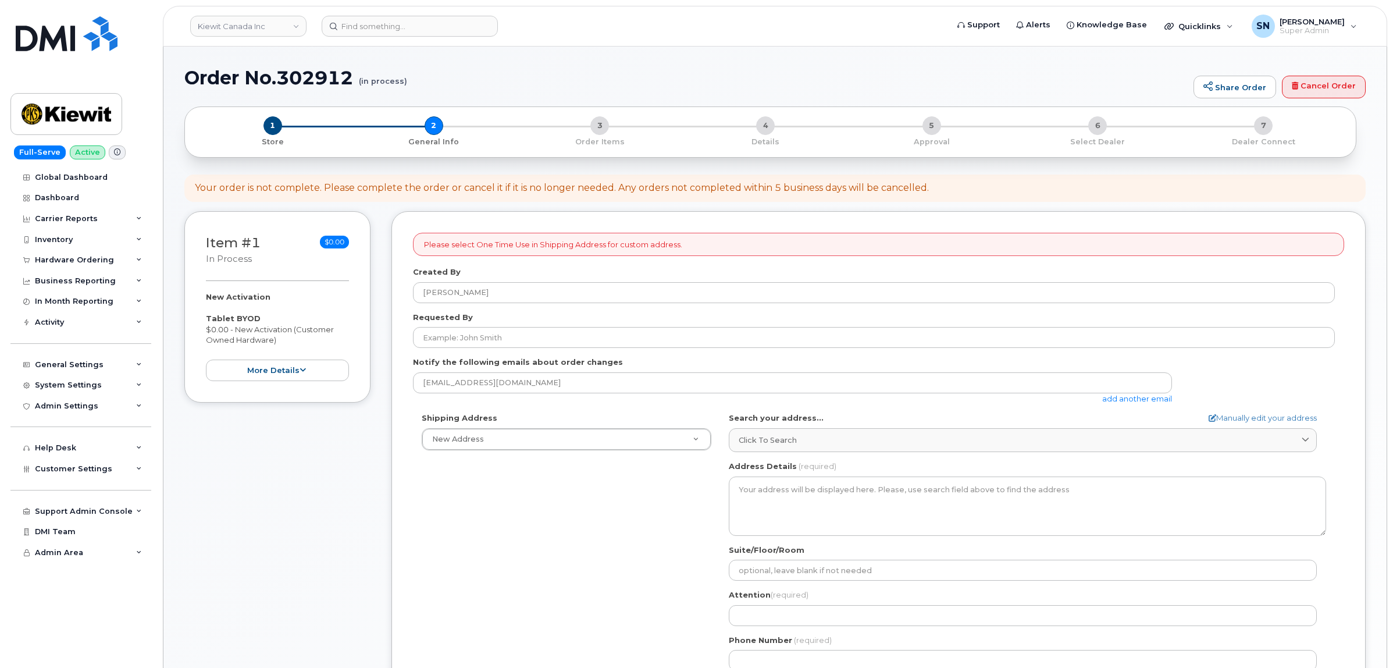
select select
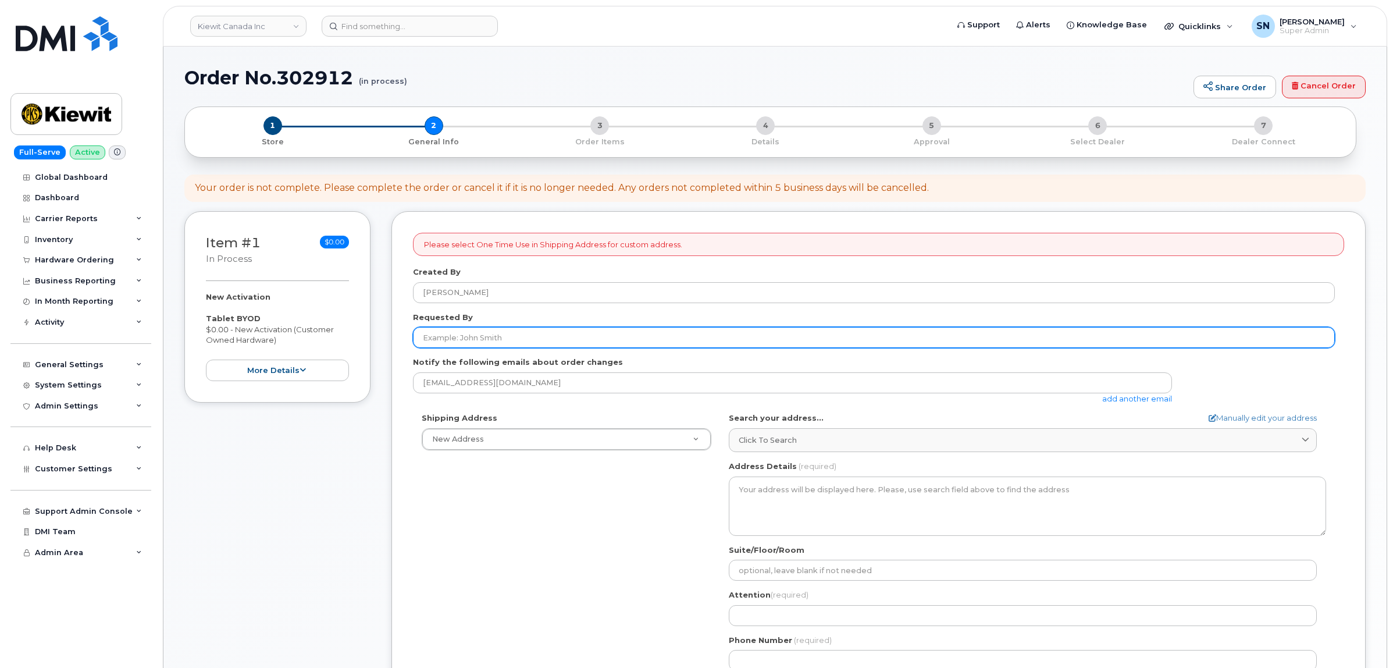
click at [470, 347] on input "Requested By" at bounding box center [874, 337] width 922 height 21
paste input "CS0796263"
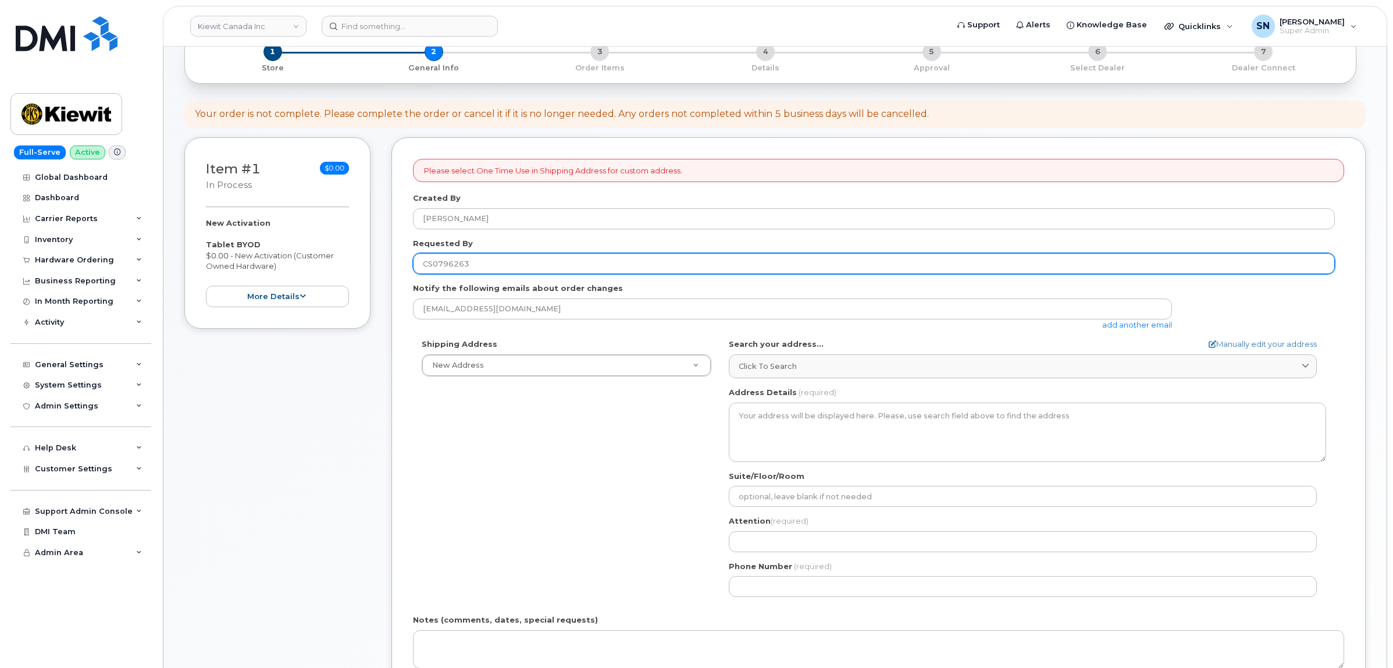
scroll to position [145, 0]
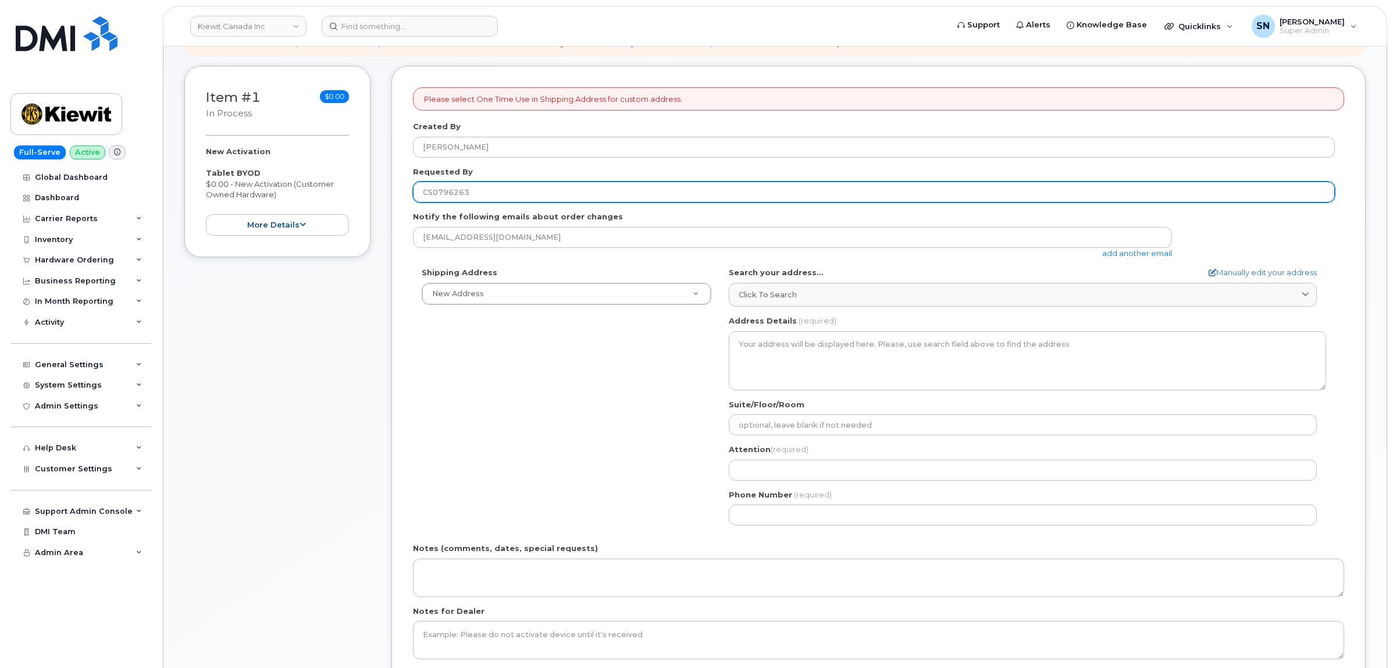
type input "CS0796263"
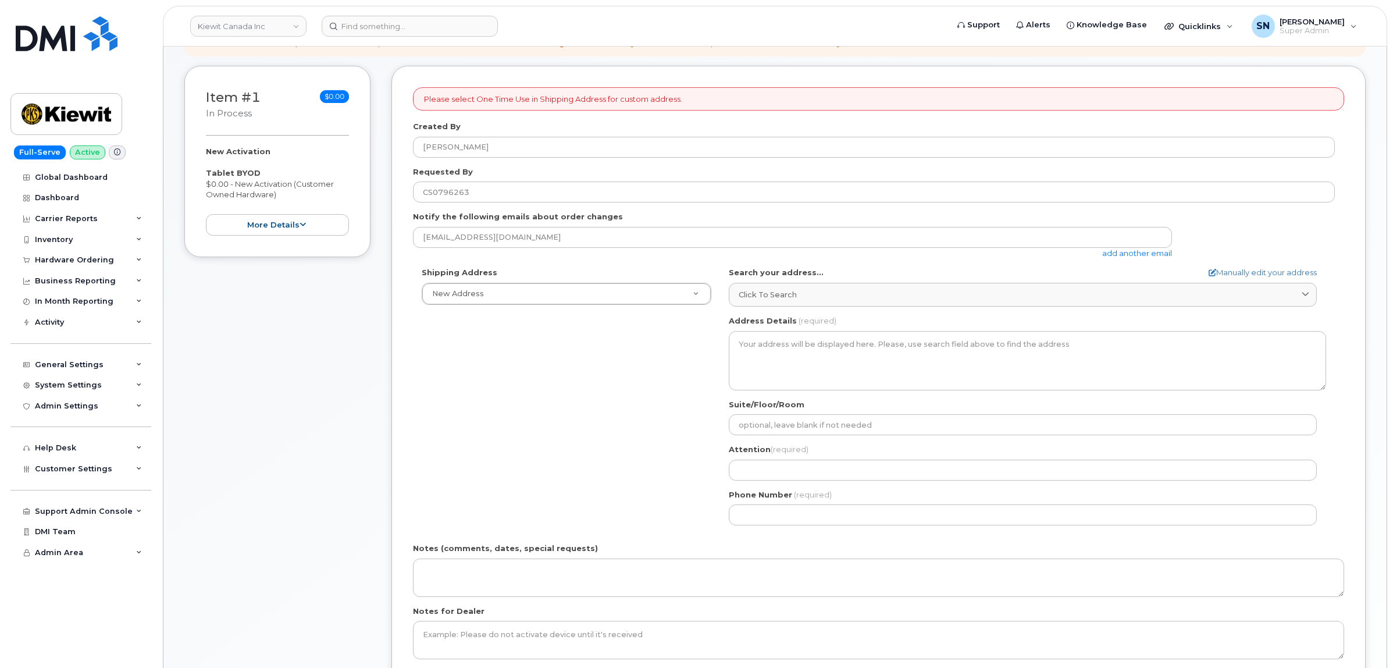
click at [515, 379] on div "Shipping Address New Address New Address [STREET_ADDRESS][PERSON_NAME][PERSON_N…" at bounding box center [874, 400] width 922 height 267
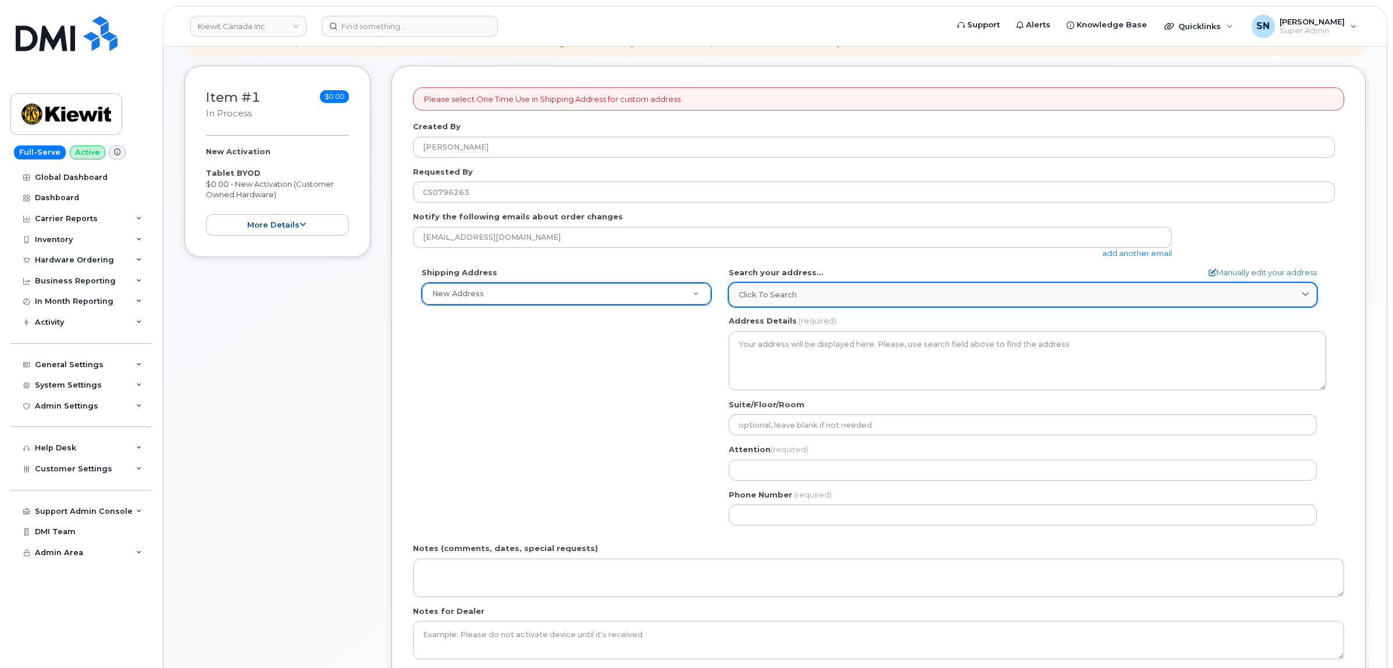
click at [918, 298] on div "Click to search" at bounding box center [1023, 294] width 568 height 11
paste input "[STREET_ADDRESS][PERSON_NAME]"
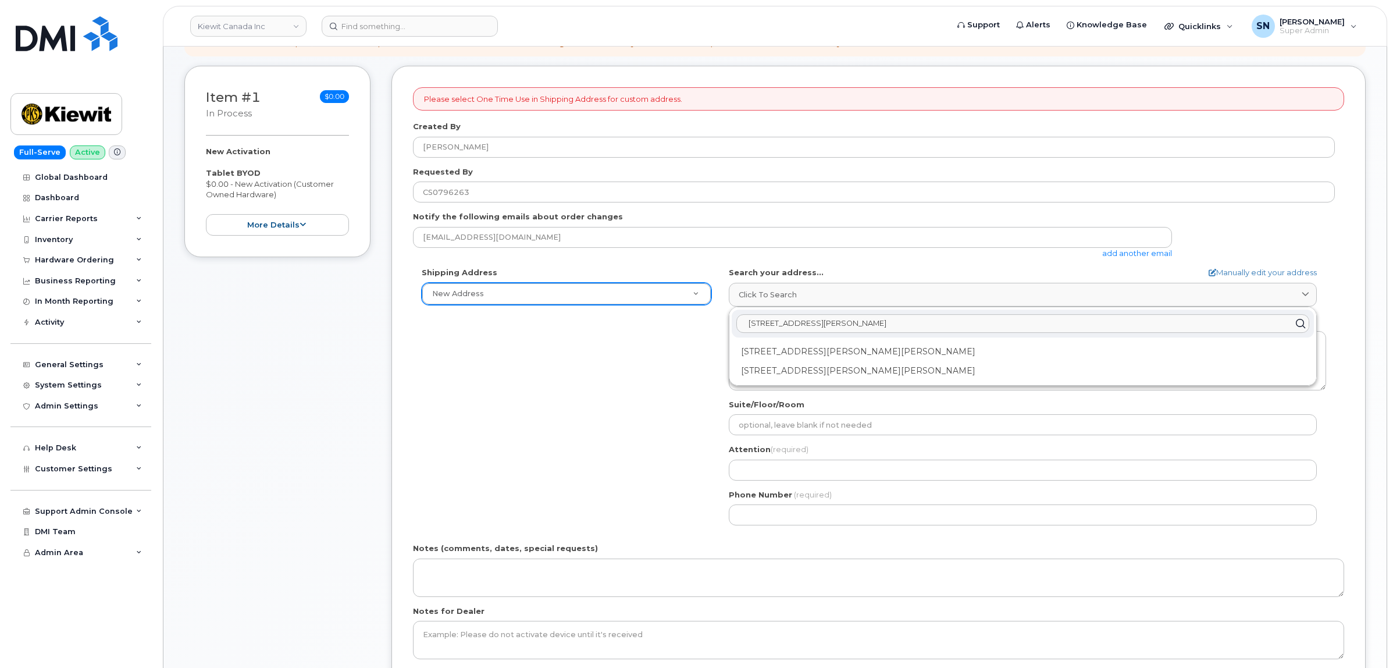
type input "[STREET_ADDRESS][PERSON_NAME]"
click at [803, 348] on div "2440 Don Reid Dr Ottawa ON K1H 1E1" at bounding box center [1023, 351] width 582 height 19
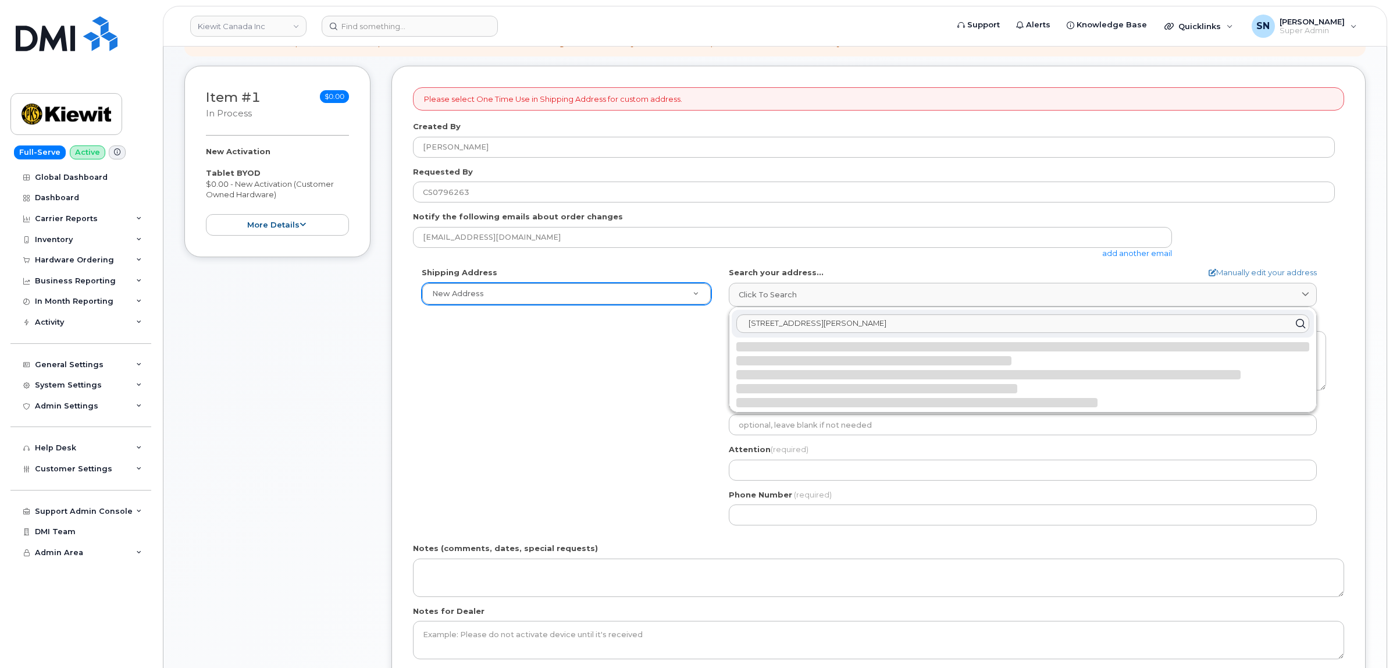
select select
type textarea "2440 Don Reid Dr OTTAWA ON K1H 1E1 CANADA"
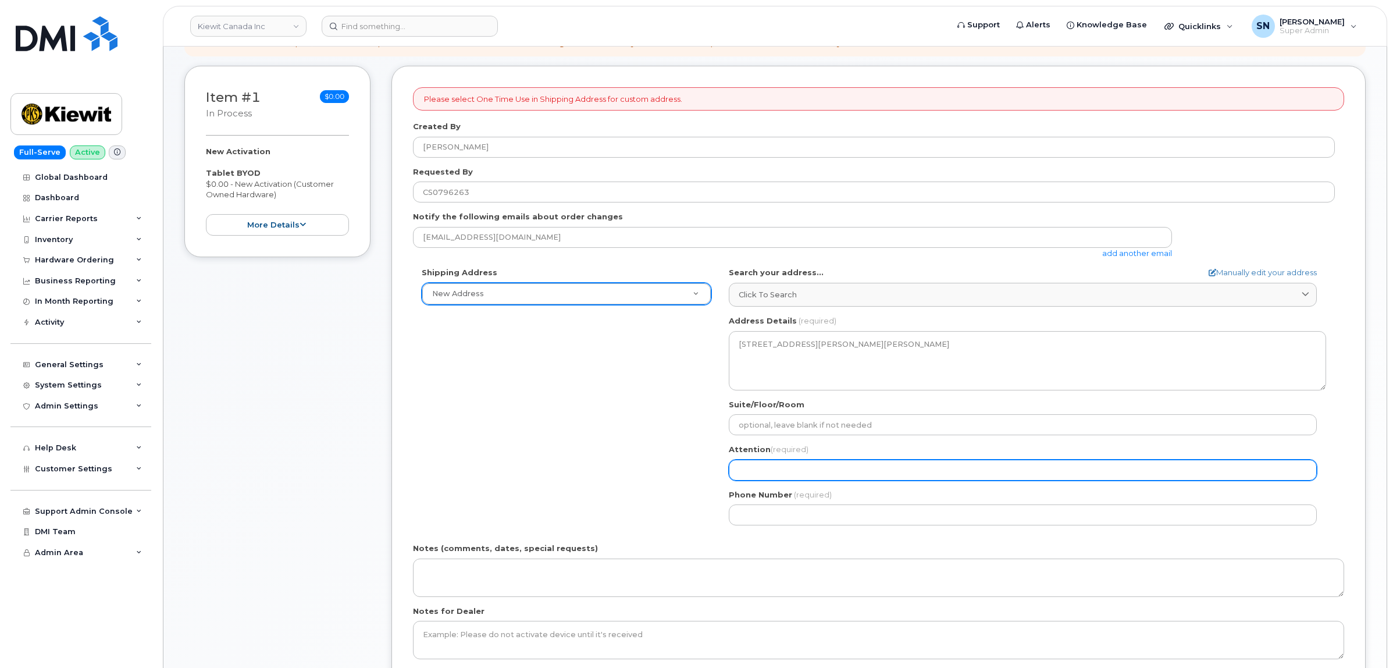
click at [809, 475] on input "Attention (required)" at bounding box center [1023, 470] width 588 height 21
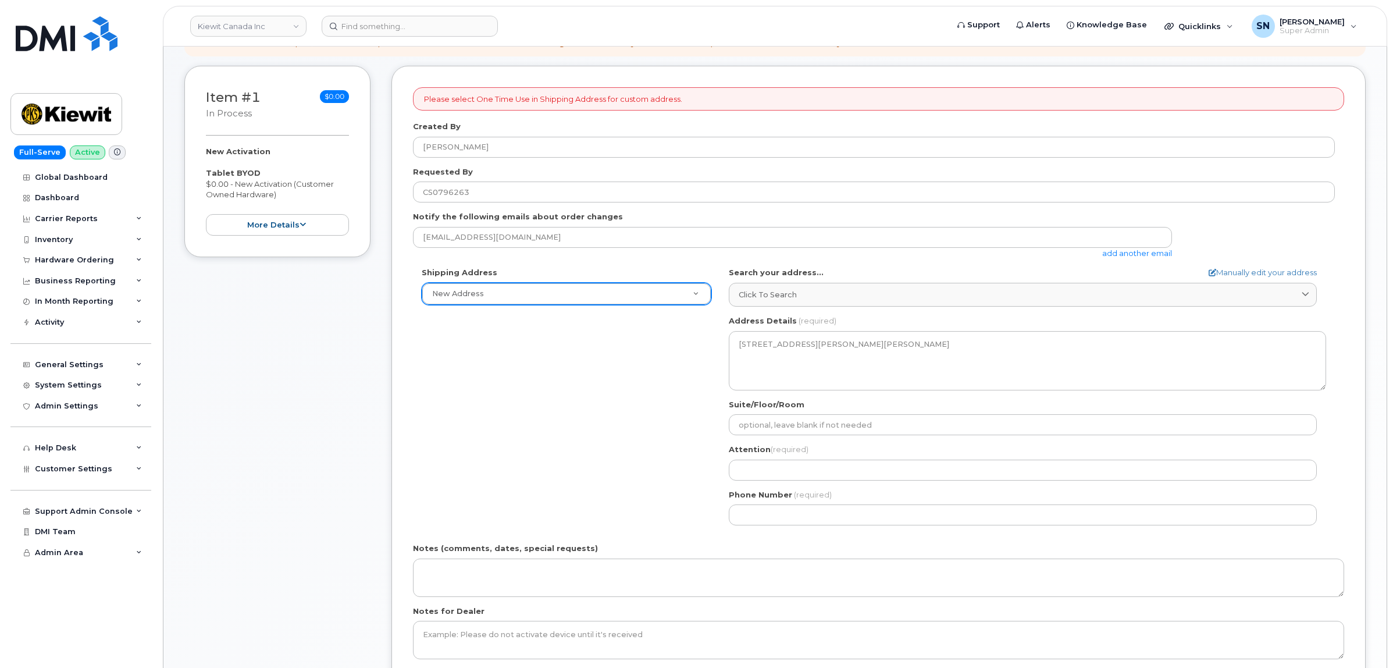
click at [812, 458] on div "Attention (required)" at bounding box center [1028, 462] width 598 height 37
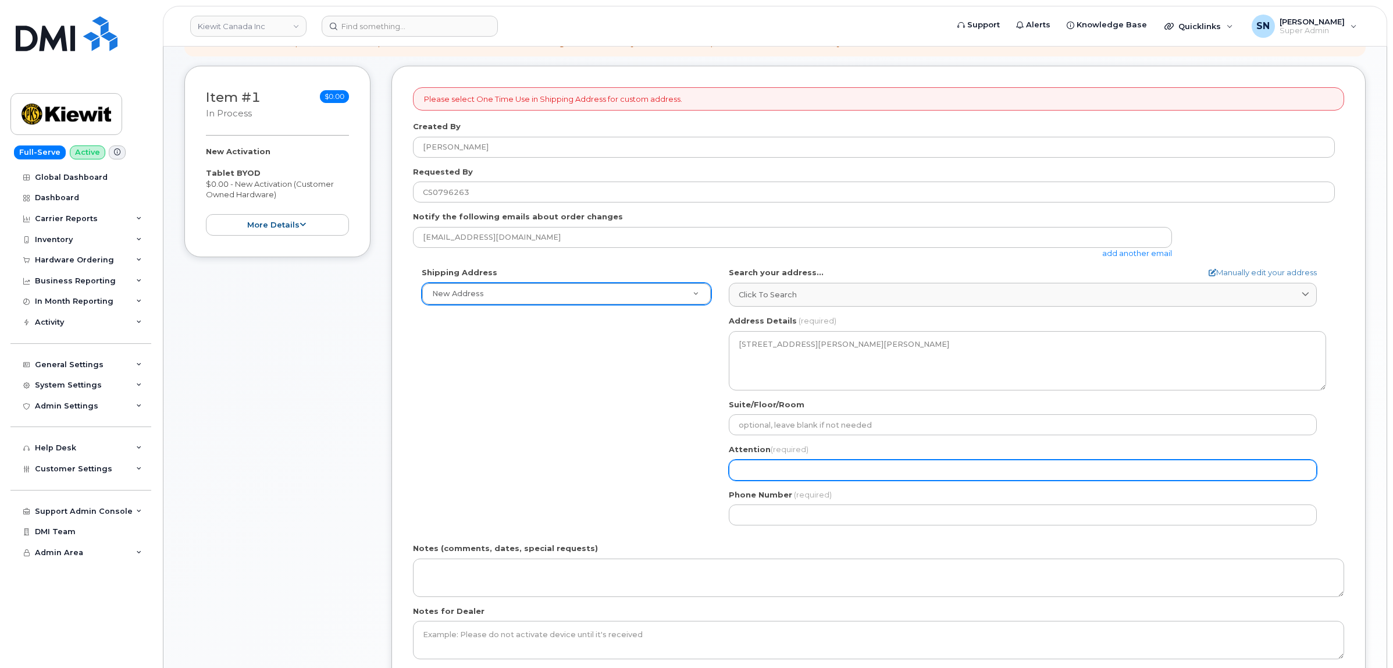
click at [784, 473] on input "Attention (required)" at bounding box center [1023, 470] width 588 height 21
paste input "[PERSON_NAME]"
select select
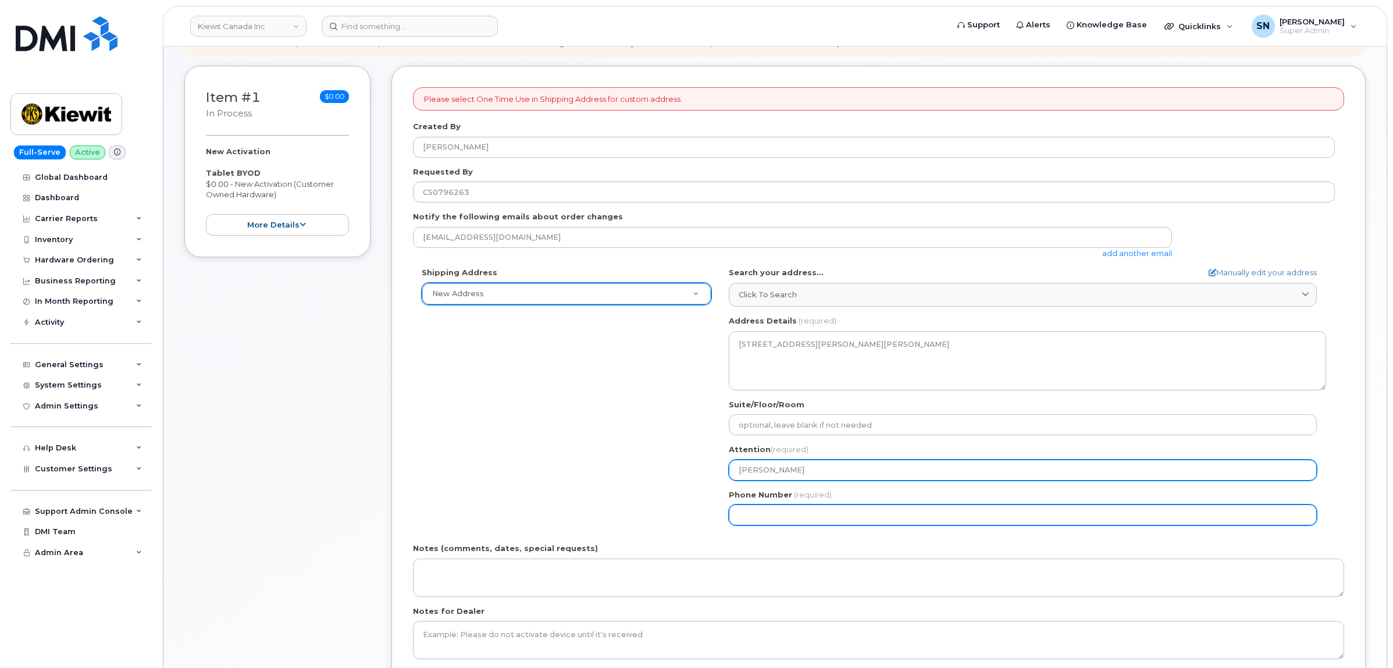
type input "[PERSON_NAME]"
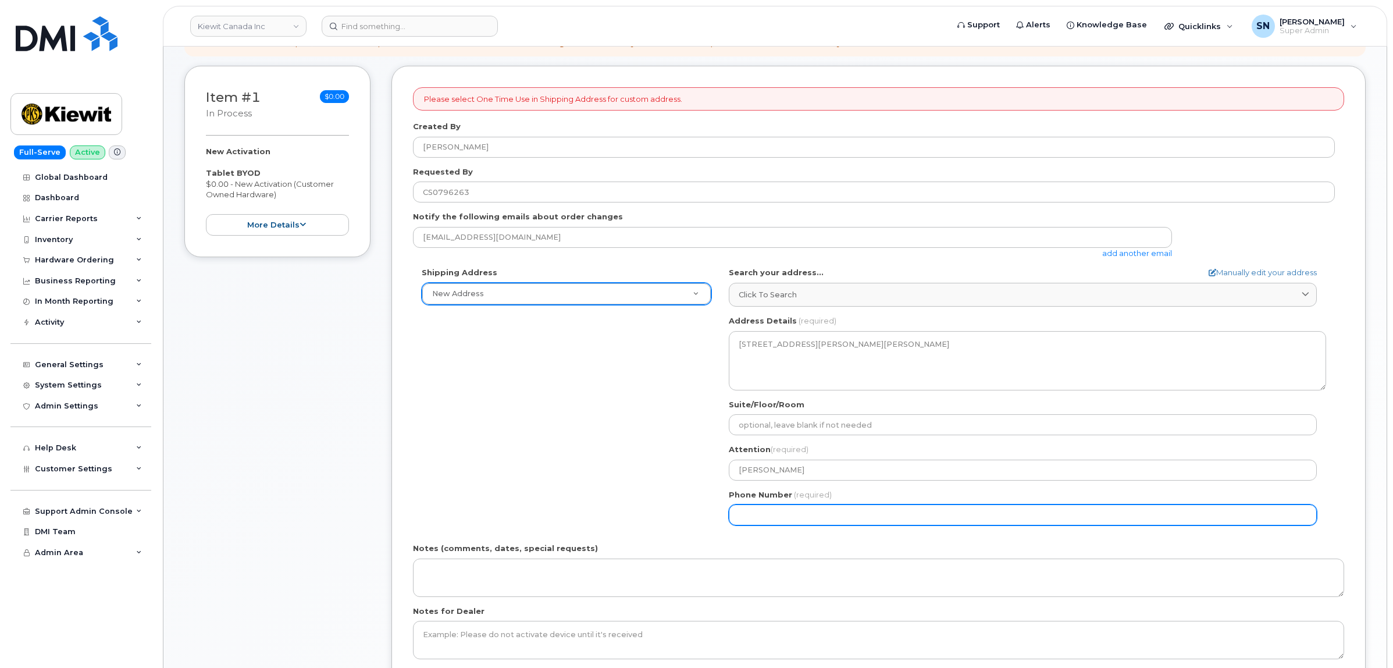
click at [777, 516] on input "Phone Number" at bounding box center [1023, 514] width 588 height 21
paste input "6475268099"
select select
type input "6475268099"
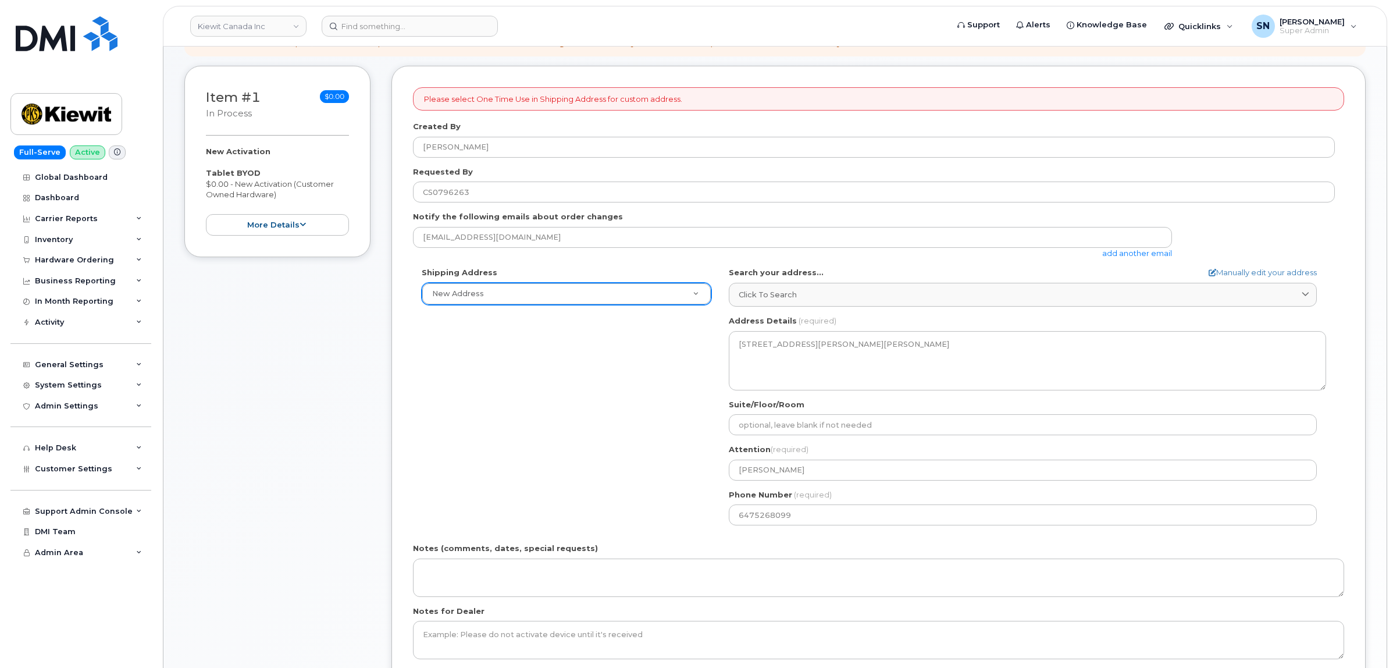
click at [560, 428] on div "Shipping Address New Address New Address 1188 W Pender ST 1188 Pender 1855 Bart…" at bounding box center [874, 400] width 922 height 267
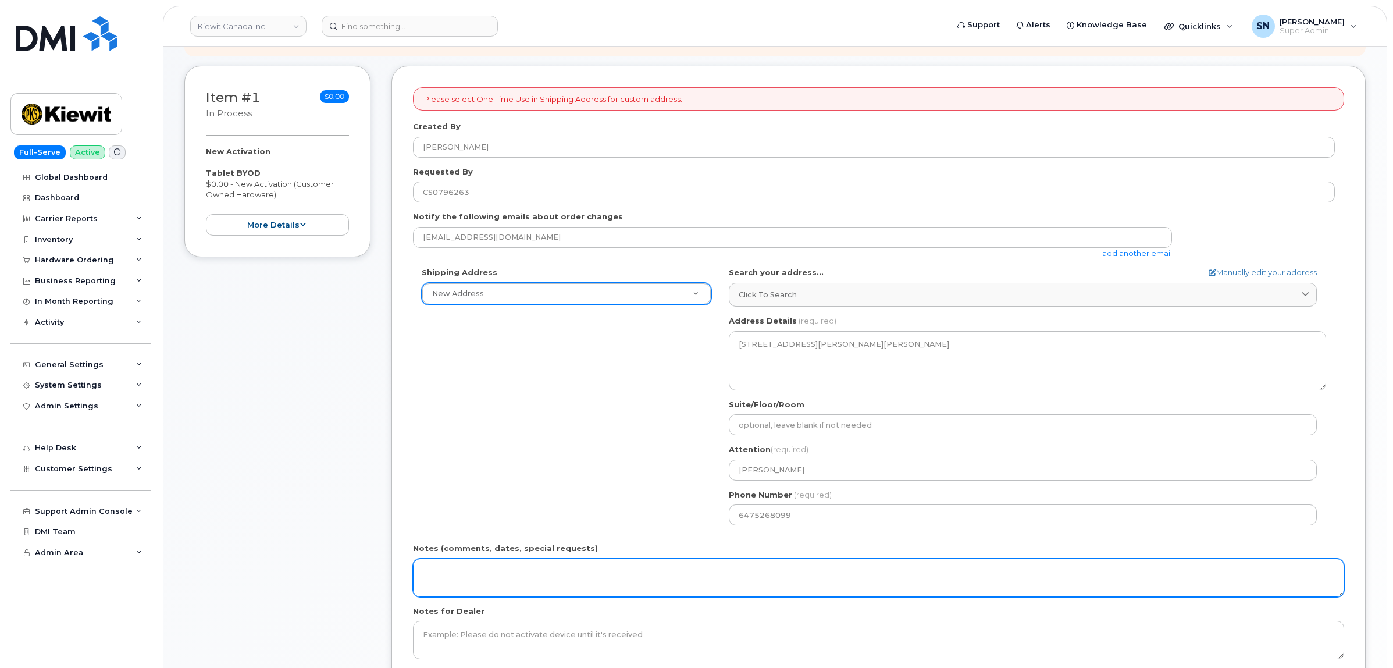
click at [575, 578] on textarea "Notes (comments, dates, special requests)" at bounding box center [878, 578] width 931 height 38
click at [453, 580] on textarea "Tablet BYOD eSIM Activation: IMEI: EID:" at bounding box center [878, 578] width 931 height 38
paste textarea "359200574165166"
click at [561, 591] on textarea "Tablet BYOD eSIM Activation: IMEI: 359200574165166 EID:" at bounding box center [878, 578] width 931 height 38
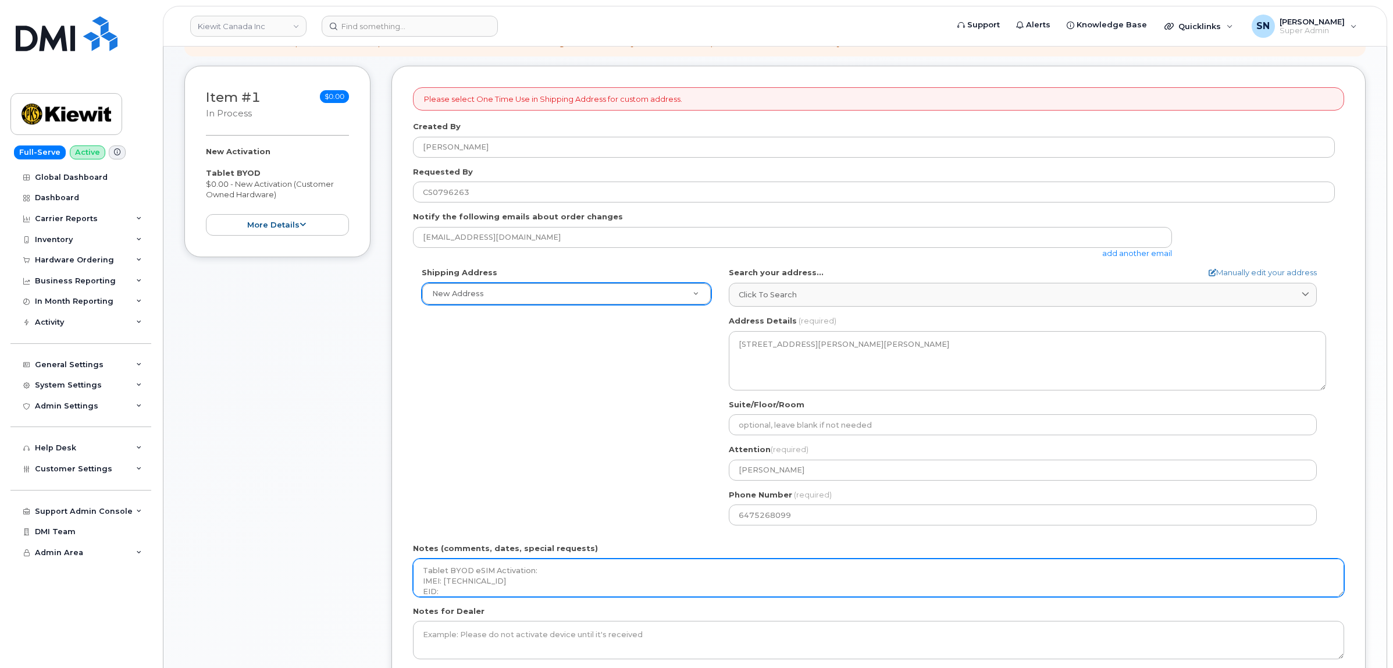
paste textarea "89049032007408888700207315035563"
drag, startPoint x: 659, startPoint y: 591, endPoint x: 412, endPoint y: 557, distance: 249.6
click at [412, 557] on div "Please select One Time Use in Shipping Address for custom address. Created By S…" at bounding box center [879, 388] width 975 height 645
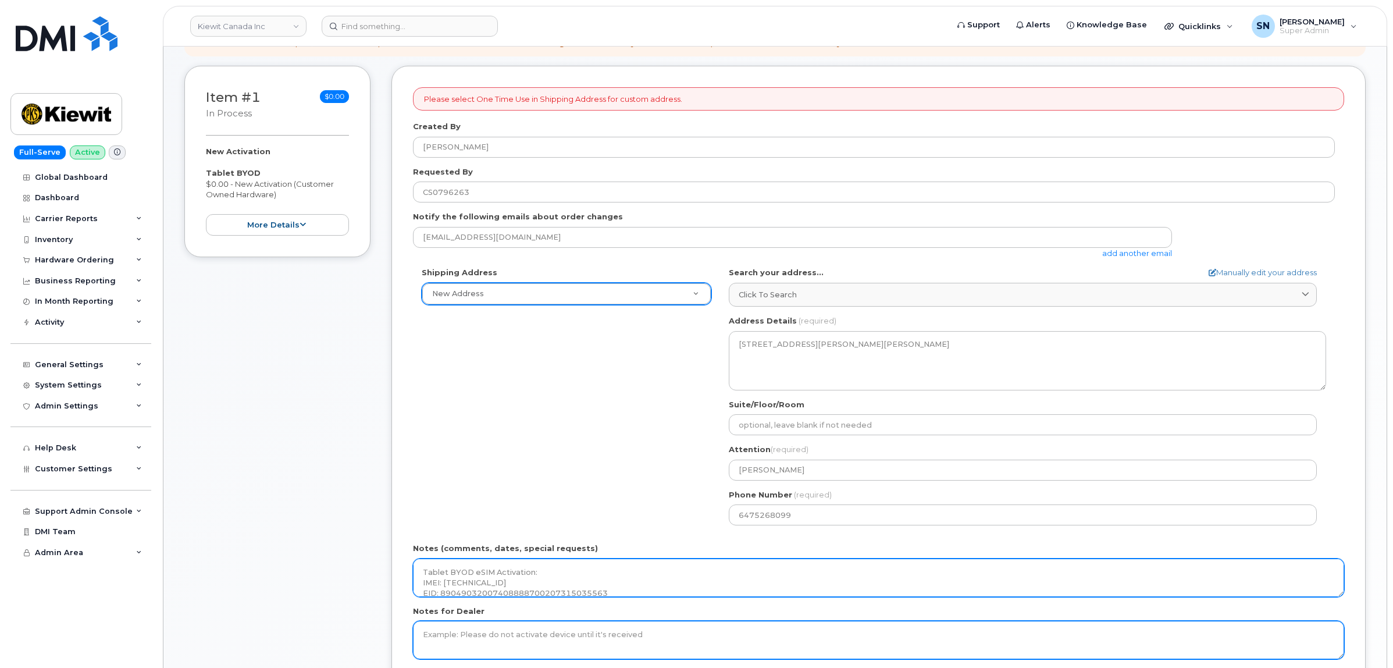
type textarea "Tablet BYOD eSIM Activation: IMEI: [TECHNICAL_ID] EID: 890490320074088887002073…"
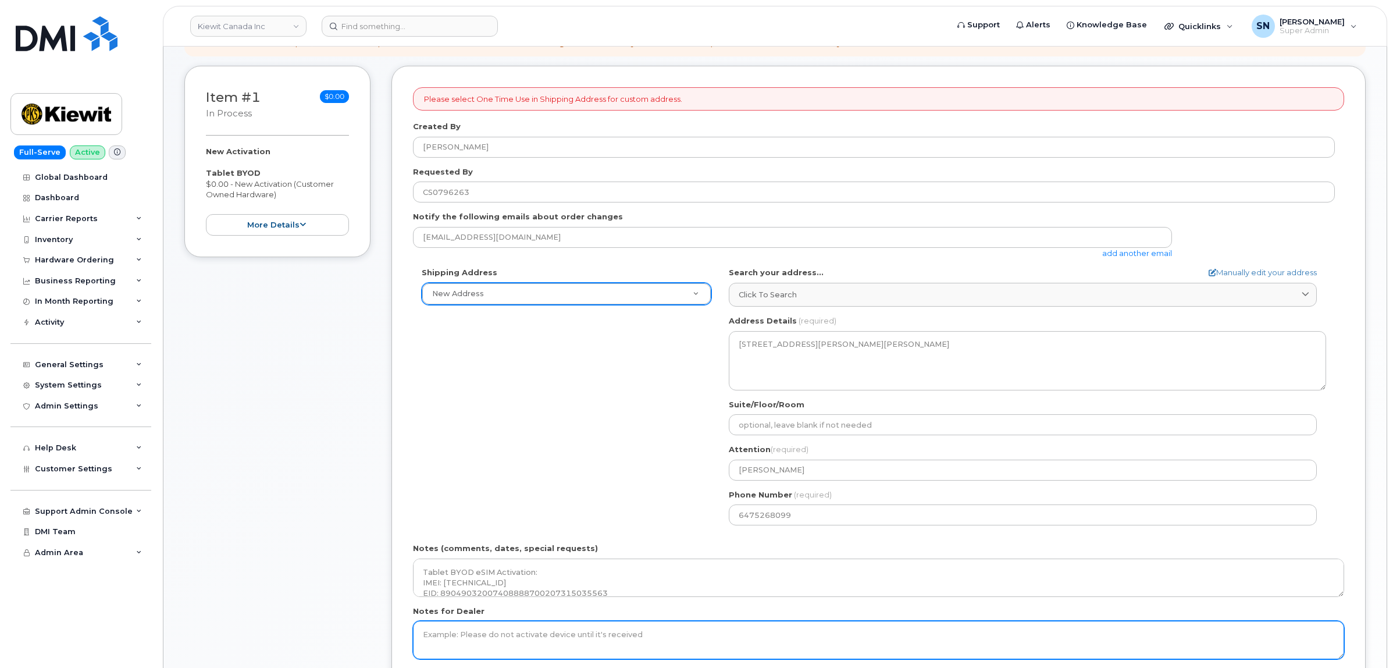
click at [472, 635] on textarea "Notes for Dealer" at bounding box center [878, 640] width 931 height 38
paste textarea "Tablet BYOD eSIM Activation: IMEI: [TECHNICAL_ID] EID: 890490320074088887002073…"
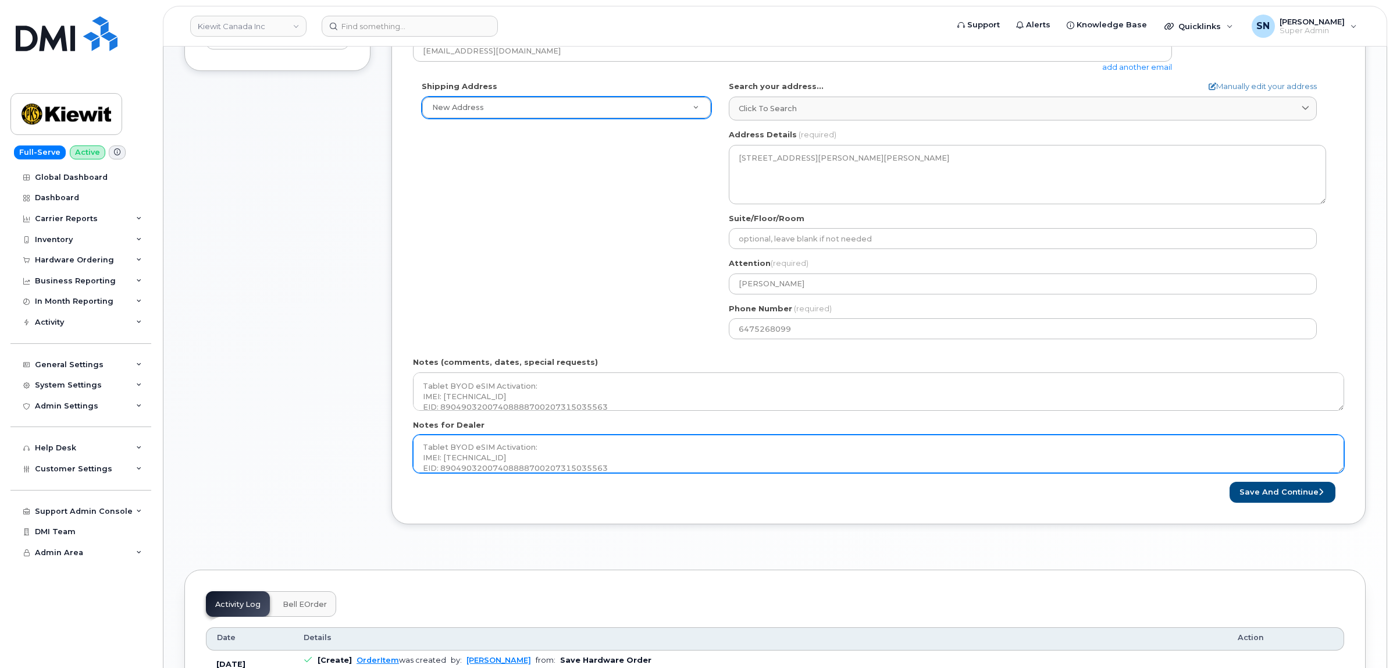
scroll to position [364, 0]
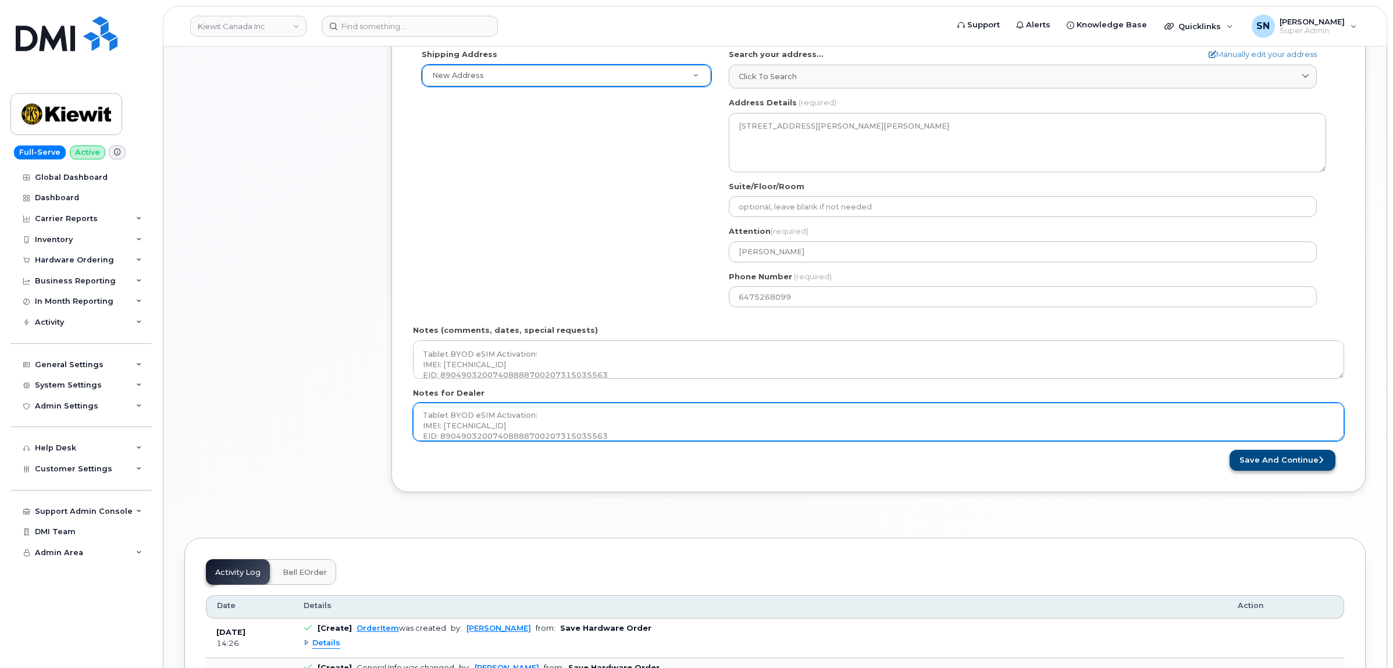
type textarea "Tablet BYOD eSIM Activation: IMEI: [TECHNICAL_ID] EID: 890490320074088887002073…"
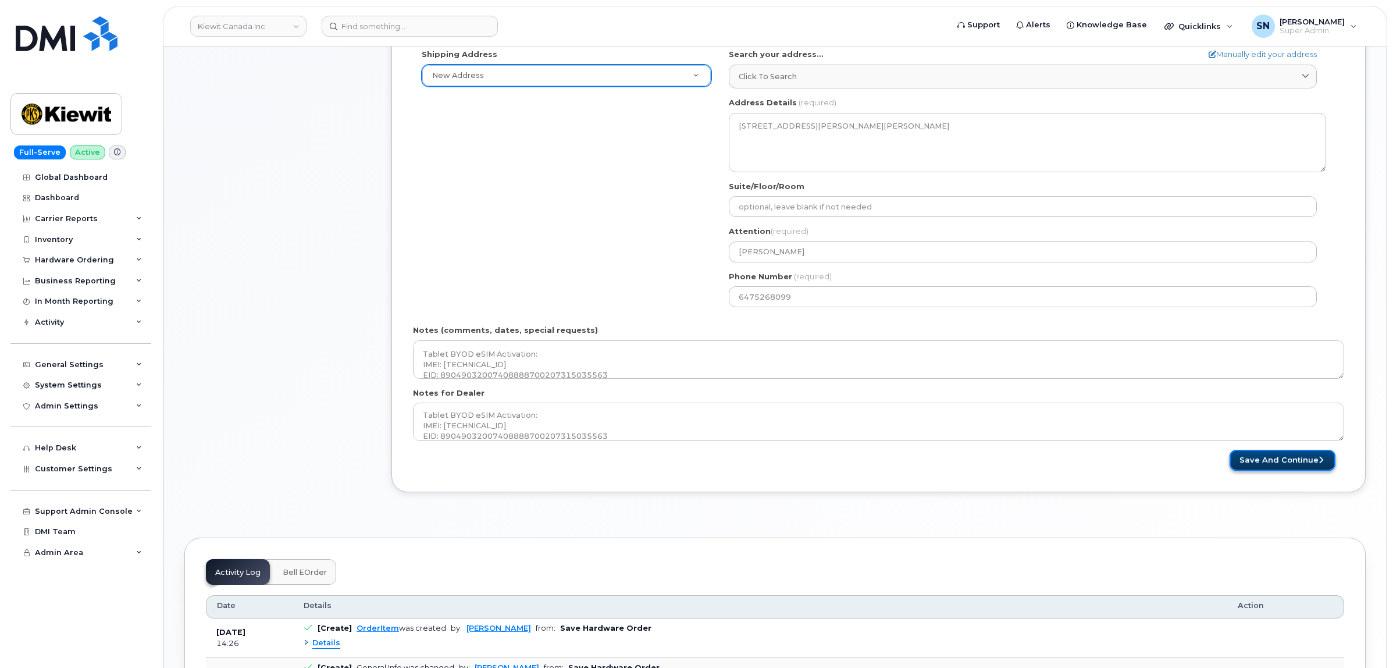
click at [1308, 455] on button "Save and Continue" at bounding box center [1283, 461] width 106 height 22
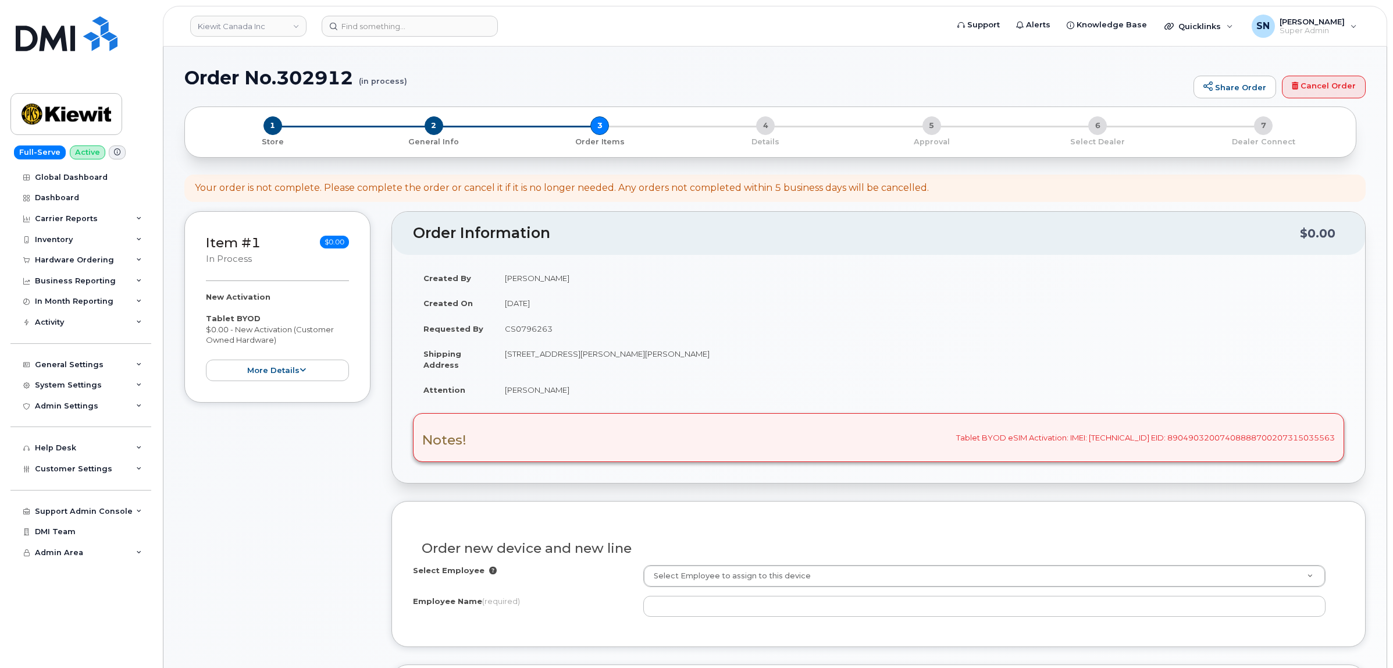
scroll to position [291, 0]
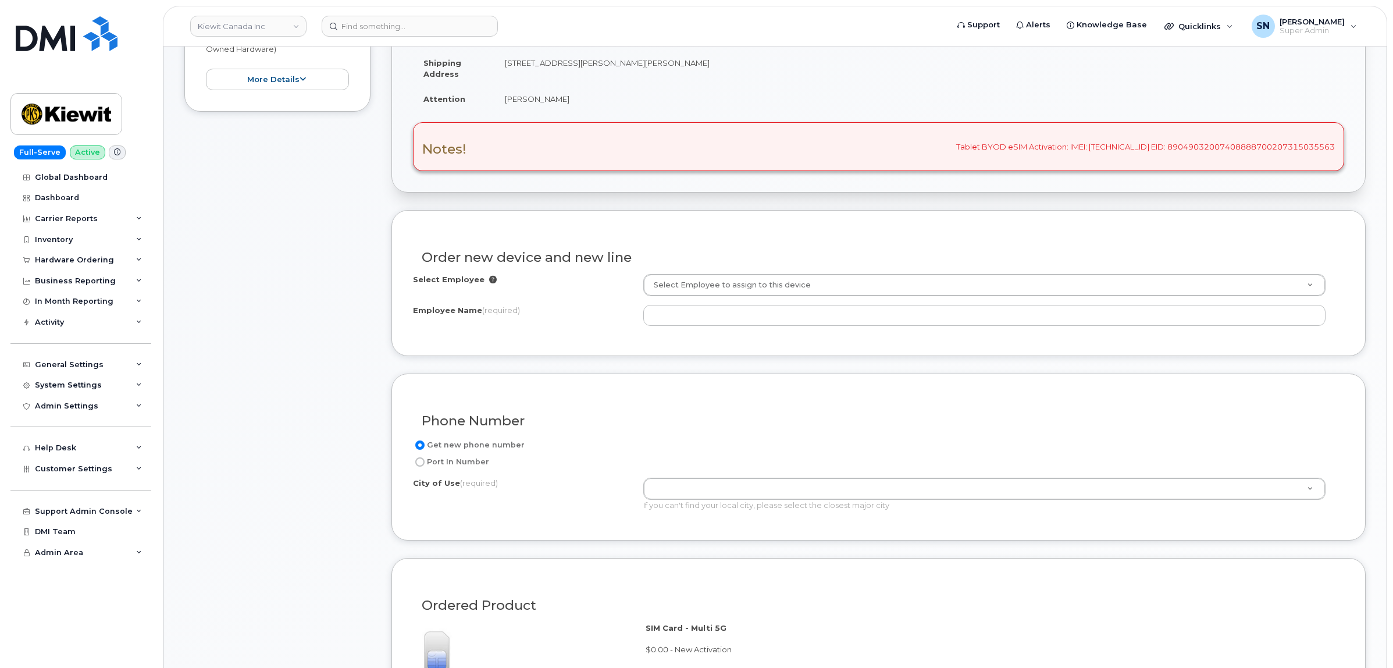
drag, startPoint x: 503, startPoint y: 104, endPoint x: 565, endPoint y: 108, distance: 61.8
click at [565, 108] on td "[PERSON_NAME]" at bounding box center [920, 99] width 850 height 26
copy td "[PERSON_NAME]"
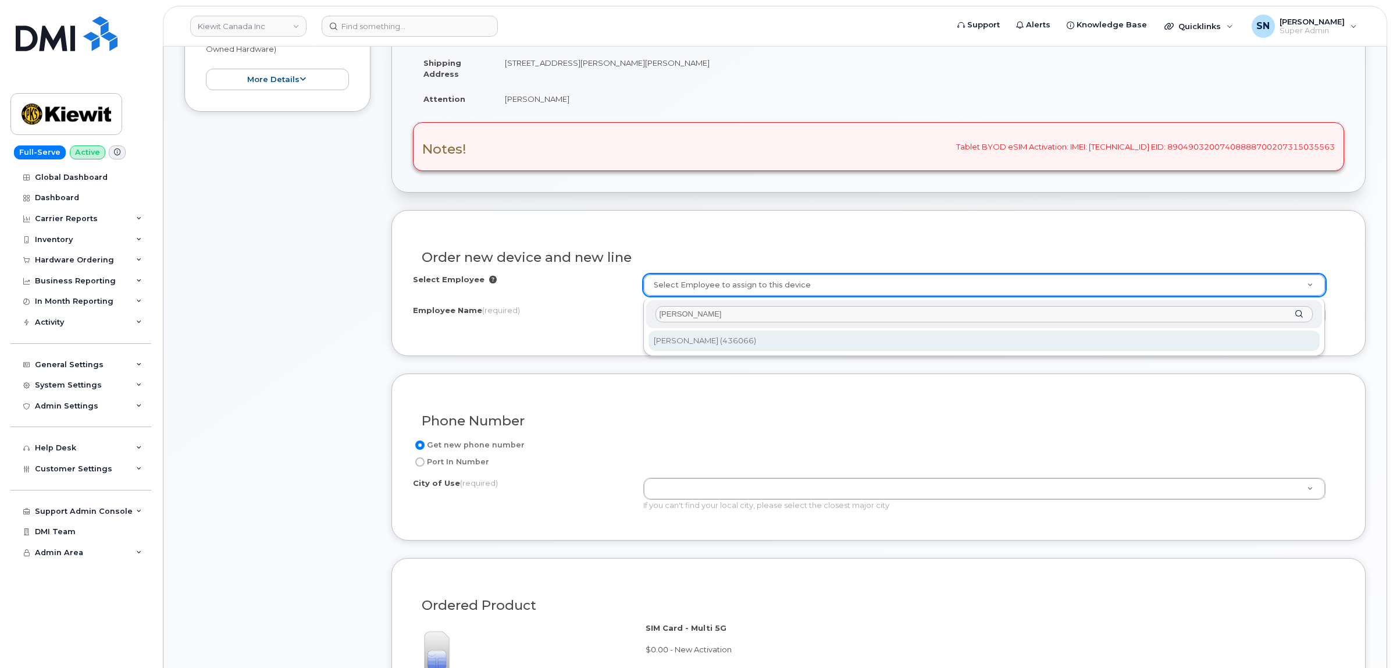
type input "[PERSON_NAME]"
type input "1051237"
type input "[PERSON_NAME]"
select select
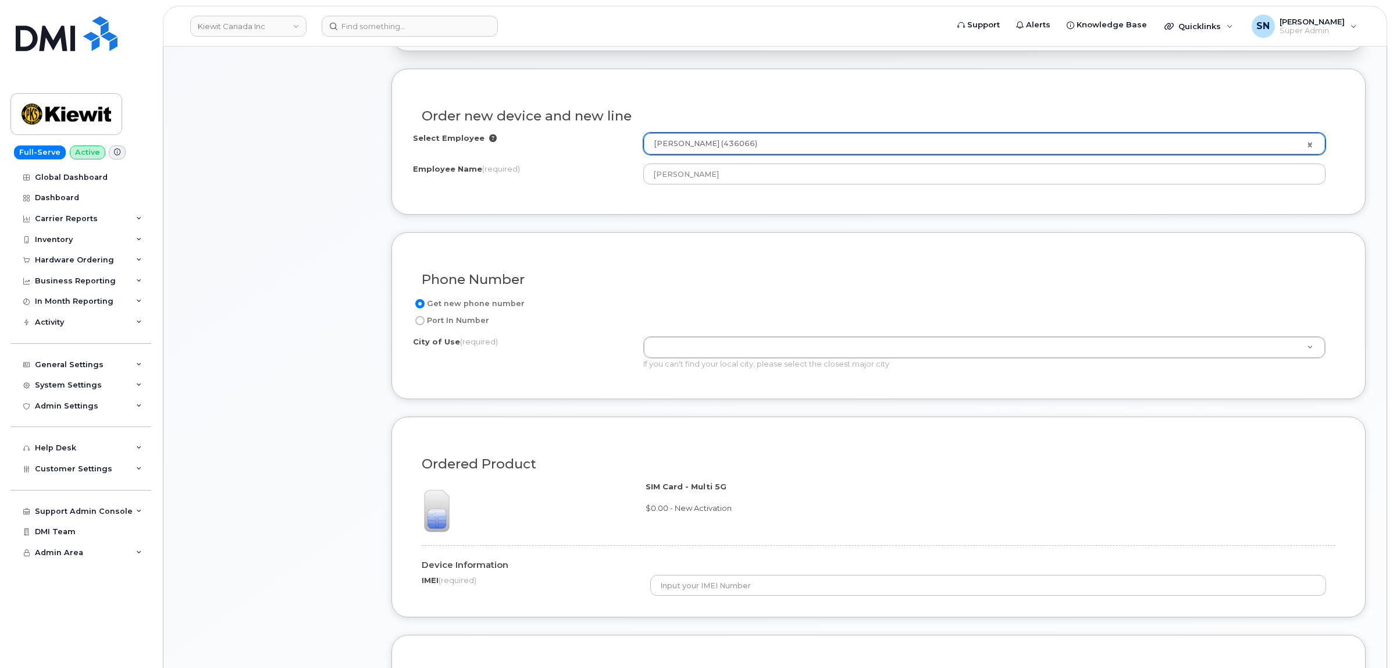
scroll to position [436, 0]
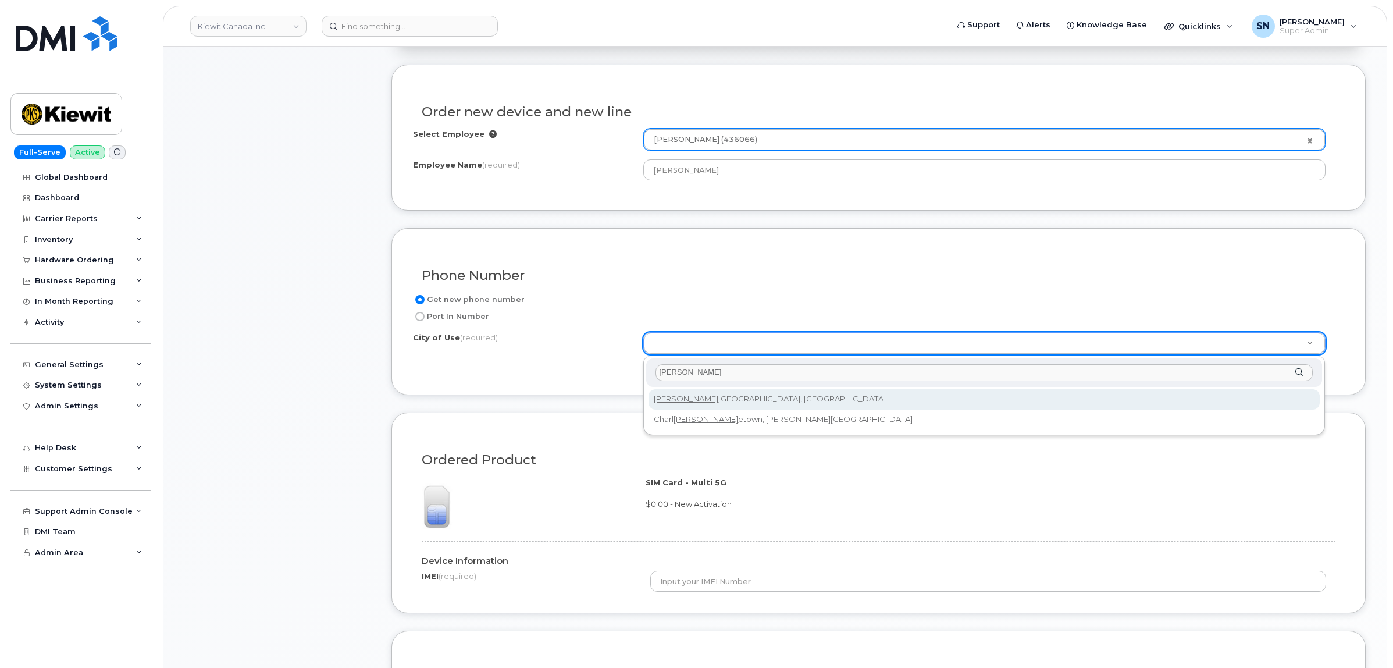
type input "OTT"
type input "4580"
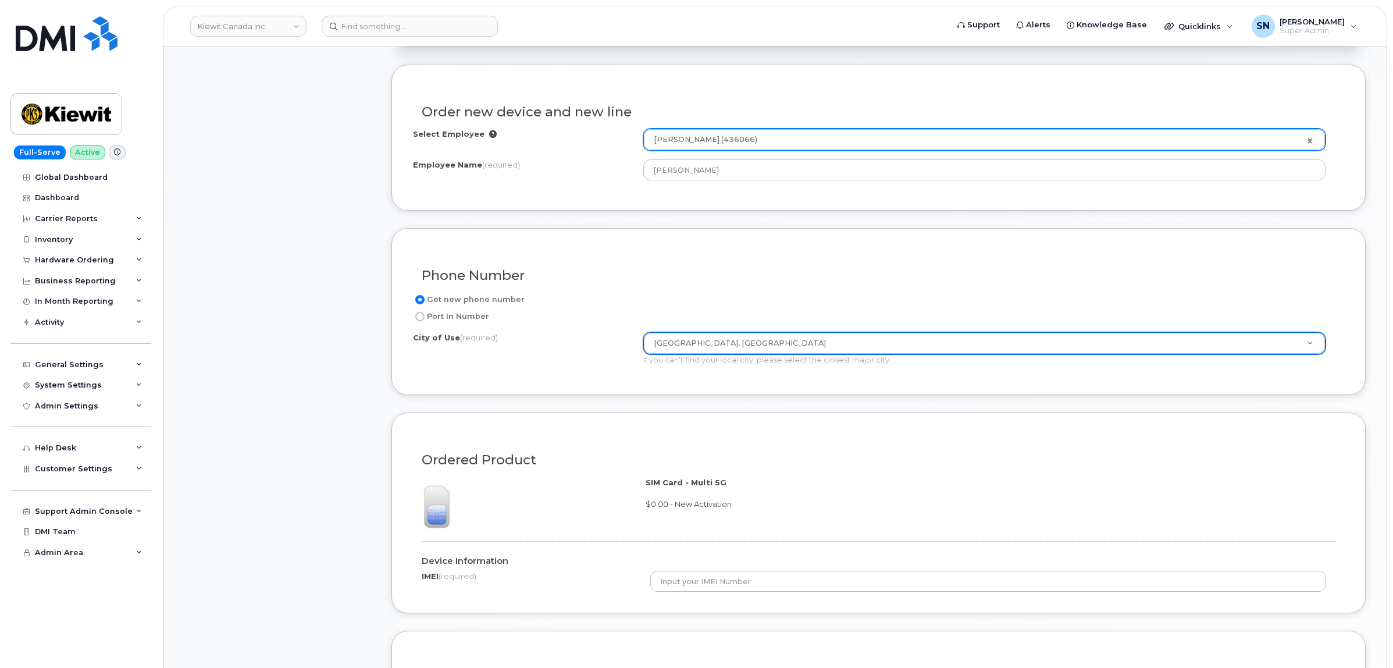
click at [662, 403] on form "Existing User Additional cost to upgrading the device Selected device is Eligib…" at bounding box center [879, 502] width 975 height 874
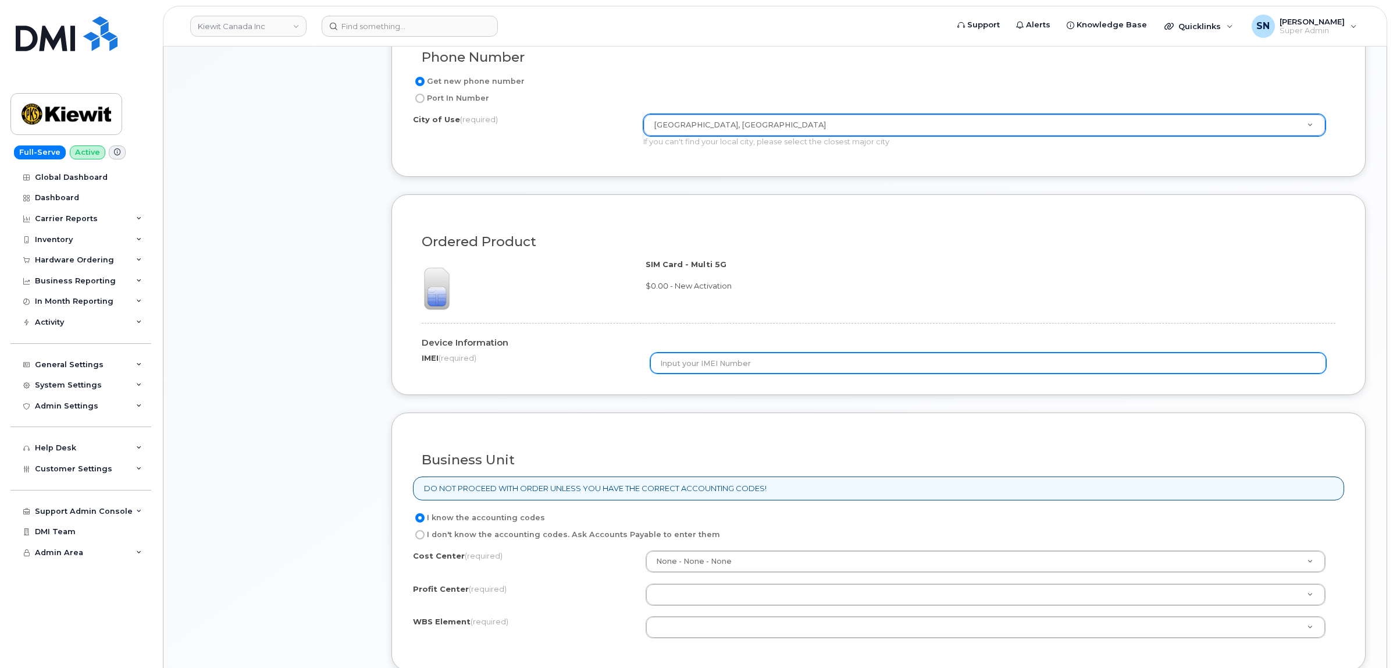
click at [705, 365] on input "text" at bounding box center [988, 363] width 676 height 21
paste input "359200574165166"
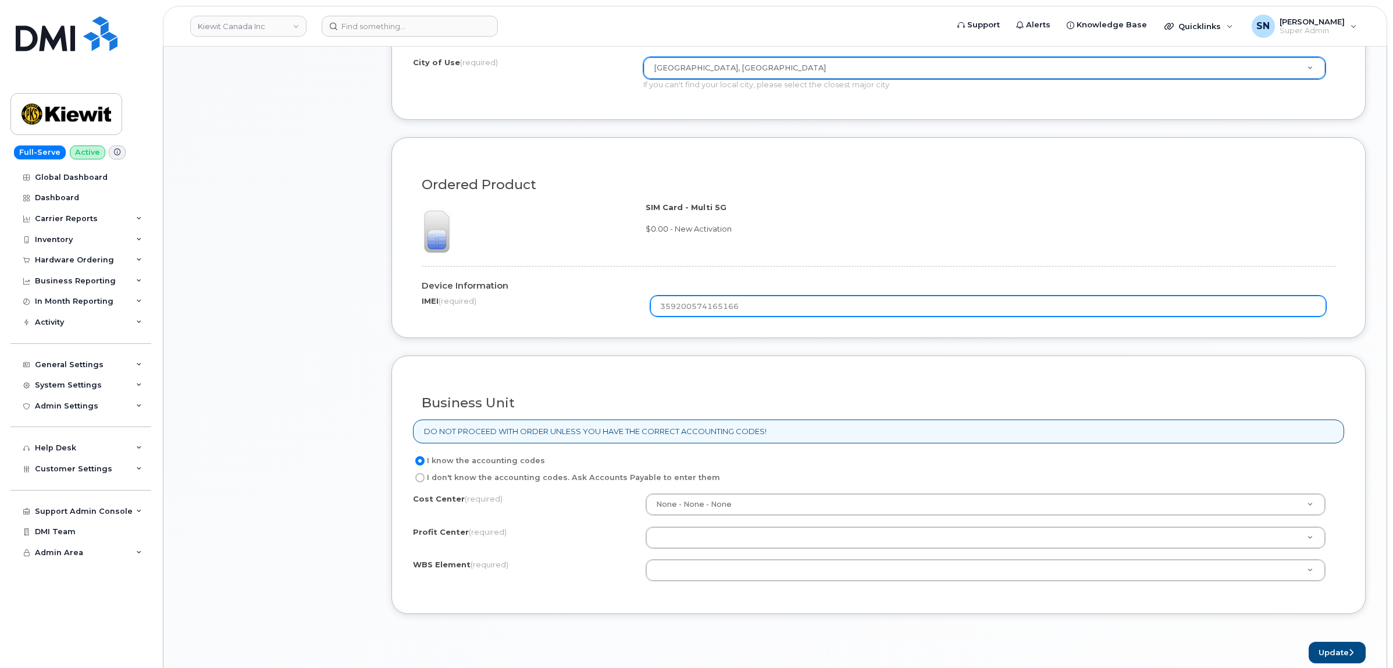
scroll to position [800, 0]
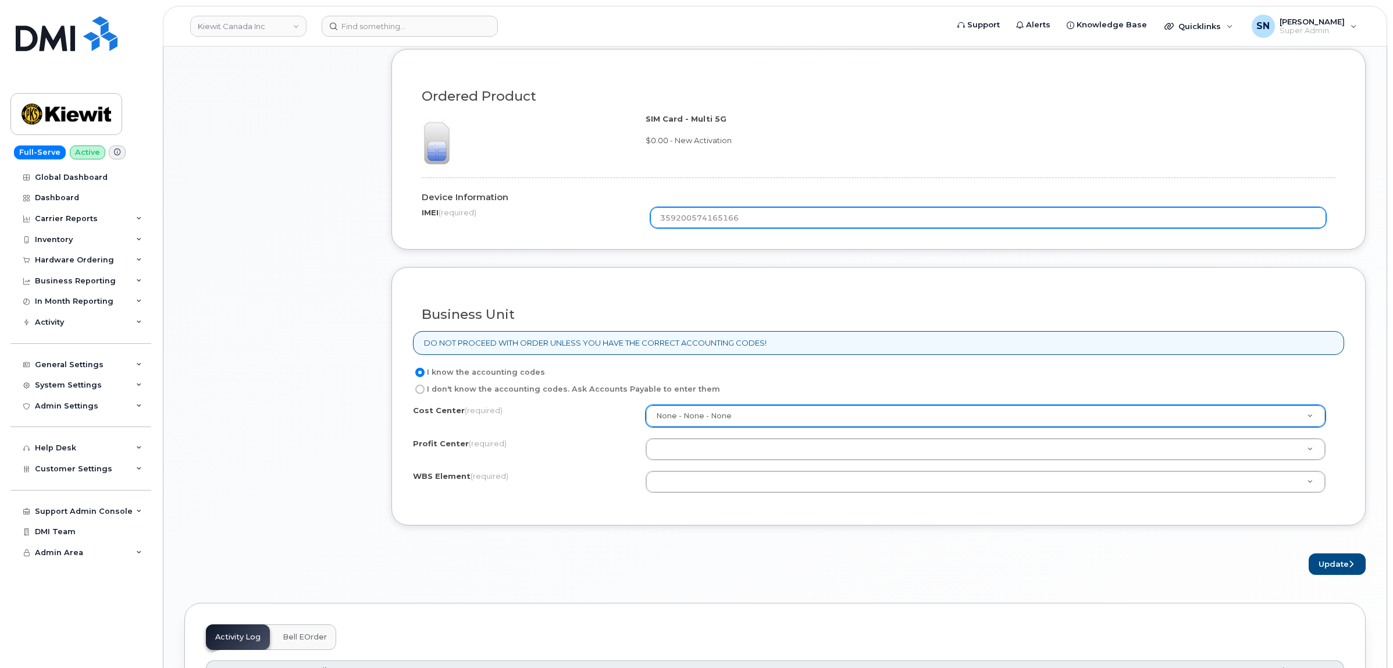
type input "359200574165166"
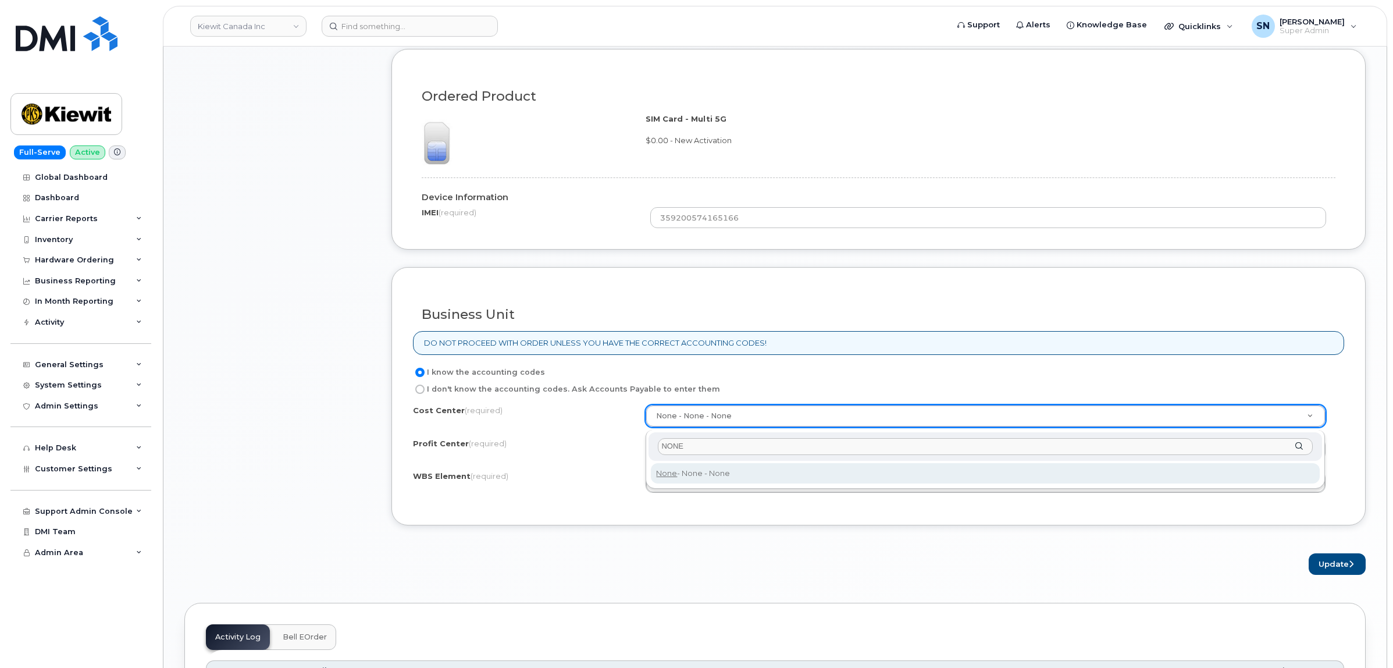
type input "NONE"
type input "None"
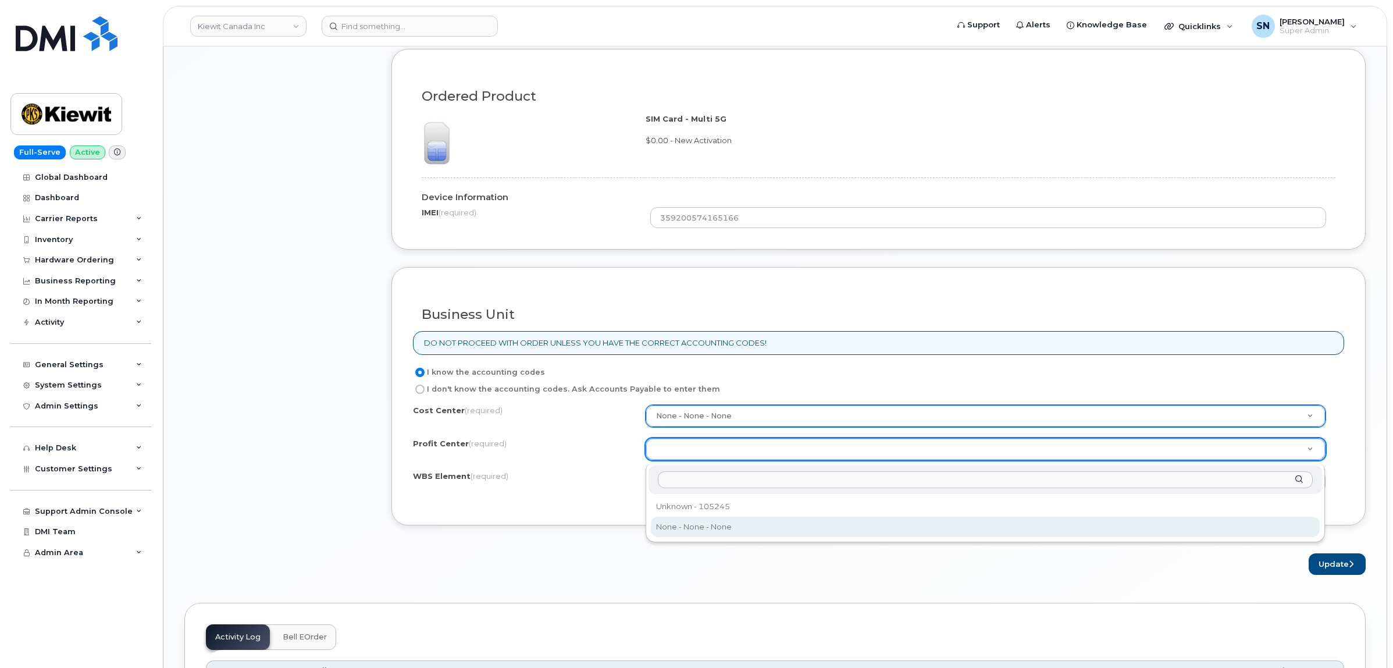
select select "None"
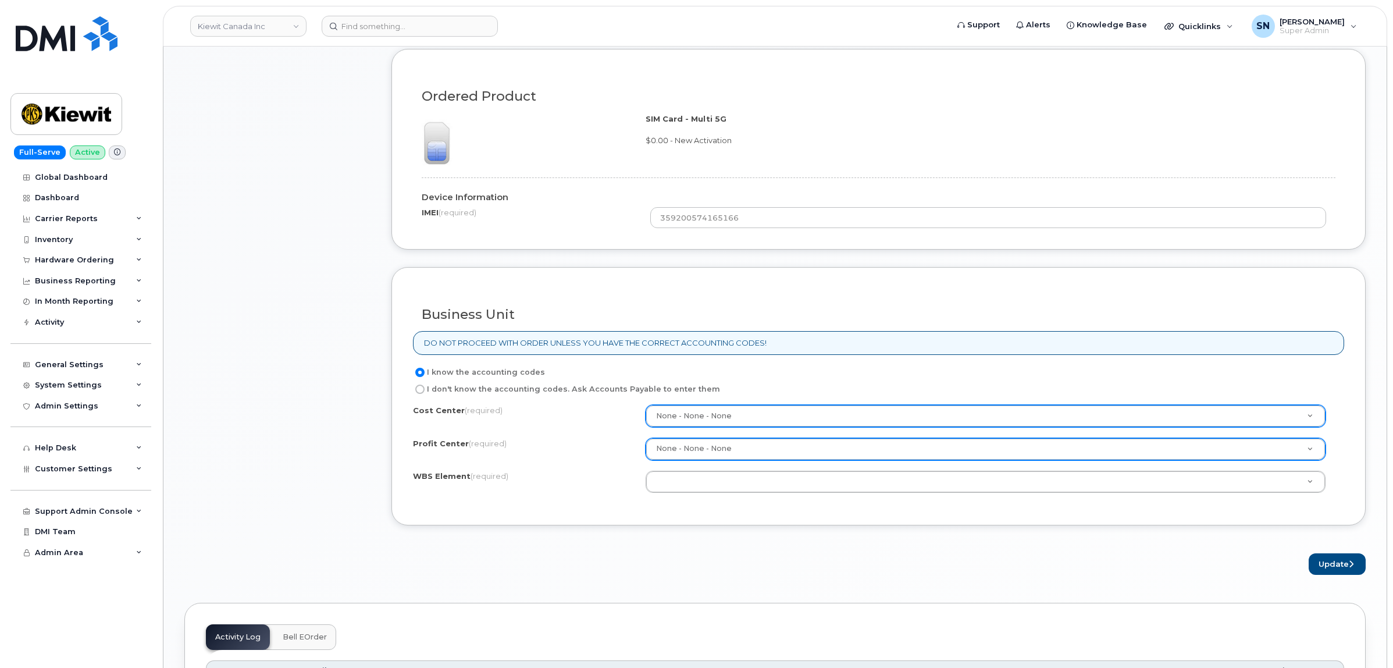
paste input "105105.1359"
type input "105105.1359"
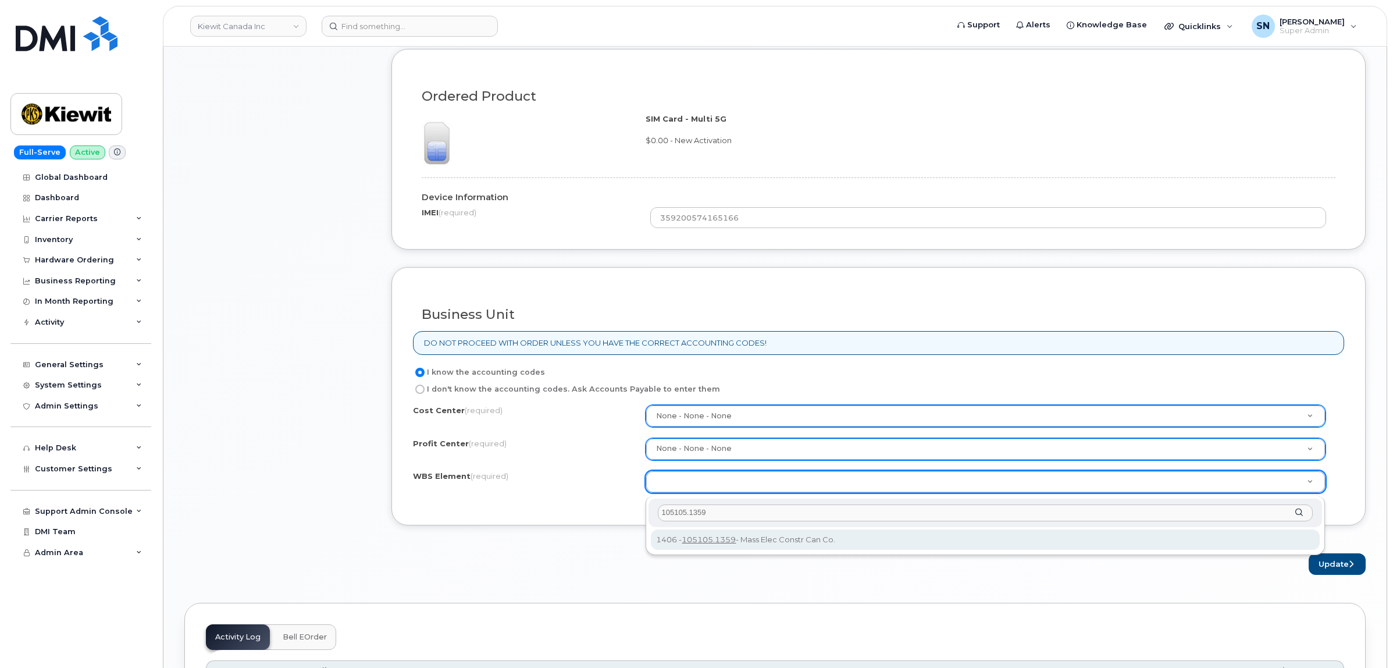
type input "105105.1359"
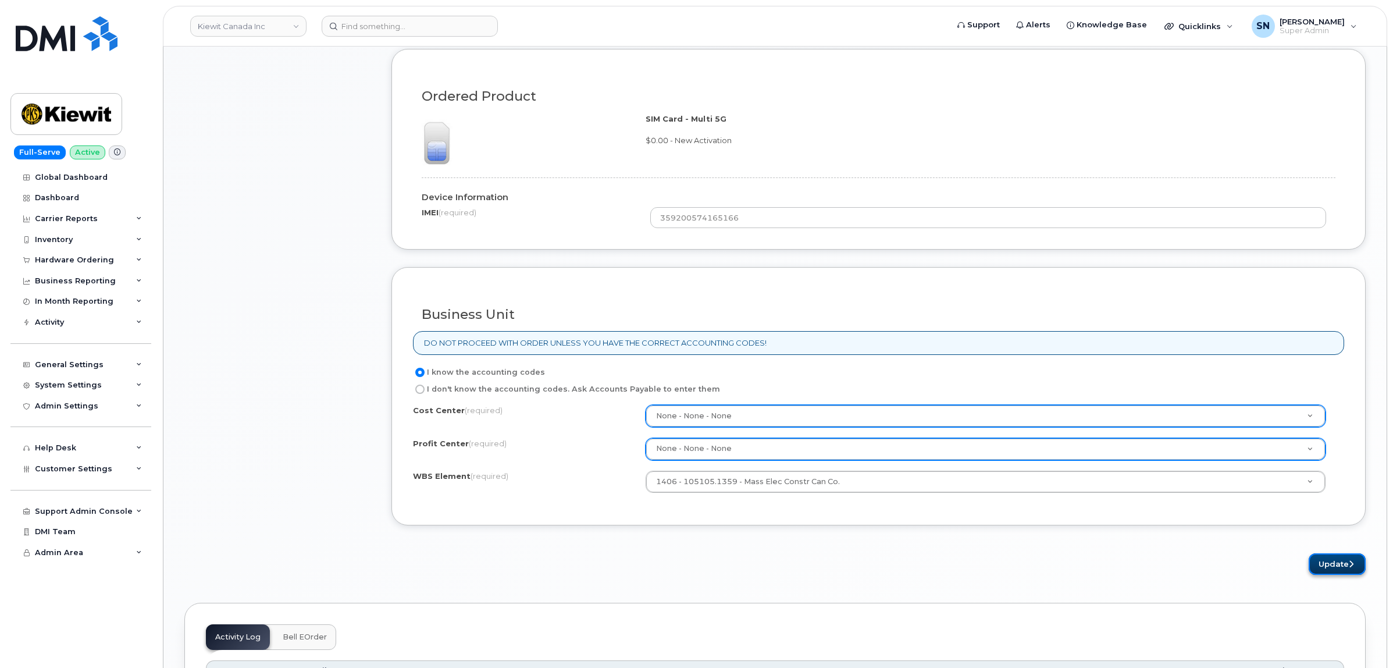
click at [1339, 561] on button "Update" at bounding box center [1337, 564] width 57 height 22
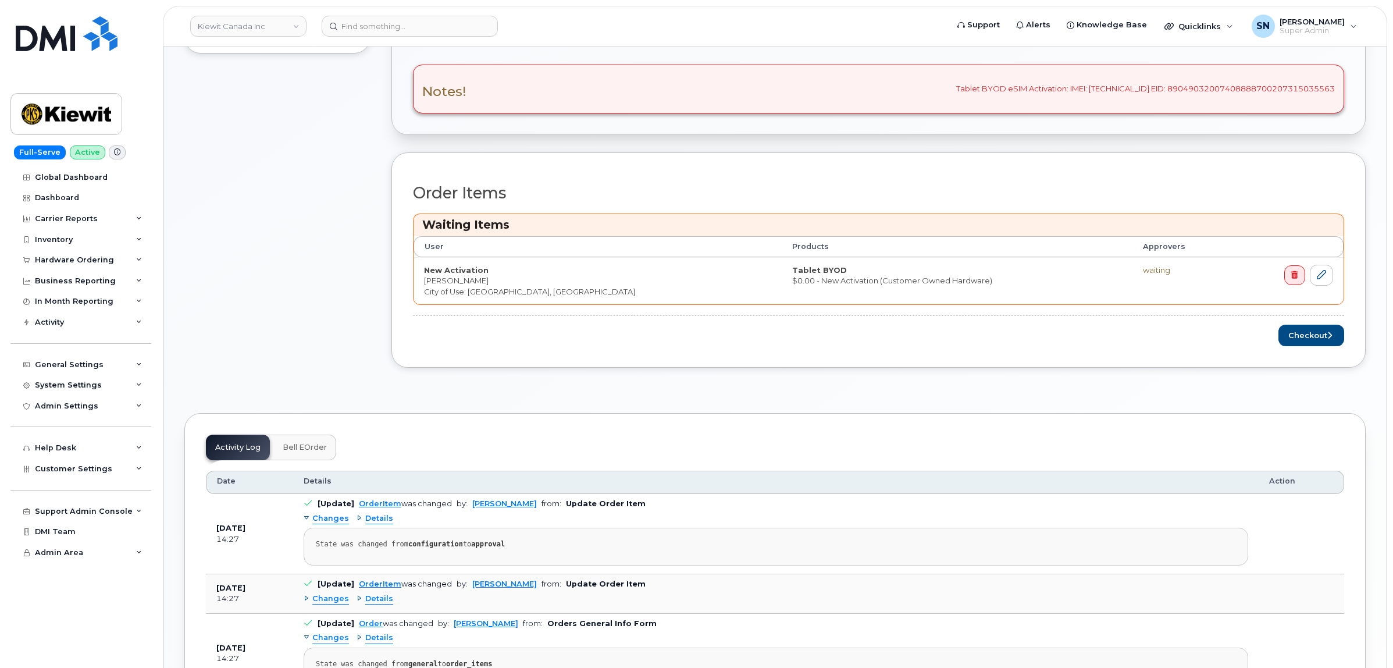
scroll to position [582, 0]
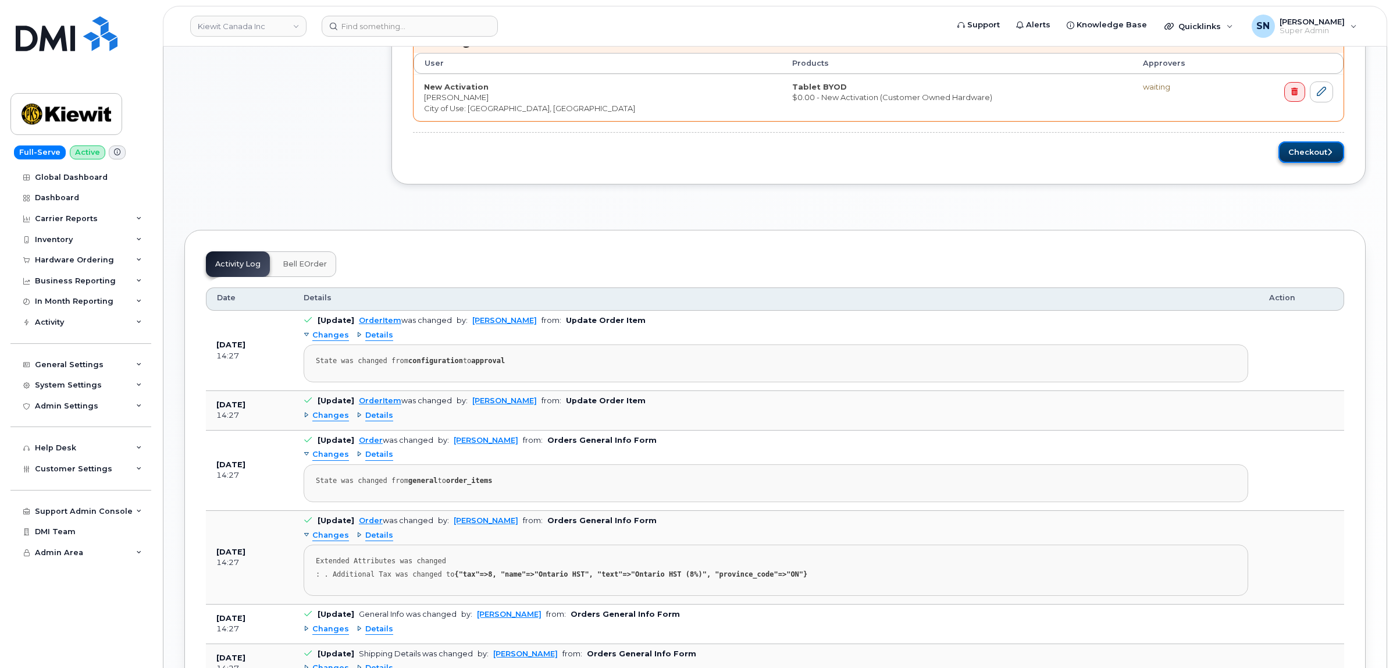
click at [1285, 150] on button "Checkout" at bounding box center [1312, 152] width 66 height 22
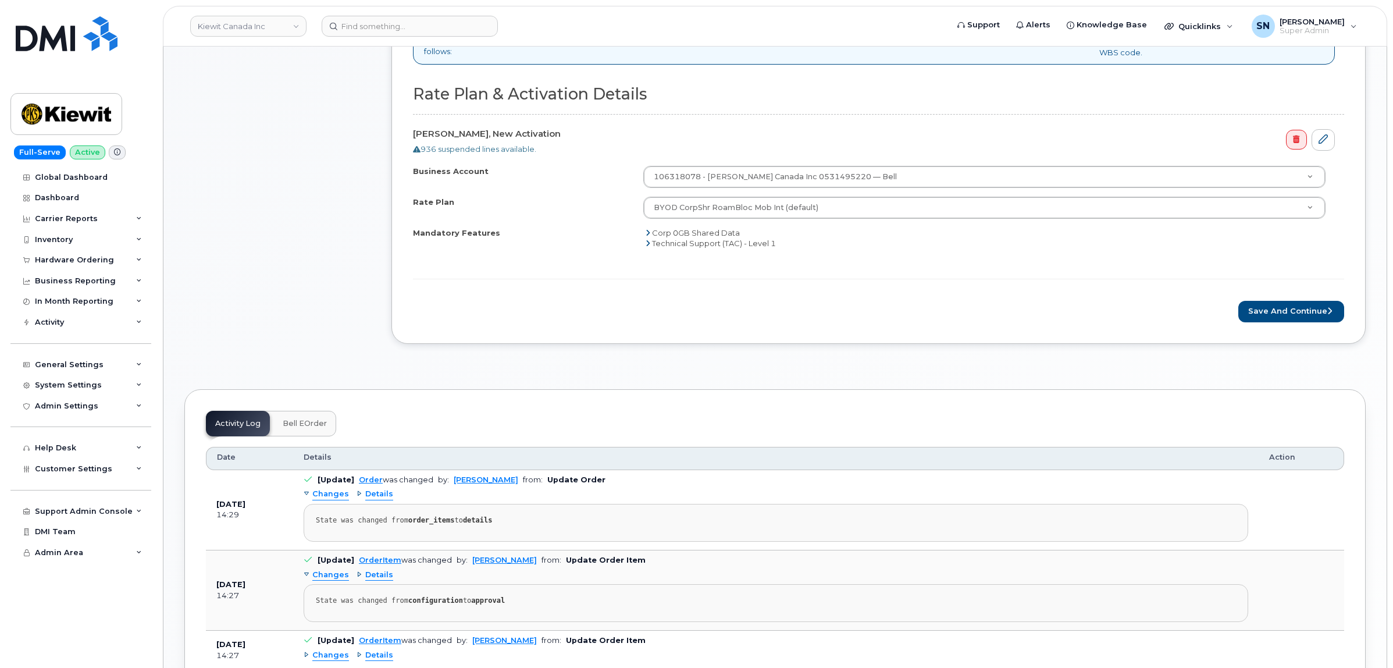
scroll to position [509, 0]
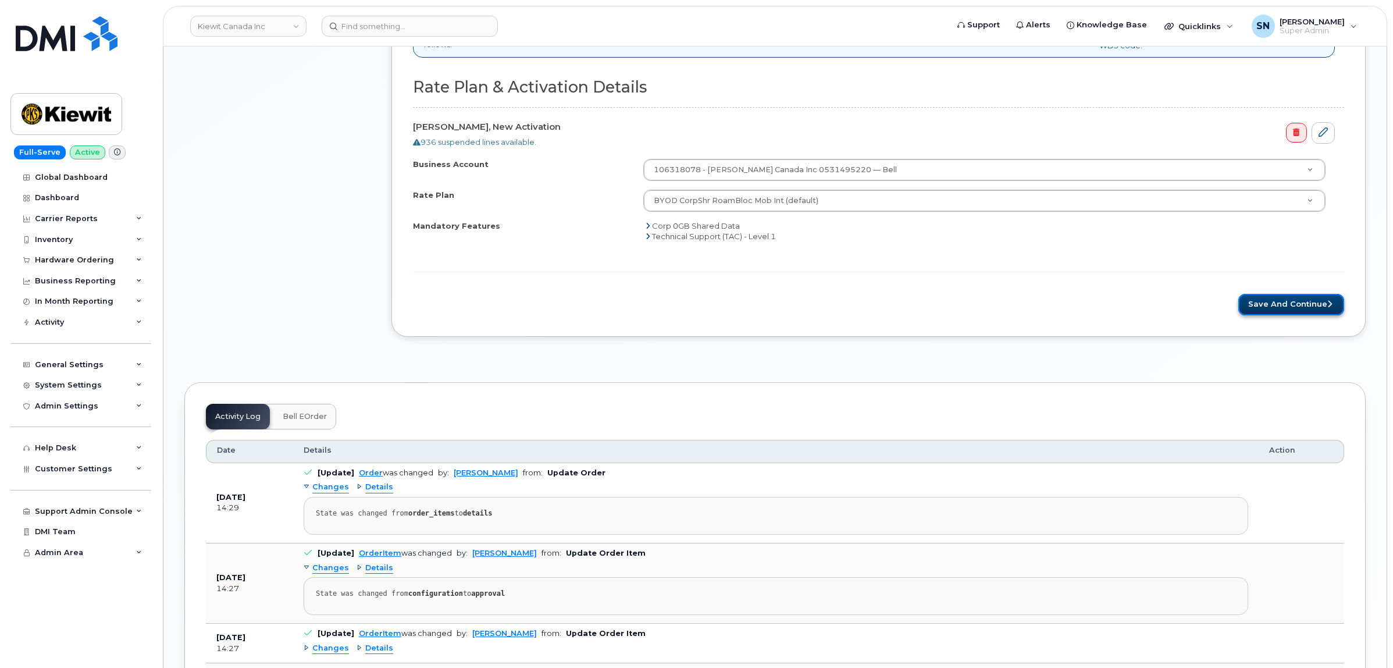
click at [1261, 305] on button "Save and Continue" at bounding box center [1292, 305] width 106 height 22
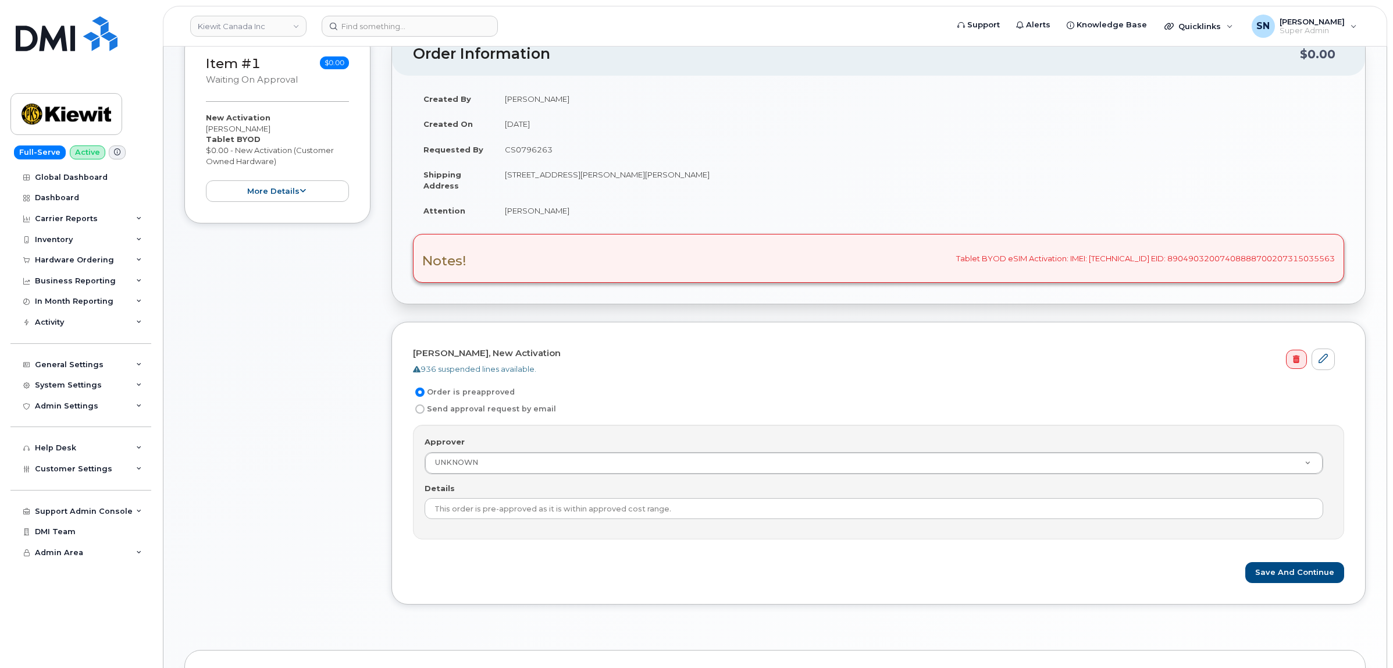
scroll to position [218, 0]
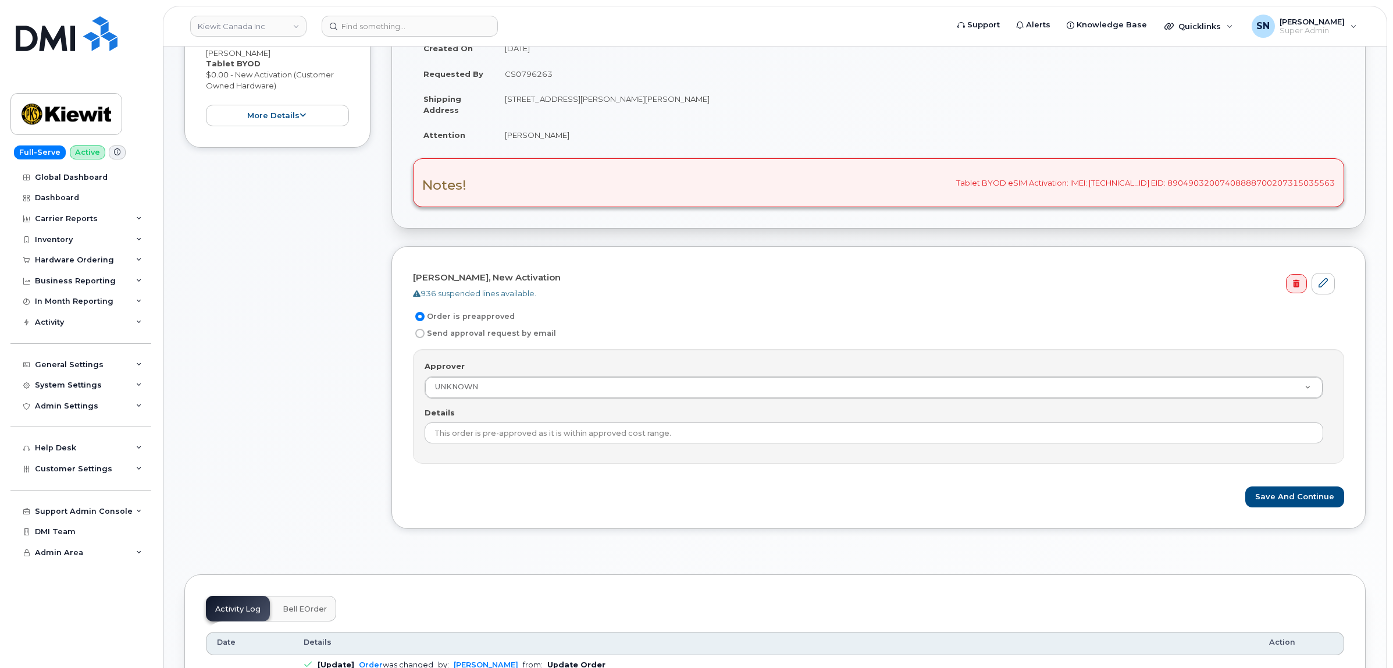
click at [539, 76] on td "CS0796263" at bounding box center [920, 74] width 850 height 26
click at [1311, 504] on button "Save and Continue" at bounding box center [1295, 497] width 99 height 22
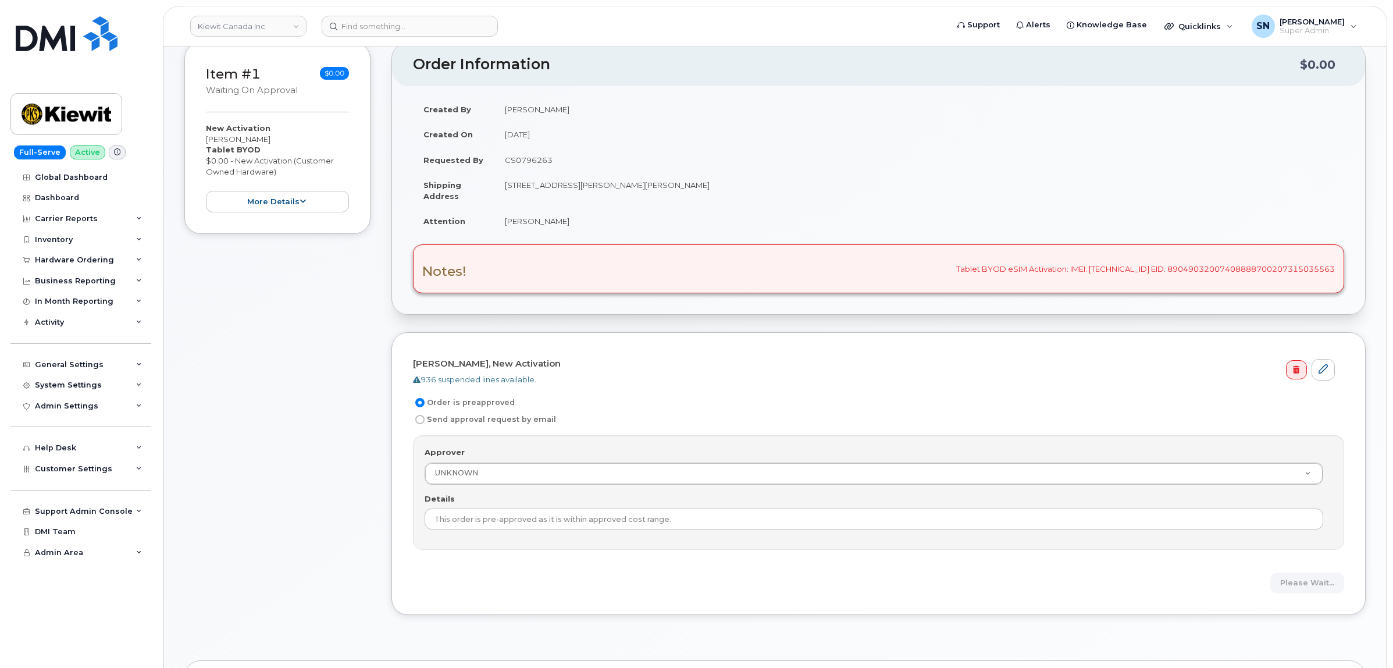
scroll to position [0, 0]
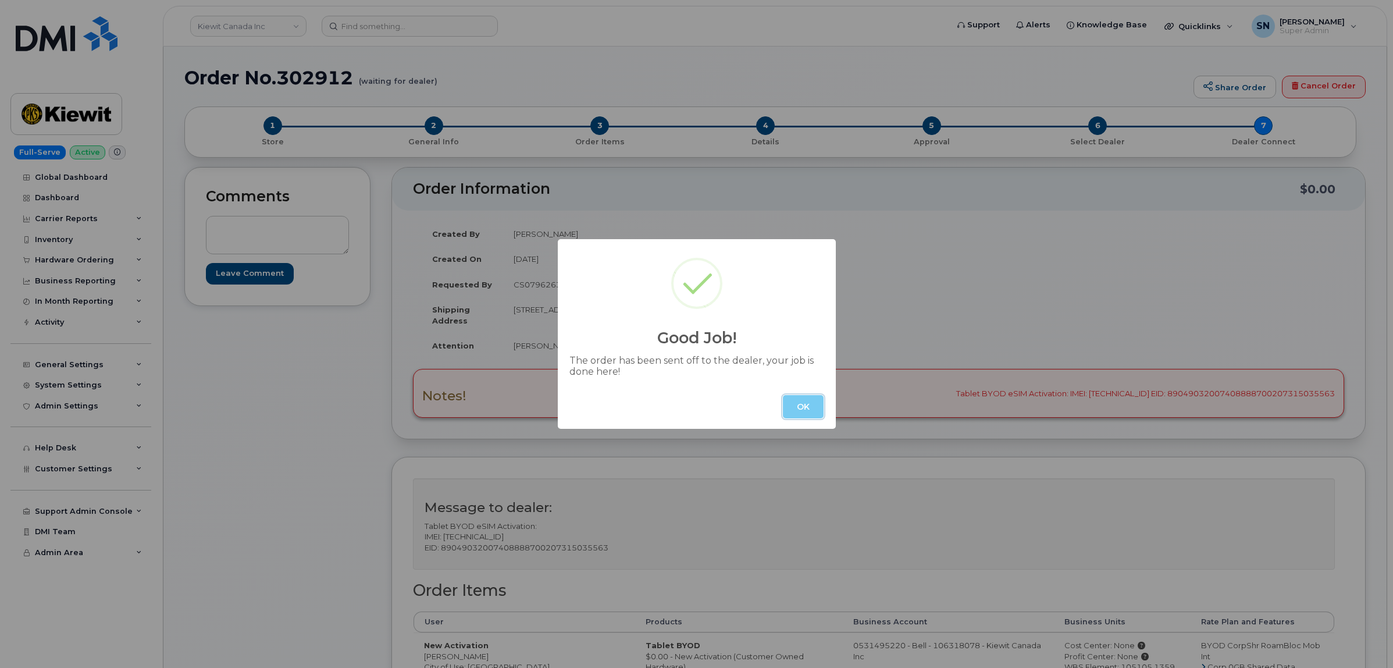
click at [801, 413] on button "OK" at bounding box center [803, 406] width 41 height 23
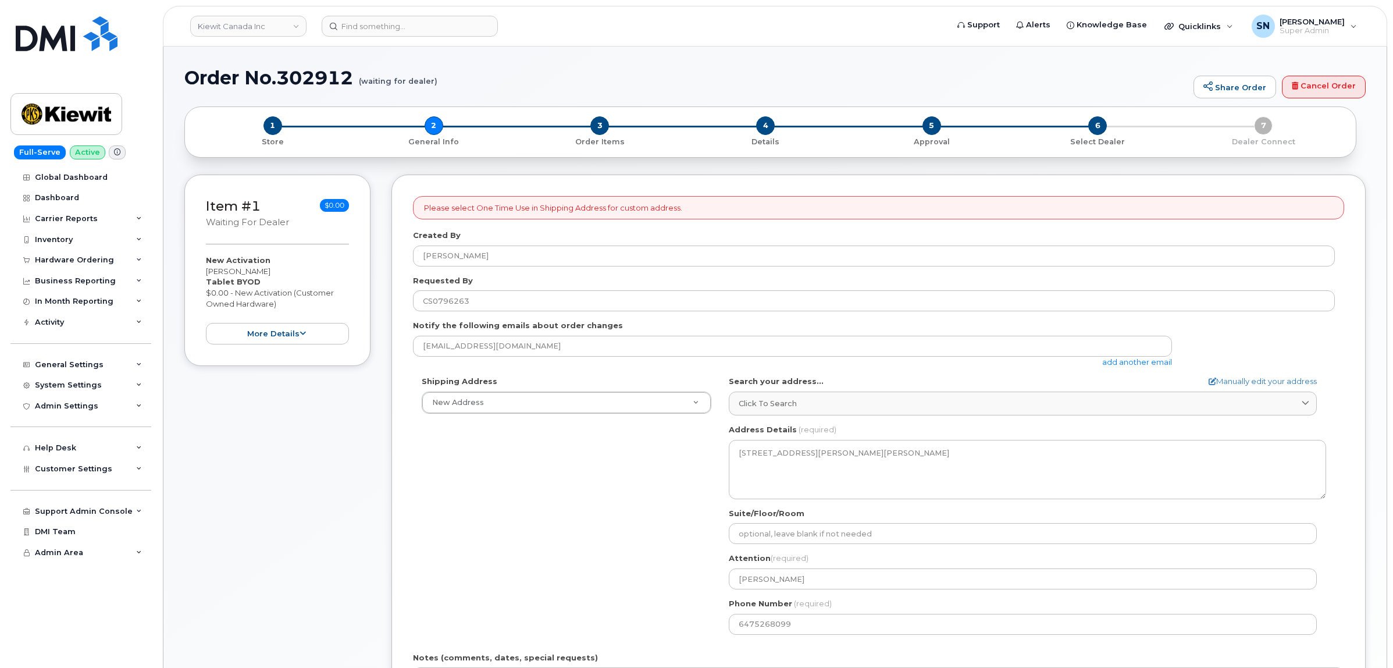
select select
click at [1121, 361] on link "add another email" at bounding box center [1138, 361] width 70 height 9
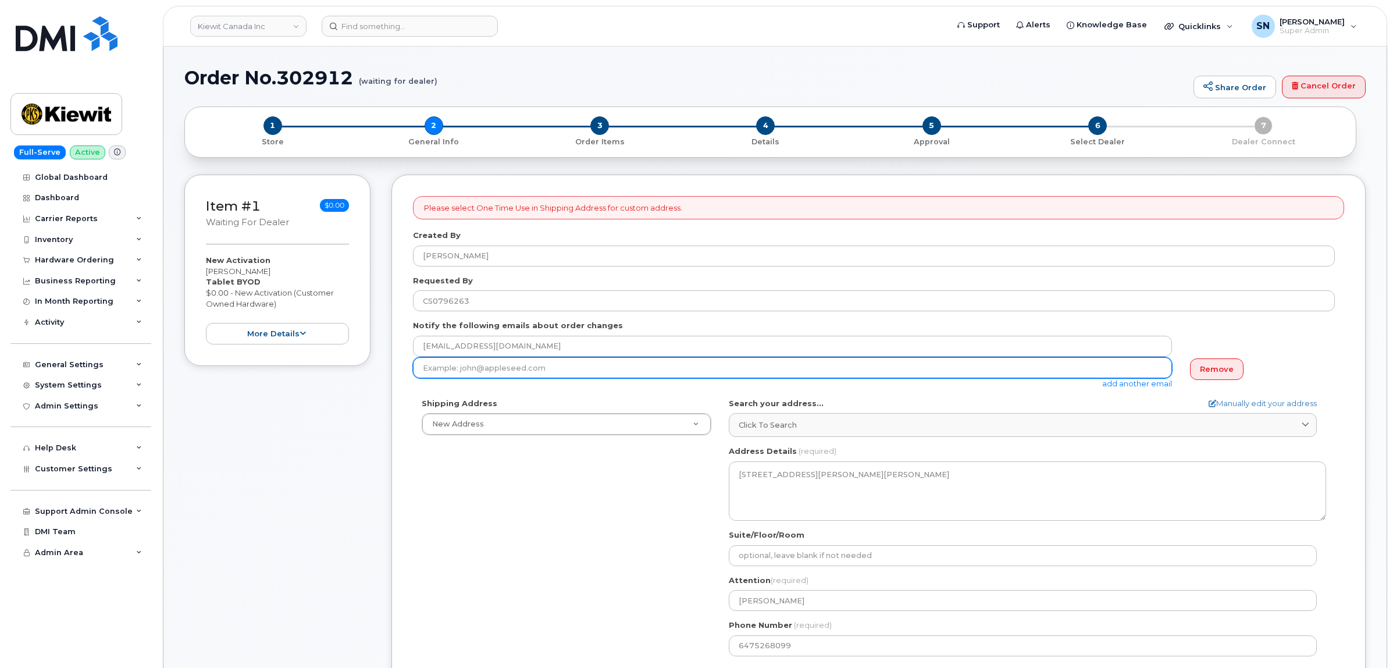
click at [578, 369] on input "email" at bounding box center [792, 367] width 759 height 21
paste input "[PERSON_NAME][EMAIL_ADDRESS][PERSON_NAME][DOMAIN_NAME]"
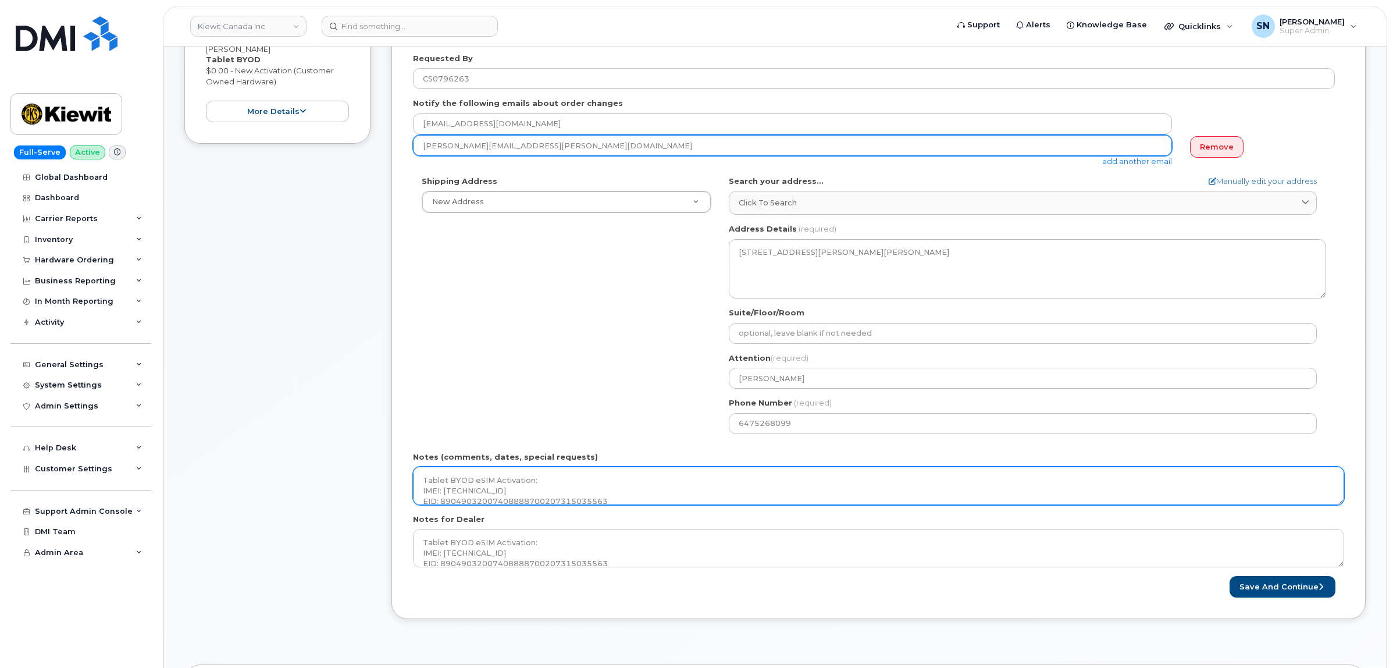
scroll to position [364, 0]
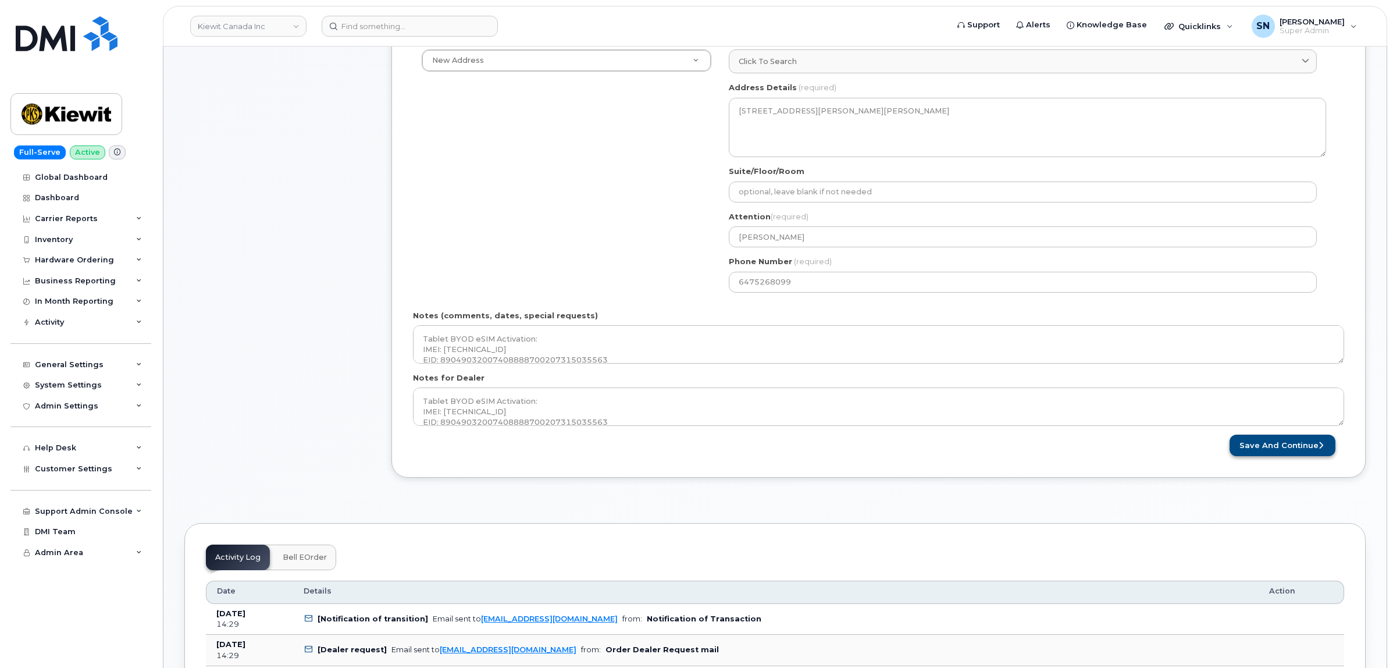
type input "[PERSON_NAME][EMAIL_ADDRESS][PERSON_NAME][DOMAIN_NAME]"
click at [1283, 451] on button "Save and Continue" at bounding box center [1283, 446] width 106 height 22
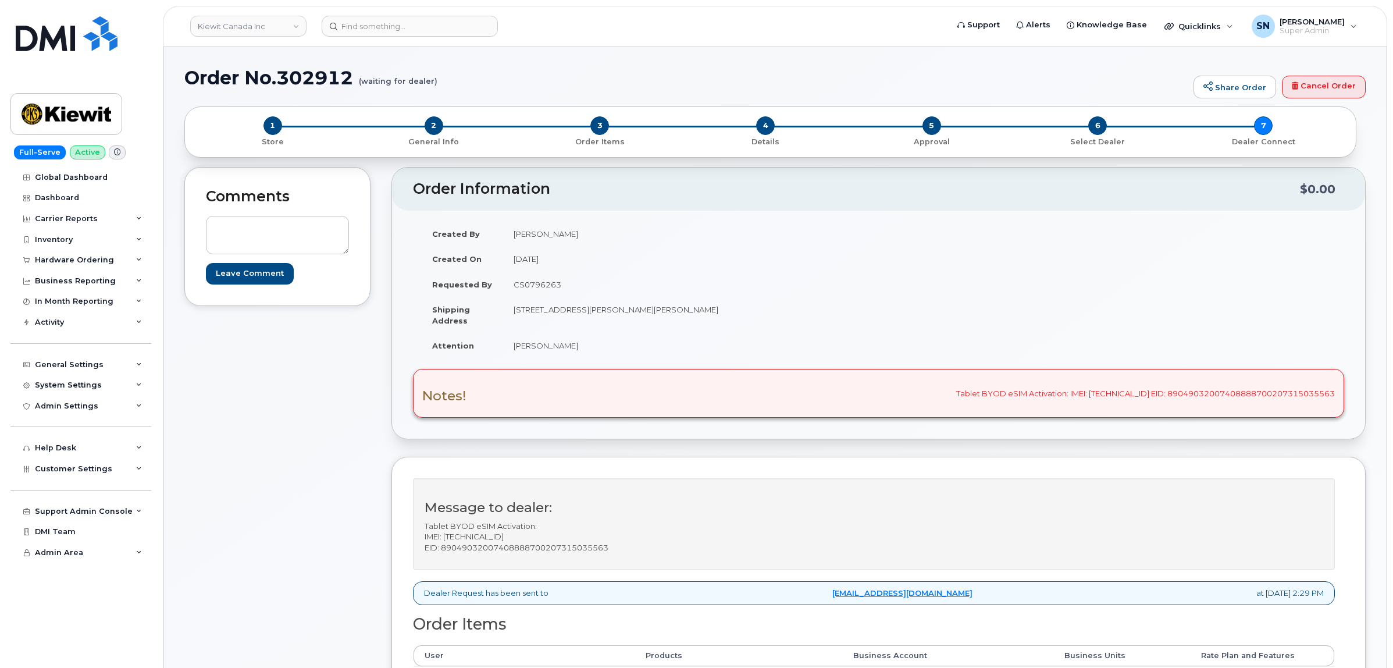
click at [798, 68] on h1 "Order No.302912 (waiting for dealer)" at bounding box center [686, 77] width 1004 height 20
click at [264, 361] on div "Comments Leave Comment" at bounding box center [277, 520] width 186 height 706
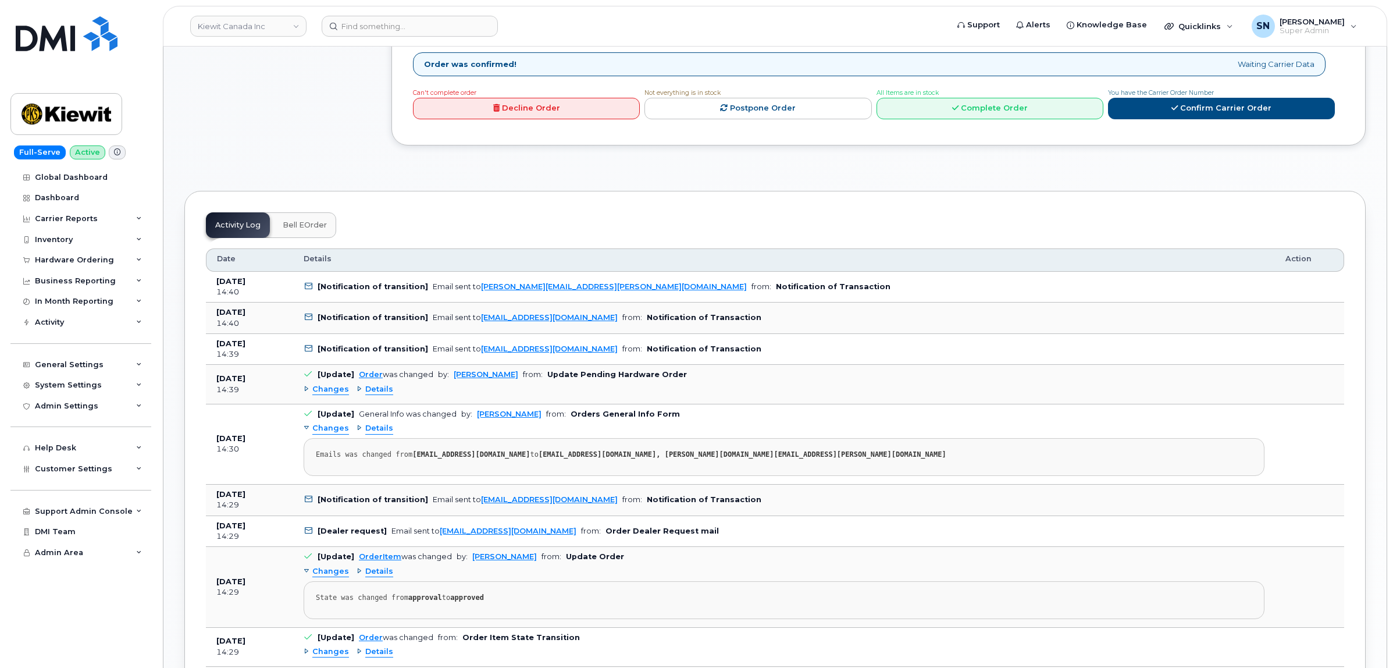
scroll to position [845, 0]
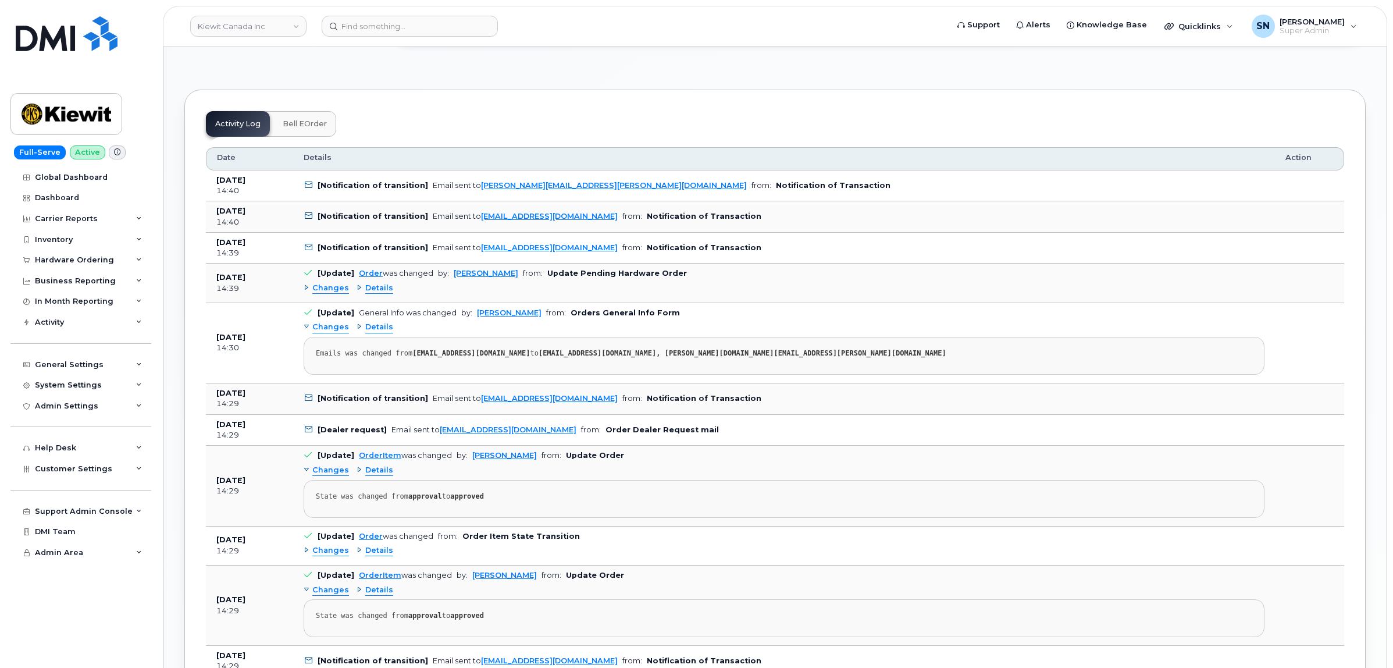
click at [332, 283] on span "Changes" at bounding box center [330, 288] width 37 height 11
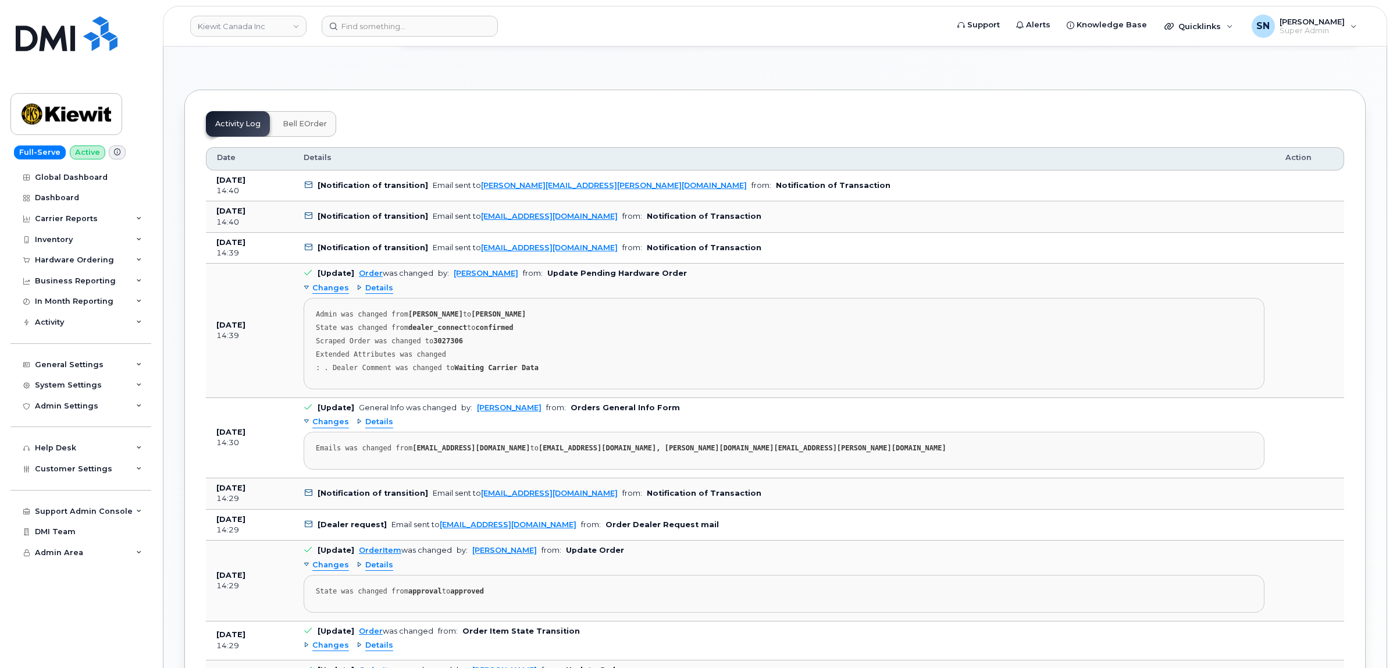
click at [435, 337] on strong "3027306" at bounding box center [448, 341] width 30 height 8
copy strong "3027306"
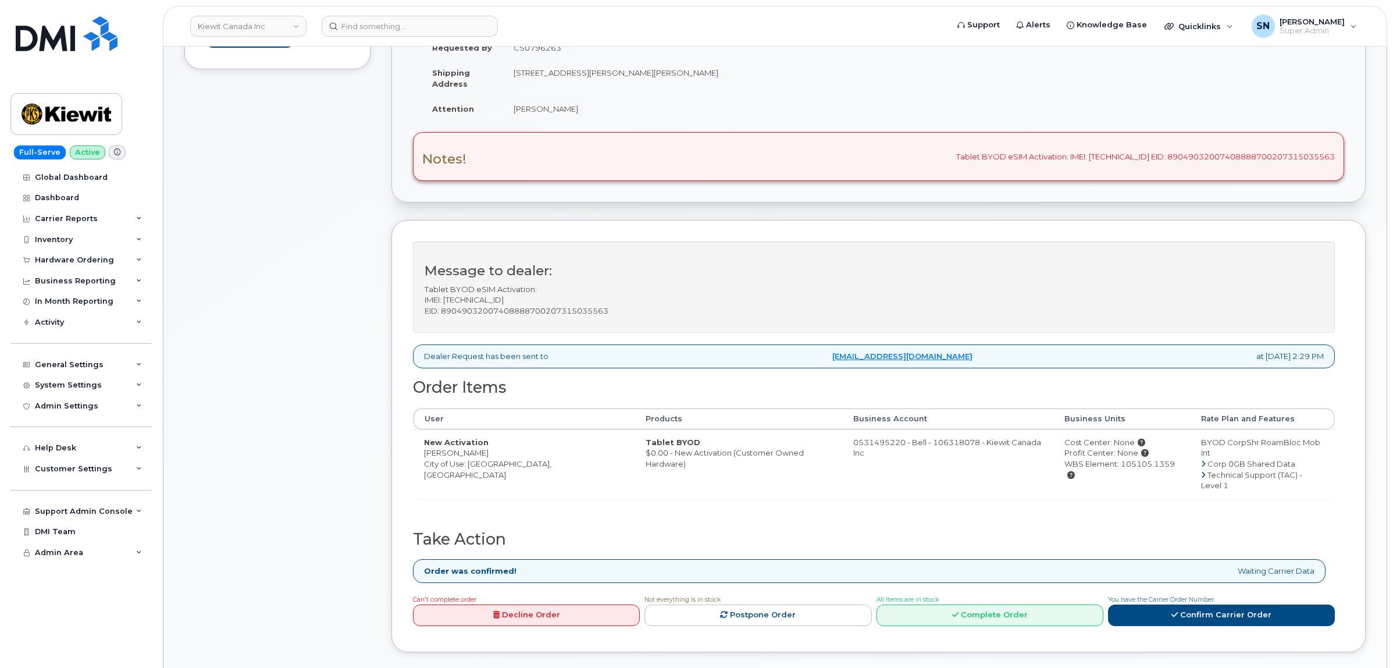
scroll to position [263, 0]
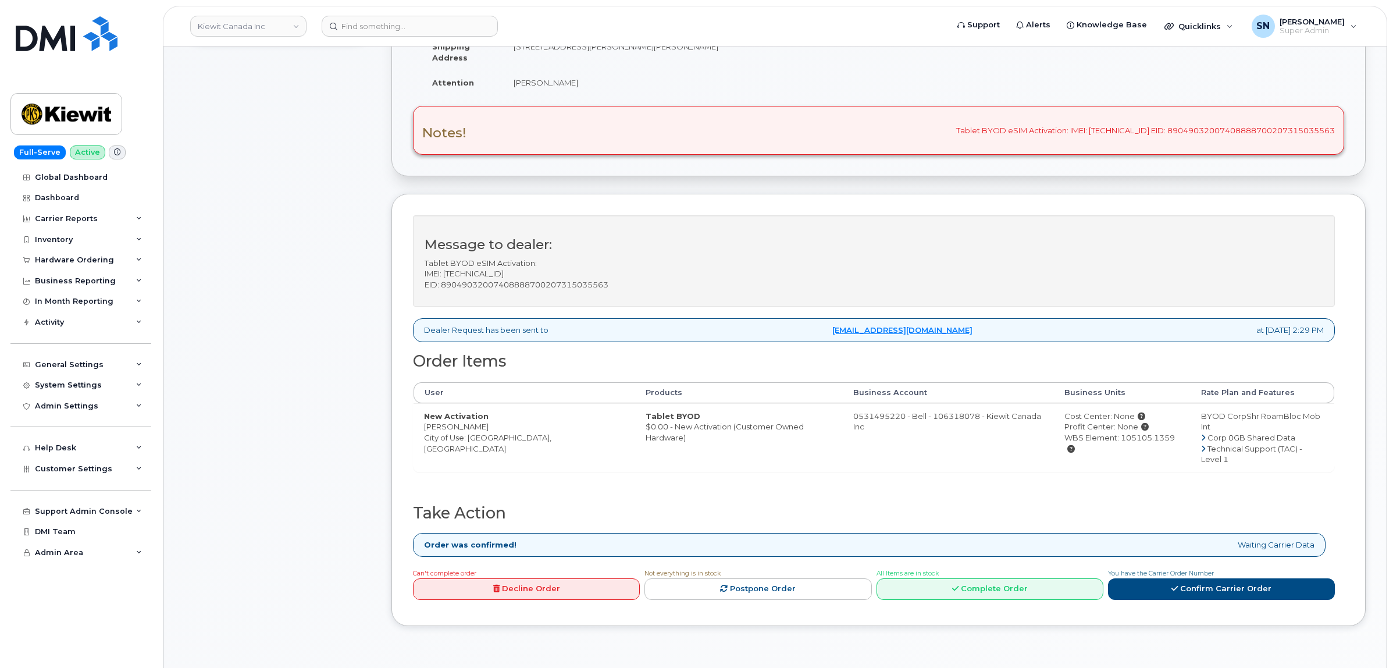
drag, startPoint x: 424, startPoint y: 431, endPoint x: 483, endPoint y: 426, distance: 59.5
click at [483, 426] on td "New Activation Kyle Boughner City of Use: Ottawa, Ontario" at bounding box center [525, 437] width 222 height 69
copy td "[PERSON_NAME]"
click at [1293, 130] on div "Notes! Tablet BYOD eSIM Activation: IMEI: 359200574165166 EID: 8904903200740888…" at bounding box center [878, 130] width 931 height 49
click at [1293, 129] on div "Notes! Tablet BYOD eSIM Activation: IMEI: 359200574165166 EID: 8904903200740888…" at bounding box center [878, 130] width 931 height 49
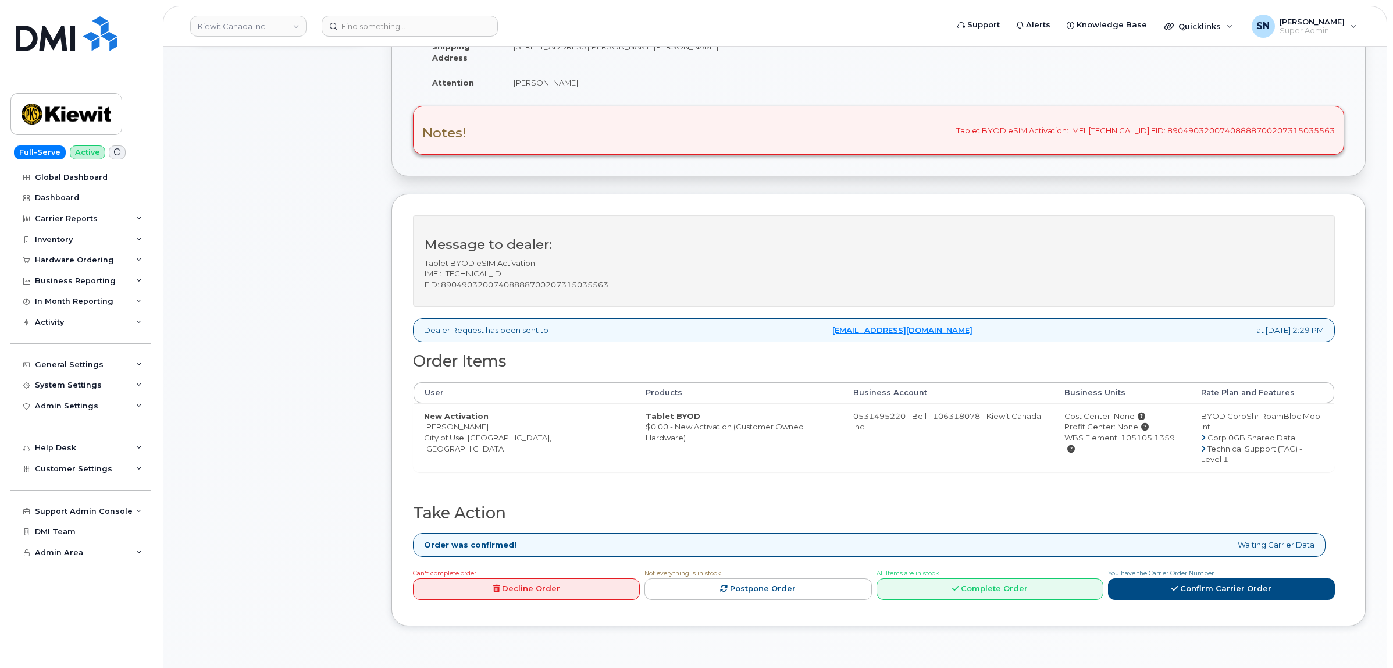
copy div "89049032007408888700207315035563"
click at [1082, 128] on div "Notes! Tablet BYOD eSIM Activation: IMEI: 359200574165166 EID: 8904903200740888…" at bounding box center [878, 130] width 931 height 49
copy div "359200574165166"
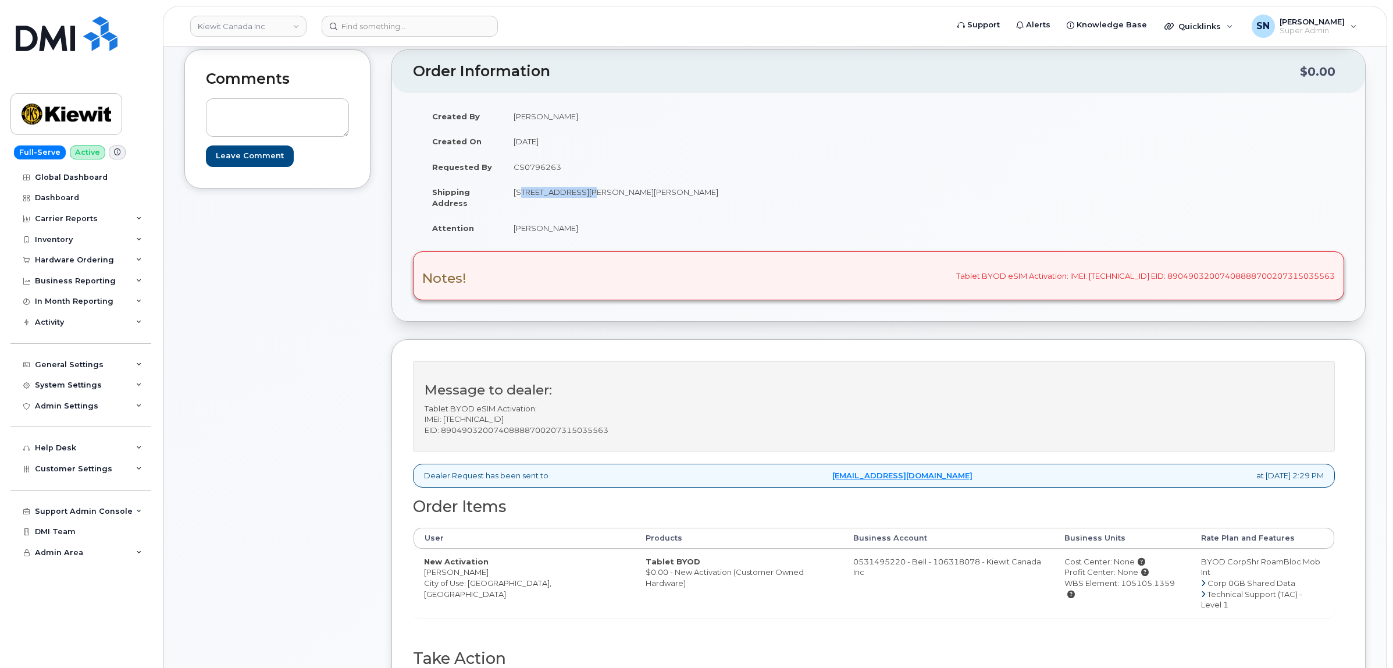
drag, startPoint x: 514, startPoint y: 189, endPoint x: 582, endPoint y: 199, distance: 69.4
click at [582, 199] on td "[STREET_ADDRESS][PERSON_NAME][PERSON_NAME]" at bounding box center [686, 197] width 367 height 36
copy td "2440 Don Reid Dr"
drag, startPoint x: 635, startPoint y: 190, endPoint x: 670, endPoint y: 196, distance: 35.5
click at [670, 196] on td "[STREET_ADDRESS][PERSON_NAME][PERSON_NAME]" at bounding box center [686, 197] width 367 height 36
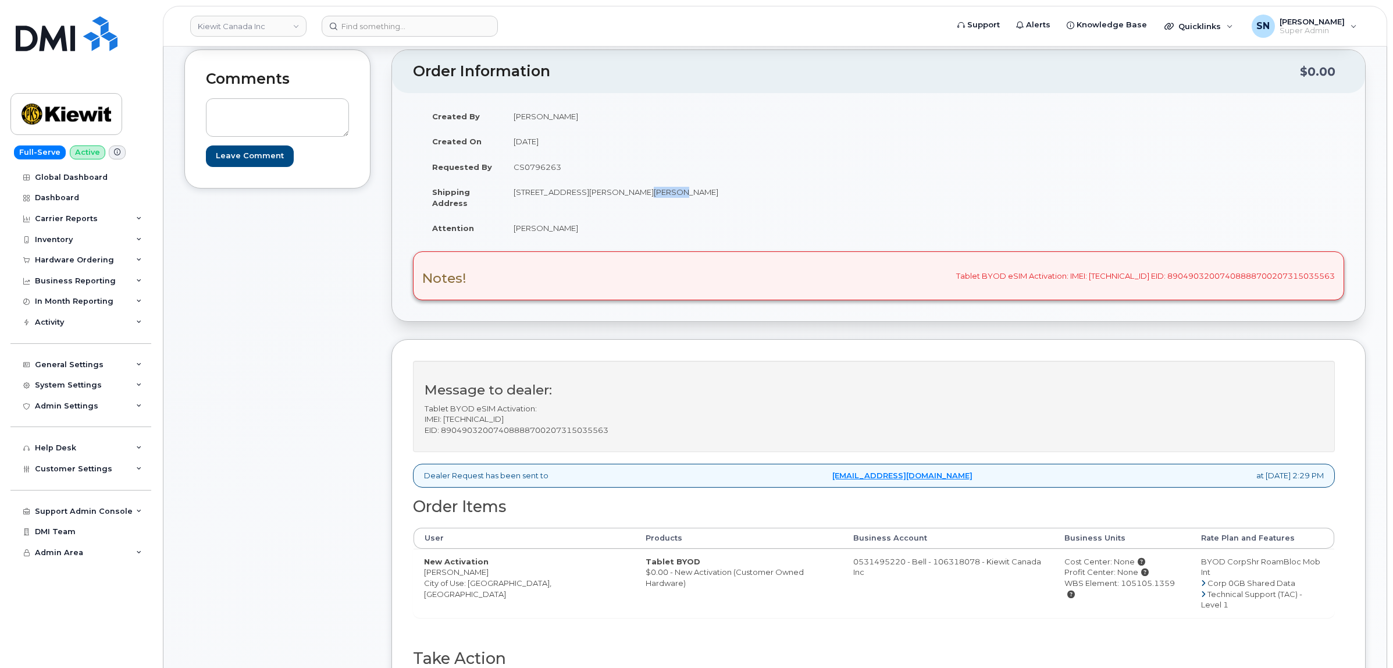
copy td "K1H 1E1"
drag, startPoint x: 514, startPoint y: 230, endPoint x: 585, endPoint y: 234, distance: 71.1
click at [585, 234] on td "[PERSON_NAME]" at bounding box center [686, 228] width 367 height 26
copy td "[PERSON_NAME]"
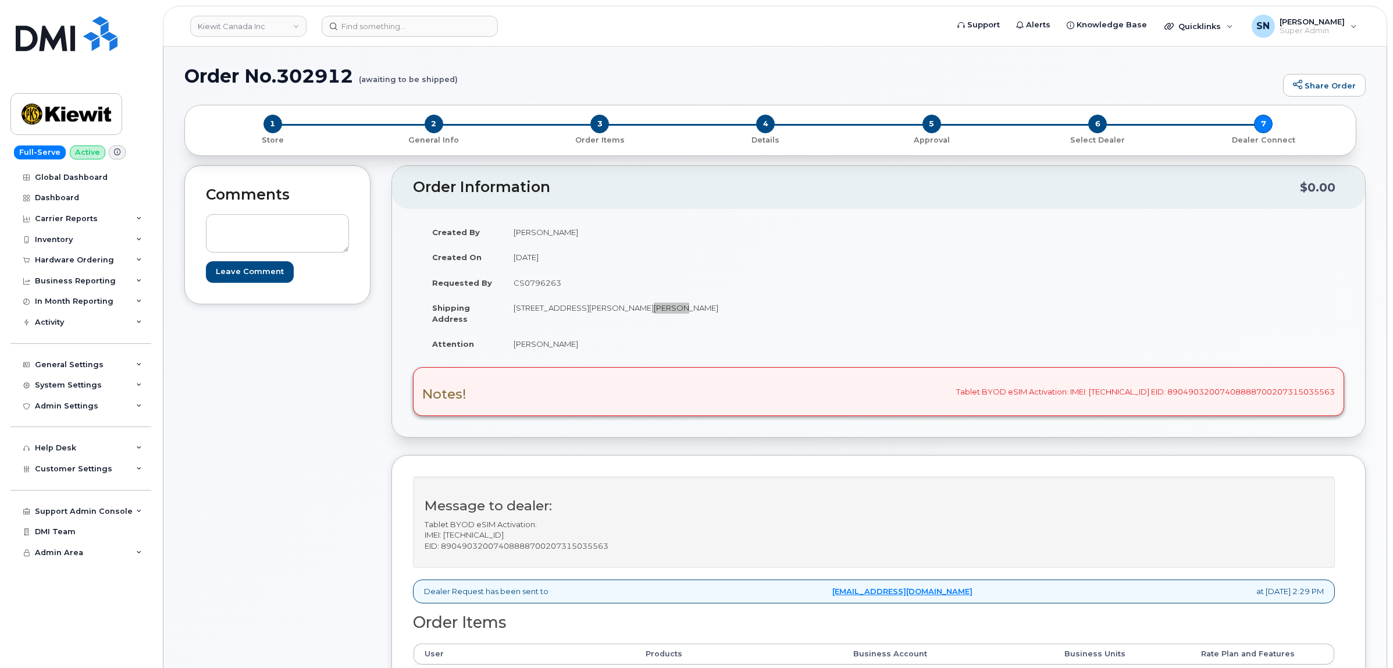
scroll to position [0, 0]
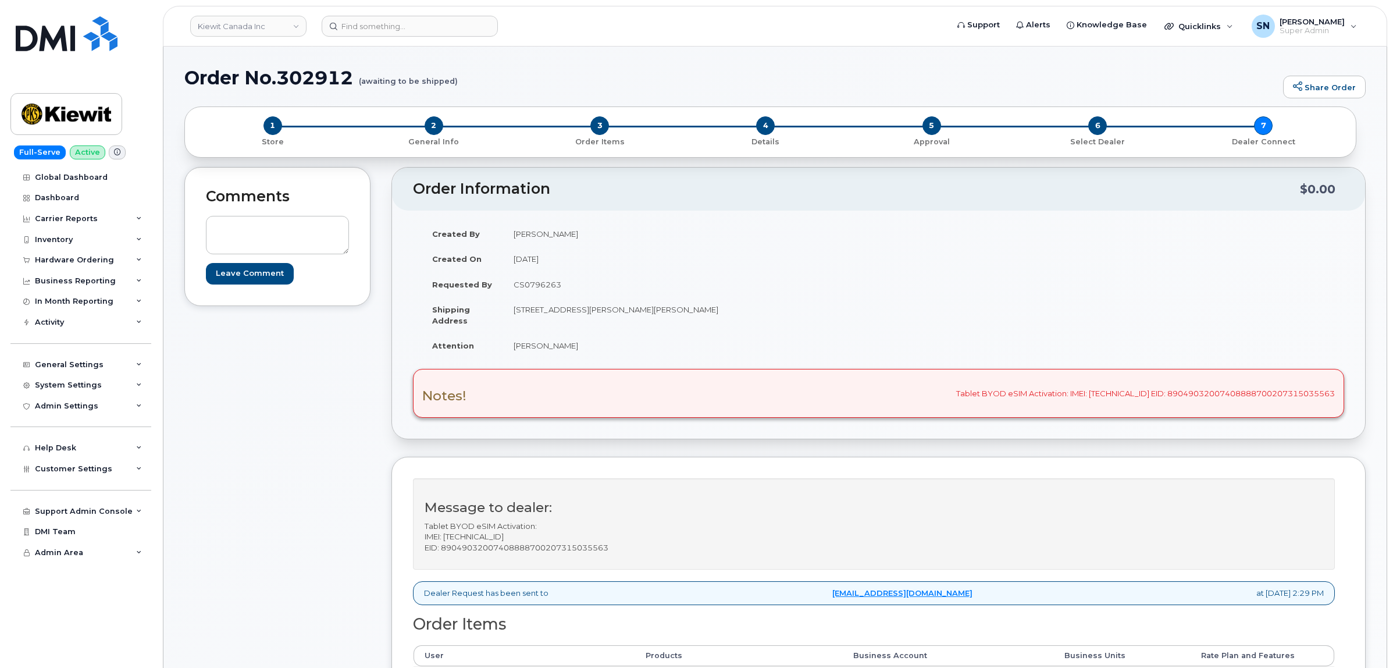
click at [370, 449] on div "Comments Leave Comment" at bounding box center [277, 536] width 186 height 739
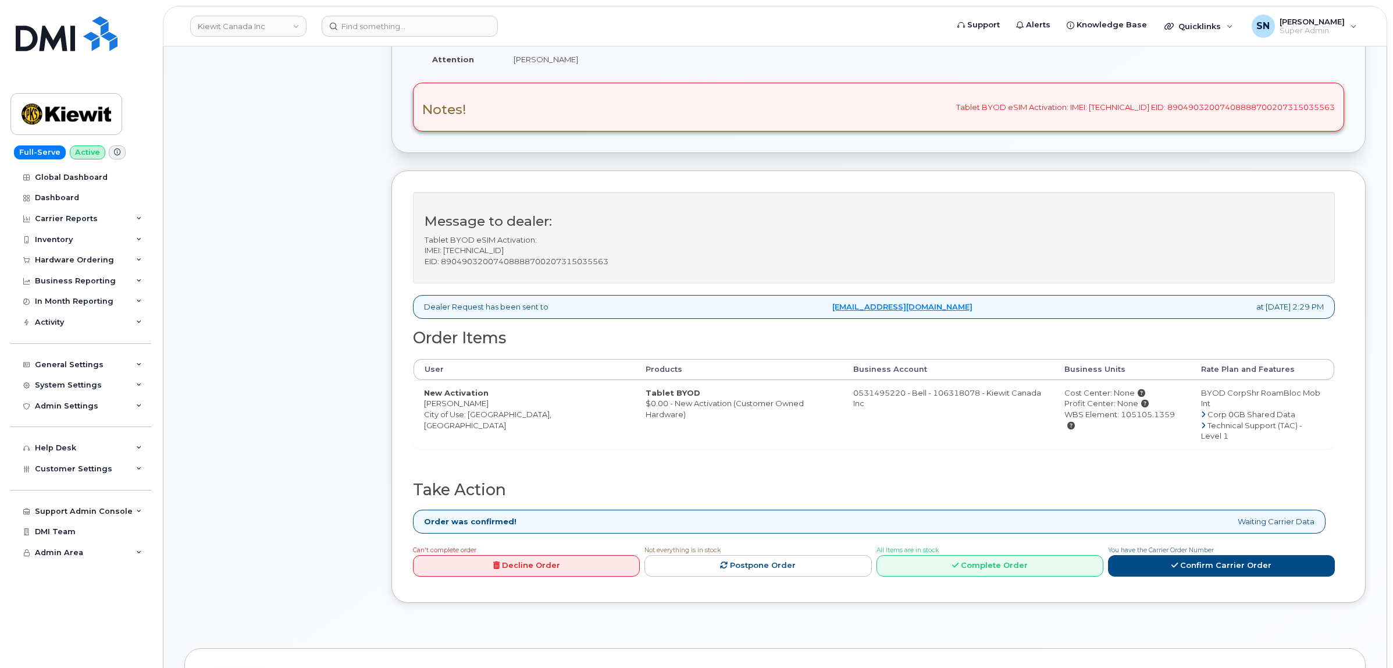
scroll to position [291, 0]
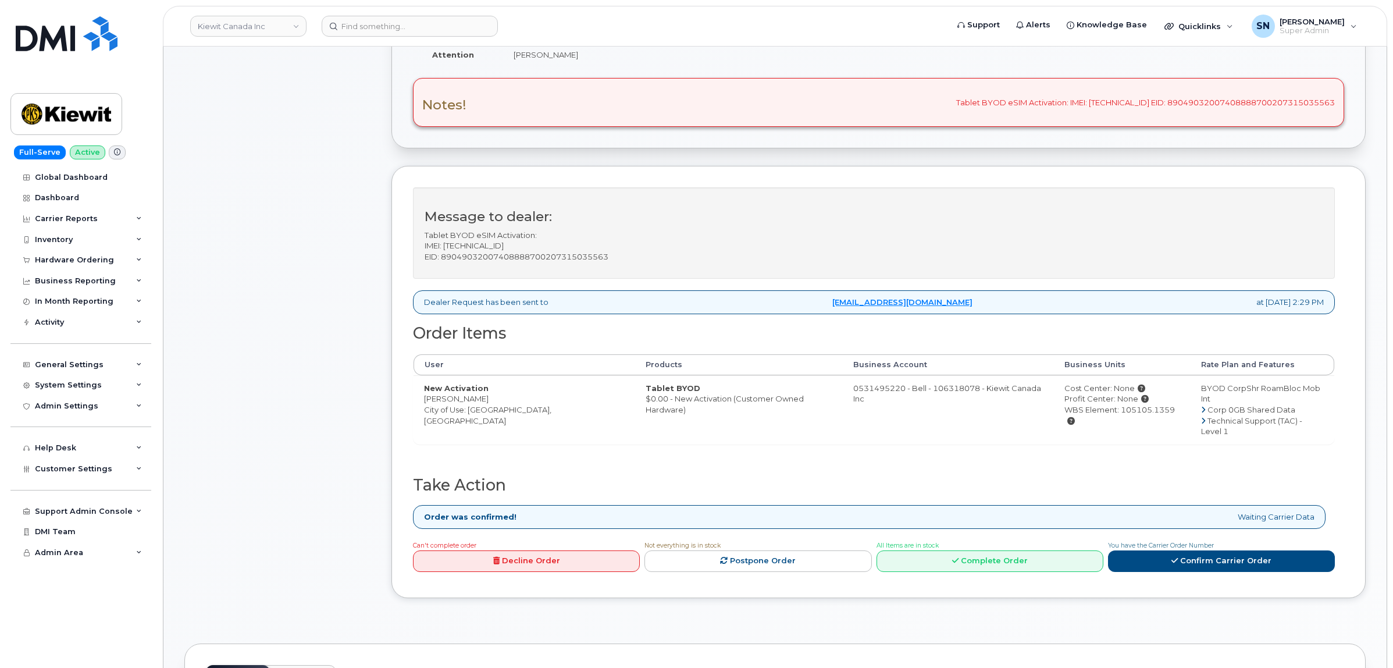
drag, startPoint x: 426, startPoint y: 400, endPoint x: 493, endPoint y: 403, distance: 67.6
click at [493, 403] on td "New Activation Kyle Boughner City of Use: Ottawa, Ontario" at bounding box center [525, 409] width 222 height 69
copy td "[PERSON_NAME]"
drag, startPoint x: 1137, startPoint y: 409, endPoint x: 1080, endPoint y: 413, distance: 57.2
click at [1089, 410] on div "WBS Element: 105105.1359" at bounding box center [1123, 415] width 116 height 22
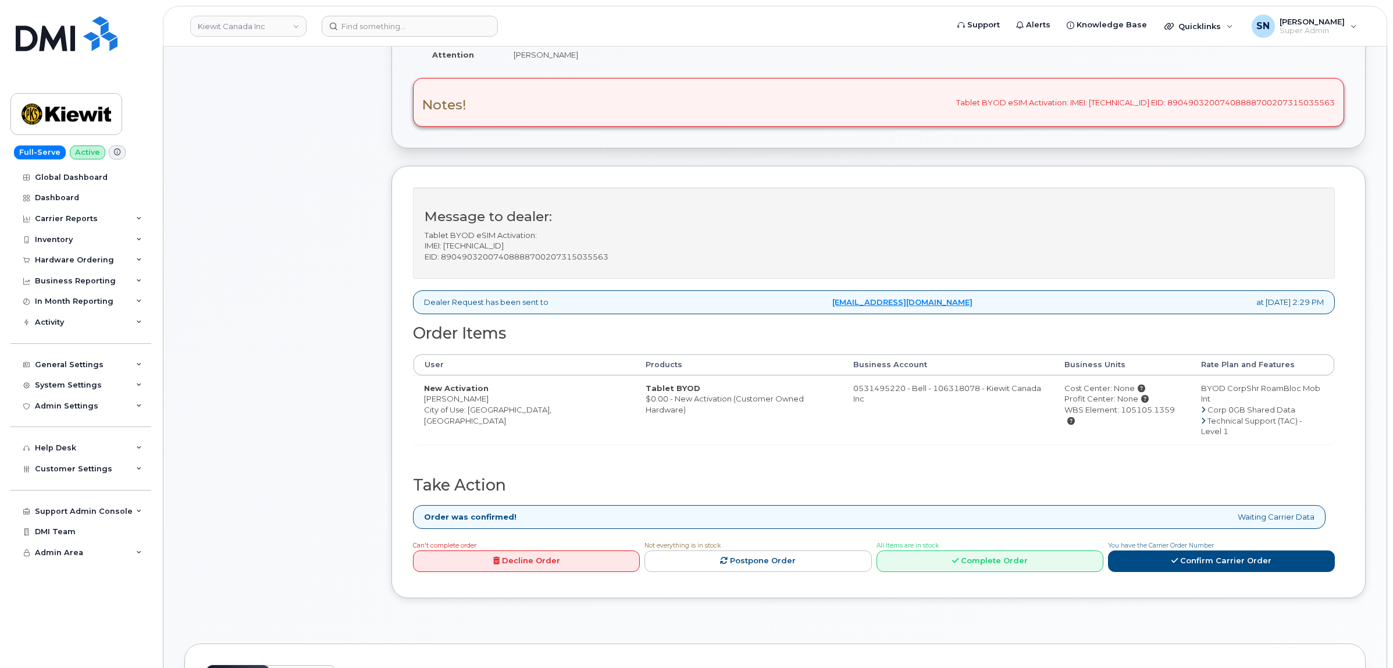
copy div "105105.1359"
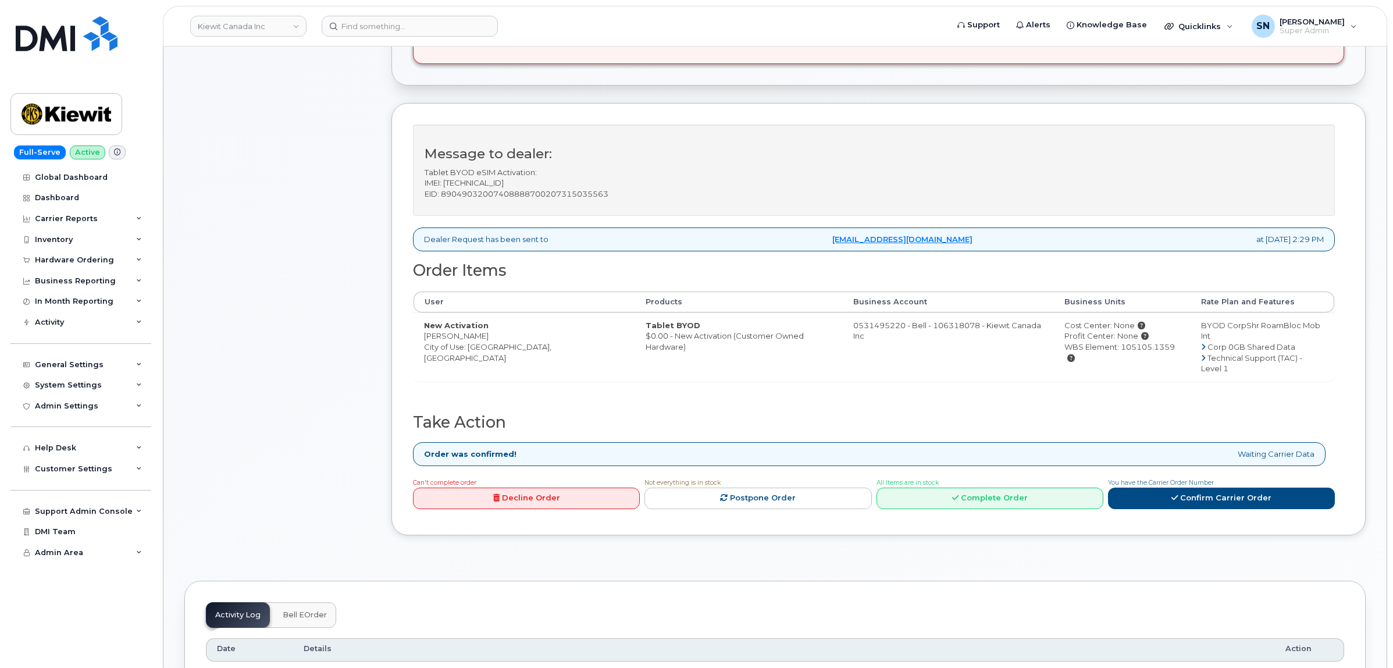
scroll to position [436, 0]
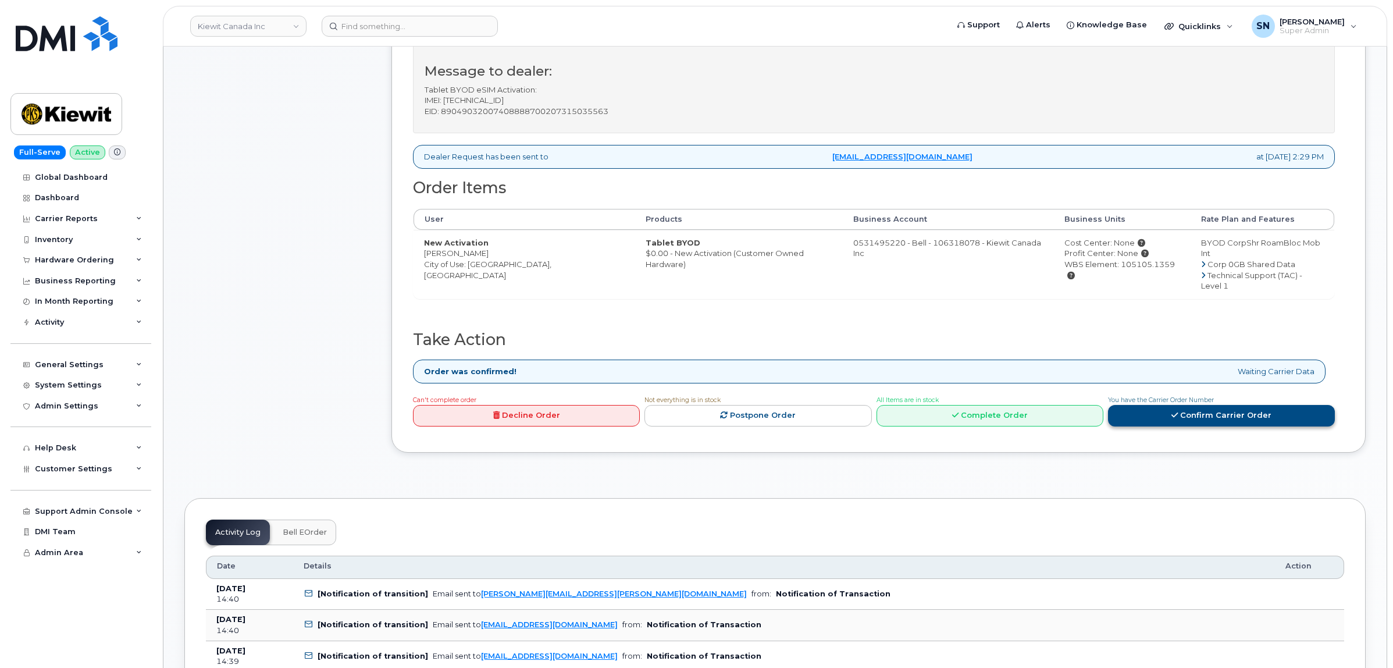
click at [1214, 405] on link "Confirm Carrier Order" at bounding box center [1221, 416] width 227 height 22
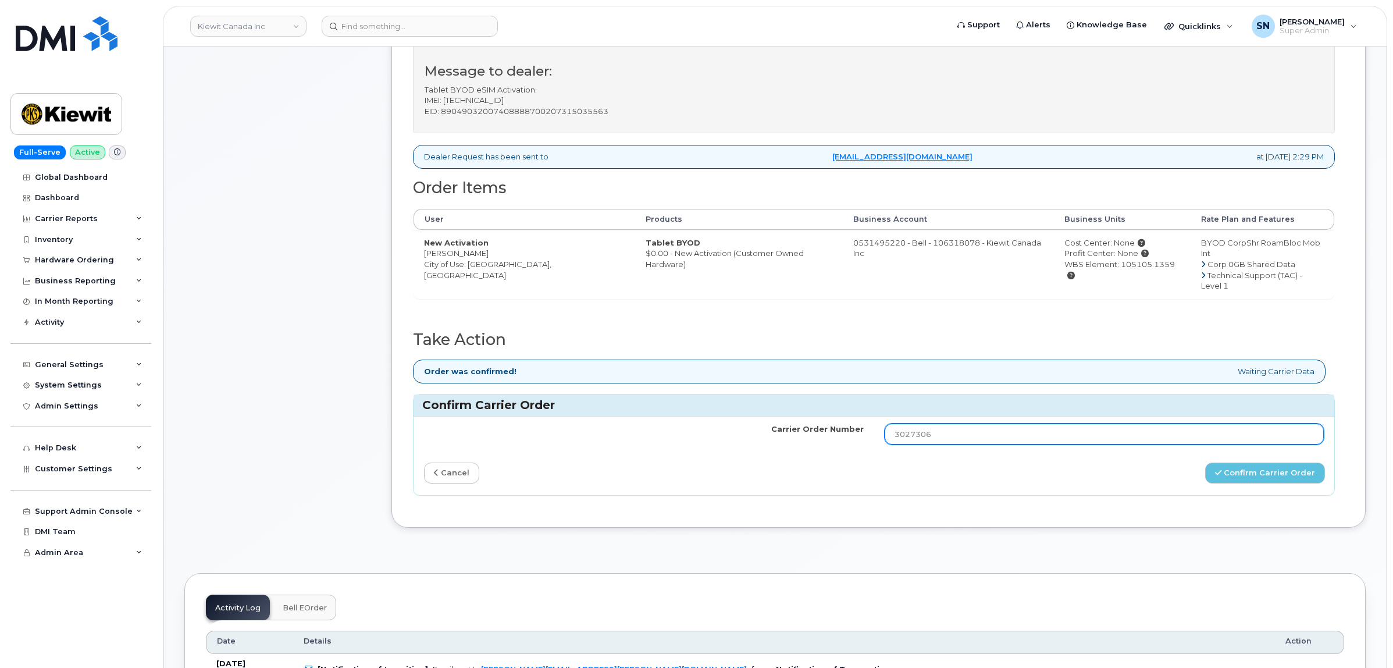
drag, startPoint x: 995, startPoint y: 416, endPoint x: 787, endPoint y: 410, distance: 207.8
click at [798, 417] on tr "Carrier Order Number 3027306" at bounding box center [874, 434] width 921 height 35
paste input "22"
type input "3027322"
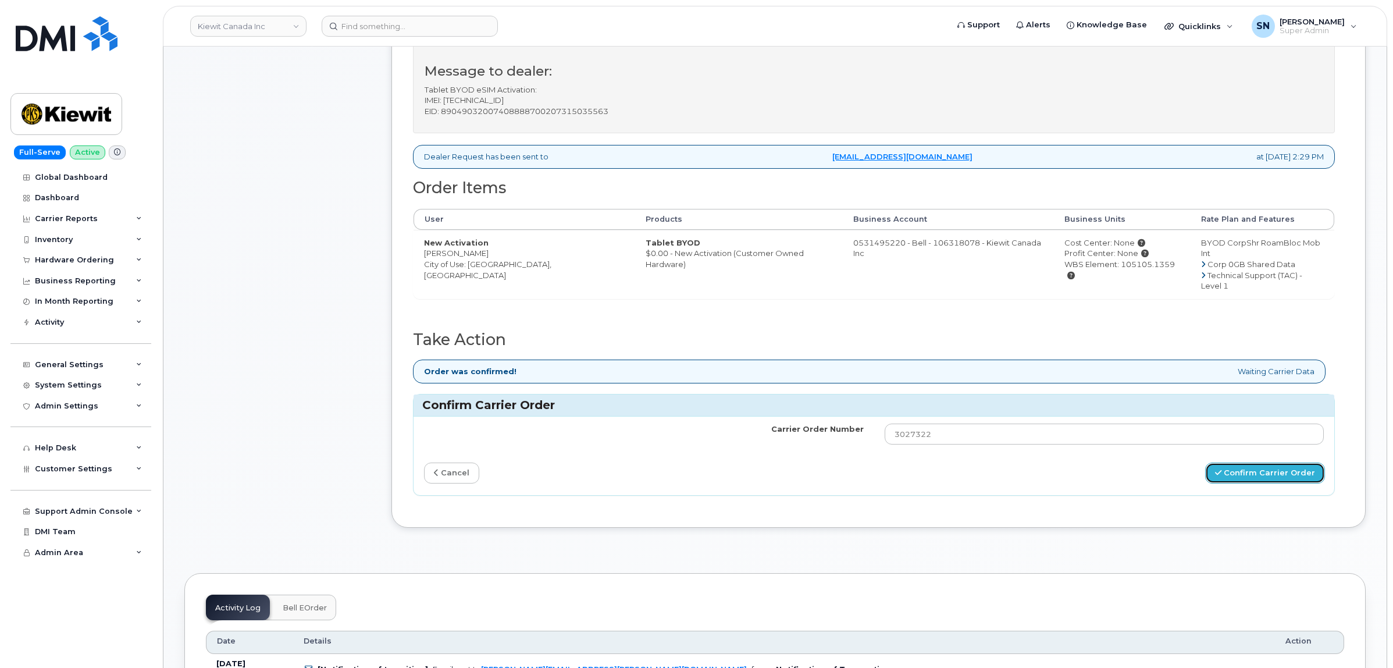
click at [1255, 463] on button "Confirm Carrier Order" at bounding box center [1266, 474] width 120 height 22
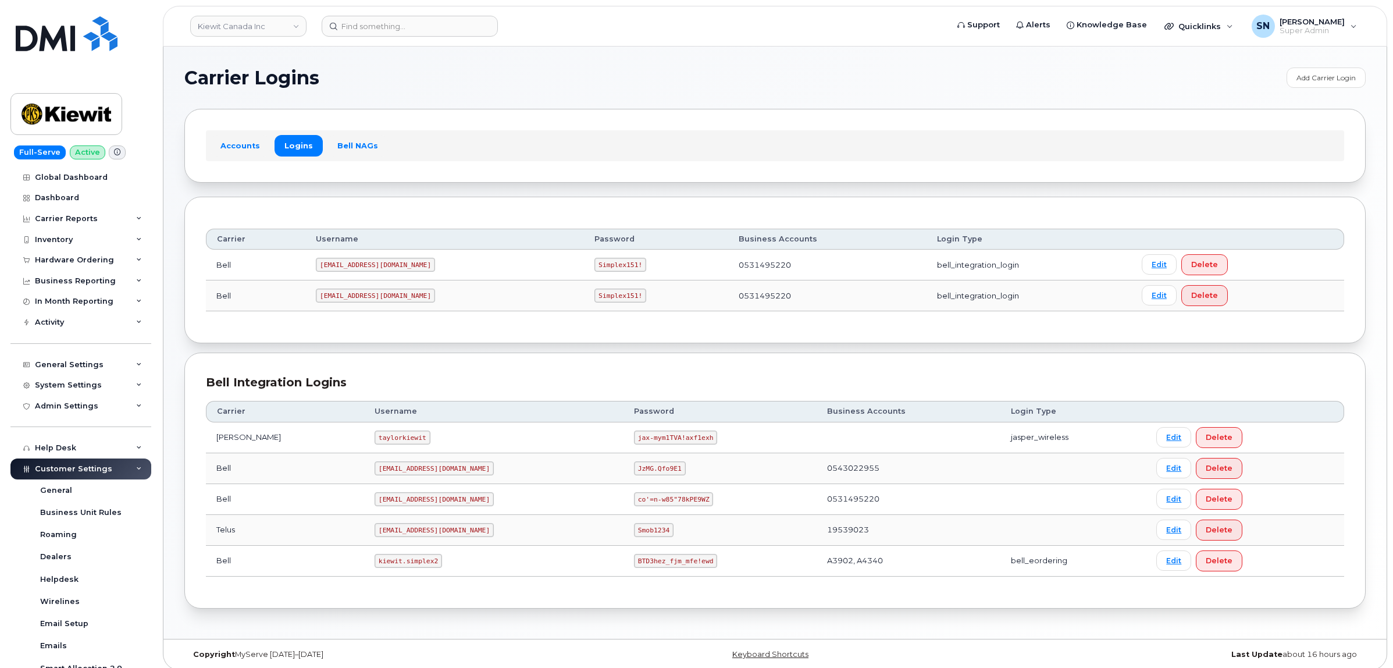
scroll to position [66, 0]
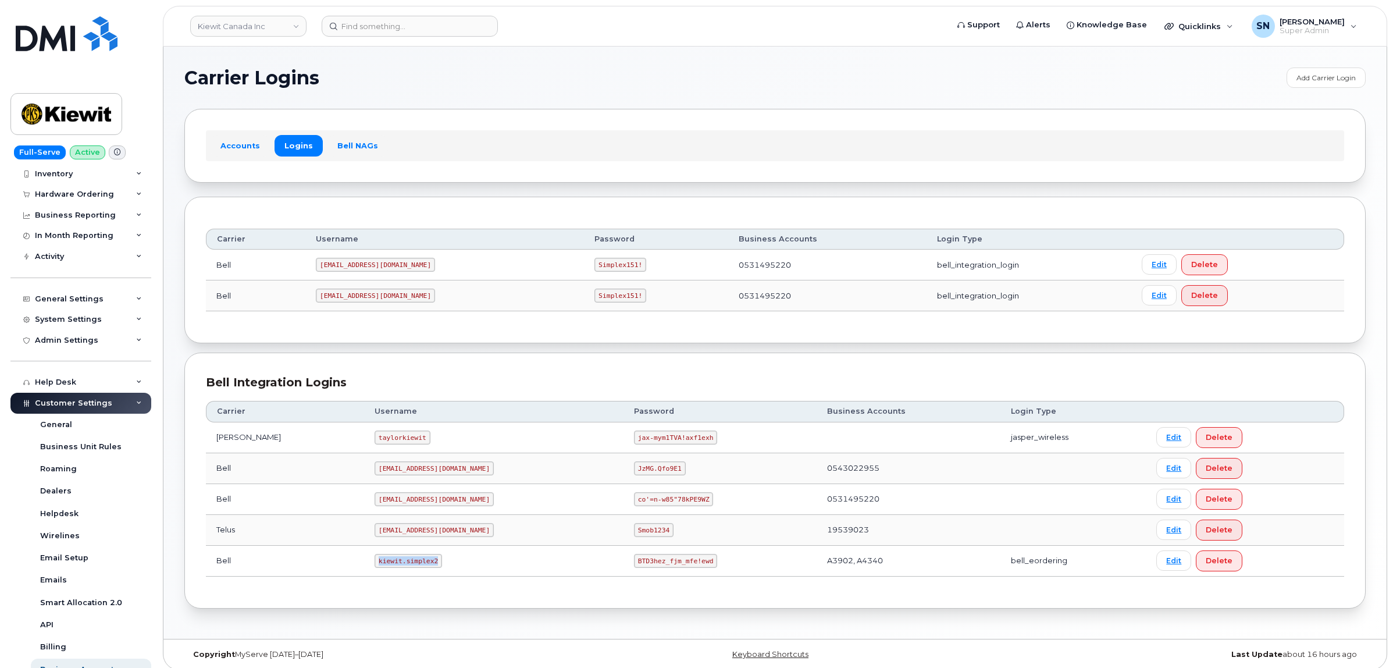
drag, startPoint x: 345, startPoint y: 559, endPoint x: 407, endPoint y: 566, distance: 62.6
click at [407, 566] on code "kiewit.simplex2" at bounding box center [408, 561] width 67 height 14
copy code "kiewit.simplex2"
drag, startPoint x: 577, startPoint y: 566, endPoint x: 653, endPoint y: 568, distance: 75.7
click at [653, 568] on td "BTD3hez_fjm_mfe!ewd" at bounding box center [720, 561] width 193 height 31
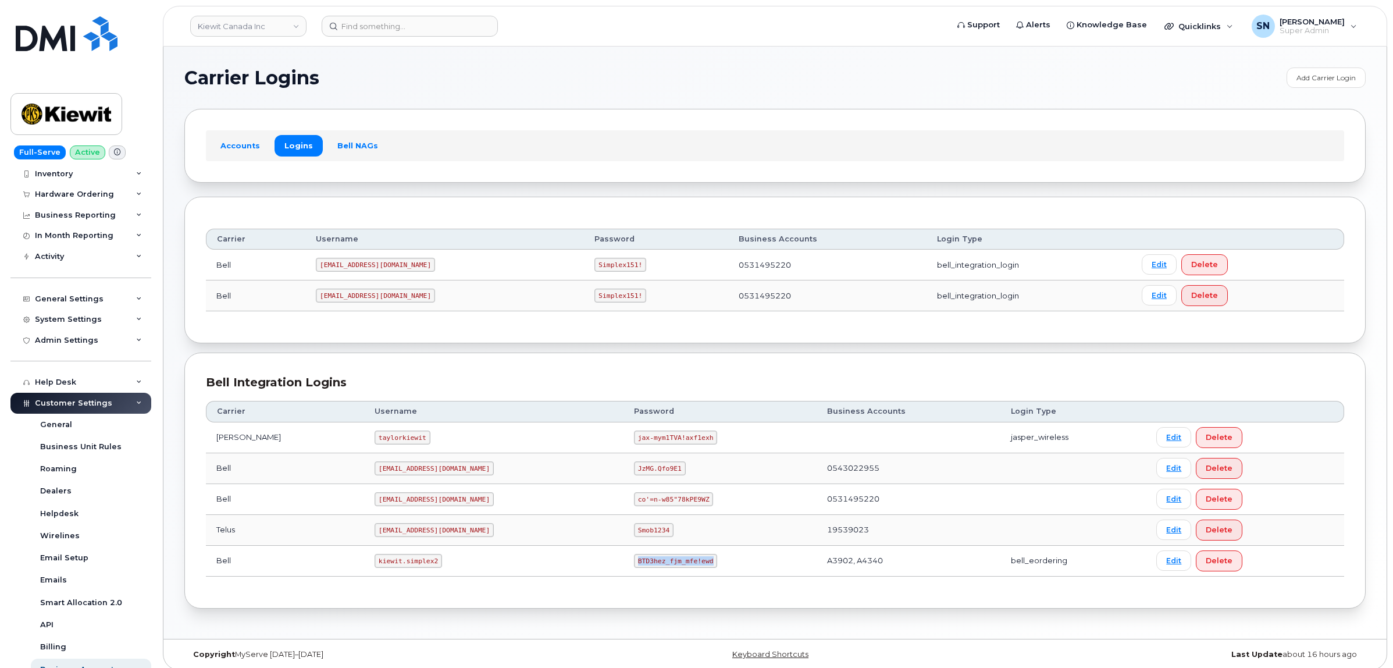
copy code "BTD3hez_fjm_mfe!ewd"
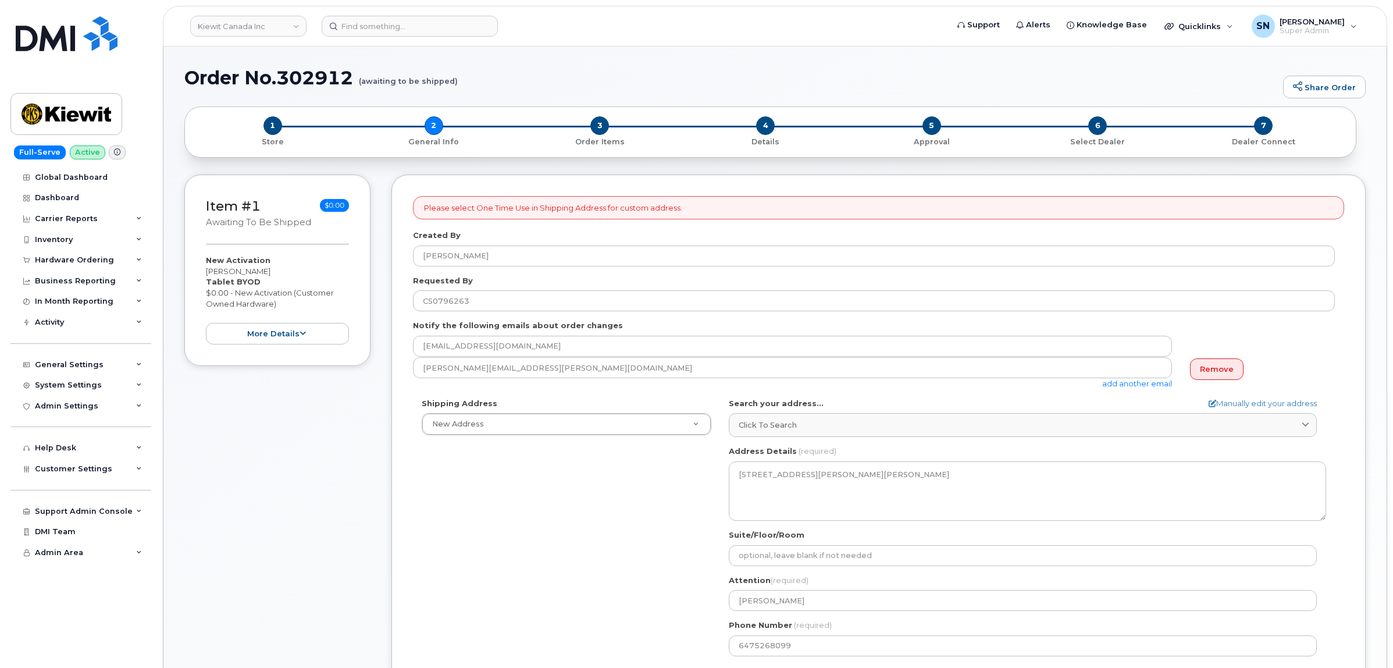
select select
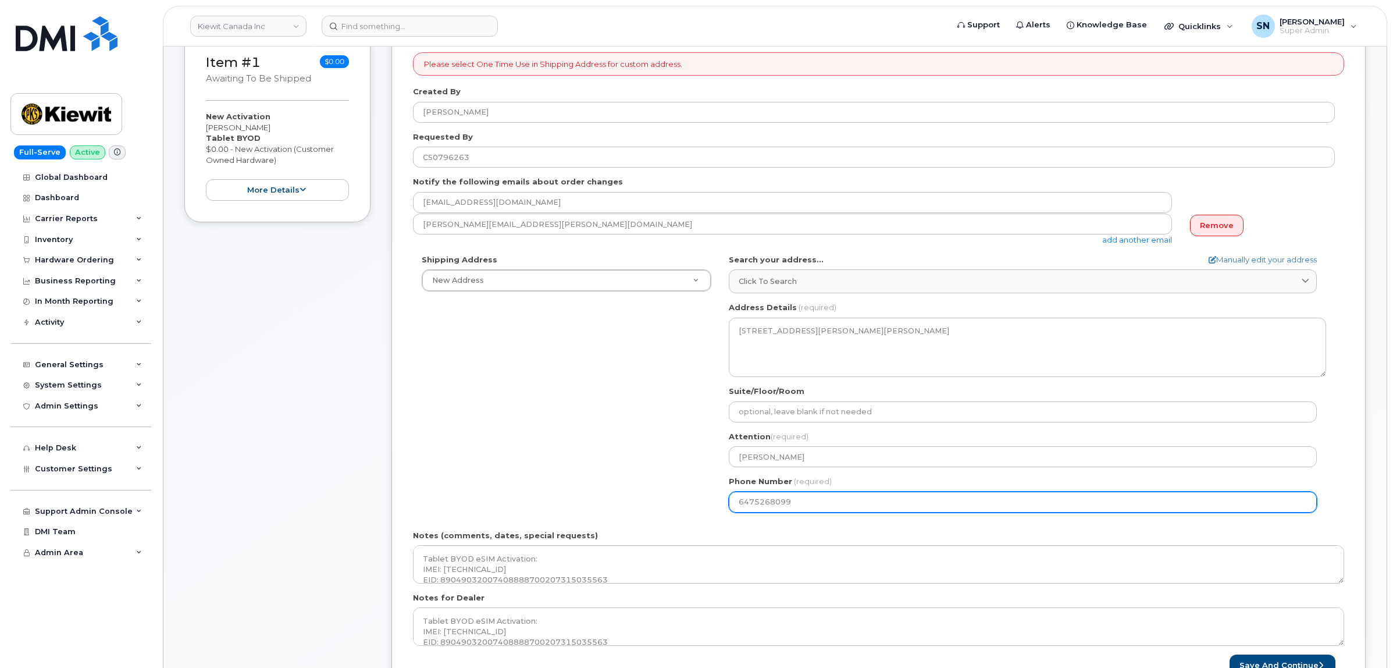
scroll to position [145, 0]
click at [694, 500] on div "Shipping Address New Address New Address [STREET_ADDRESS][GEOGRAPHIC_DATA][PERS…" at bounding box center [874, 386] width 922 height 267
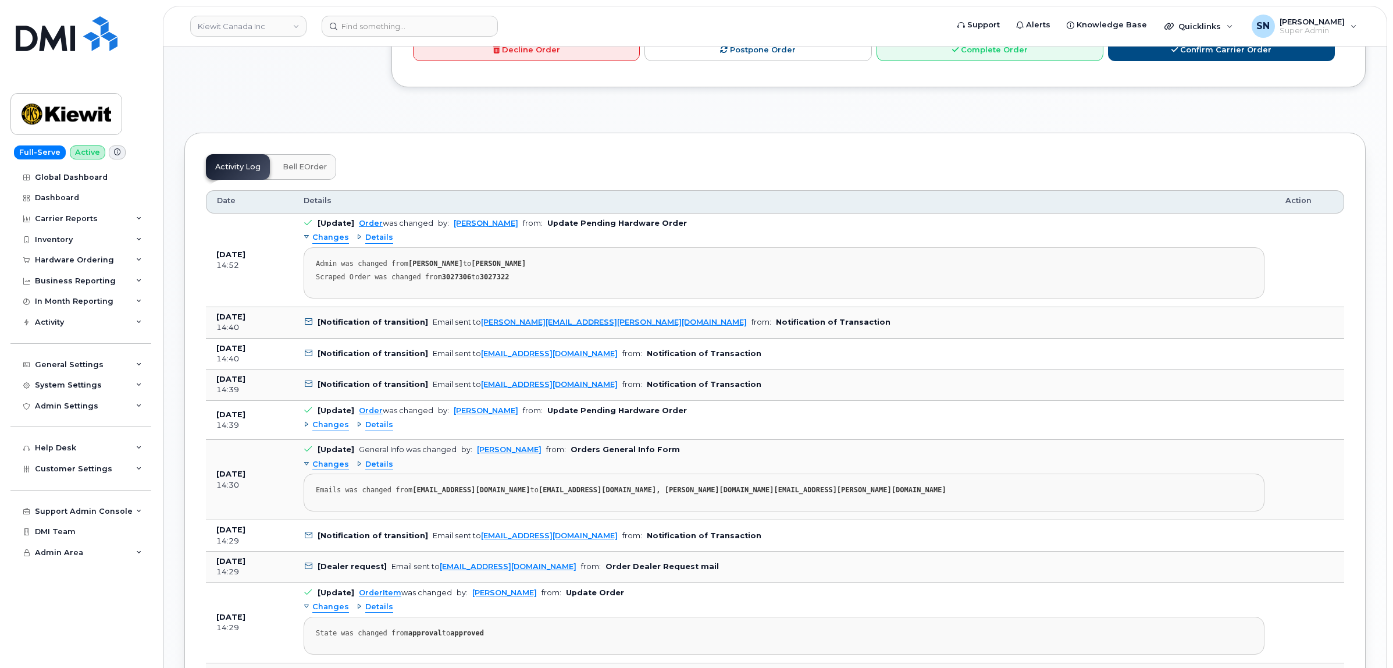
scroll to position [873, 0]
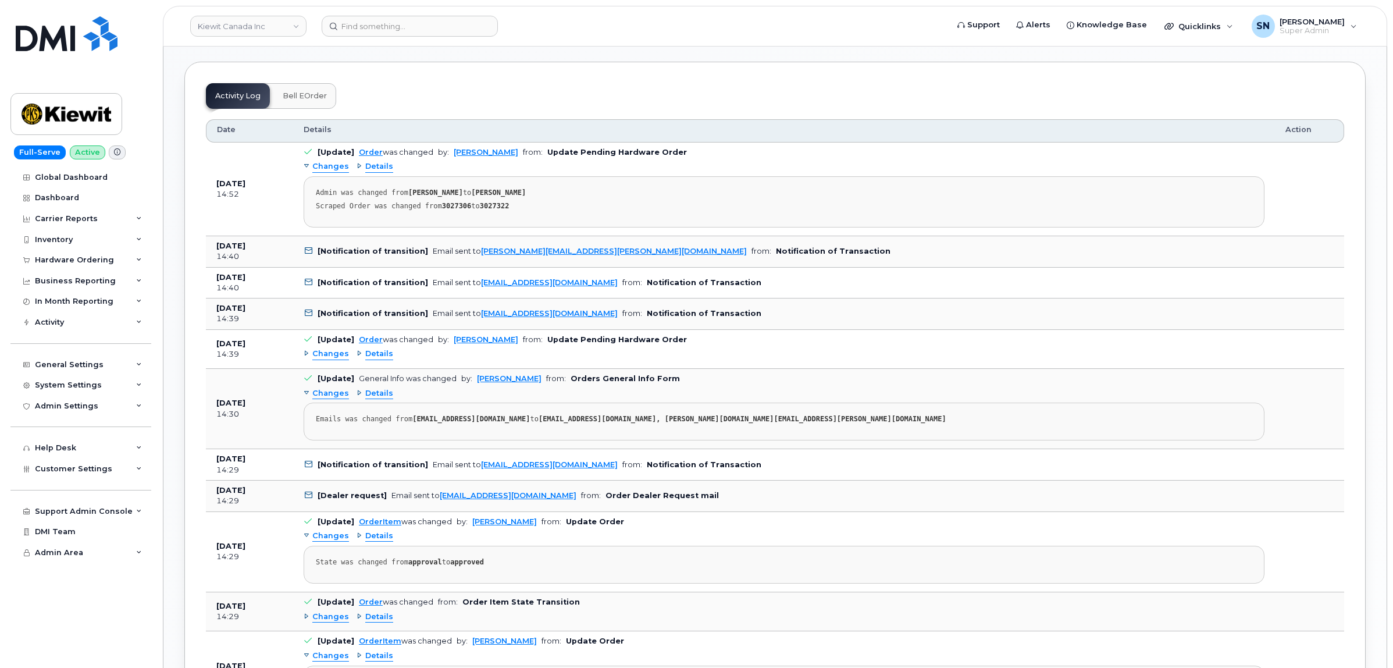
drag, startPoint x: 326, startPoint y: 336, endPoint x: 333, endPoint y: 341, distance: 8.7
click at [326, 349] on span "Changes" at bounding box center [330, 354] width 37 height 11
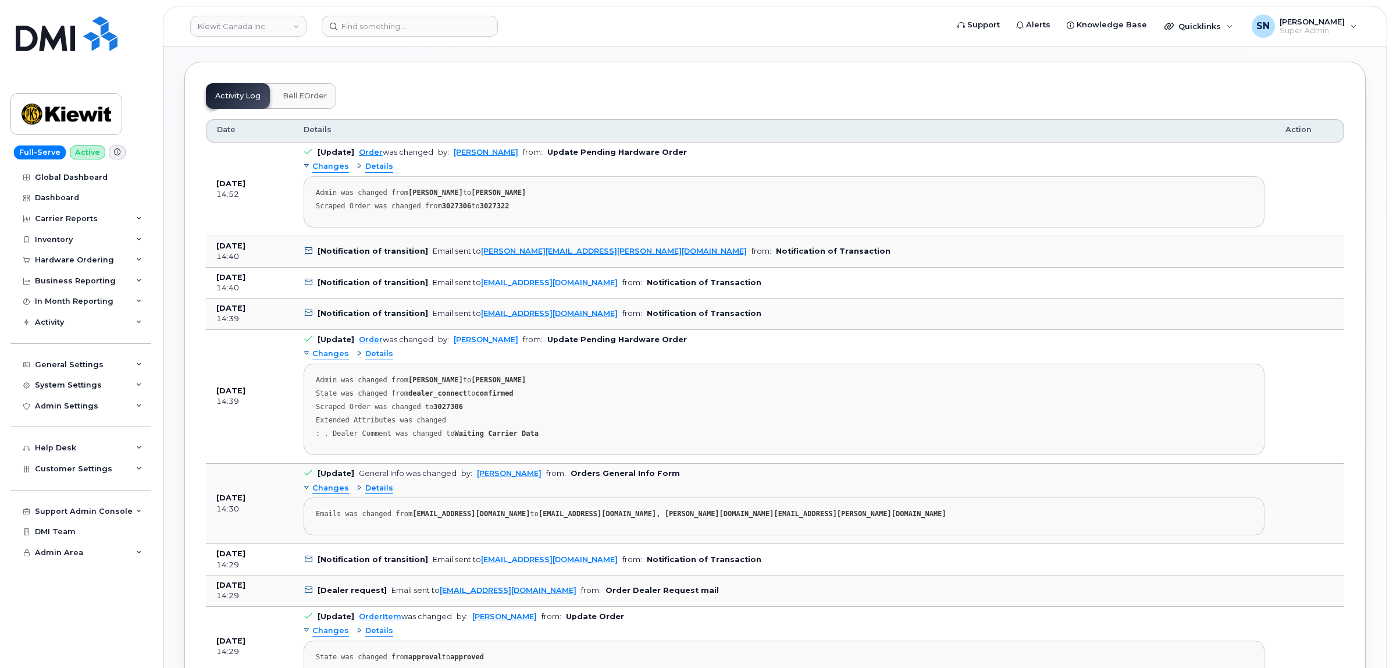
click at [441, 403] on strong "3027306" at bounding box center [448, 407] width 30 height 8
copy strong "3027306"
click at [492, 202] on strong "3027322" at bounding box center [495, 206] width 30 height 8
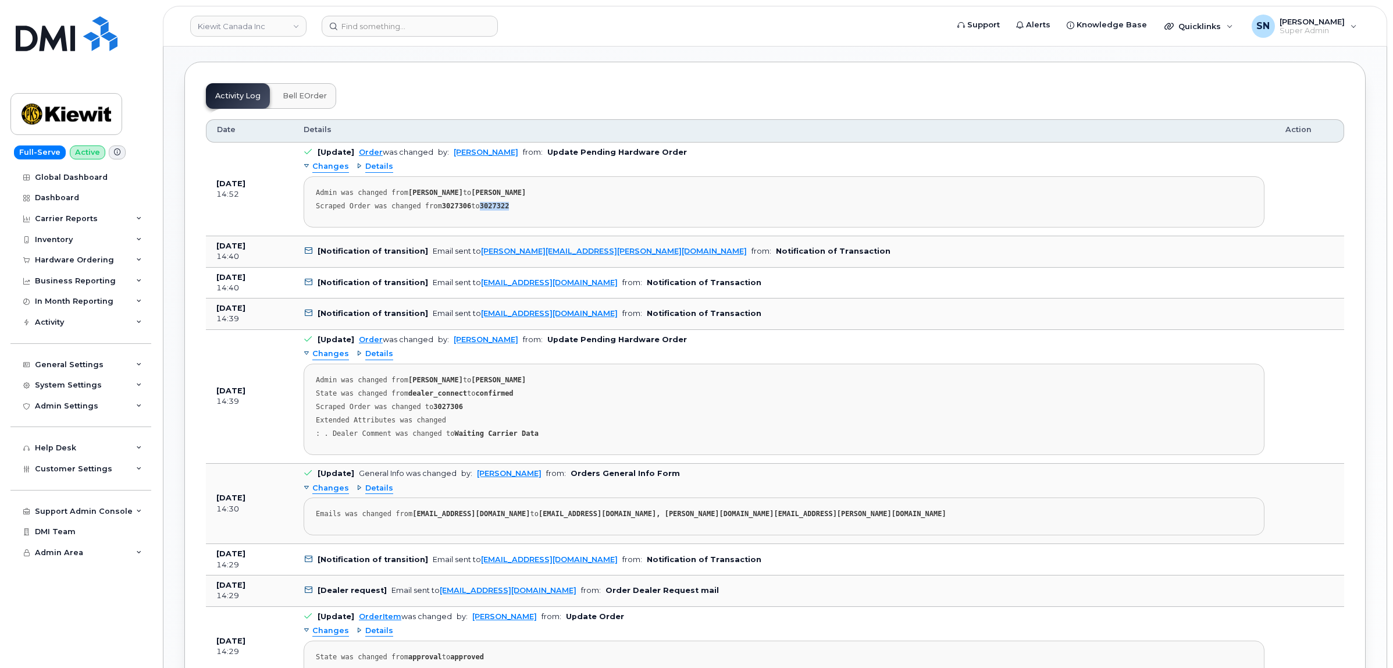
copy strong "3027322"
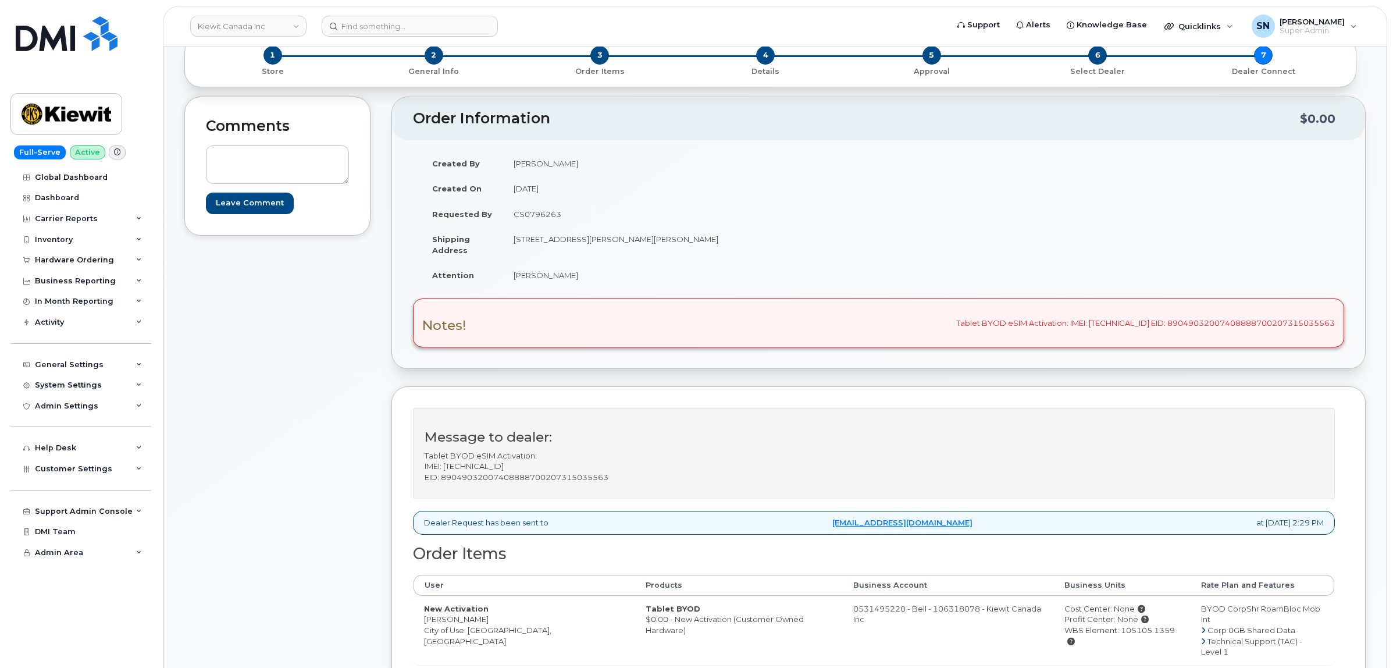
scroll to position [0, 0]
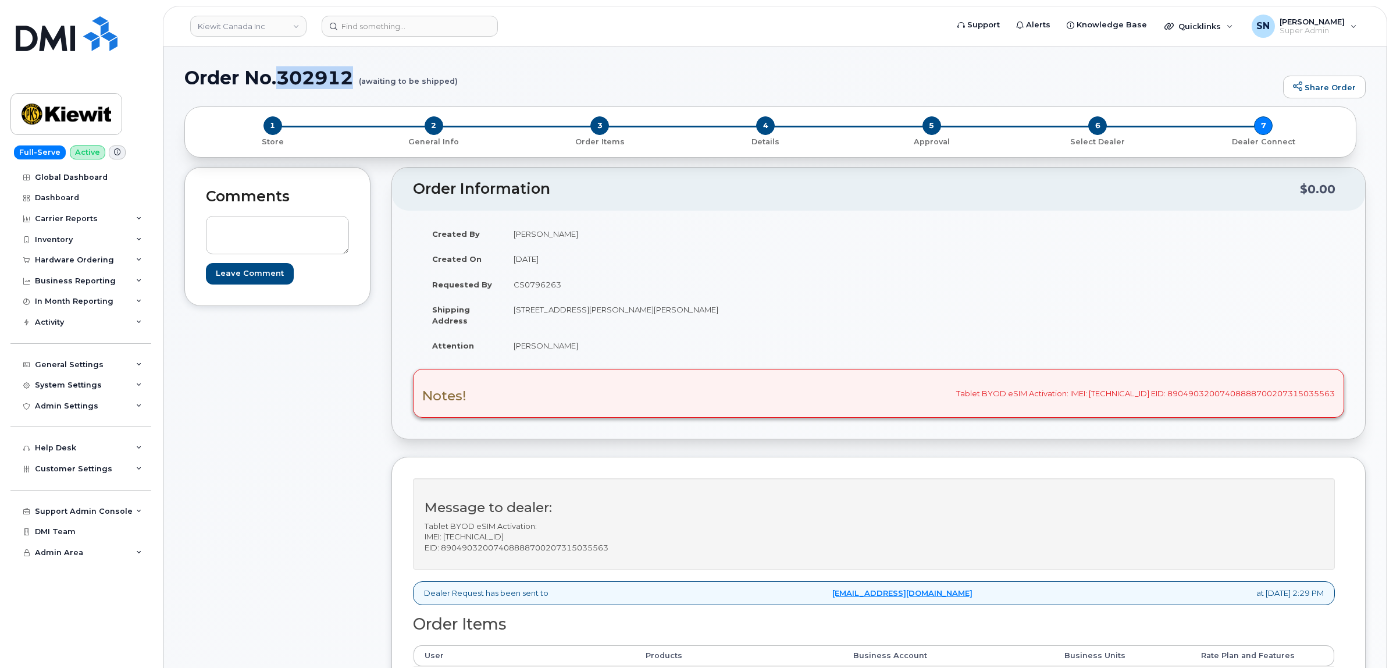
drag, startPoint x: 280, startPoint y: 70, endPoint x: 353, endPoint y: 77, distance: 73.0
click at [353, 77] on h1 "Order No.302912 (awaiting to be shipped)" at bounding box center [730, 77] width 1093 height 20
copy h1 "302912"
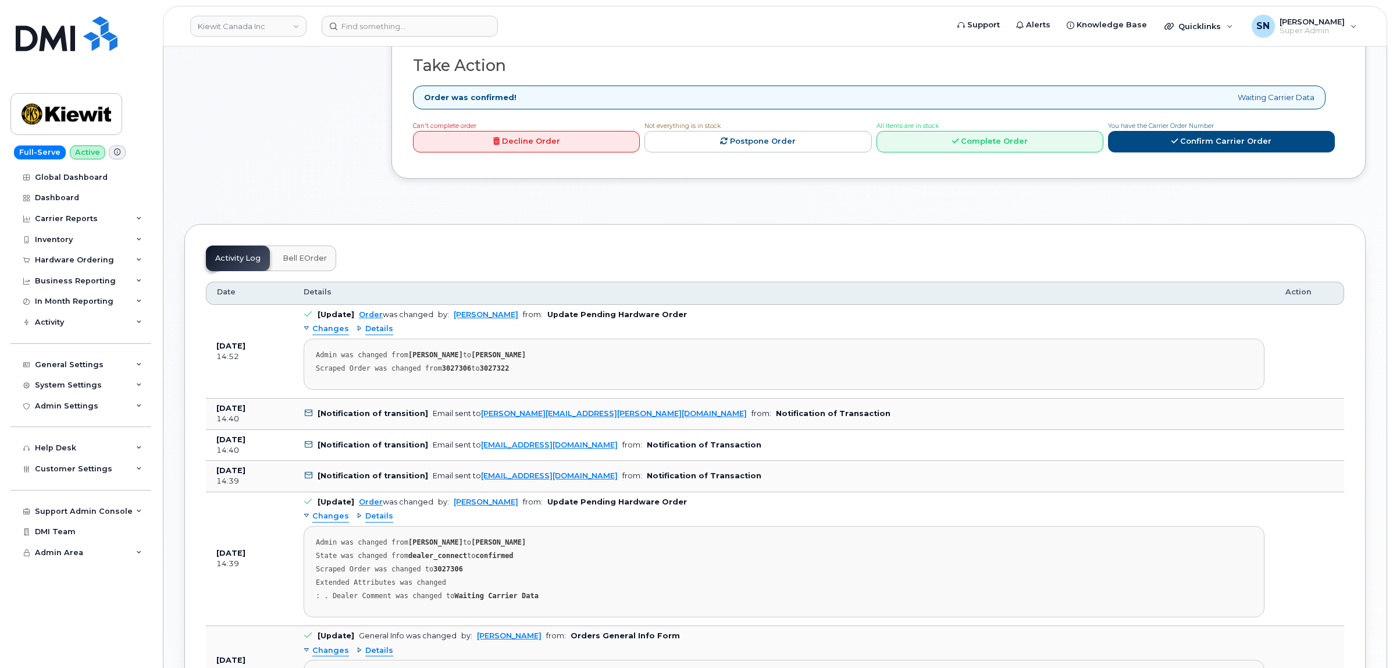
scroll to position [873, 0]
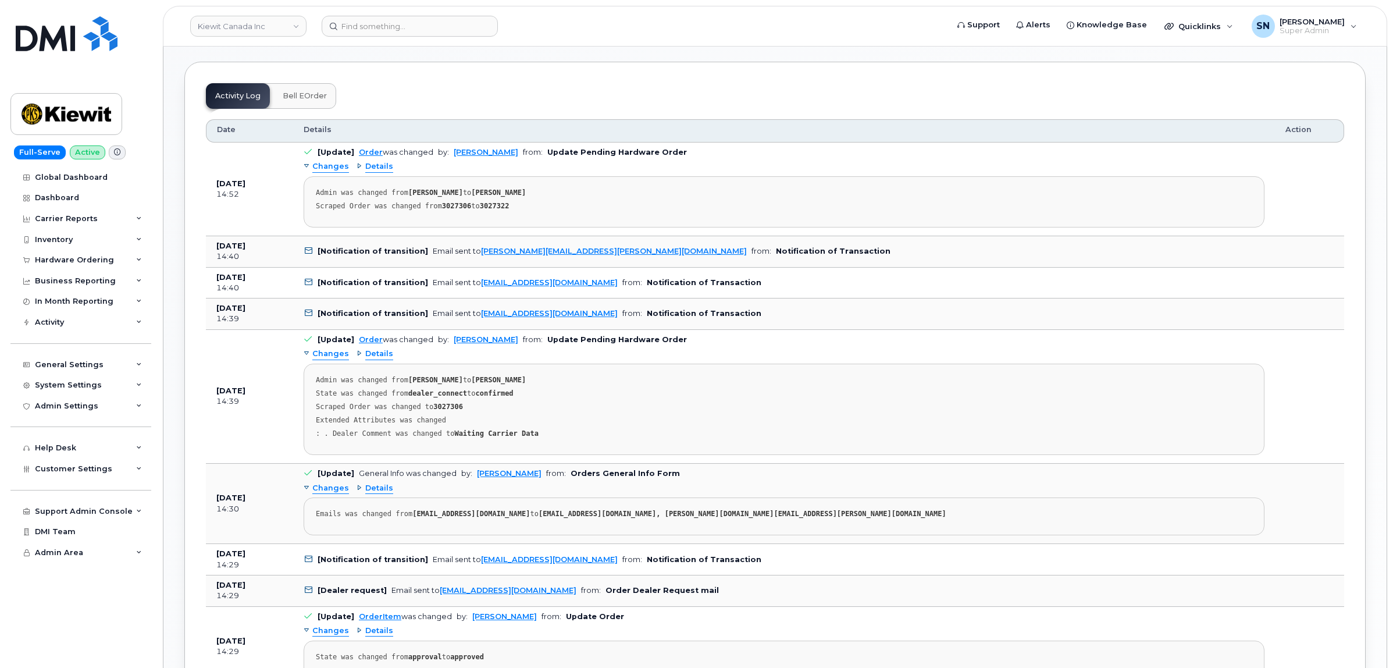
click at [489, 202] on strong "3027322" at bounding box center [495, 206] width 30 height 8
copy strong "3027322"
